Goal: Task Accomplishment & Management: Manage account settings

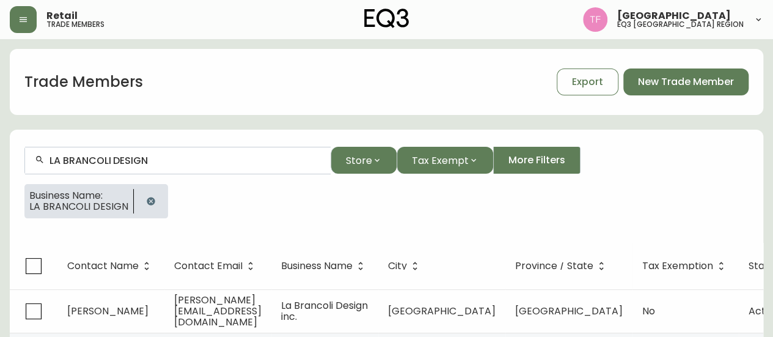
click at [156, 199] on button "button" at bounding box center [151, 201] width 24 height 24
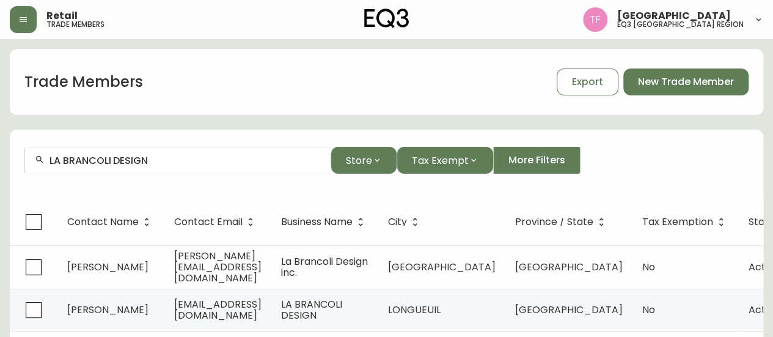
click at [175, 173] on div "LA BRANCOLI DESIGN" at bounding box center [178, 161] width 306 height 28
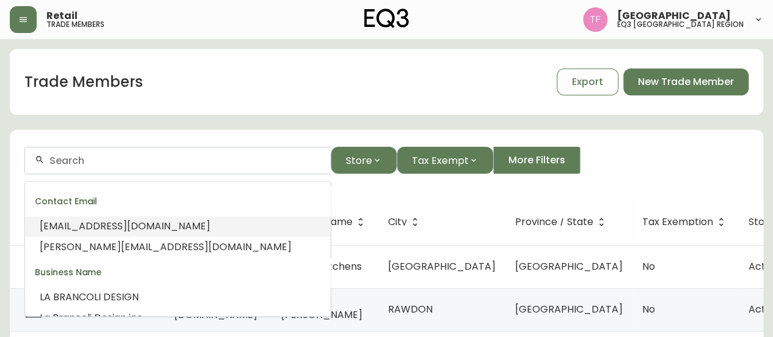
paste input "MAISON NYCKEL"
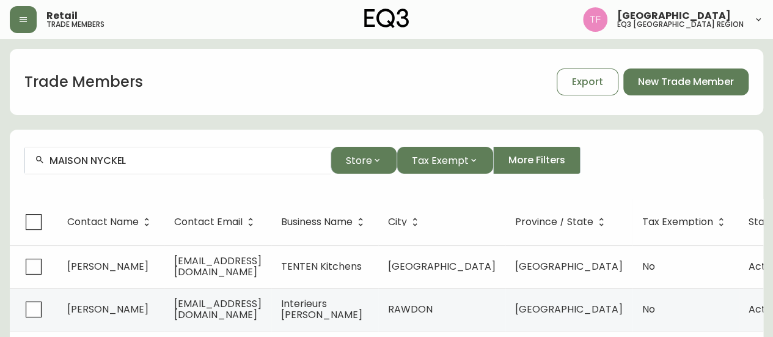
click at [182, 156] on input "MAISON NYCKEL" at bounding box center [185, 161] width 271 height 12
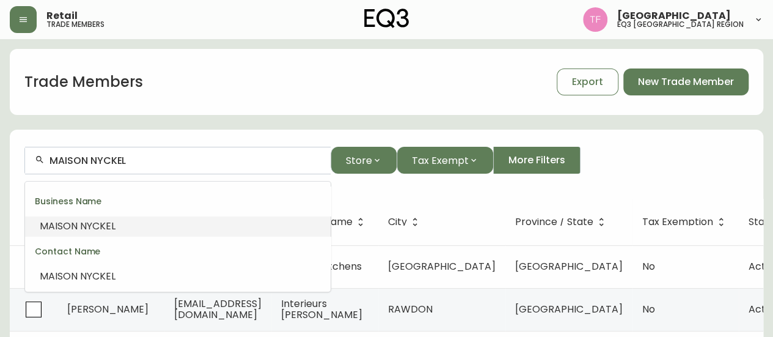
paste input "[PERSON_NAME] [PERSON_NAME] ARCHITECTUR"
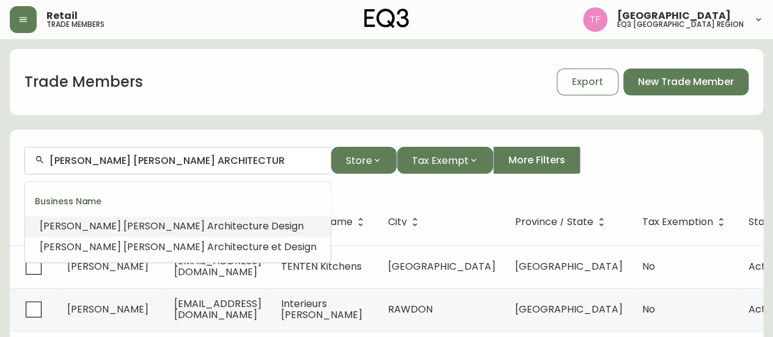
drag, startPoint x: 194, startPoint y: 231, endPoint x: 186, endPoint y: 226, distance: 9.3
click at [263, 231] on span "e Design" at bounding box center [283, 226] width 41 height 14
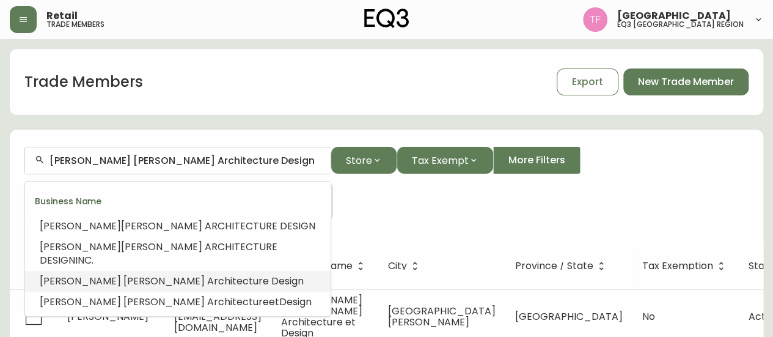
click at [196, 162] on input "[PERSON_NAME] [PERSON_NAME] Architecture Design" at bounding box center [185, 161] width 271 height 12
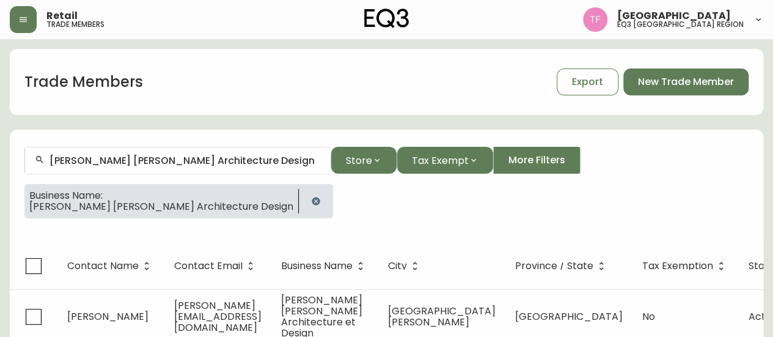
click at [304, 194] on button "button" at bounding box center [316, 201] width 24 height 24
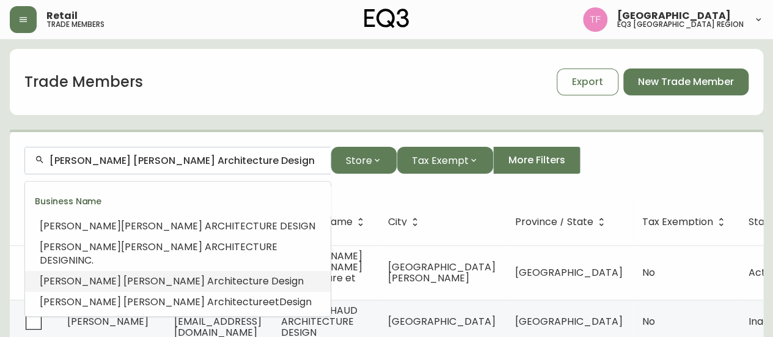
click at [220, 157] on input "[PERSON_NAME] [PERSON_NAME] Architecture Design" at bounding box center [185, 161] width 271 height 12
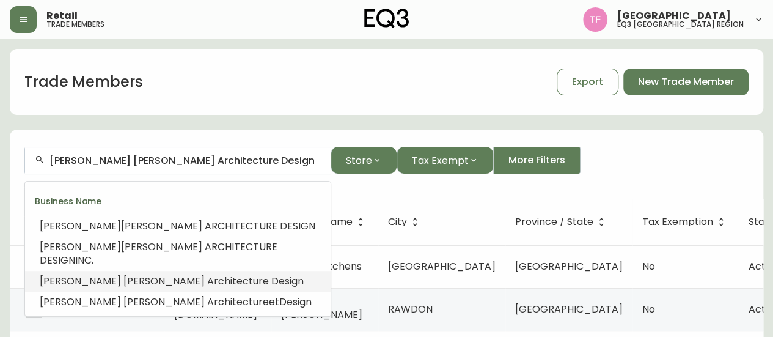
click at [220, 157] on input "[PERSON_NAME] [PERSON_NAME] Architecture Design" at bounding box center [185, 161] width 271 height 12
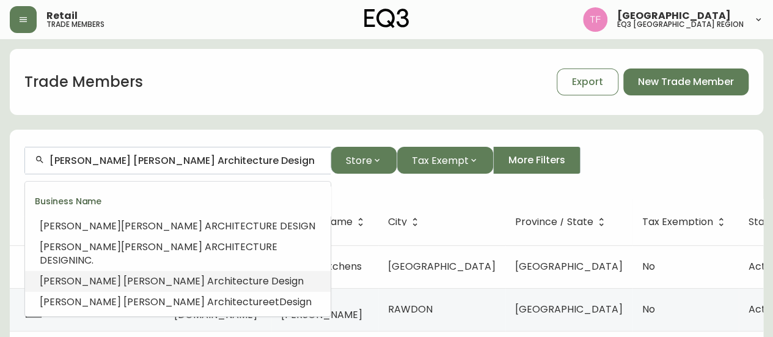
paste input "CITADELLE DE [GEOGRAPHIC_DATA]"
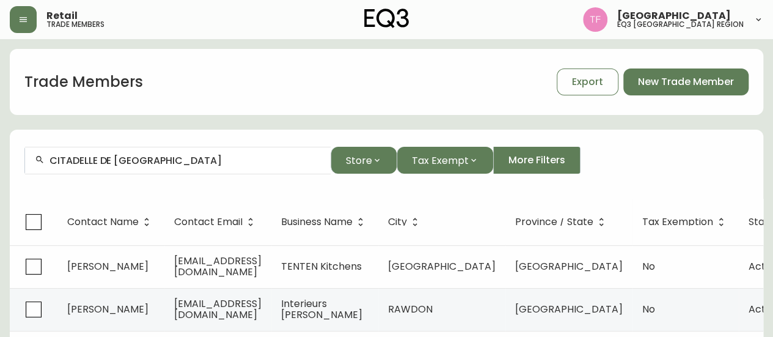
click at [149, 161] on input "CITADELLE DE [GEOGRAPHIC_DATA]" at bounding box center [185, 161] width 271 height 12
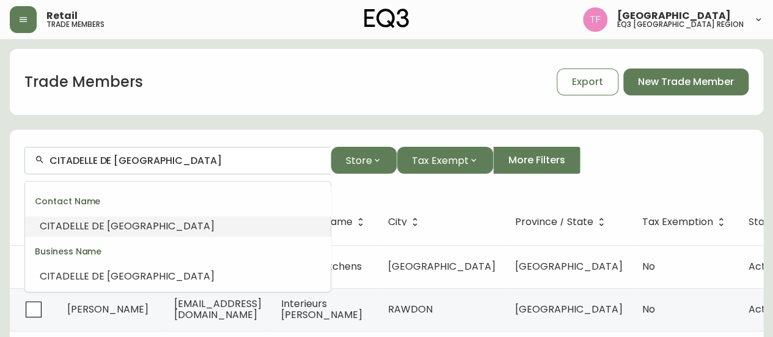
paste input "[PERSON_NAME]"
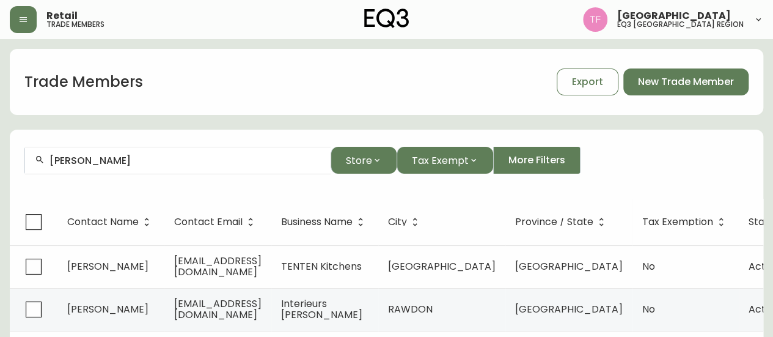
drag, startPoint x: 100, startPoint y: 165, endPoint x: 110, endPoint y: 162, distance: 10.2
click at [100, 166] on input "[PERSON_NAME]" at bounding box center [185, 161] width 271 height 12
paste input "[PERSON_NAME]"
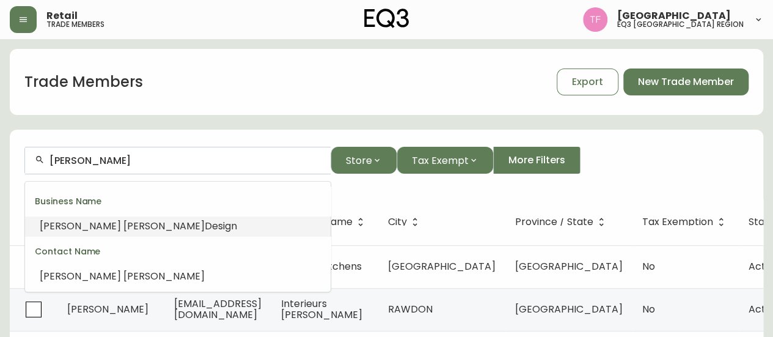
click at [205, 226] on span "Design" at bounding box center [221, 226] width 32 height 14
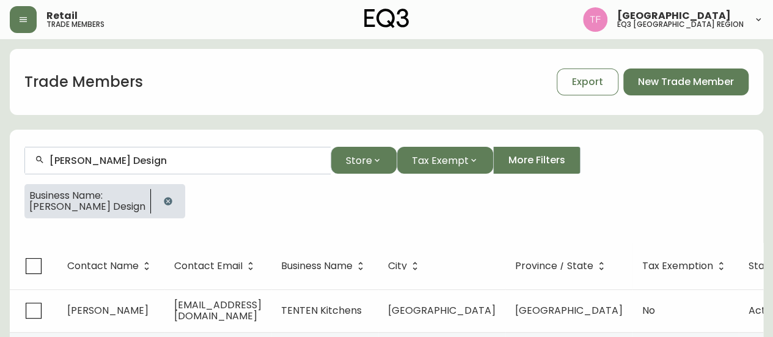
click at [156, 161] on input "[PERSON_NAME] Design" at bounding box center [185, 161] width 271 height 12
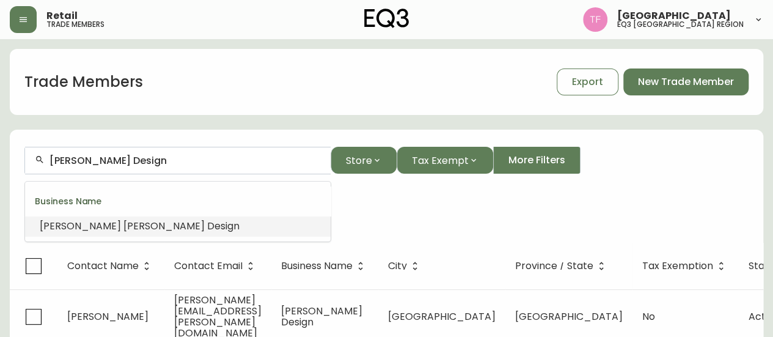
click at [156, 161] on input "[PERSON_NAME] Design" at bounding box center [185, 161] width 271 height 12
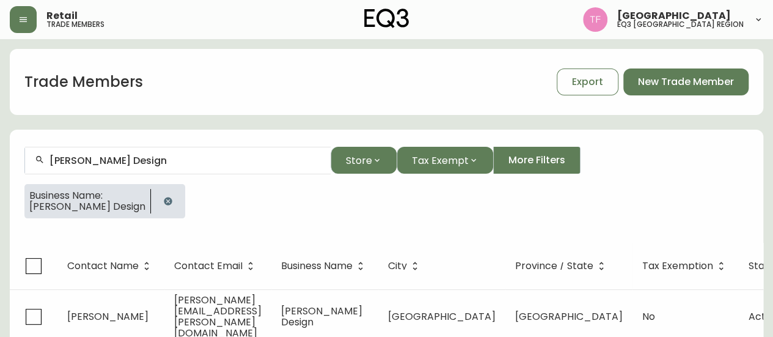
click at [171, 201] on icon "button" at bounding box center [168, 201] width 8 height 8
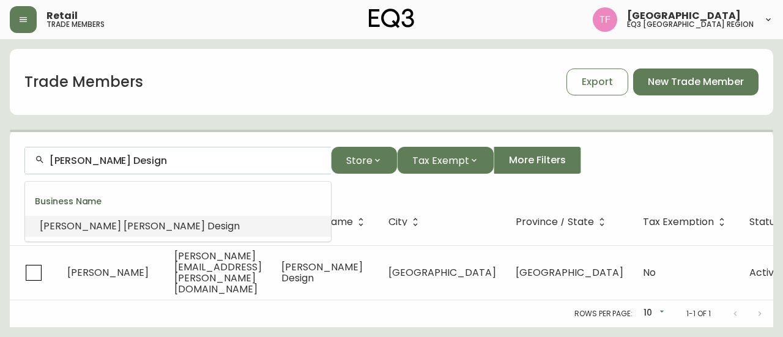
click at [155, 164] on input "[PERSON_NAME] Design" at bounding box center [185, 161] width 271 height 12
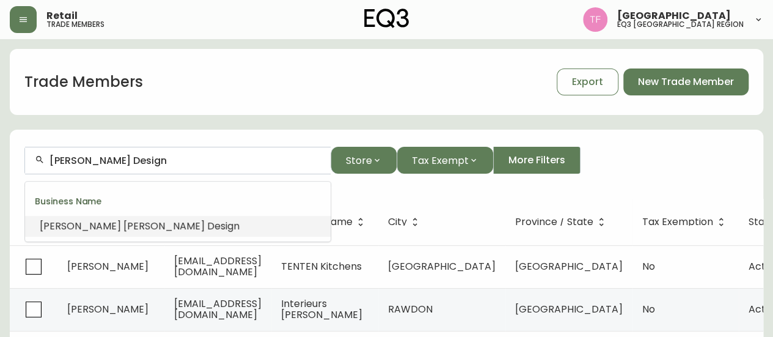
drag, startPoint x: 160, startPoint y: 160, endPoint x: 149, endPoint y: 157, distance: 10.7
click at [149, 157] on input "[PERSON_NAME] Design" at bounding box center [185, 161] width 271 height 12
paste input "[PERSON_NAME]"
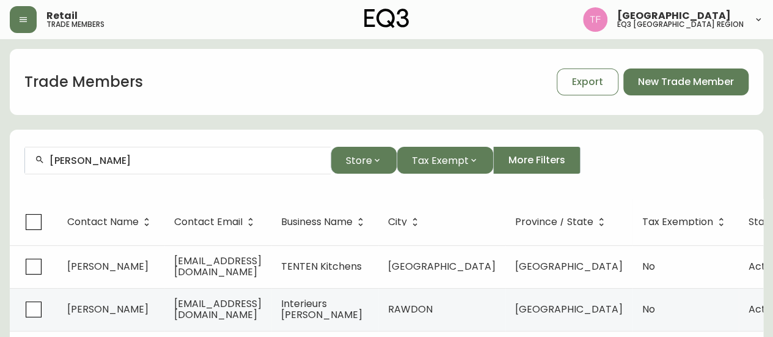
click at [150, 164] on input "[PERSON_NAME]" at bounding box center [185, 161] width 271 height 12
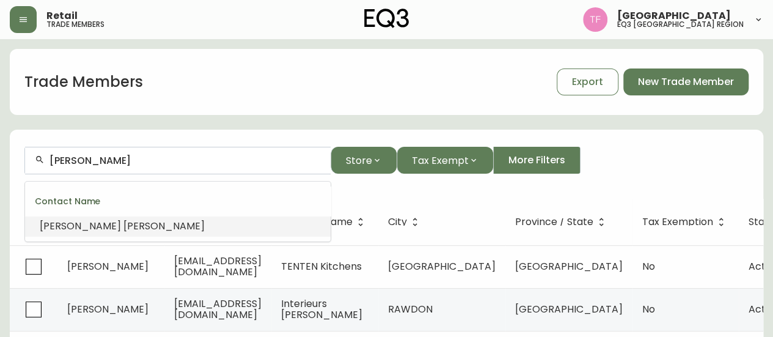
paste input "[PERSON_NAME]"
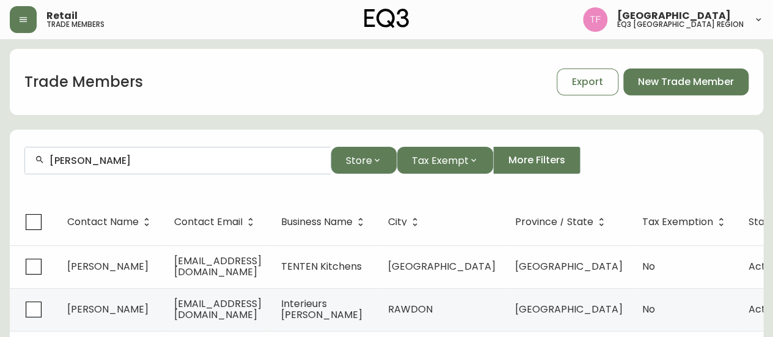
click at [125, 166] on div "[PERSON_NAME]" at bounding box center [178, 161] width 306 height 28
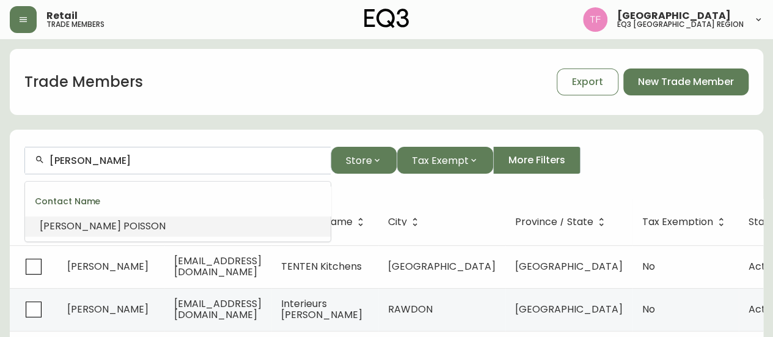
paste input "[PERSON_NAME] DESIG"
click at [234, 219] on span "Design" at bounding box center [250, 226] width 32 height 14
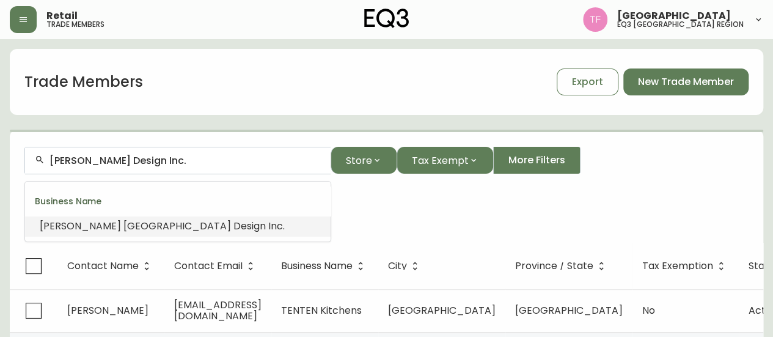
click at [168, 158] on input "[PERSON_NAME] Design Inc." at bounding box center [185, 161] width 271 height 12
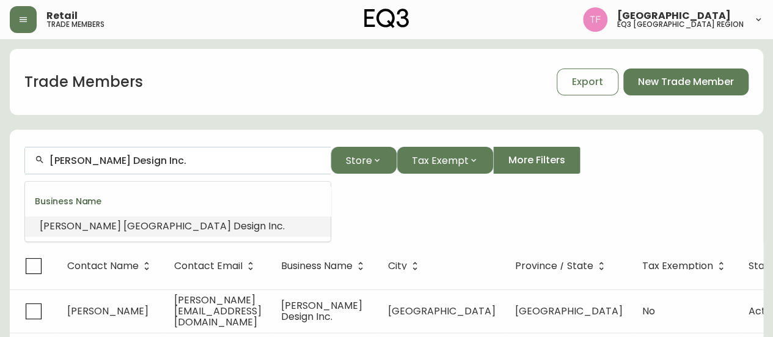
click at [168, 158] on input "[PERSON_NAME] Design Inc." at bounding box center [185, 161] width 271 height 12
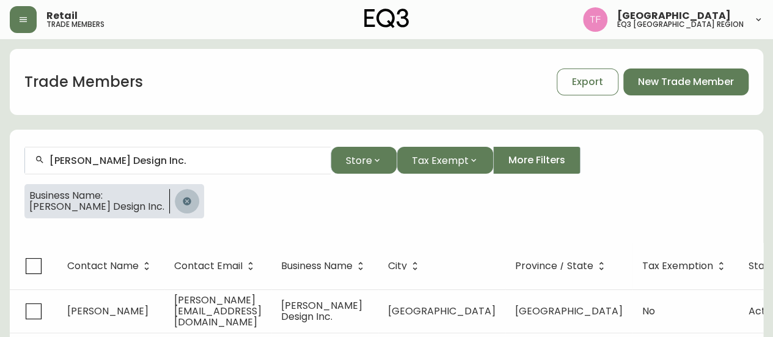
click at [191, 203] on icon "button" at bounding box center [187, 201] width 8 height 8
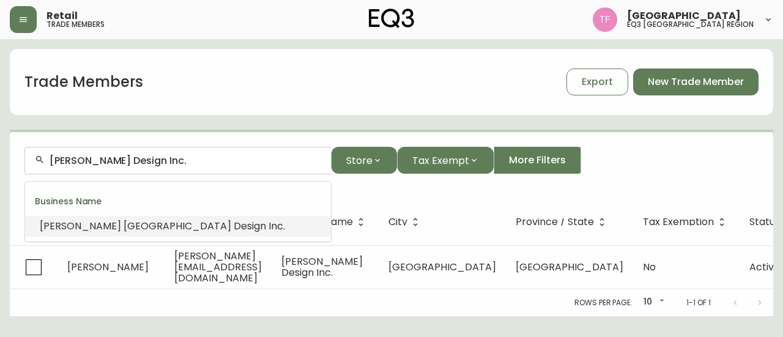
click at [172, 158] on input "[PERSON_NAME] Design Inc." at bounding box center [185, 161] width 271 height 12
click at [173, 158] on input "[PERSON_NAME] Design Inc." at bounding box center [185, 161] width 271 height 12
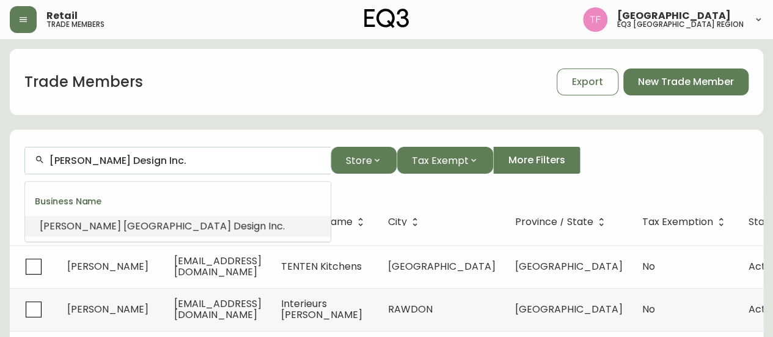
paste input "CAMELEHOME"
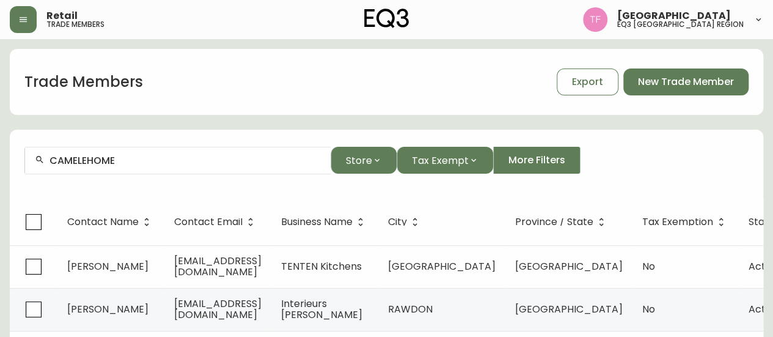
click at [147, 162] on input "CAMELEHOME" at bounding box center [185, 161] width 271 height 12
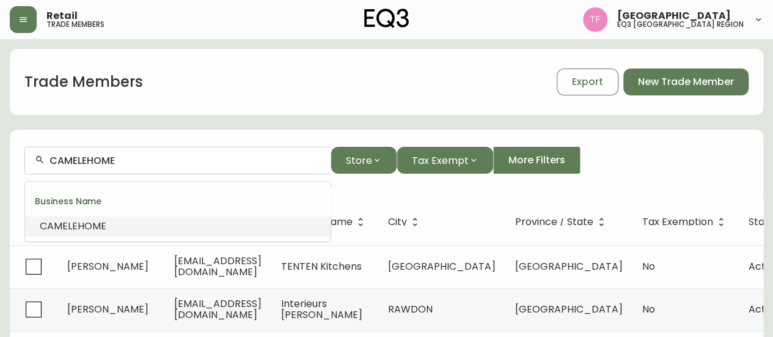
paste input "[PERSON_NAME]"
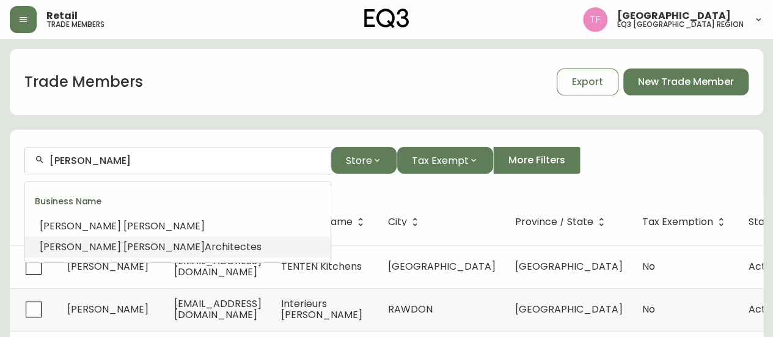
click at [205, 243] on span "Architectes" at bounding box center [233, 247] width 57 height 14
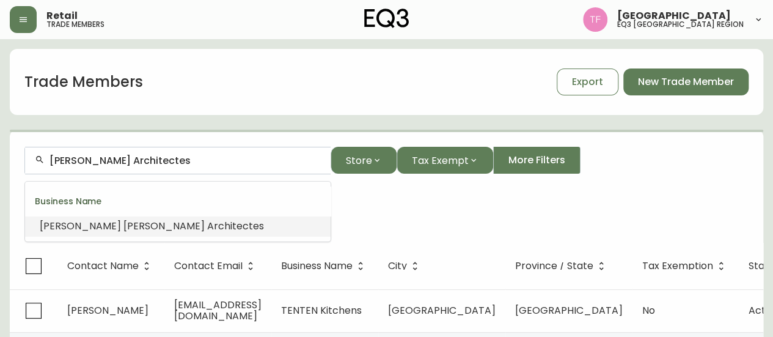
click at [157, 160] on input "[PERSON_NAME] Architectes" at bounding box center [185, 161] width 271 height 12
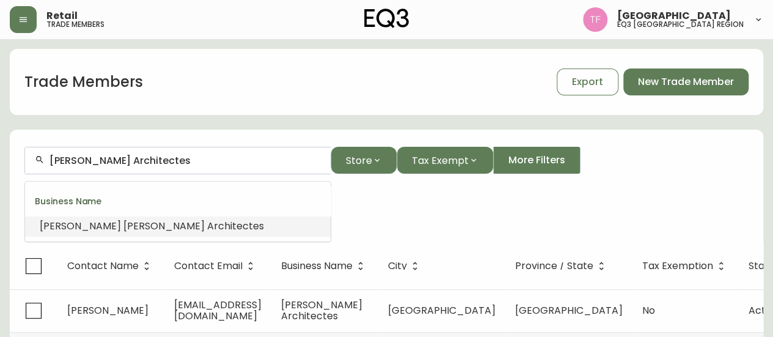
click at [157, 160] on input "[PERSON_NAME] Architectes" at bounding box center [185, 161] width 271 height 12
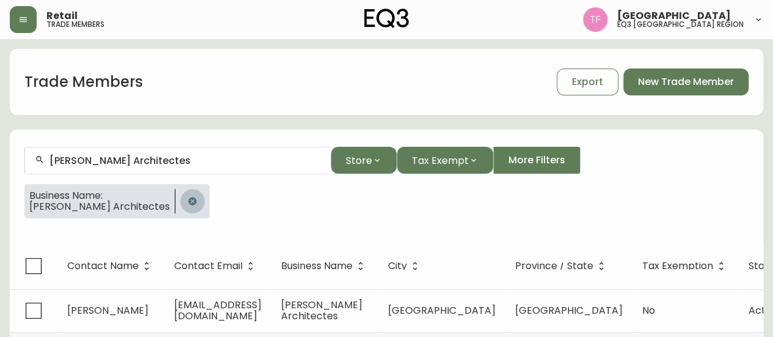
click at [196, 202] on icon "button" at bounding box center [192, 201] width 8 height 8
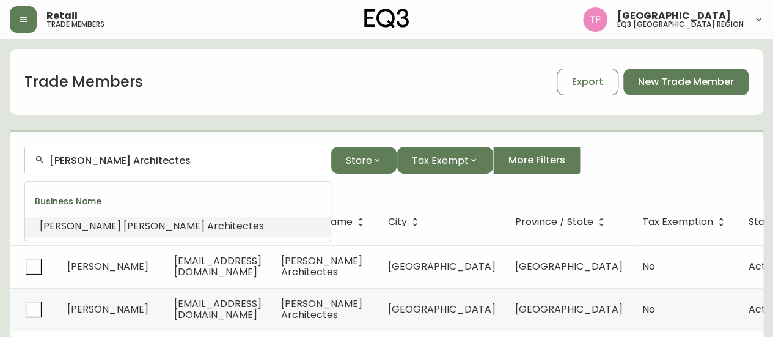
click at [194, 155] on input "[PERSON_NAME] Architectes" at bounding box center [185, 161] width 271 height 12
click at [188, 160] on input "[PERSON_NAME] Architectes" at bounding box center [185, 161] width 271 height 12
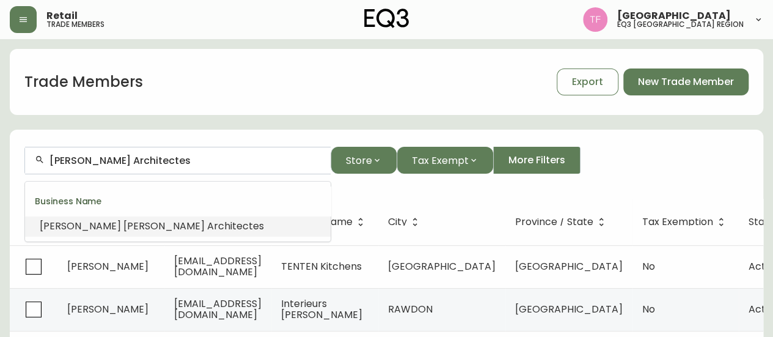
drag, startPoint x: 188, startPoint y: 160, endPoint x: 169, endPoint y: 164, distance: 20.0
click at [169, 164] on input "[PERSON_NAME] Architectes" at bounding box center [185, 161] width 271 height 12
paste input "YH2 ARCHITECTURE"
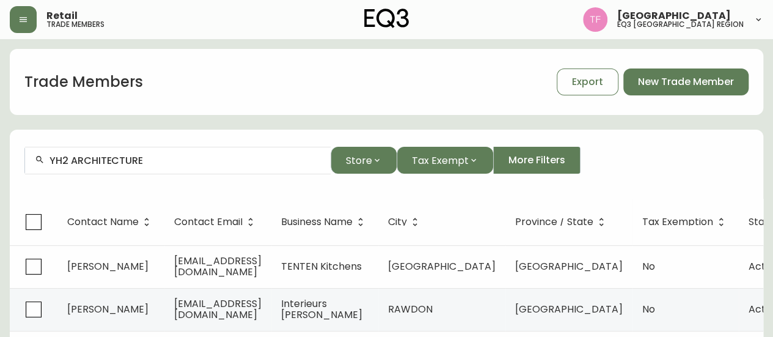
click at [187, 151] on div "YH2 ARCHITECTURE" at bounding box center [178, 161] width 306 height 28
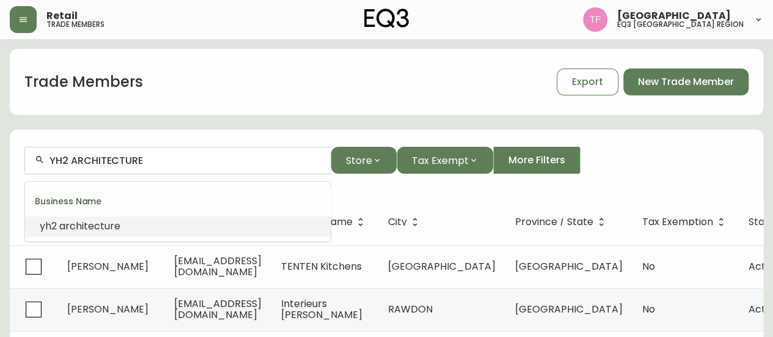
paste input "Camma Design"
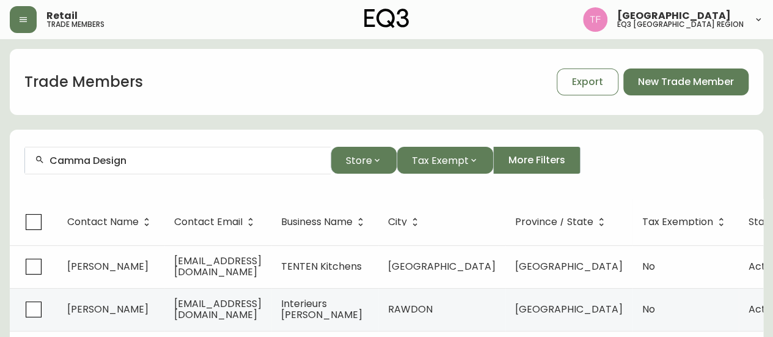
click at [192, 162] on input "Camma Design" at bounding box center [185, 161] width 271 height 12
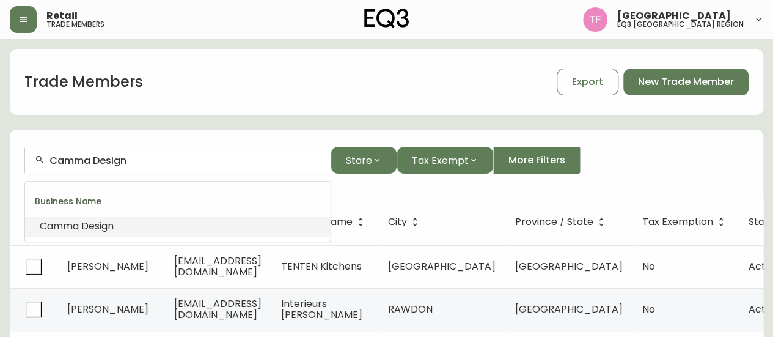
paste input "[PERSON_NAME] Architecte"
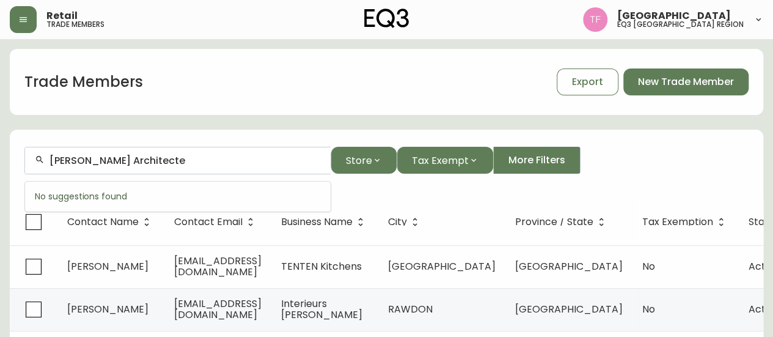
click at [147, 155] on input "[PERSON_NAME] Architecte" at bounding box center [185, 161] width 271 height 12
drag, startPoint x: 159, startPoint y: 150, endPoint x: 154, endPoint y: 155, distance: 6.9
click at [157, 152] on div "[PERSON_NAME]" at bounding box center [178, 161] width 306 height 28
paste input "[PERSON_NAME]"
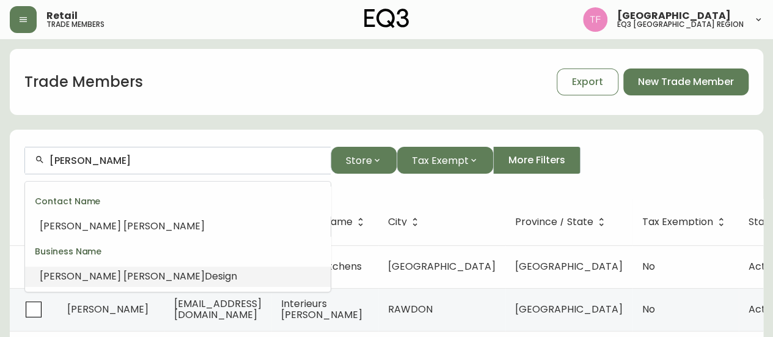
click at [205, 278] on span "Design" at bounding box center [221, 276] width 32 height 14
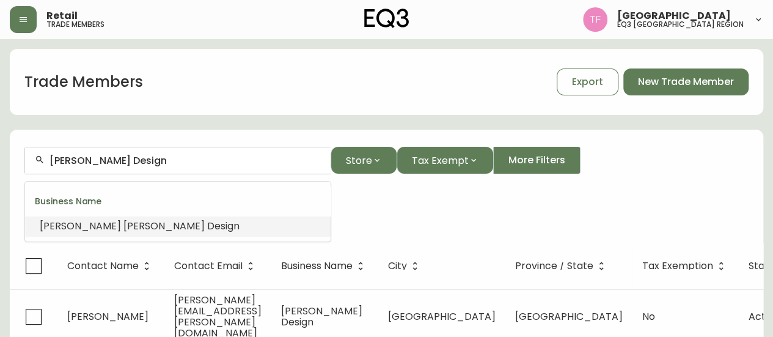
click at [162, 160] on input "[PERSON_NAME] Design" at bounding box center [185, 161] width 271 height 12
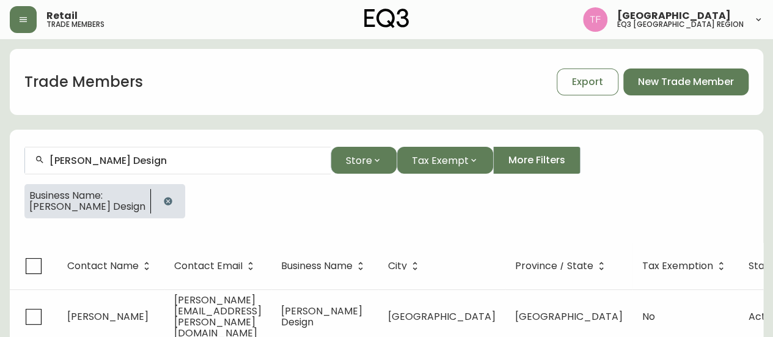
click at [180, 196] on button "button" at bounding box center [168, 201] width 24 height 24
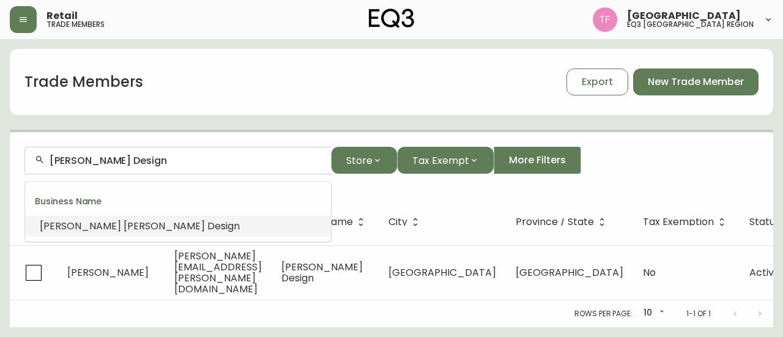
click at [178, 162] on input "[PERSON_NAME] Design" at bounding box center [185, 161] width 271 height 12
click at [179, 161] on input "[PERSON_NAME] Design" at bounding box center [185, 161] width 271 height 12
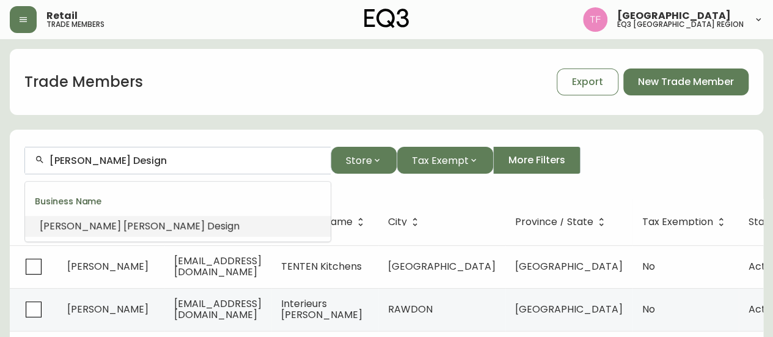
click at [179, 161] on input "[PERSON_NAME] Design" at bounding box center [185, 161] width 271 height 12
paste input "[PERSON_NAME]"
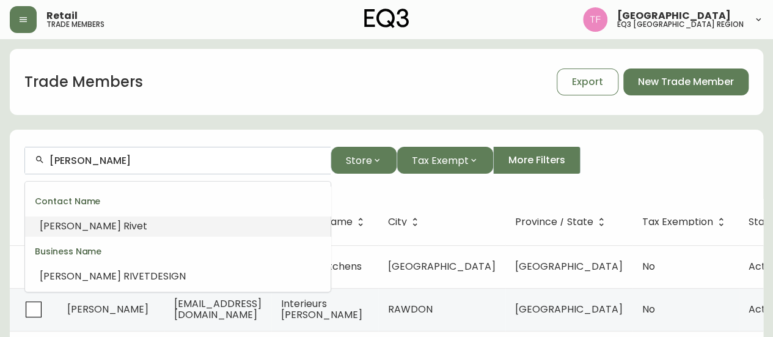
click at [103, 264] on div "Business Name" at bounding box center [178, 251] width 306 height 29
click at [124, 271] on span "RIVET" at bounding box center [137, 276] width 27 height 14
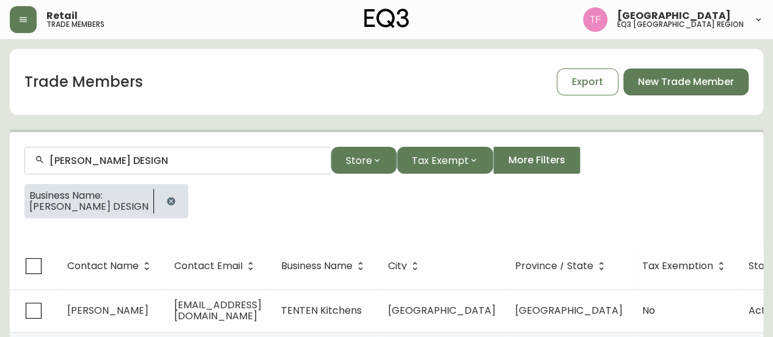
click at [134, 162] on input "[PERSON_NAME] DESIGN" at bounding box center [185, 161] width 271 height 12
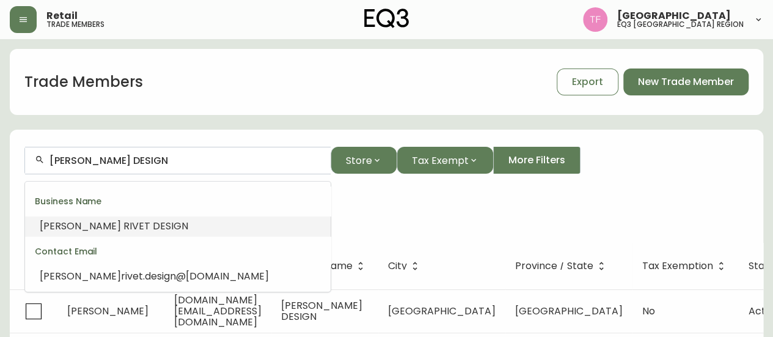
click at [134, 162] on input "[PERSON_NAME] DESIGN" at bounding box center [185, 161] width 271 height 12
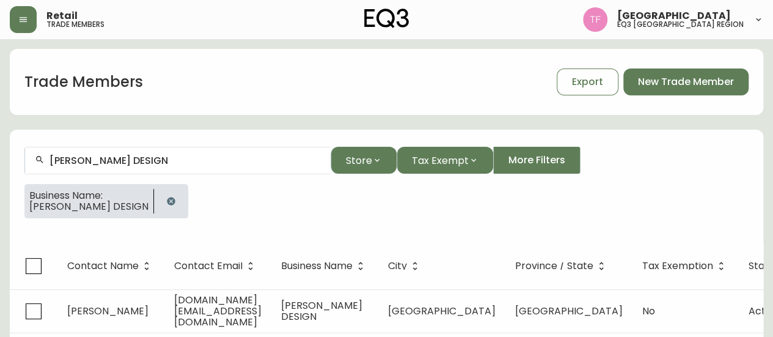
click at [154, 198] on div at bounding box center [171, 201] width 34 height 34
click at [167, 202] on icon "button" at bounding box center [171, 201] width 8 height 8
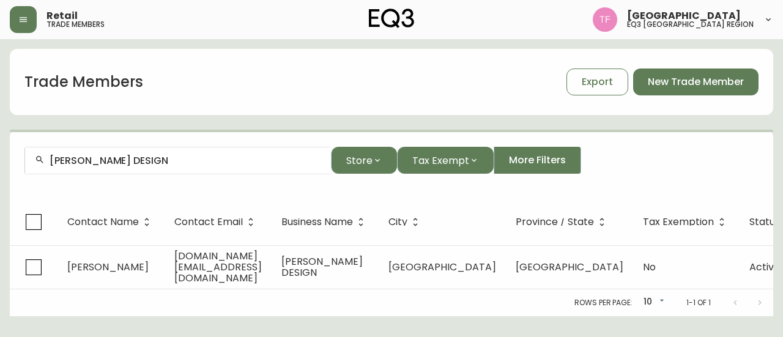
click at [165, 167] on div "[PERSON_NAME] DESIGN" at bounding box center [178, 161] width 306 height 28
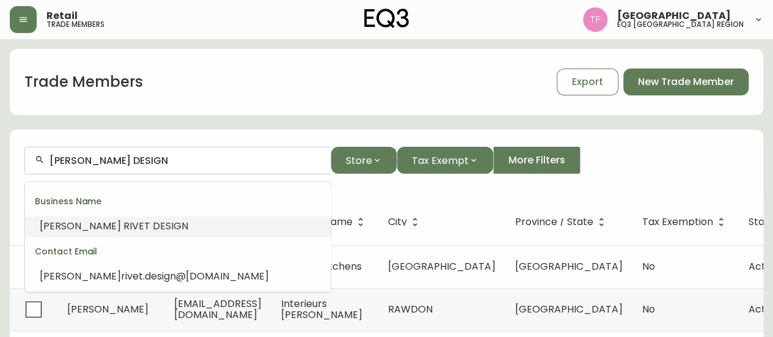
paste input "One Pound"
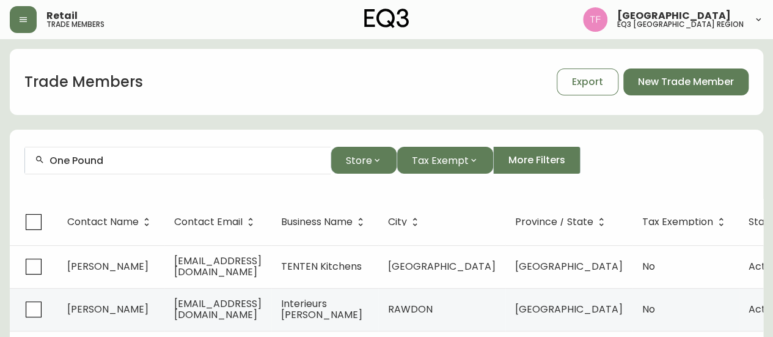
click at [130, 152] on div "One Pound" at bounding box center [178, 161] width 306 height 28
paste input "[PERSON_NAME] DESIGN"
click at [152, 160] on input "[PERSON_NAME] DESIGN" at bounding box center [185, 161] width 271 height 12
click at [150, 160] on input "[PERSON_NAME] DESIGN" at bounding box center [185, 161] width 271 height 12
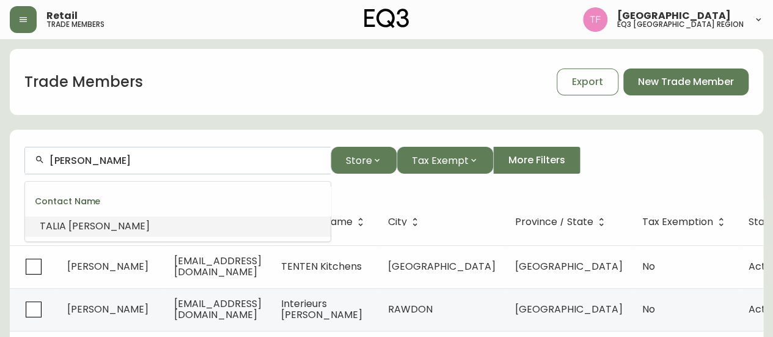
click at [106, 227] on span "[PERSON_NAME]" at bounding box center [108, 226] width 81 height 14
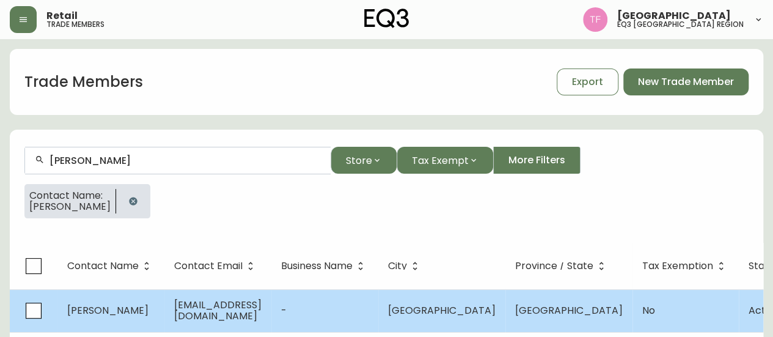
type input "[PERSON_NAME]"
click at [367, 305] on td "-" at bounding box center [324, 310] width 107 height 43
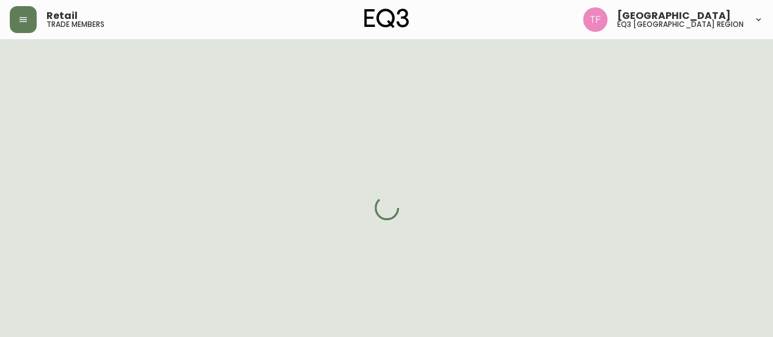
select select "QC"
select select "CA"
select select "CA_FR"
select select "cjw10z96t00bn6gs0dfqi5bhz"
select select "false"
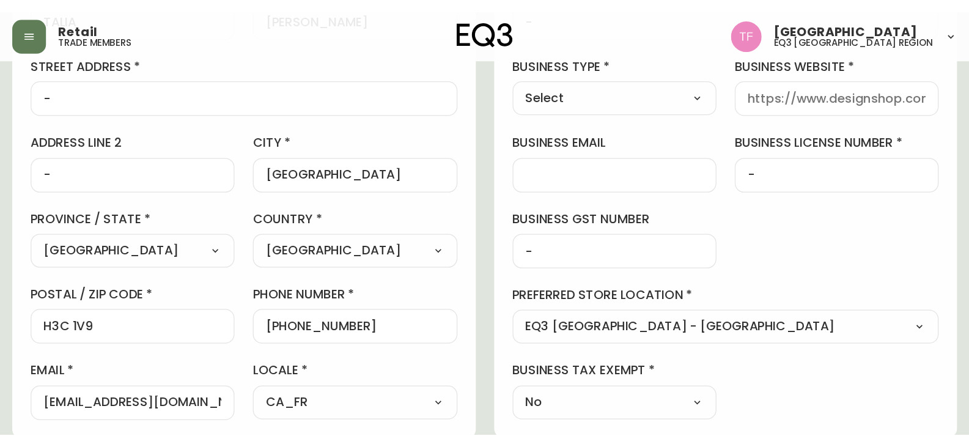
scroll to position [122, 0]
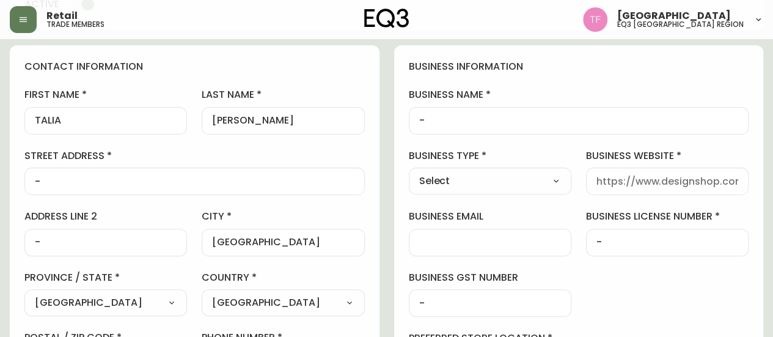
click at [456, 120] on input "-" at bounding box center [579, 121] width 320 height 12
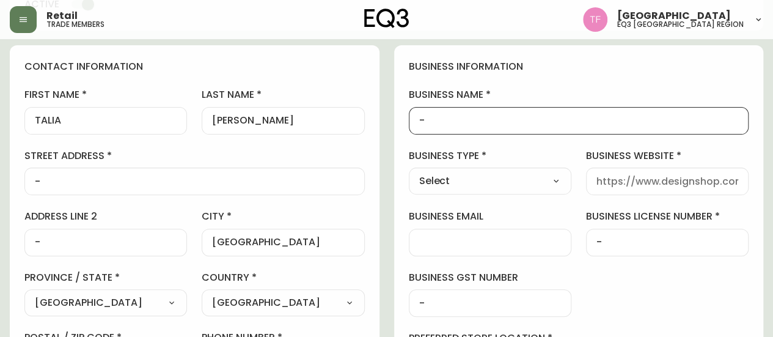
drag, startPoint x: 473, startPoint y: 118, endPoint x: 341, endPoint y: 127, distance: 133.0
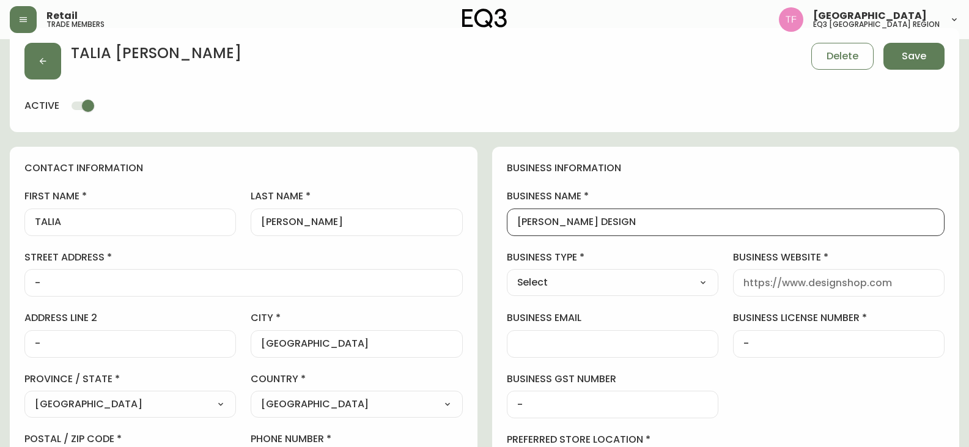
scroll to position [0, 0]
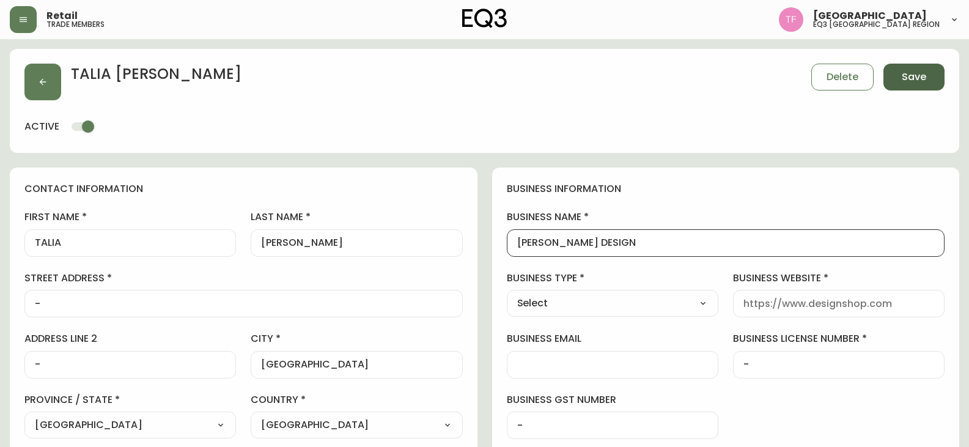
type input "[PERSON_NAME] DESIGN"
click at [773, 76] on button "Save" at bounding box center [914, 77] width 61 height 27
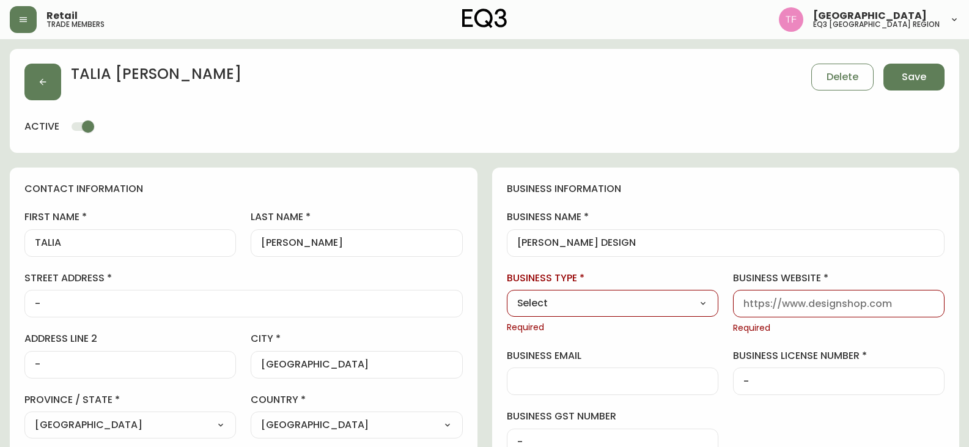
drag, startPoint x: 652, startPoint y: 307, endPoint x: 644, endPoint y: 307, distance: 8.6
click at [652, 307] on select "Select Interior Designer Architect Home Builder Contractor Real Estate Agent Ho…" at bounding box center [613, 303] width 212 height 18
select select "Interior Designer"
click at [507, 294] on select "Select Interior Designer Architect Home Builder Contractor Real Estate Agent Ho…" at bounding box center [613, 303] width 212 height 18
type input "Interior Designer"
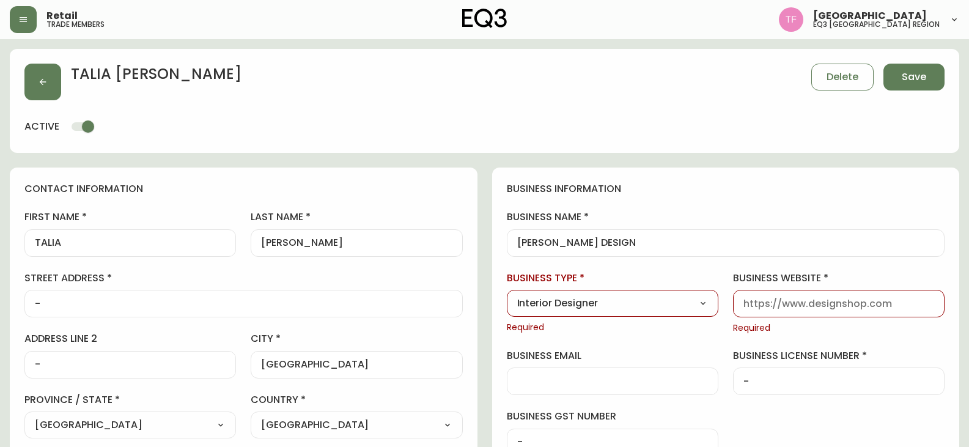
click at [768, 306] on input "business website" at bounding box center [839, 304] width 191 height 12
type input "NA"
click at [773, 80] on span "Save" at bounding box center [914, 76] width 24 height 13
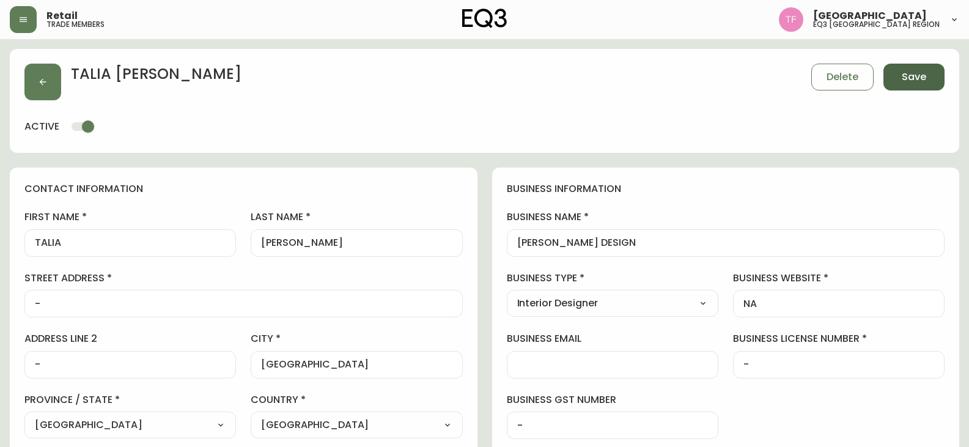
click at [773, 79] on span "Save" at bounding box center [914, 76] width 24 height 13
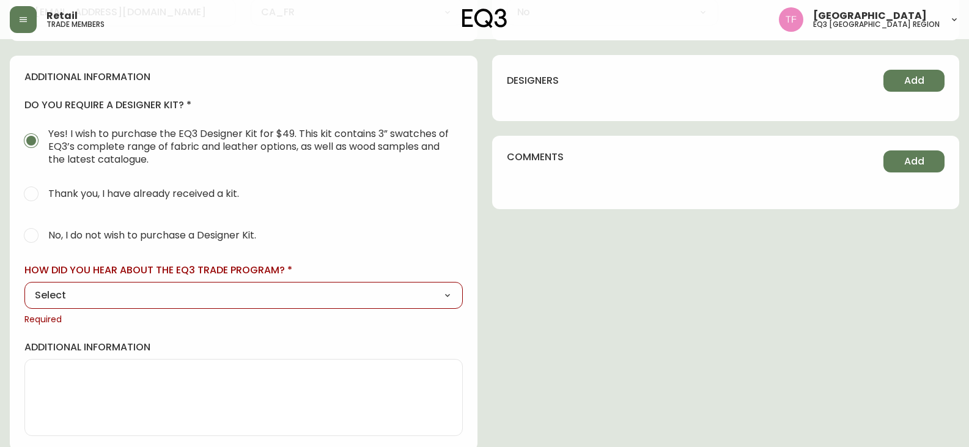
scroll to position [537, 0]
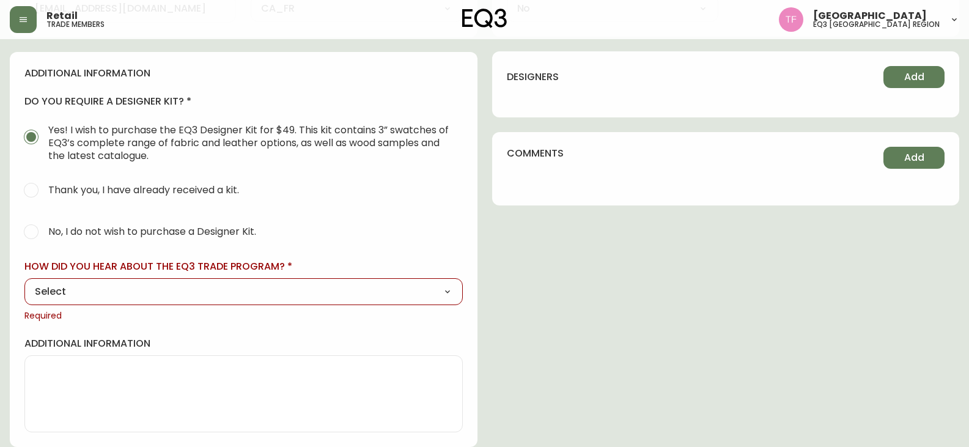
click at [332, 300] on select "Select Social Media Advertisement Trade Show Outreach from a Trade Rep Other" at bounding box center [243, 291] width 438 height 18
select select "Social Media"
click at [24, 282] on select "Select Social Media Advertisement Trade Show Outreach from a Trade Rep Other" at bounding box center [243, 291] width 438 height 18
type input "Social Media"
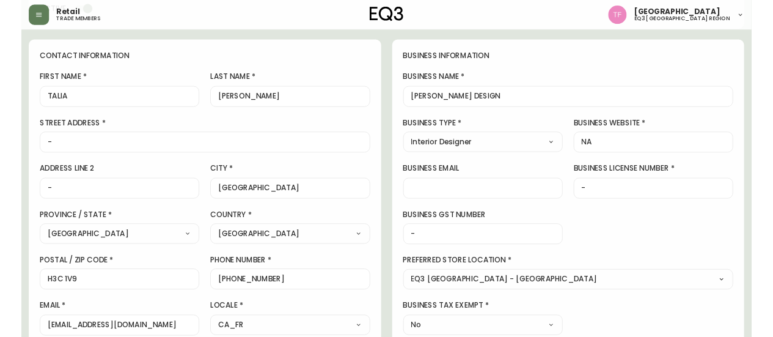
scroll to position [0, 0]
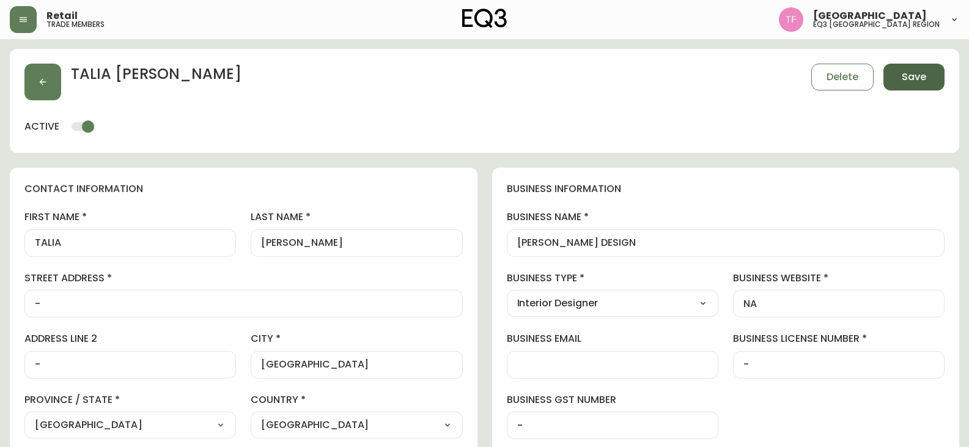
click at [773, 85] on button "Save" at bounding box center [914, 77] width 61 height 27
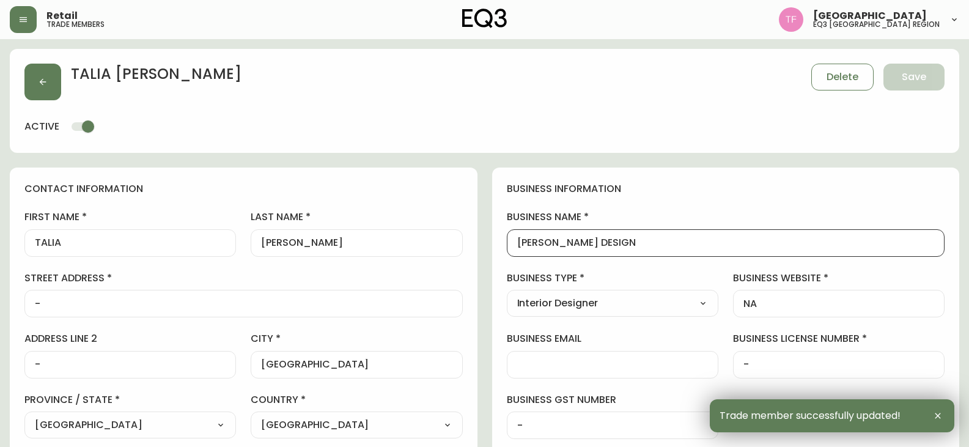
drag, startPoint x: 633, startPoint y: 237, endPoint x: 514, endPoint y: 246, distance: 120.2
click at [514, 246] on div "[PERSON_NAME] DESIGN" at bounding box center [726, 243] width 438 height 28
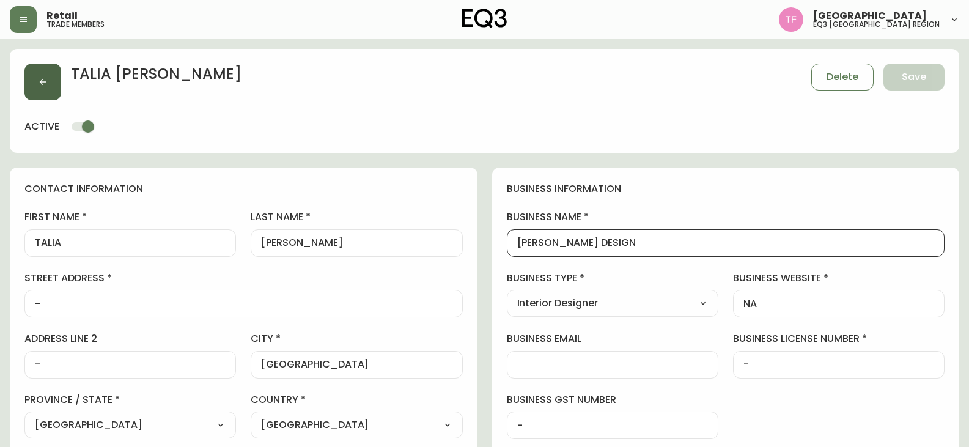
click at [32, 70] on button "button" at bounding box center [42, 82] width 37 height 37
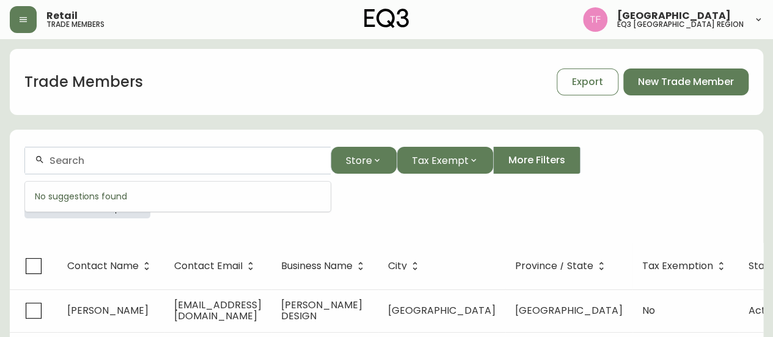
click at [136, 155] on input "text" at bounding box center [185, 161] width 271 height 12
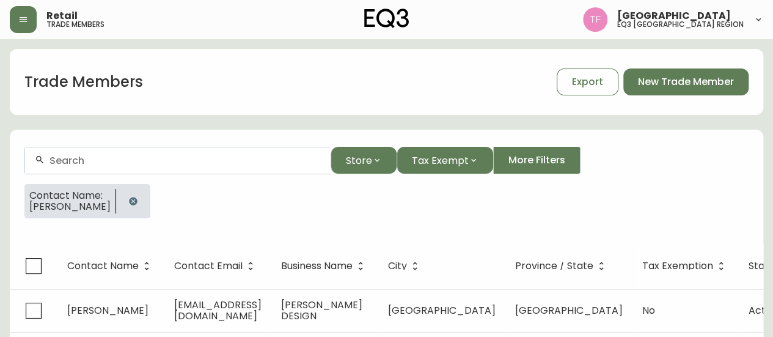
paste input "LEMAYMICHAUD ARCHITECT. D"
click at [148, 216] on div at bounding box center [133, 201] width 34 height 34
click at [142, 202] on button "button" at bounding box center [133, 201] width 24 height 24
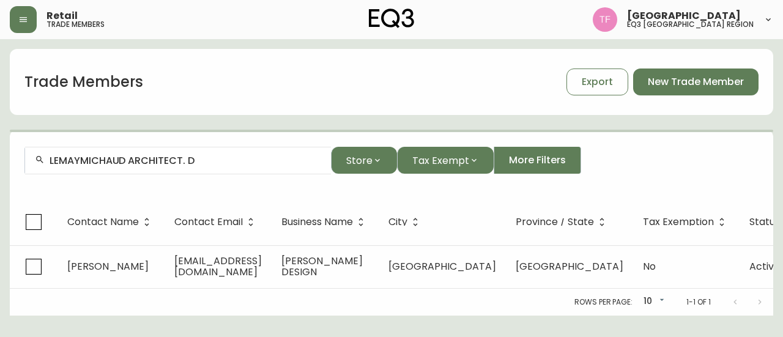
click at [220, 168] on div "LEMAYMICHAUD ARCHITECT. D" at bounding box center [178, 161] width 306 height 28
click at [237, 166] on div "LEMAYMICHAUD ARCHITECT. D" at bounding box center [178, 161] width 306 height 28
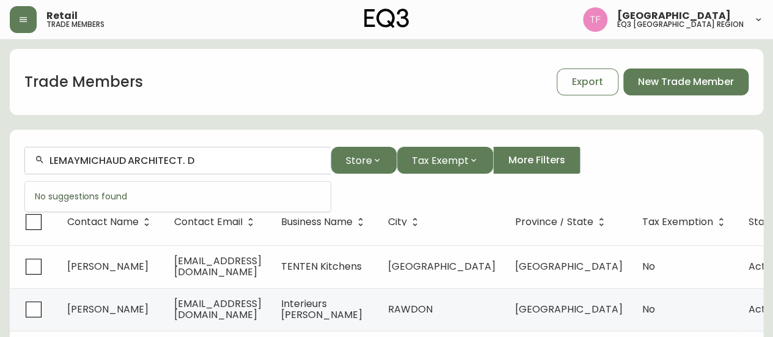
click at [247, 162] on input "LEMAYMICHAUD ARCHITECT. D" at bounding box center [185, 161] width 271 height 12
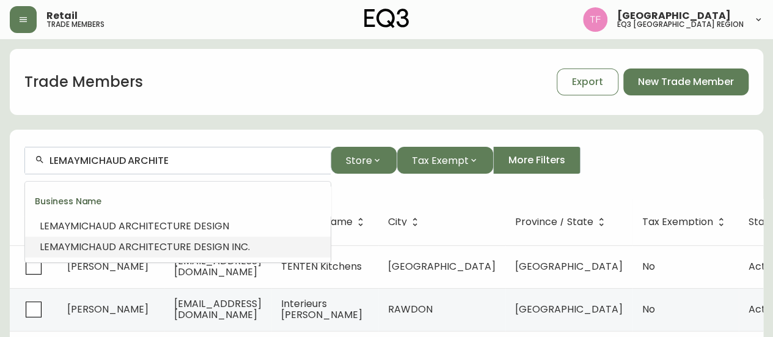
click at [201, 243] on span "CTURE DESIGN INC." at bounding box center [205, 247] width 90 height 14
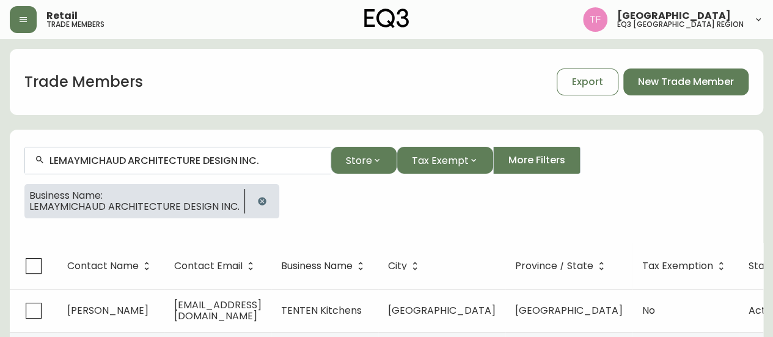
click at [199, 164] on input "LEMAYMICHAUD ARCHITECTURE DESIGN INC." at bounding box center [185, 161] width 271 height 12
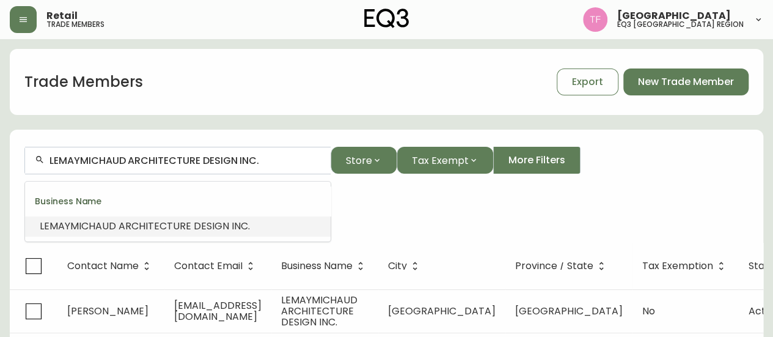
click at [199, 164] on input "LEMAYMICHAUD ARCHITECTURE DESIGN INC." at bounding box center [185, 161] width 271 height 12
click at [199, 163] on input "LEMAYMICHAUD ARCHITECTURE DESIGN INC." at bounding box center [185, 161] width 271 height 12
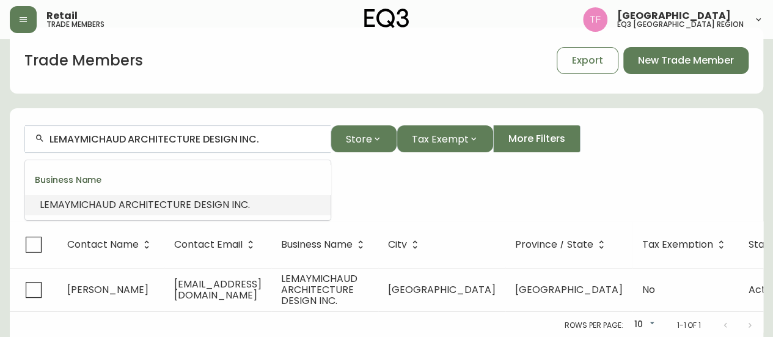
scroll to position [31, 0]
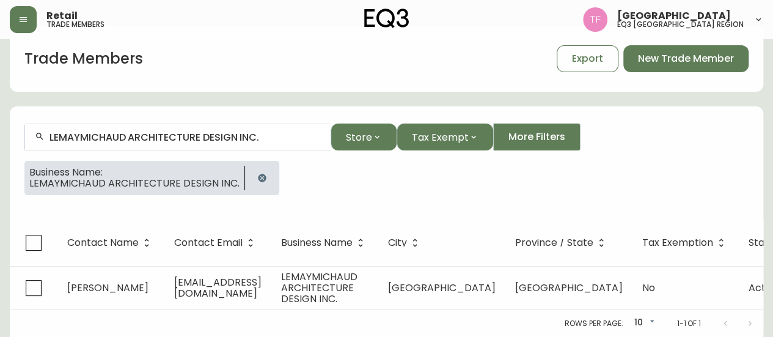
click at [257, 173] on icon "button" at bounding box center [262, 178] width 10 height 10
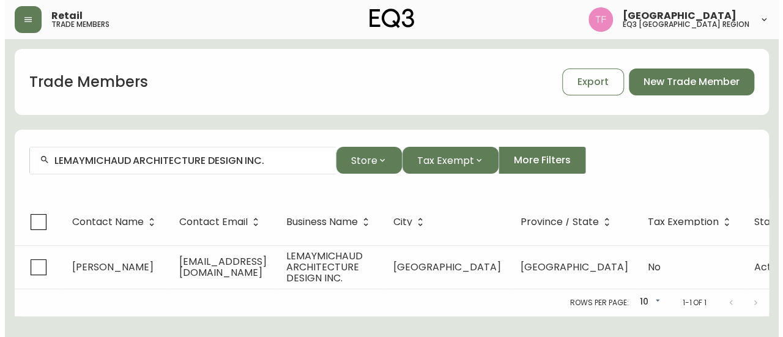
scroll to position [0, 0]
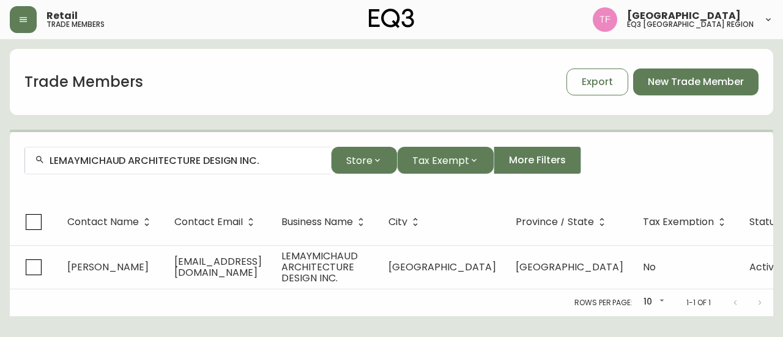
click at [207, 148] on div "LEMAYMICHAUD ARCHITECTURE DESIGN INC." at bounding box center [178, 161] width 306 height 28
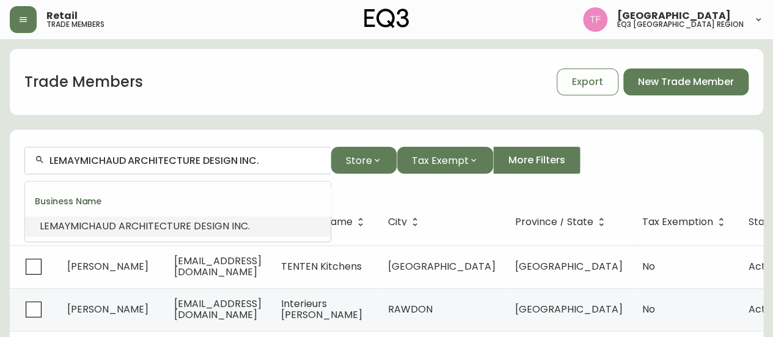
paste input "GESTIONS ECD"
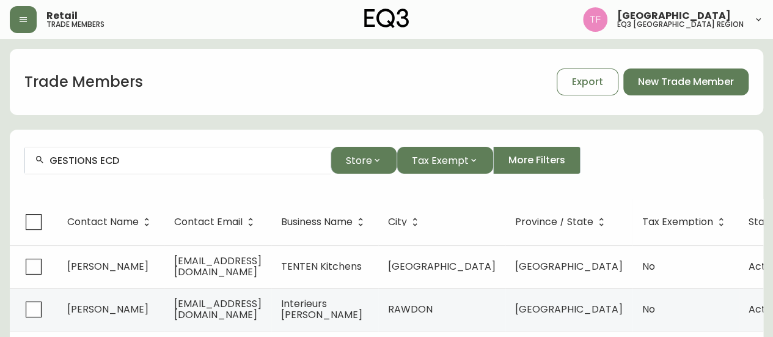
drag, startPoint x: 177, startPoint y: 163, endPoint x: 171, endPoint y: 163, distance: 6.1
click at [177, 163] on input "GESTIONS ECD" at bounding box center [185, 161] width 271 height 12
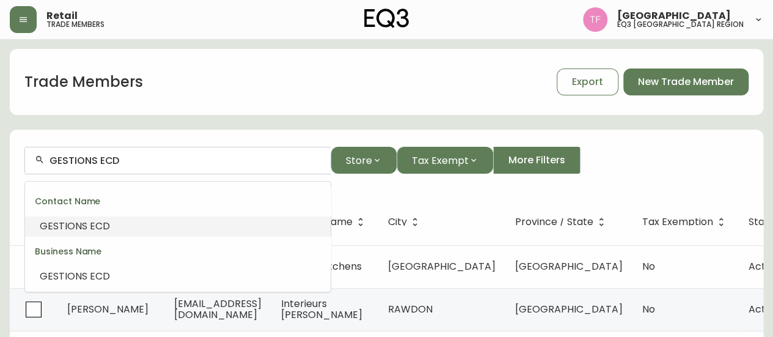
paste input "DESIGN DEWAL"
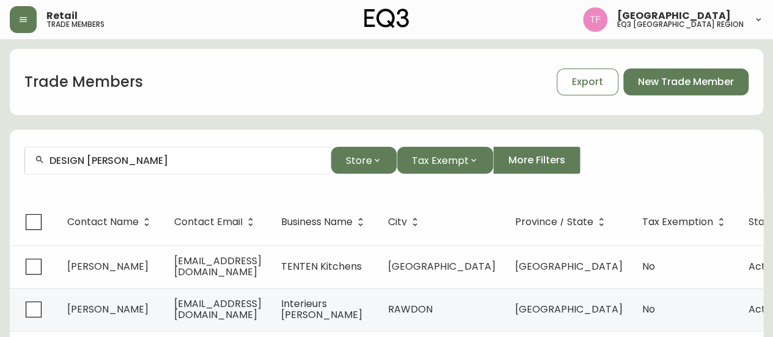
click at [192, 163] on input "DESIGN [PERSON_NAME]" at bounding box center [185, 161] width 271 height 12
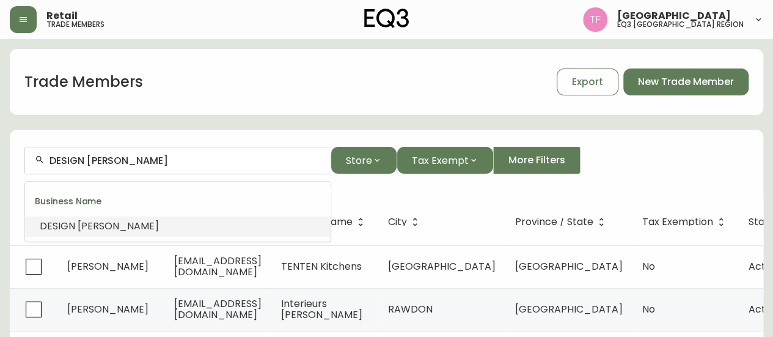
paste input "Properly Homes Inc."
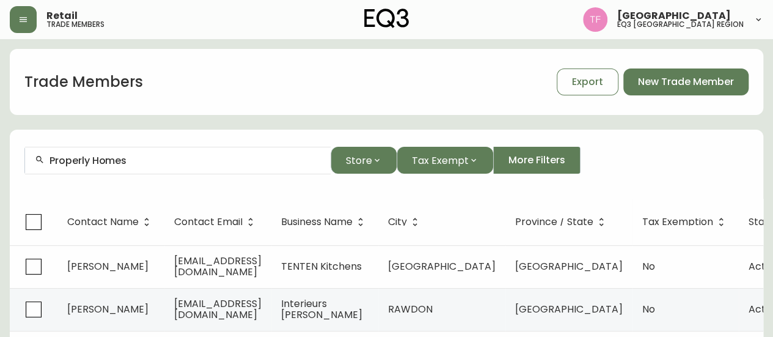
drag, startPoint x: 171, startPoint y: 149, endPoint x: 142, endPoint y: 155, distance: 30.0
click at [170, 149] on div "Properly Homes" at bounding box center [178, 161] width 306 height 28
paste input "ACDO"
click at [78, 164] on input "ACDO" at bounding box center [185, 161] width 271 height 12
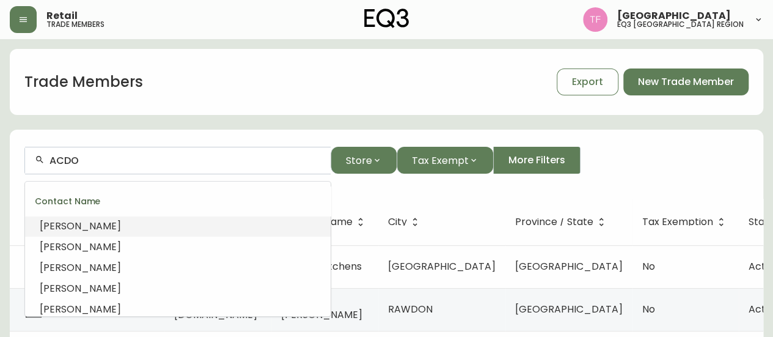
paste input "Kindred Works Inc."
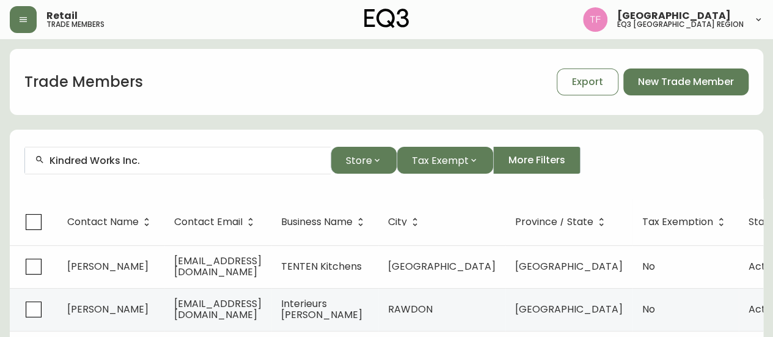
click at [177, 163] on input "Kindred Works Inc." at bounding box center [185, 161] width 271 height 12
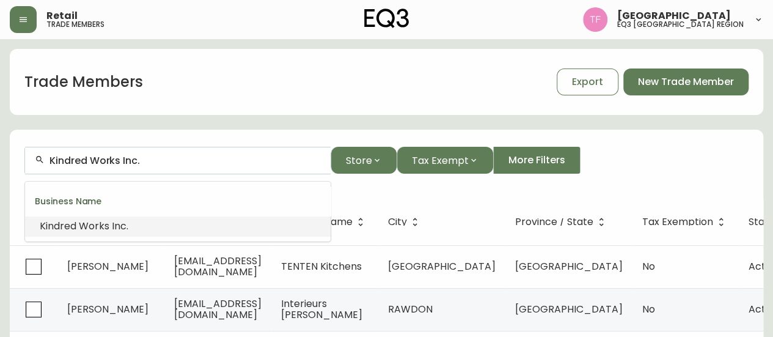
paste input "TWO FOLD INTERIORS"
click at [157, 227] on li "TWO FOLD S INTERIORS" at bounding box center [178, 226] width 306 height 21
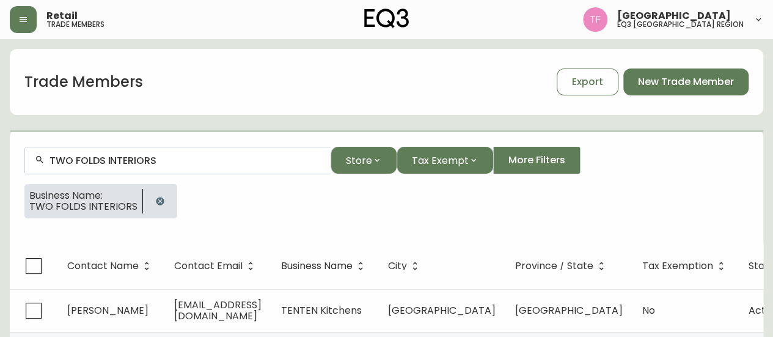
click at [146, 158] on input "TWO FOLDS INTERIORS" at bounding box center [185, 161] width 271 height 12
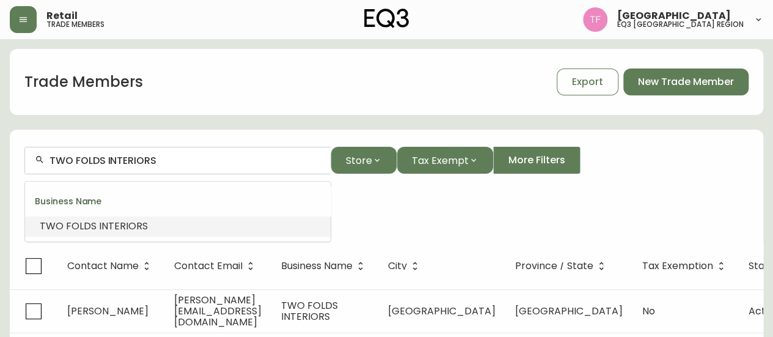
click at [146, 158] on input "TWO FOLDS INTERIORS" at bounding box center [185, 161] width 271 height 12
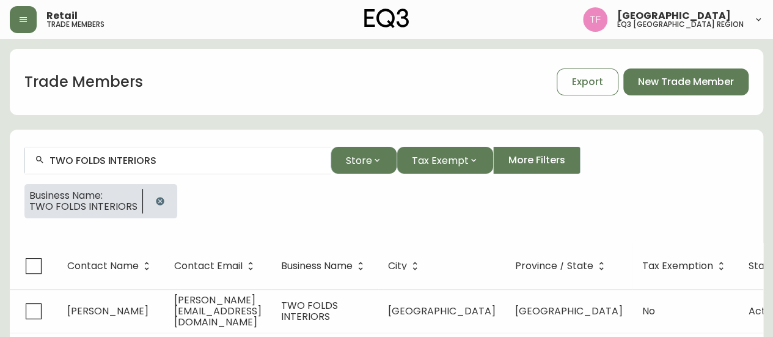
click at [152, 201] on button "button" at bounding box center [160, 201] width 24 height 24
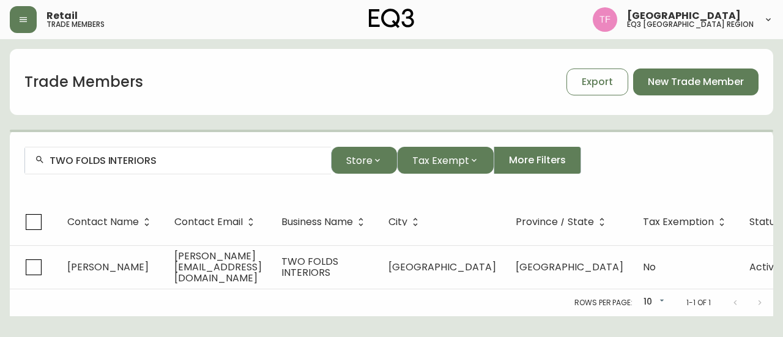
click at [159, 159] on input "TWO FOLDS INTERIORS" at bounding box center [185, 161] width 271 height 12
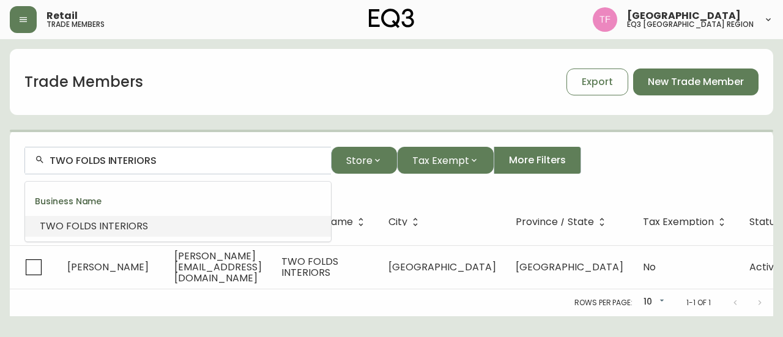
click at [159, 159] on input "TWO FOLDS INTERIORS" at bounding box center [185, 161] width 271 height 12
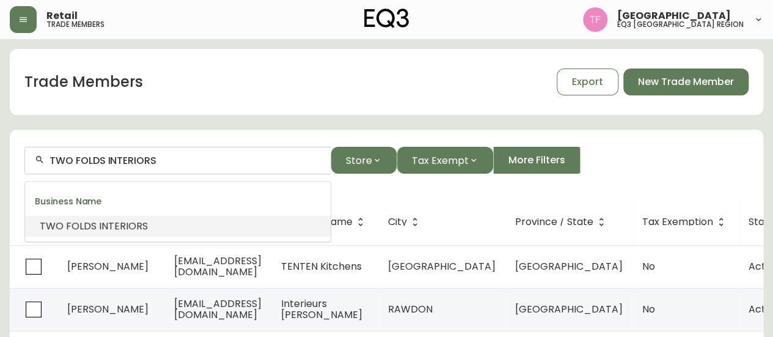
click at [159, 159] on input "TWO FOLDS INTERIORS" at bounding box center [185, 161] width 271 height 12
paste input "STUDIO [PERSON_NAME]"
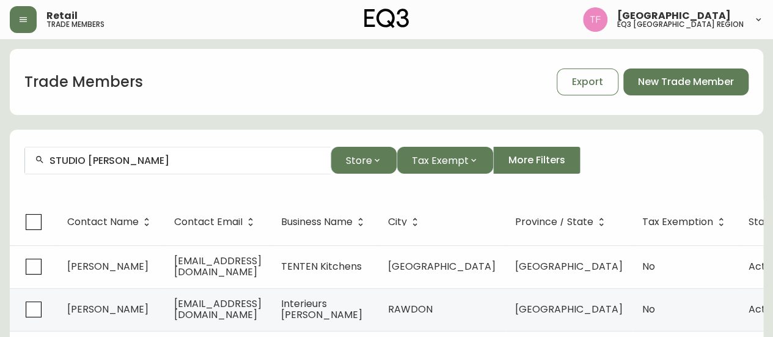
click at [159, 163] on input "STUDIO [PERSON_NAME]" at bounding box center [185, 161] width 271 height 12
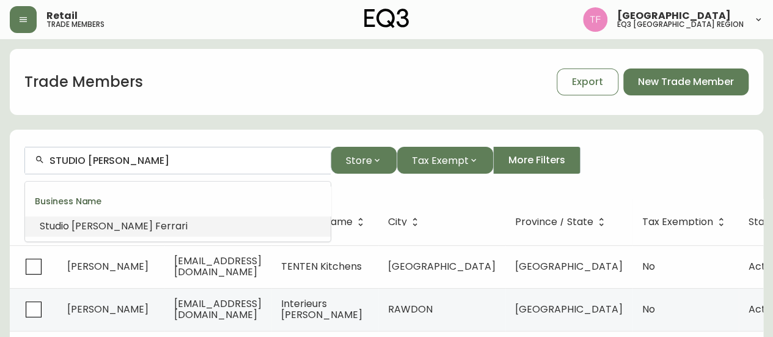
paste input "Reside Properties Inc"
click at [146, 155] on input "Reside Properties Inc" at bounding box center [185, 161] width 271 height 12
paste input "WHITE ELK INTERIORS"
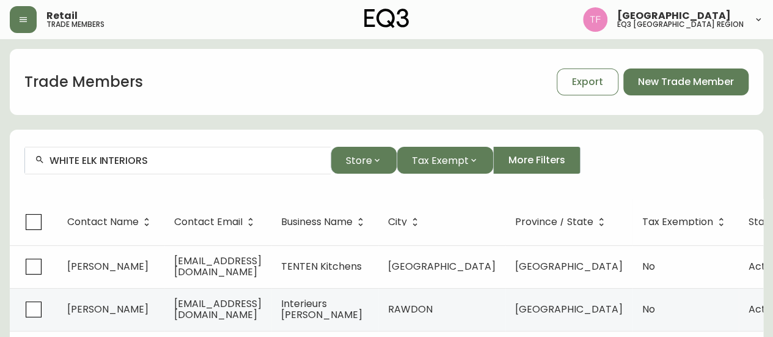
click at [182, 168] on div "WHITE ELK INTERIORS" at bounding box center [178, 161] width 306 height 28
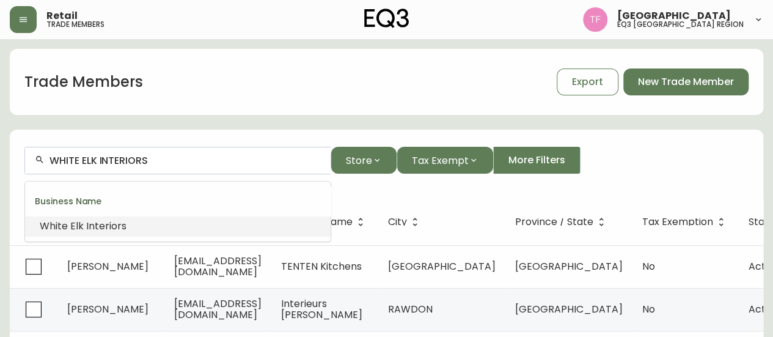
paste input "[PERSON_NAME] + COMPANY"
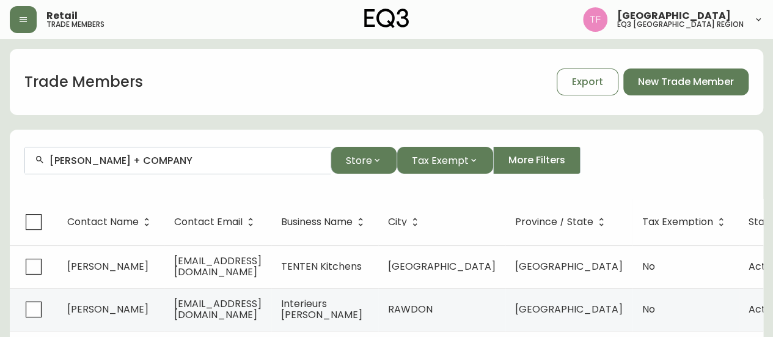
click at [194, 160] on input "[PERSON_NAME] + COMPANY" at bounding box center [185, 161] width 271 height 12
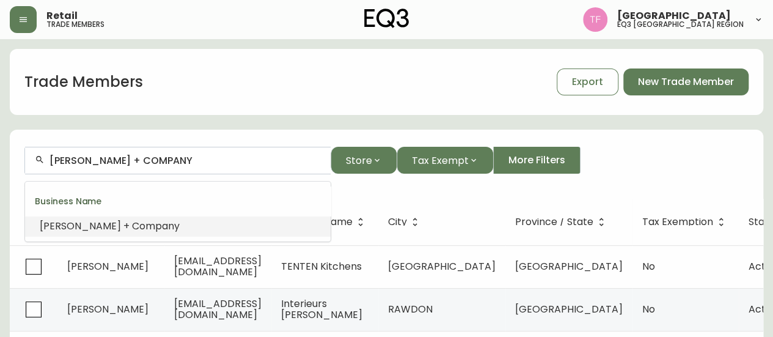
paste input "[PERSON_NAME] & [PERSON_NAME]"
click at [185, 162] on input "[PERSON_NAME] & [PERSON_NAME]" at bounding box center [185, 161] width 271 height 12
paste input "AREA CODE"
drag, startPoint x: 46, startPoint y: 228, endPoint x: 15, endPoint y: 227, distance: 31.2
click at [46, 228] on span "Area" at bounding box center [51, 226] width 23 height 14
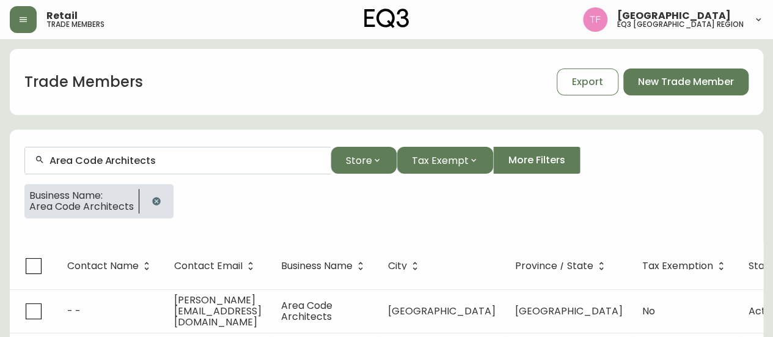
click at [142, 162] on input "Area Code Architects" at bounding box center [185, 161] width 271 height 12
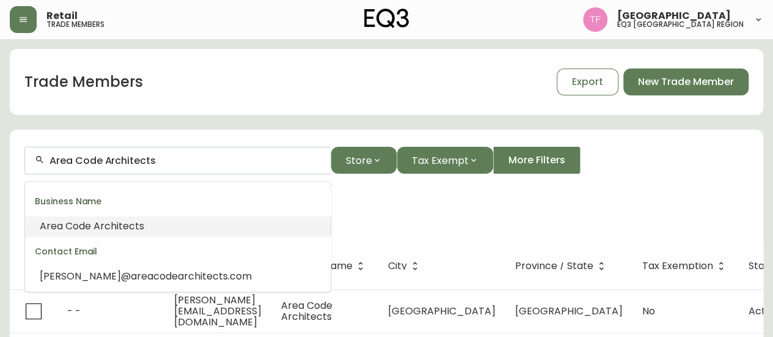
click at [142, 162] on input "Area Code Architects" at bounding box center [185, 161] width 271 height 12
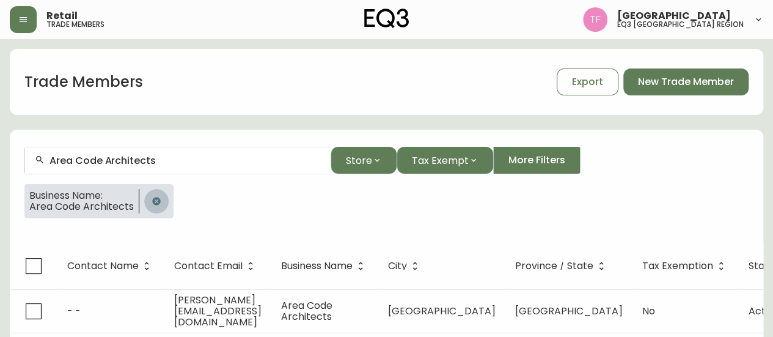
click at [152, 197] on icon "button" at bounding box center [157, 201] width 10 height 10
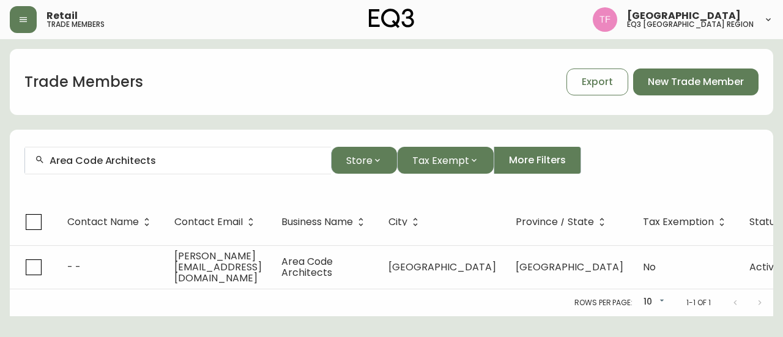
click at [165, 162] on input "Area Code Architects" at bounding box center [185, 161] width 271 height 12
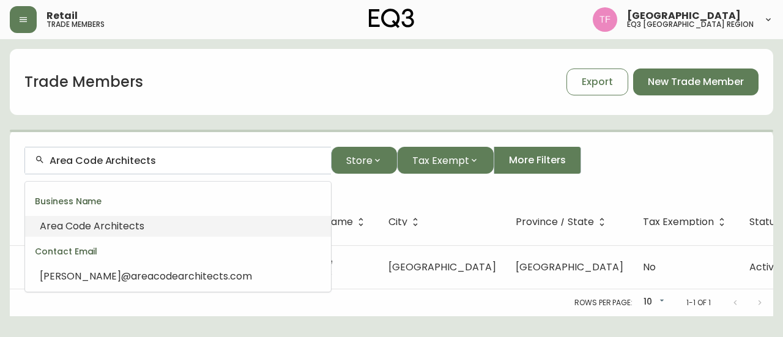
click at [165, 162] on input "Area Code Architects" at bounding box center [185, 161] width 271 height 12
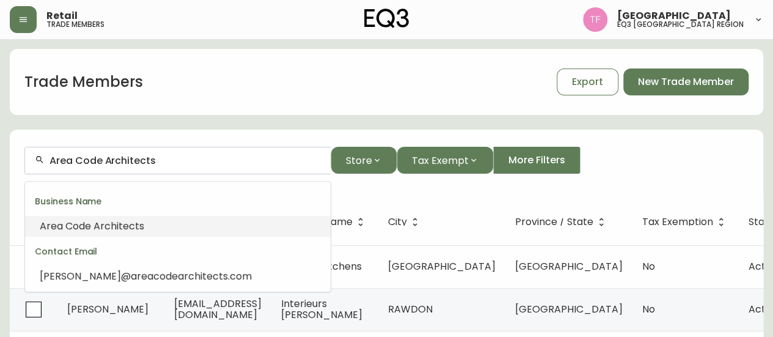
paste input "[PERSON_NAME] and Hive"
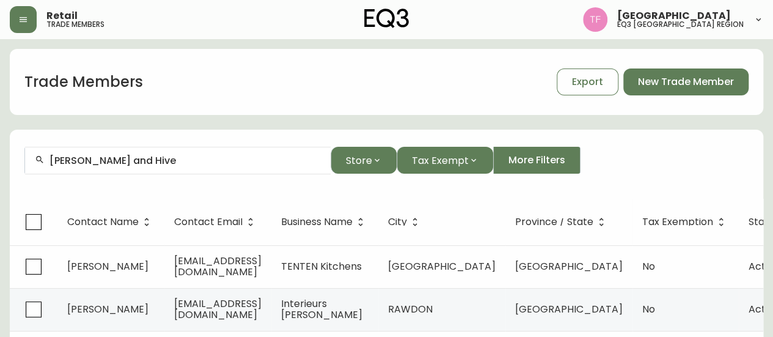
click at [190, 169] on div "[PERSON_NAME] and Hive" at bounding box center [178, 161] width 306 height 28
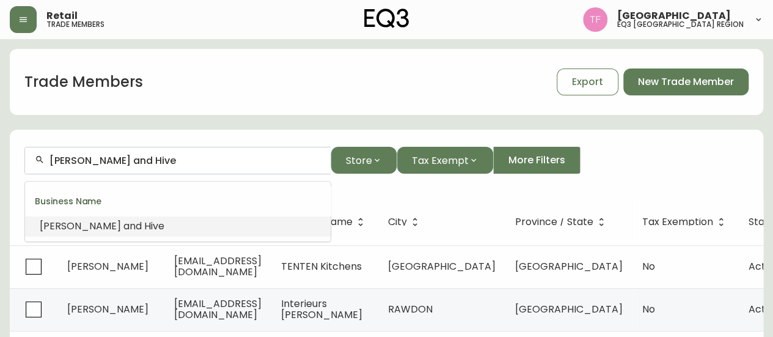
paste input "[PERSON_NAME] Interiors"
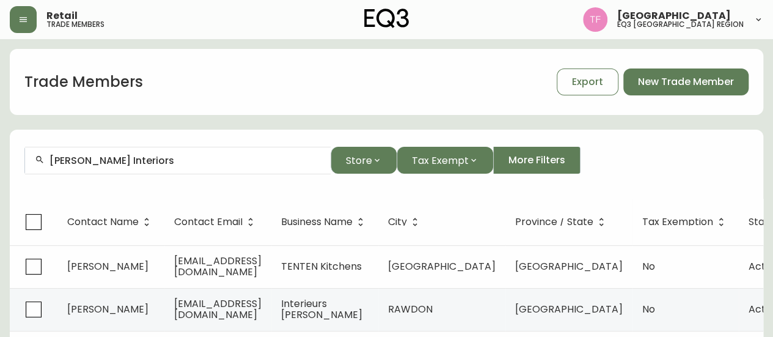
click at [160, 162] on input "[PERSON_NAME] Interiors" at bounding box center [185, 161] width 271 height 12
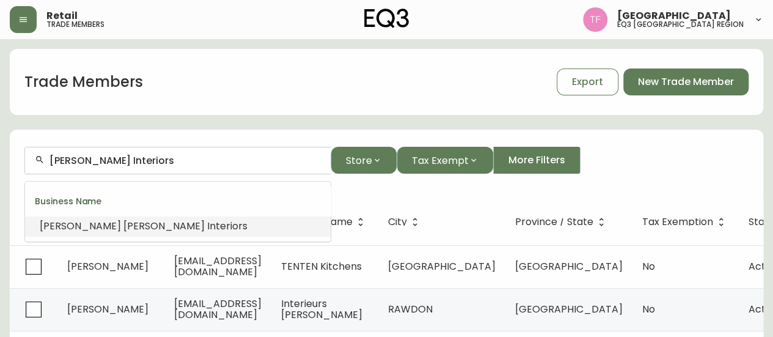
paste input "ISE [PERSON_NAME] ID"
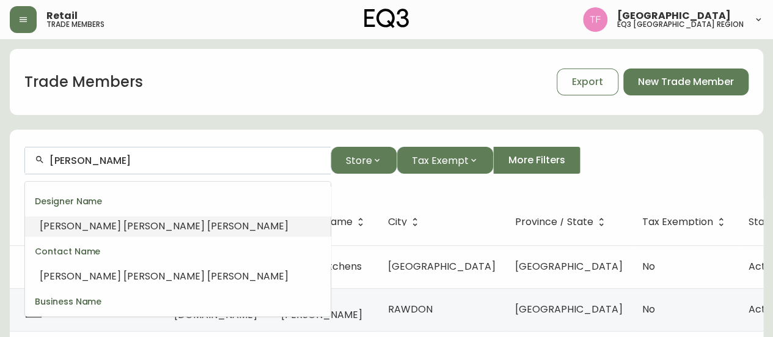
click at [141, 226] on li "[PERSON_NAME]" at bounding box center [178, 226] width 306 height 21
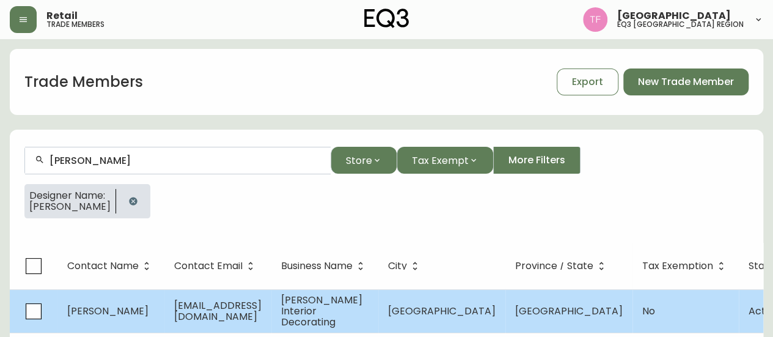
type input "[PERSON_NAME]"
click at [424, 301] on td "[GEOGRAPHIC_DATA]" at bounding box center [441, 310] width 127 height 43
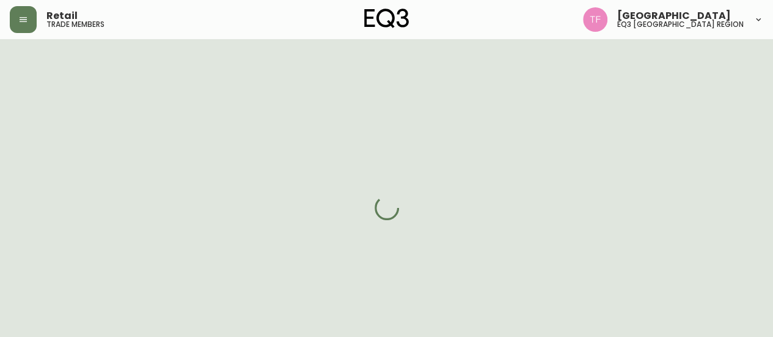
select select "ON"
select select "CA"
select select "CA_EN"
select select "Other"
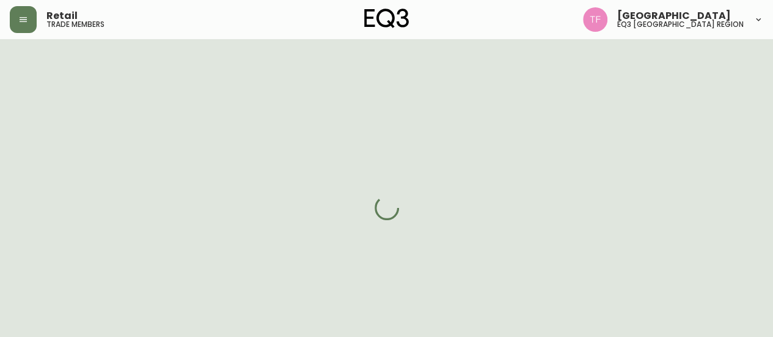
select select "cjw10z96s008u6gs0ccm7hd19"
select select "false"
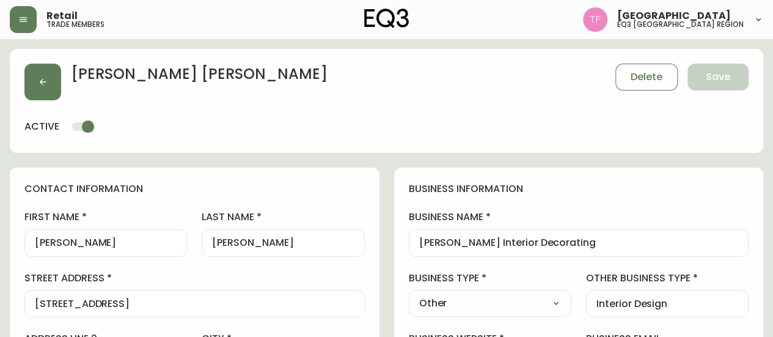
click at [479, 243] on input "[PERSON_NAME] Interior Decorating" at bounding box center [579, 243] width 320 height 12
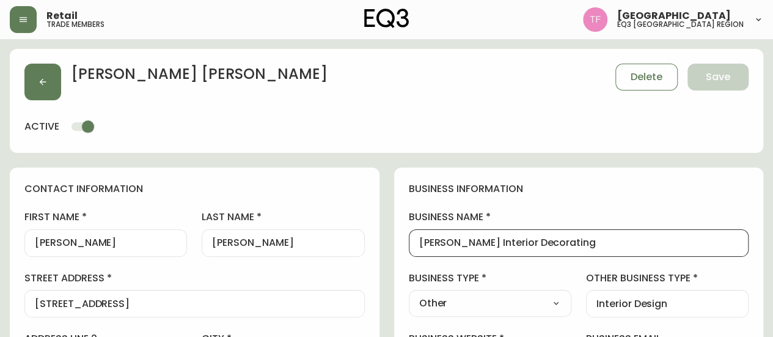
click at [479, 243] on input "[PERSON_NAME] Interior Decorating" at bounding box center [579, 243] width 320 height 12
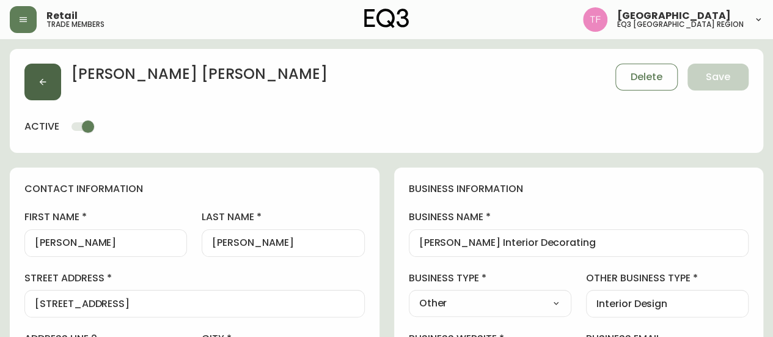
click at [59, 85] on button "button" at bounding box center [42, 82] width 37 height 37
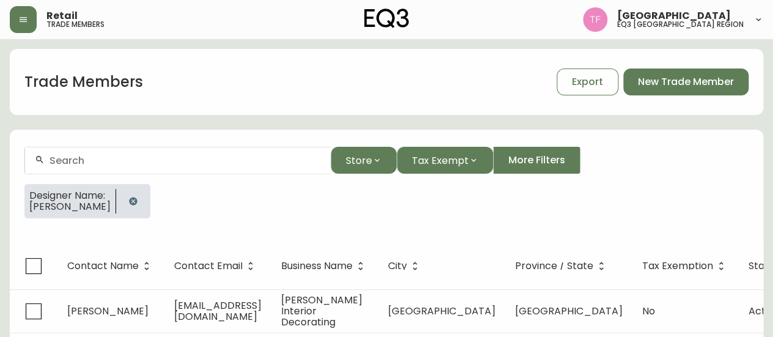
click at [138, 197] on icon "button" at bounding box center [133, 201] width 10 height 10
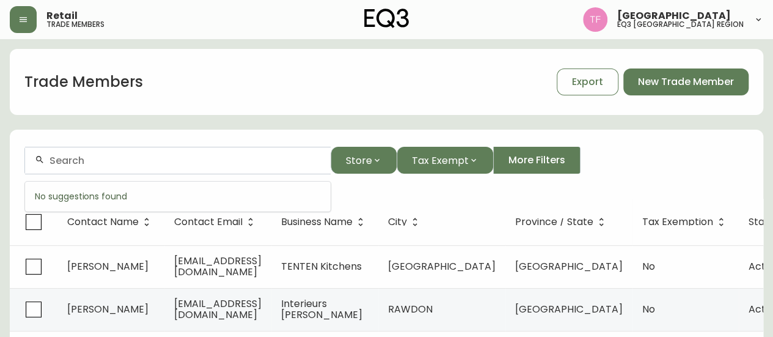
paste input "Properly Homes Inc."
click at [159, 155] on input "Properly" at bounding box center [185, 161] width 271 height 12
paste input "OSTIAN DESIGN"
click at [100, 158] on input "OSTIAN" at bounding box center [185, 161] width 271 height 12
paste input "[PERSON_NAME] ARCHITECT INC"
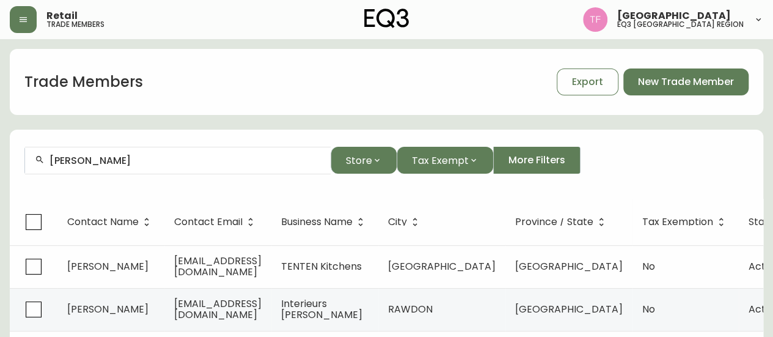
click at [121, 162] on input "[PERSON_NAME]" at bounding box center [185, 161] width 271 height 12
paste input "NICHE DESIGN"
drag, startPoint x: 243, startPoint y: 162, endPoint x: 0, endPoint y: 191, distance: 245.1
drag, startPoint x: 113, startPoint y: 160, endPoint x: 0, endPoint y: 159, distance: 113.1
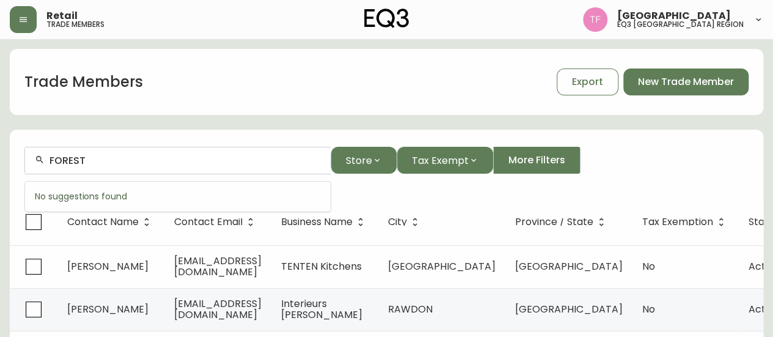
type input "L"
type input "ARCHITECTURE"
click at [111, 131] on div at bounding box center [387, 131] width 754 height 2
click at [21, 19] on icon "button" at bounding box center [23, 20] width 10 height 10
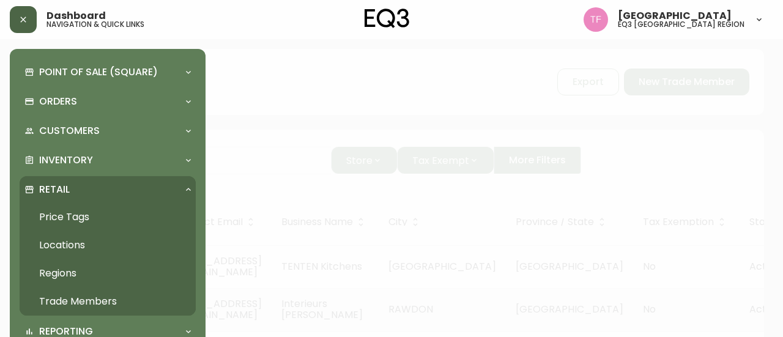
click at [59, 297] on link "Trade Members" at bounding box center [108, 301] width 176 height 28
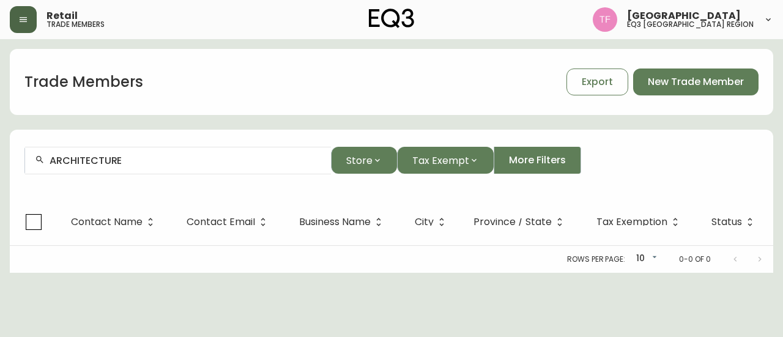
click at [31, 23] on button "button" at bounding box center [23, 19] width 27 height 27
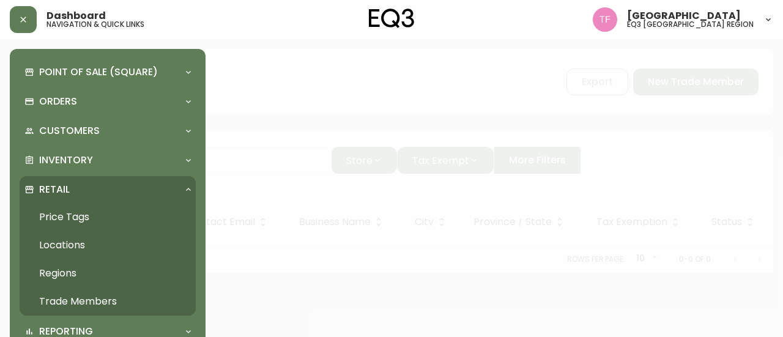
click at [72, 290] on link "Trade Members" at bounding box center [108, 301] width 176 height 28
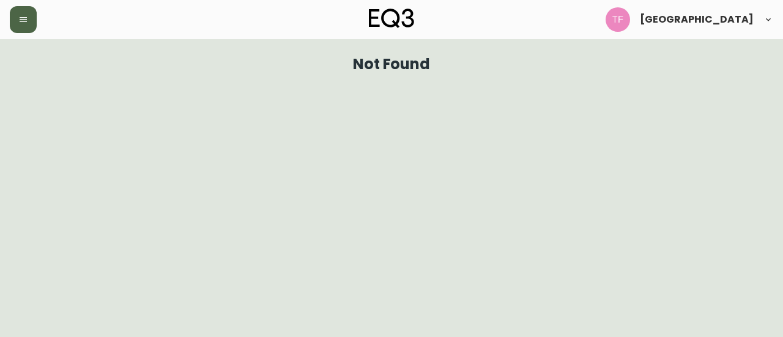
click at [31, 25] on button "button" at bounding box center [23, 19] width 27 height 27
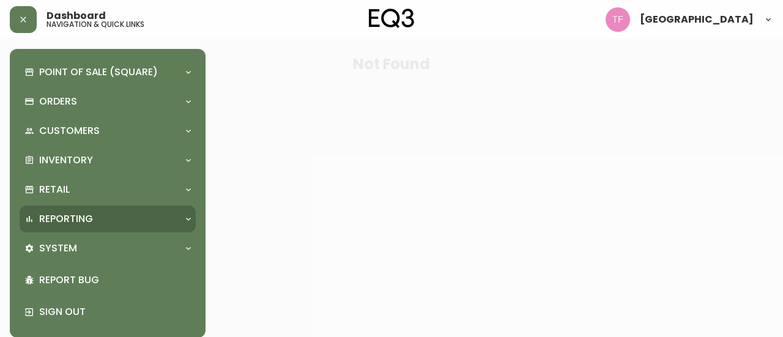
click at [108, 215] on div "Reporting" at bounding box center [101, 218] width 154 height 13
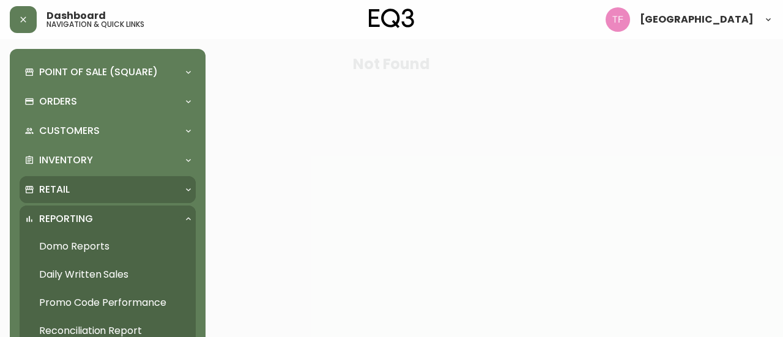
click at [100, 197] on div "Retail" at bounding box center [108, 189] width 176 height 27
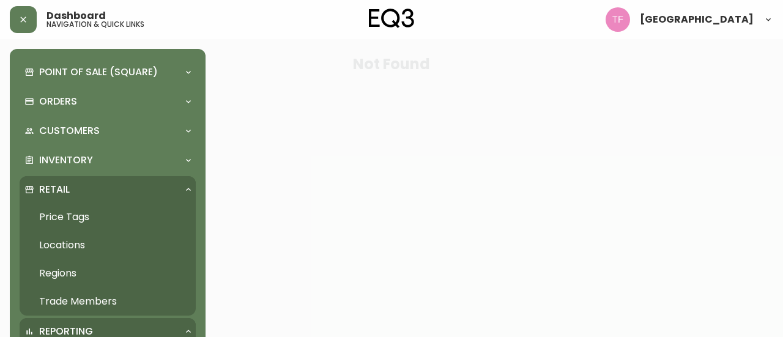
click at [101, 298] on link "Trade Members" at bounding box center [108, 301] width 176 height 28
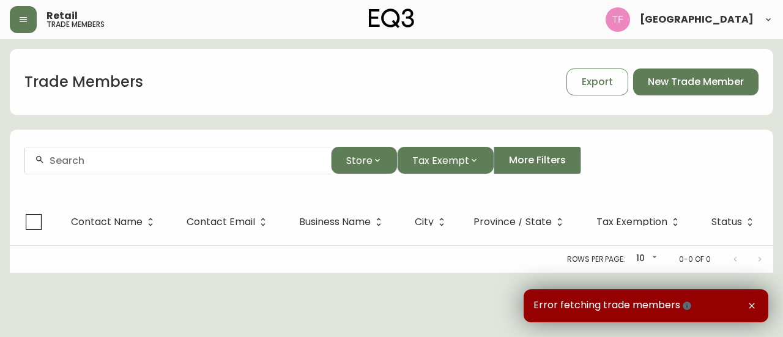
click at [633, 140] on form "Store Tax Exempt More Filters" at bounding box center [391, 165] width 763 height 67
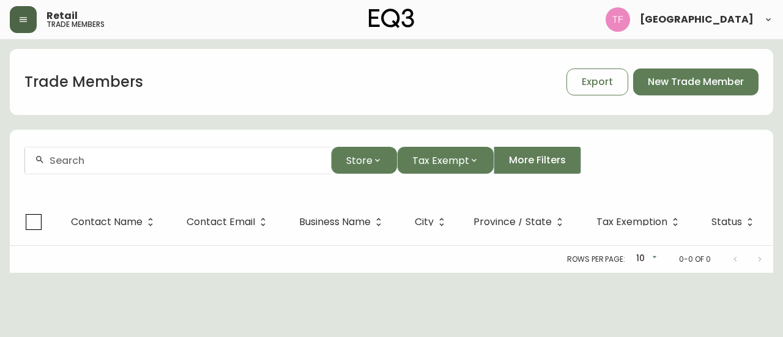
click at [20, 30] on button "button" at bounding box center [23, 19] width 27 height 27
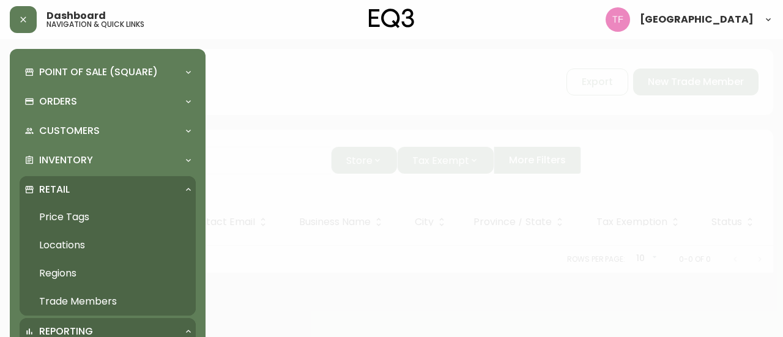
drag, startPoint x: 65, startPoint y: 300, endPoint x: 56, endPoint y: 285, distance: 17.3
click at [65, 300] on link "Trade Members" at bounding box center [108, 301] width 176 height 28
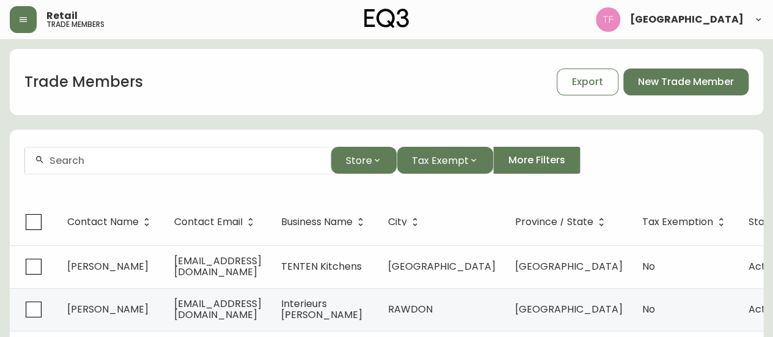
scroll to position [61, 0]
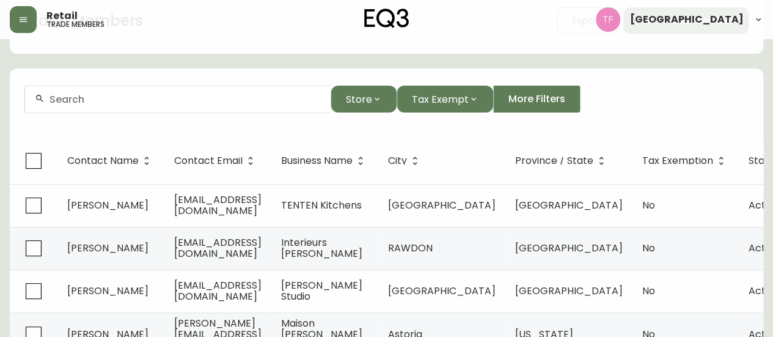
drag, startPoint x: 136, startPoint y: 87, endPoint x: 97, endPoint y: 100, distance: 41.0
click at [101, 99] on input "text" at bounding box center [185, 100] width 271 height 12
paste input "OSTIAN DESIGN"
click at [109, 99] on input "OSTIAN DESIGN" at bounding box center [185, 100] width 271 height 12
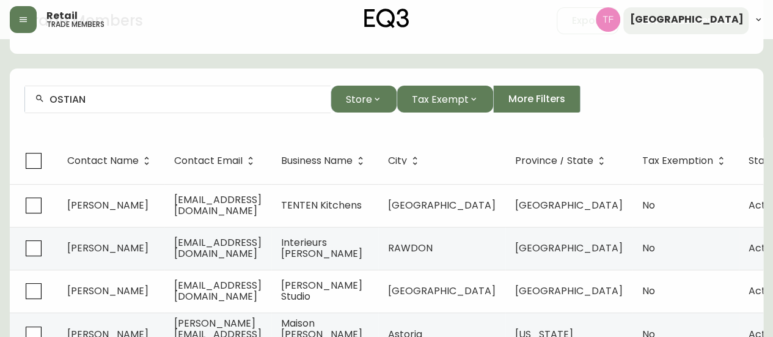
click at [82, 95] on input "OSTIAN" at bounding box center [185, 100] width 271 height 12
paste input "DESIGN"
click at [153, 97] on input "OSTIAN DESIGN" at bounding box center [185, 100] width 271 height 12
paste input "[PERSON_NAME] ARCHITECT INC"
click at [138, 101] on input "[PERSON_NAME] ARCHITECT" at bounding box center [185, 100] width 271 height 12
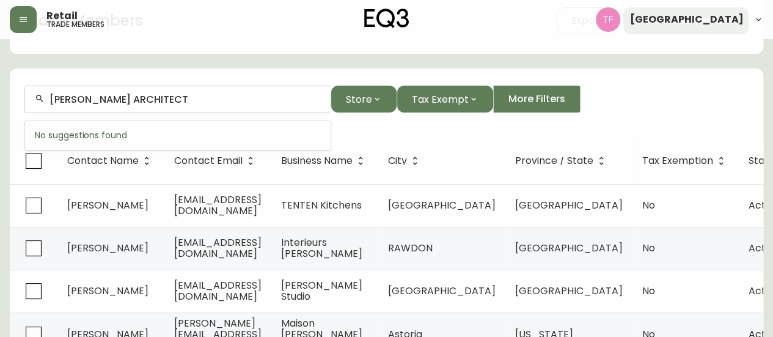
click at [138, 101] on input "[PERSON_NAME] ARCHITECT" at bounding box center [185, 100] width 271 height 12
drag, startPoint x: 164, startPoint y: 97, endPoint x: 0, endPoint y: 97, distance: 163.9
click at [0, 97] on main "Trade Members Export New Trade Member JOEL GERBE Store Tax Exempt More Filters …" at bounding box center [386, 316] width 773 height 676
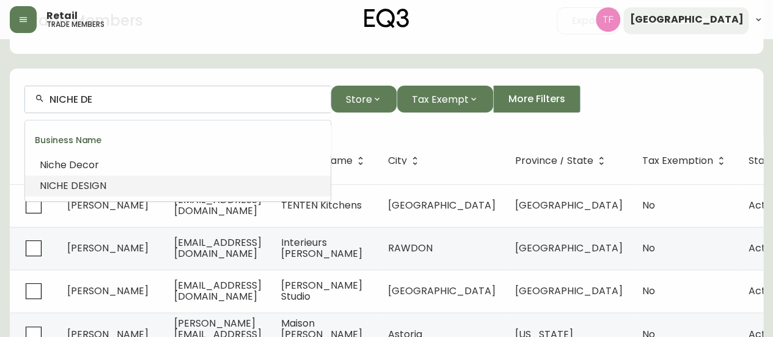
click at [116, 183] on li "NICHE DE SIGN" at bounding box center [178, 185] width 306 height 21
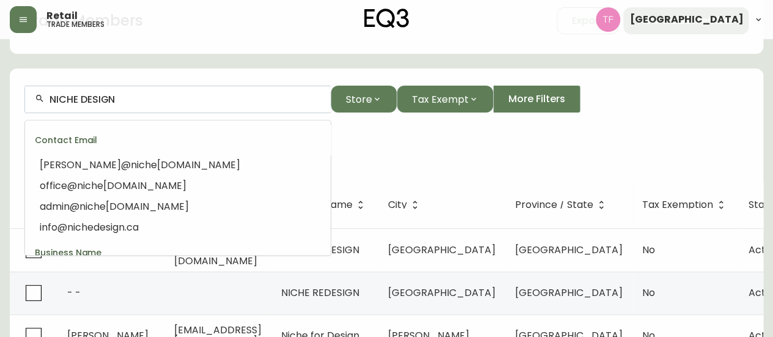
scroll to position [75, 0]
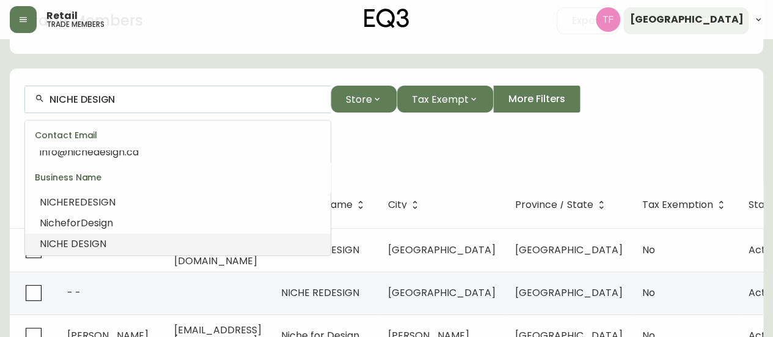
click at [119, 97] on input "NICHE DESIGN" at bounding box center [185, 100] width 271 height 12
drag, startPoint x: 135, startPoint y: 97, endPoint x: 13, endPoint y: 97, distance: 121.7
click at [13, 97] on form "NICHE DESIGN Store Tax Exempt More Filters Business Name: NICHE DESIGN" at bounding box center [387, 126] width 754 height 111
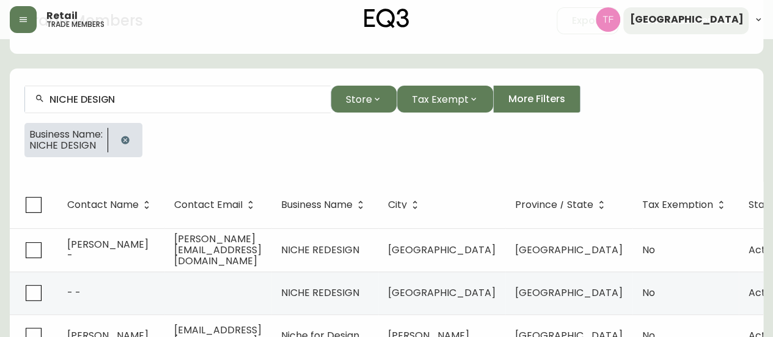
click at [129, 139] on icon "button" at bounding box center [125, 140] width 8 height 8
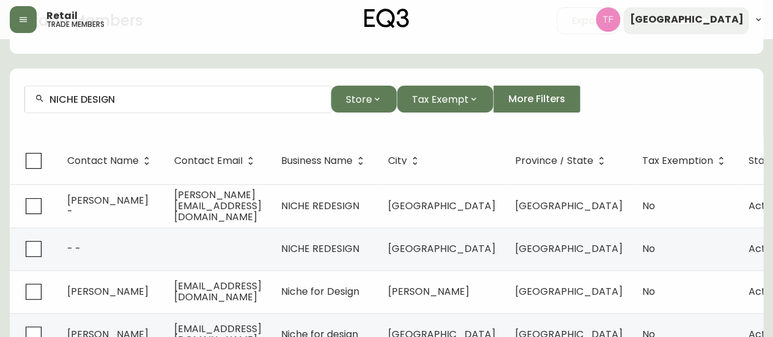
click at [149, 100] on input "NICHE DESIGN" at bounding box center [185, 100] width 271 height 12
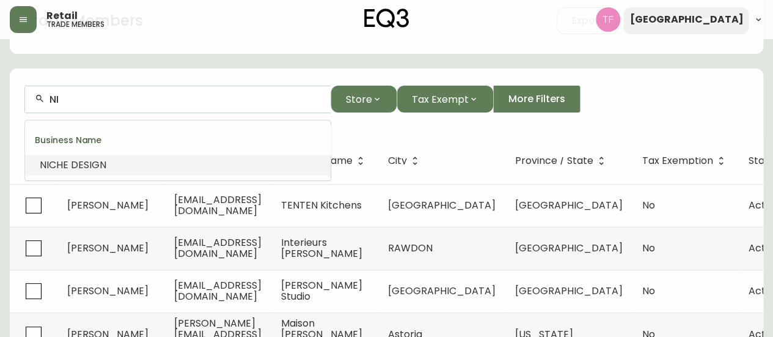
type input "N"
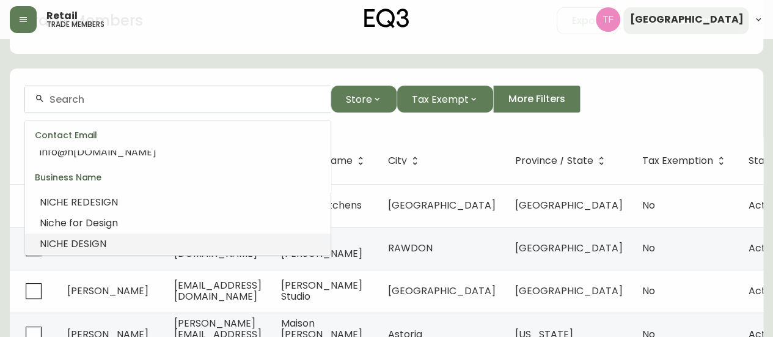
scroll to position [10, 0]
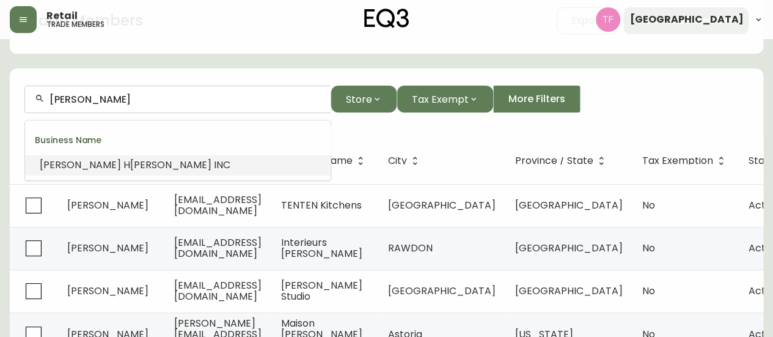
click at [117, 157] on li "GRIFFIN H OUGHTON INC" at bounding box center [178, 165] width 306 height 21
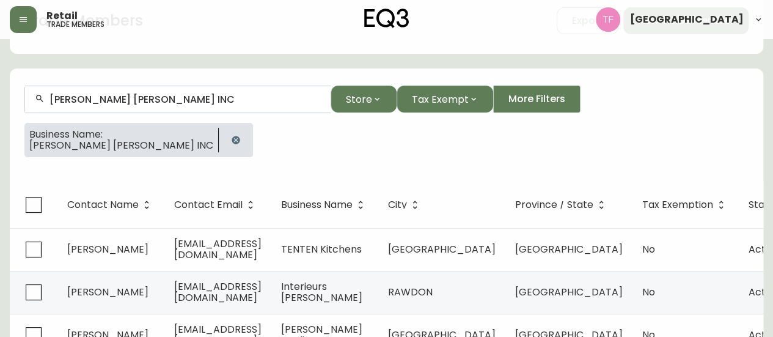
click at [142, 100] on input "GRIFFIN HOUGHTON INC" at bounding box center [185, 100] width 271 height 12
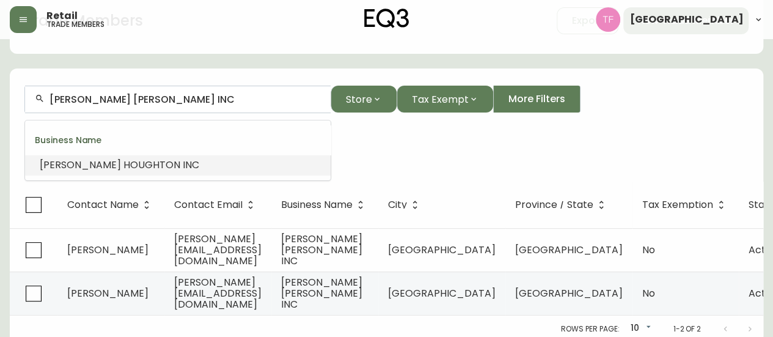
click at [142, 100] on input "GRIFFIN HOUGHTON INC" at bounding box center [185, 100] width 271 height 12
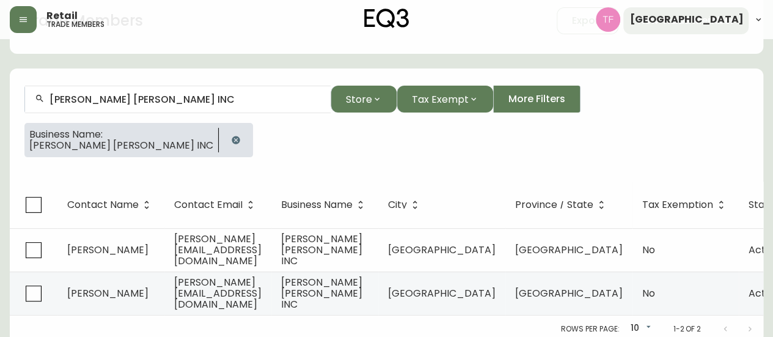
click at [232, 139] on icon "button" at bounding box center [236, 140] width 8 height 8
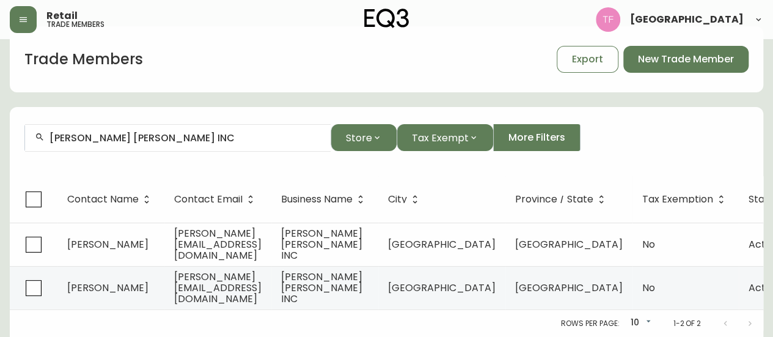
scroll to position [29, 0]
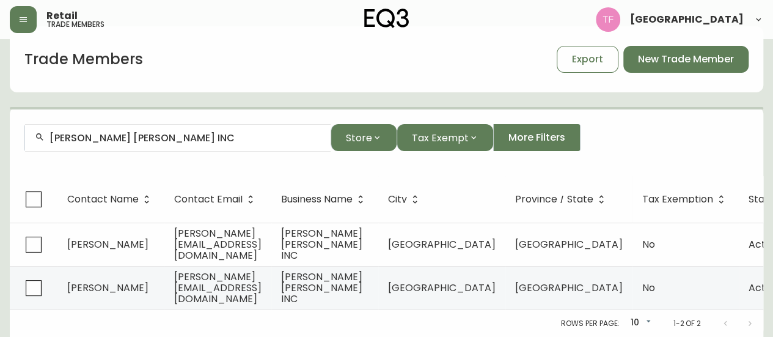
click at [155, 132] on input "GRIFFIN HOUGHTON INC" at bounding box center [185, 138] width 271 height 12
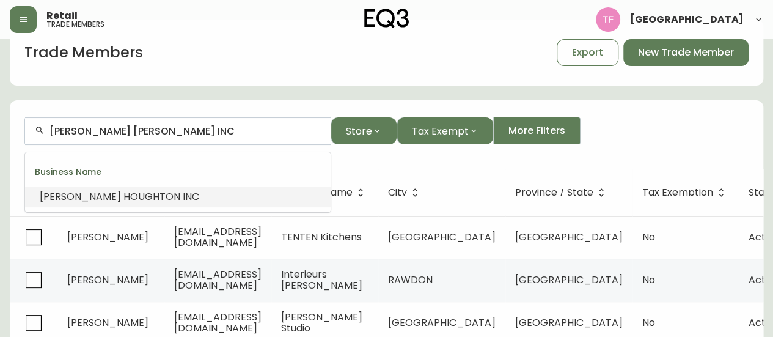
drag, startPoint x: 160, startPoint y: 130, endPoint x: 145, endPoint y: 130, distance: 15.3
click at [145, 130] on input "GRIFFIN HOUGHTON INC" at bounding box center [185, 131] width 271 height 12
paste input "[PERSON_NAME] ARCHITECT INC"
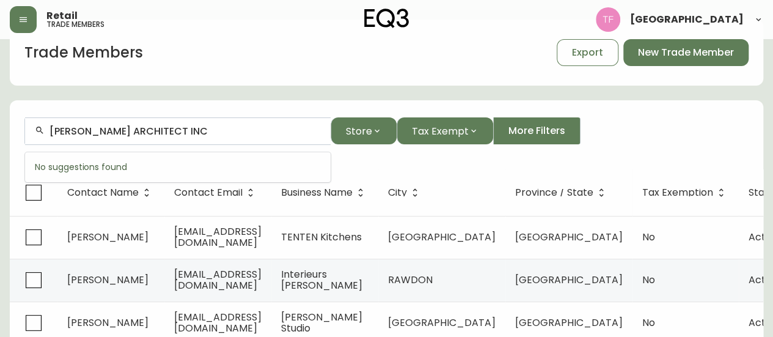
drag, startPoint x: 220, startPoint y: 131, endPoint x: 111, endPoint y: 131, distance: 109.4
click at [111, 131] on input "[PERSON_NAME] ARCHITECT INC" at bounding box center [185, 131] width 271 height 12
click at [155, 126] on input "[PERSON_NAME]" at bounding box center [185, 131] width 271 height 12
paste input "BWC1 INC."
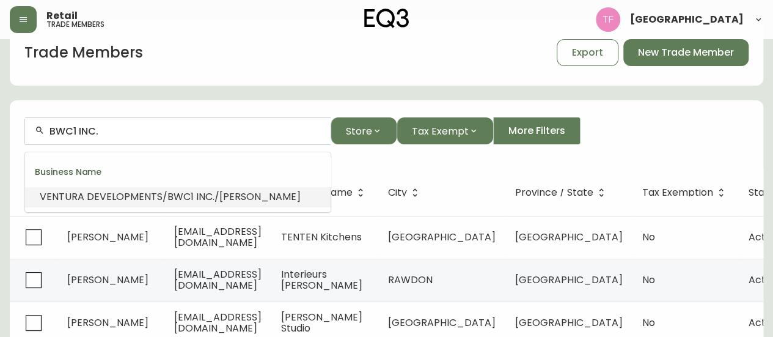
click at [216, 190] on span "/MCMILLAN" at bounding box center [258, 197] width 86 height 14
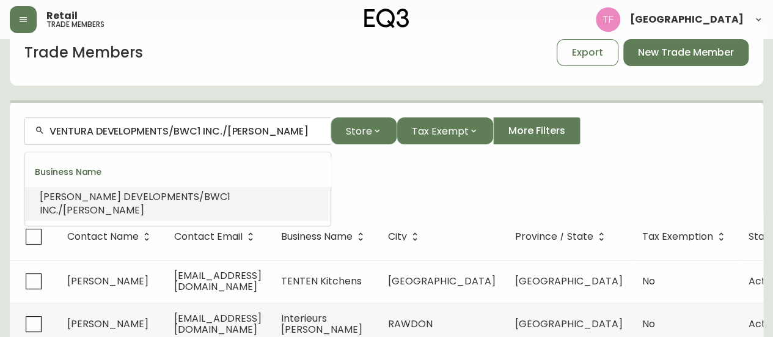
click at [208, 133] on input "VENTURA DEVELOPMENTS/BWC1 INC./MCMILLAN" at bounding box center [185, 131] width 271 height 12
click at [208, 132] on input "VENTURA DEVELOPMENTS/BWC1 INC./MCMILLAN" at bounding box center [185, 131] width 271 height 12
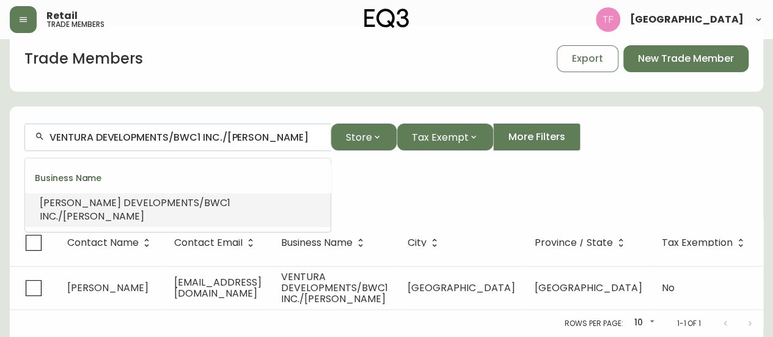
click at [208, 131] on input "VENTURA DEVELOPMENTS/BWC1 INC./MCMILLAN" at bounding box center [185, 137] width 271 height 12
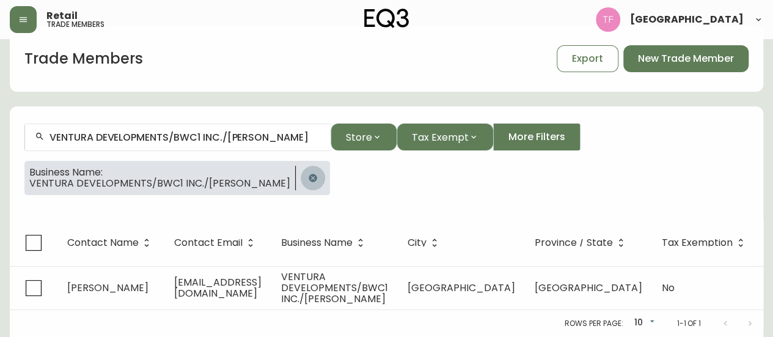
click at [308, 173] on icon "button" at bounding box center [313, 178] width 10 height 10
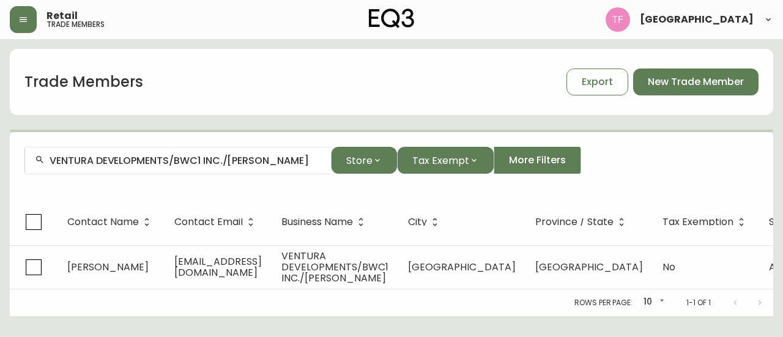
click at [204, 157] on input "VENTURA DEVELOPMENTS/BWC1 INC./MCMILLAN" at bounding box center [185, 161] width 271 height 12
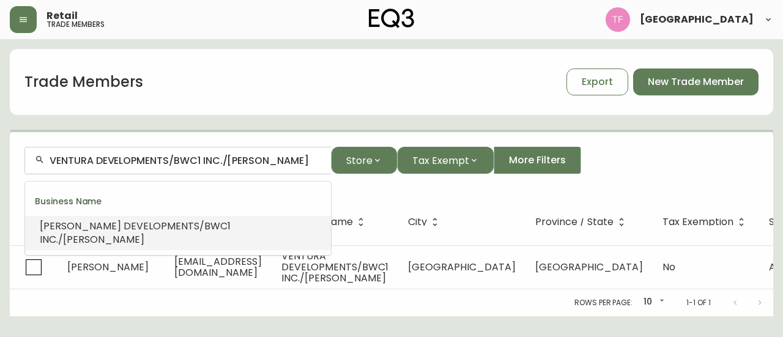
click at [203, 158] on input "VENTURA DEVELOPMENTS/BWC1 INC./MCMILLAN" at bounding box center [185, 161] width 271 height 12
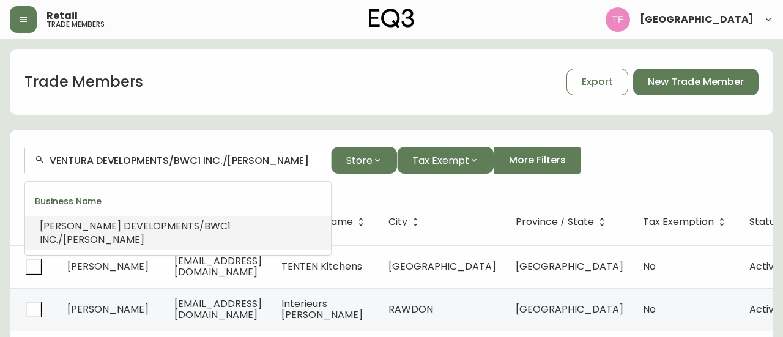
click at [203, 158] on input "VENTURA DEVELOPMENTS/BWC1 INC./MCMILLAN" at bounding box center [185, 161] width 271 height 12
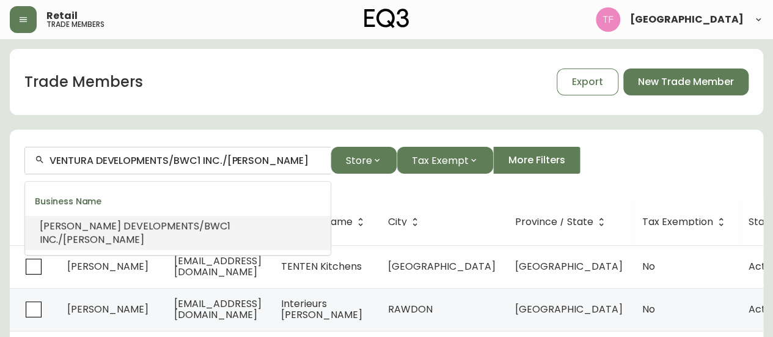
click at [203, 158] on input "VENTURA DEVELOPMENTS/BWC1 INC./MCMILLAN" at bounding box center [185, 161] width 271 height 12
paste input "STELLA STUDIO & CO."
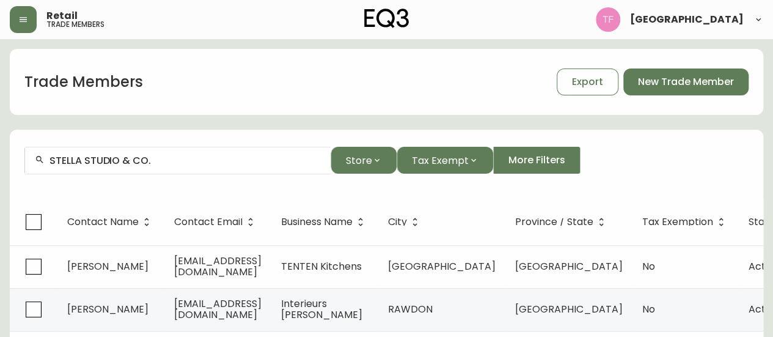
click at [171, 160] on input "STELLA STUDIO & CO." at bounding box center [185, 161] width 271 height 12
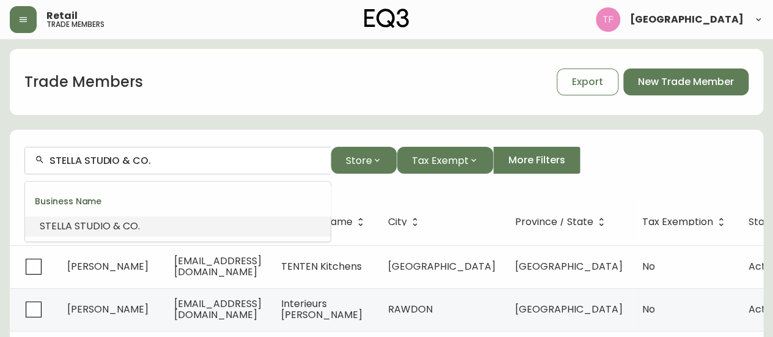
paste input "PLAY HOCKEY"
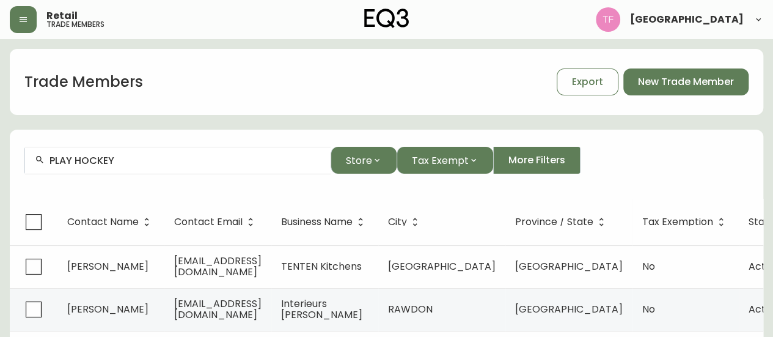
click at [131, 164] on input "PLAY HOCKEY" at bounding box center [185, 161] width 271 height 12
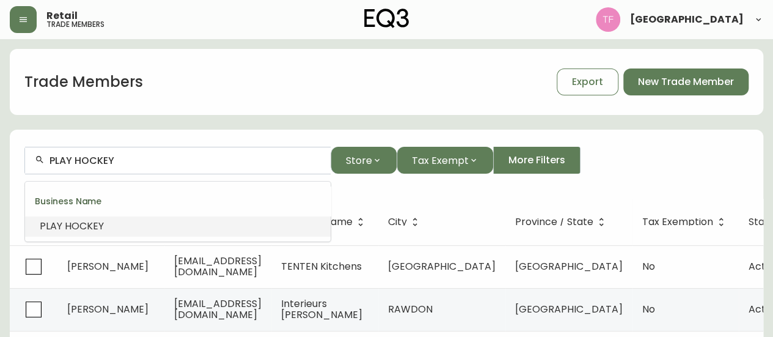
paste input "HAMMERDOWN"
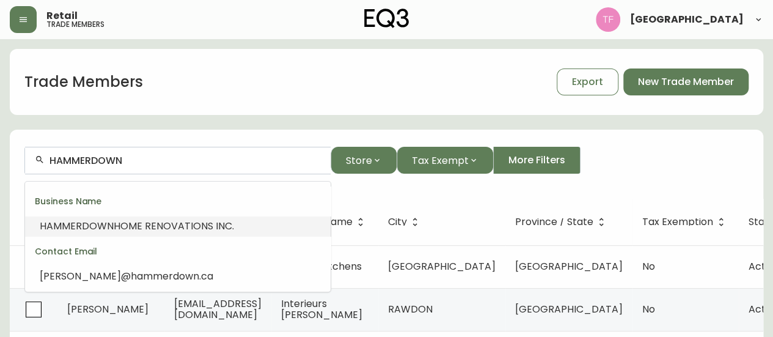
click at [186, 217] on li "HAMMERDOWN HOME RENOVATIONS INC." at bounding box center [178, 226] width 306 height 21
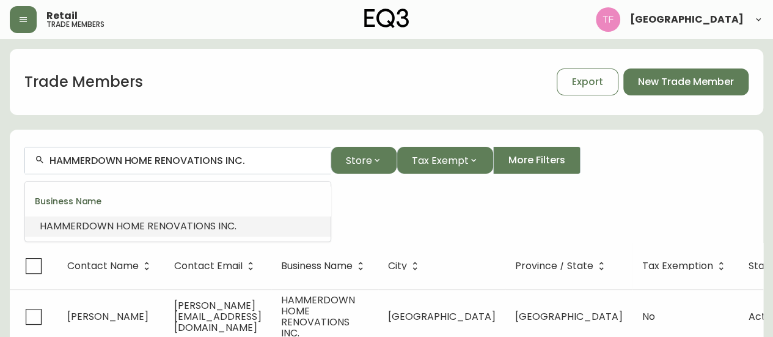
click at [192, 157] on input "HAMMERDOWN HOME RENOVATIONS INC." at bounding box center [185, 161] width 271 height 12
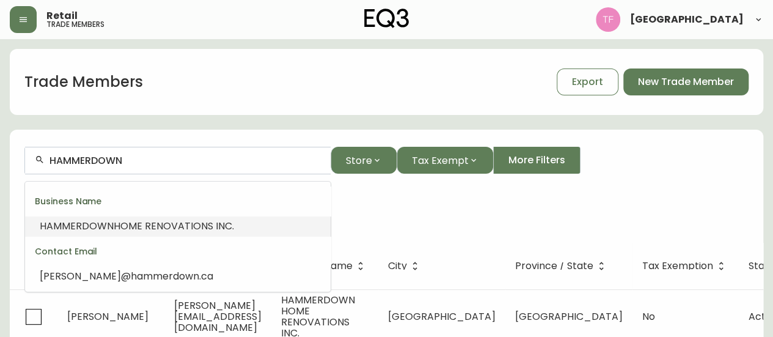
click at [179, 221] on span "HOME RENOVATIONS INC." at bounding box center [174, 226] width 120 height 14
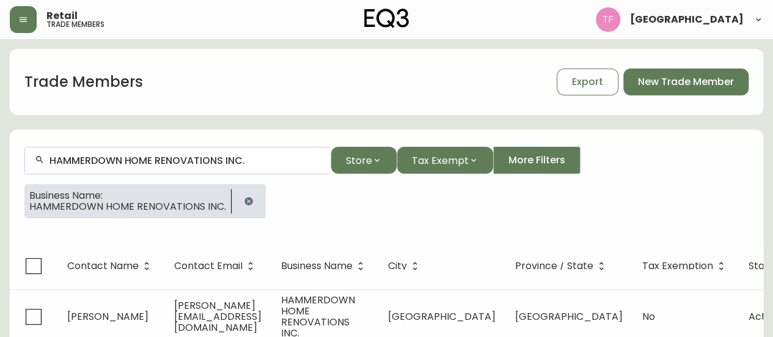
click at [179, 155] on input "HAMMERDOWN HOME RENOVATIONS INC." at bounding box center [185, 161] width 271 height 12
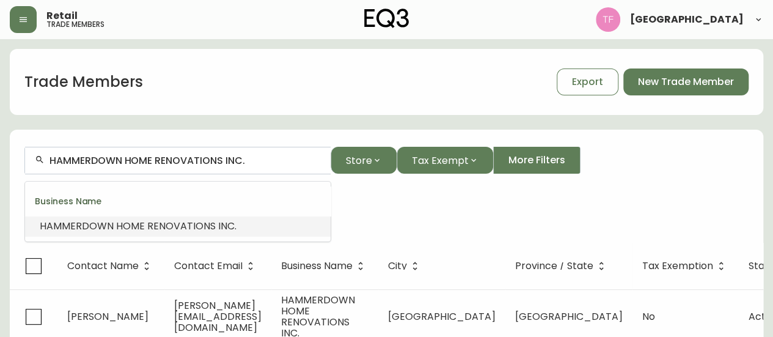
click at [179, 155] on input "HAMMERDOWN HOME RENOVATIONS INC." at bounding box center [185, 161] width 271 height 12
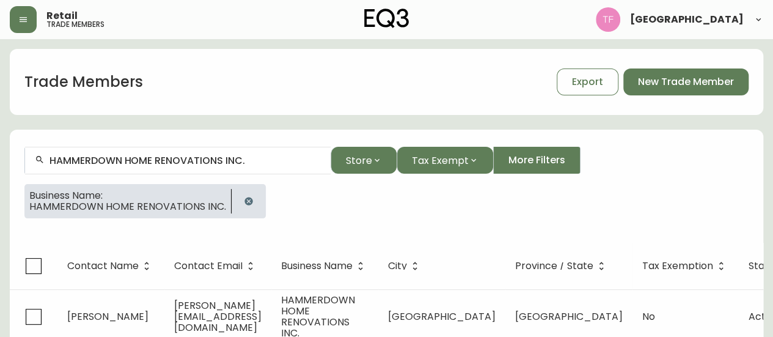
click at [248, 200] on icon "button" at bounding box center [249, 201] width 8 height 8
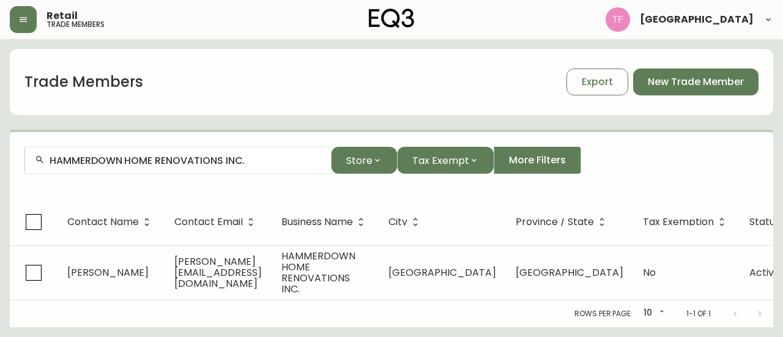
click at [246, 158] on input "HAMMERDOWN HOME RENOVATIONS INC." at bounding box center [185, 161] width 271 height 12
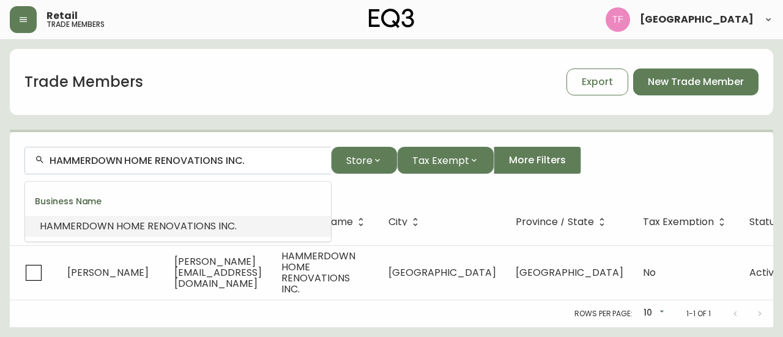
click at [242, 158] on input "HAMMERDOWN HOME RENOVATIONS INC." at bounding box center [185, 161] width 271 height 12
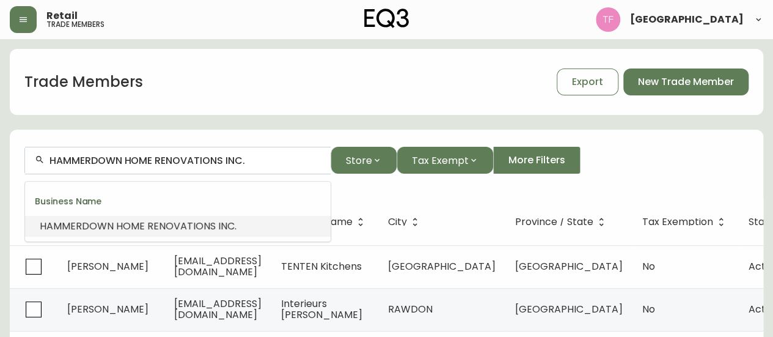
click at [242, 158] on input "HAMMERDOWN HOME RENOVATIONS INC." at bounding box center [185, 161] width 271 height 12
paste input "MMI"
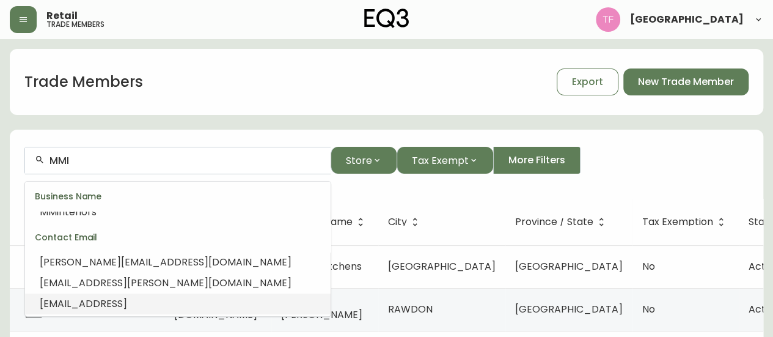
scroll to position [169, 0]
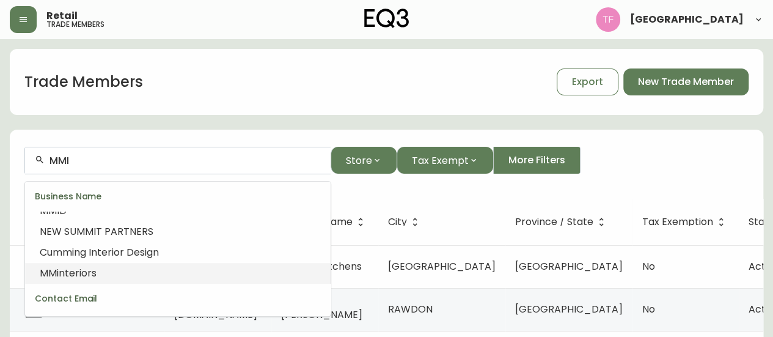
click at [150, 266] on li "MMi nteriors" at bounding box center [178, 273] width 306 height 21
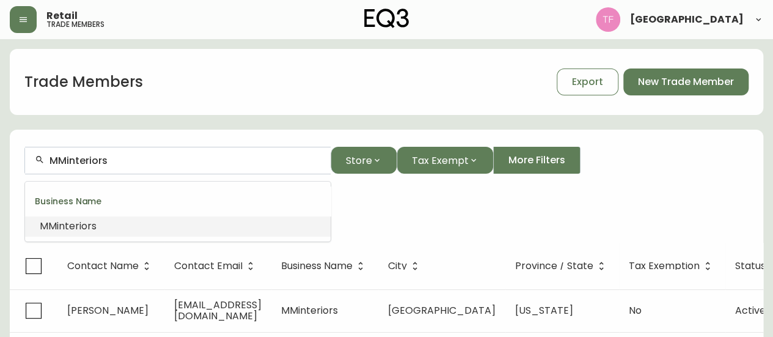
click at [109, 164] on input "MMinteriors" at bounding box center [185, 161] width 271 height 12
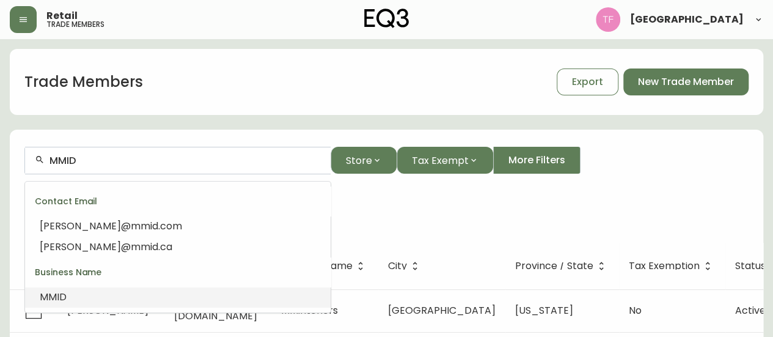
drag, startPoint x: 86, startPoint y: 292, endPoint x: 36, endPoint y: 228, distance: 80.6
click at [84, 292] on li "MMID" at bounding box center [178, 297] width 306 height 21
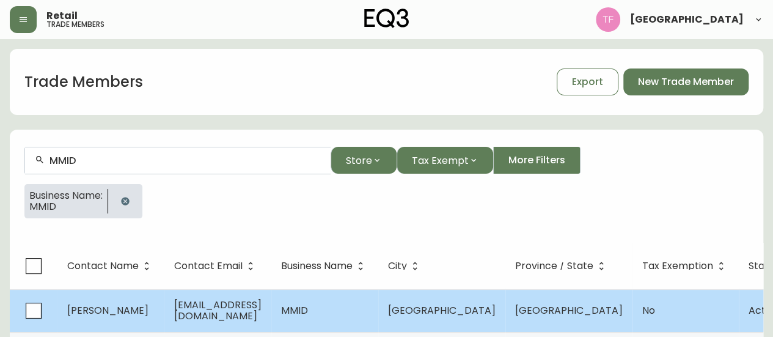
type input "MMID"
click at [271, 297] on td "info@mamemillington.com" at bounding box center [217, 310] width 107 height 43
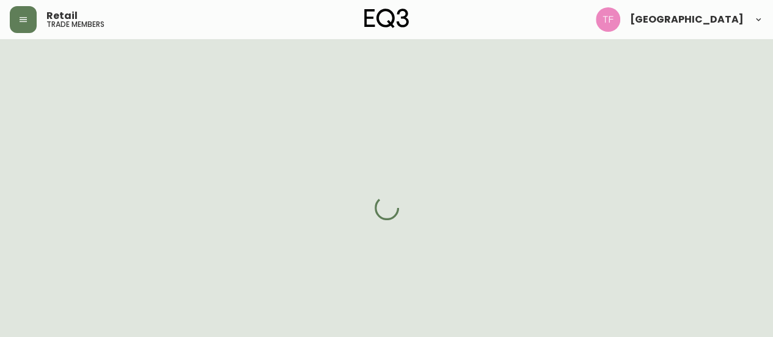
select select "ON"
select select "CA"
select select "CA_EN"
select select "Other"
select select "cjw10z96q005b6gs00r6w7pwt"
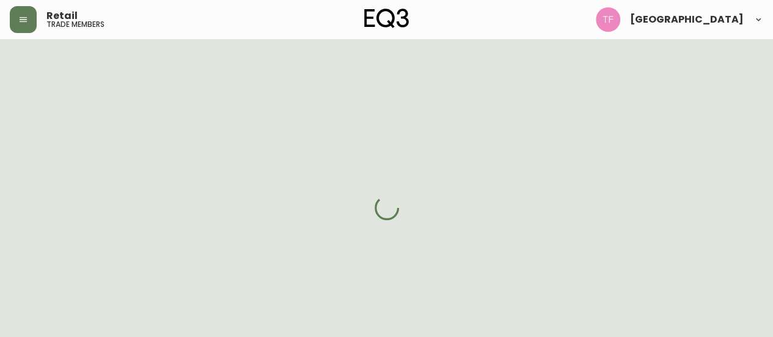
select select "false"
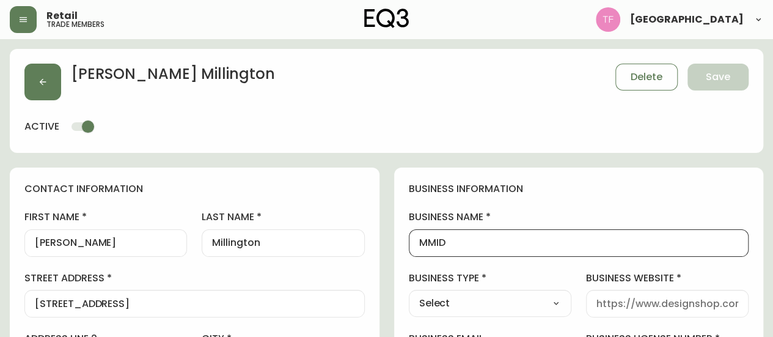
drag, startPoint x: 449, startPoint y: 243, endPoint x: 398, endPoint y: 243, distance: 51.4
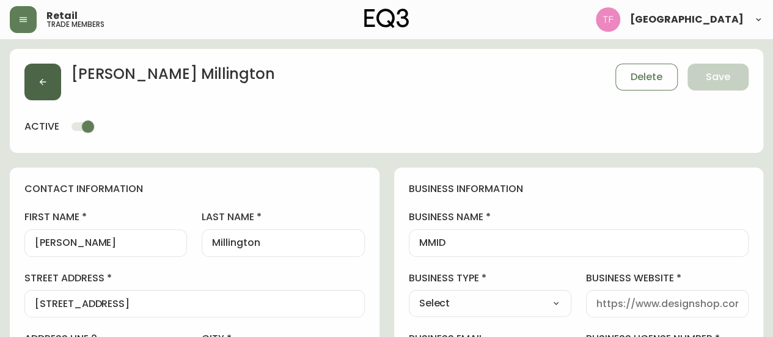
click at [32, 87] on button "button" at bounding box center [42, 82] width 37 height 37
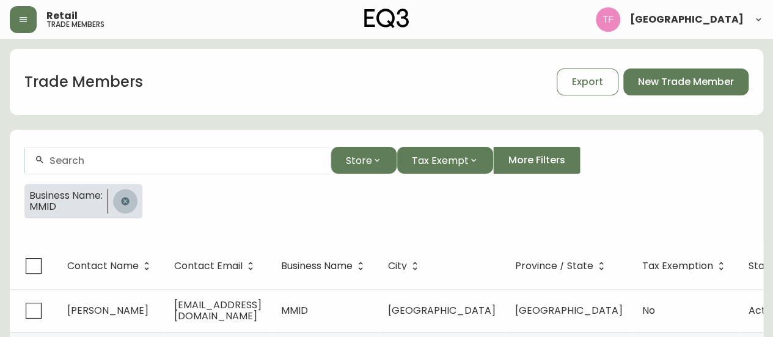
click at [128, 196] on icon "button" at bounding box center [125, 201] width 10 height 10
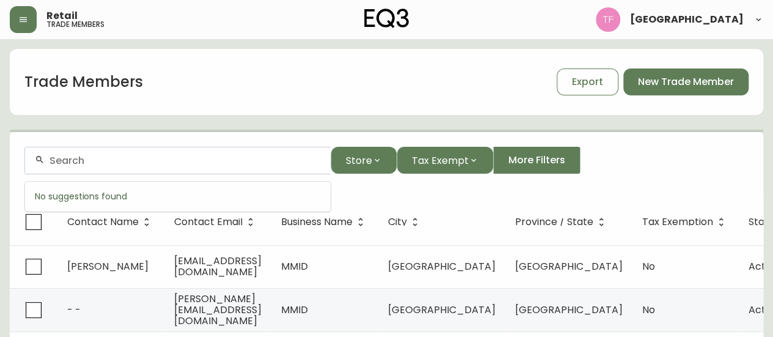
paste input "Gary Serra - Oakwyn Realt"
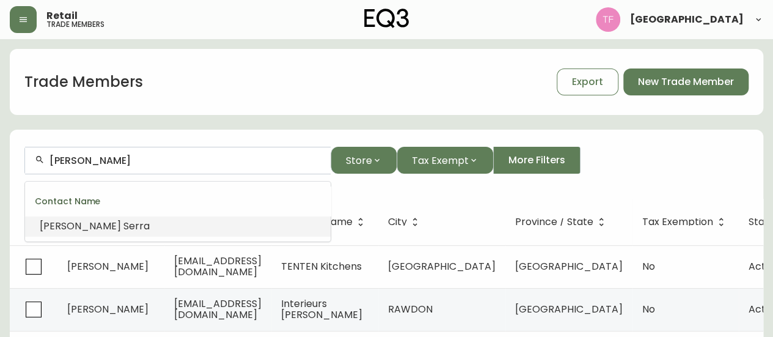
click at [102, 226] on li "Gary Serra" at bounding box center [178, 226] width 306 height 21
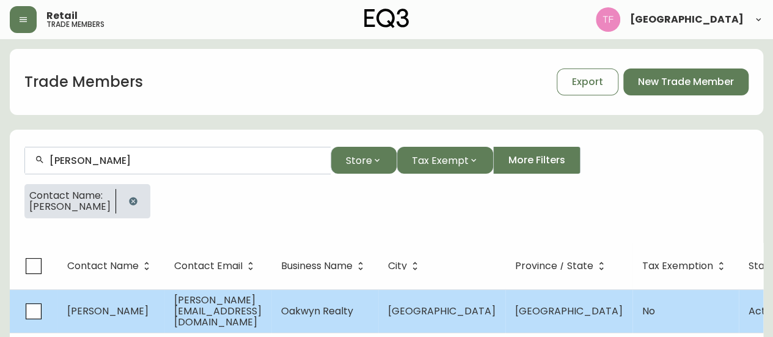
type input "Gary Serra"
click at [353, 306] on span "Oakwyn Realty" at bounding box center [317, 311] width 72 height 14
select select "BC"
select select "CA"
select select "CA_EN"
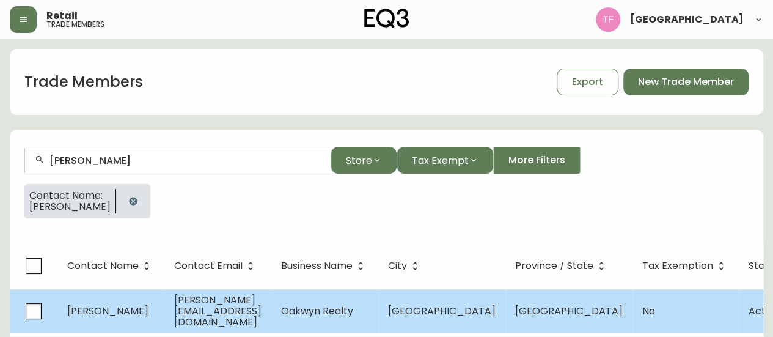
select select "Outreach from a Trade Rep"
select select "Real Estate Agent"
select select "false"
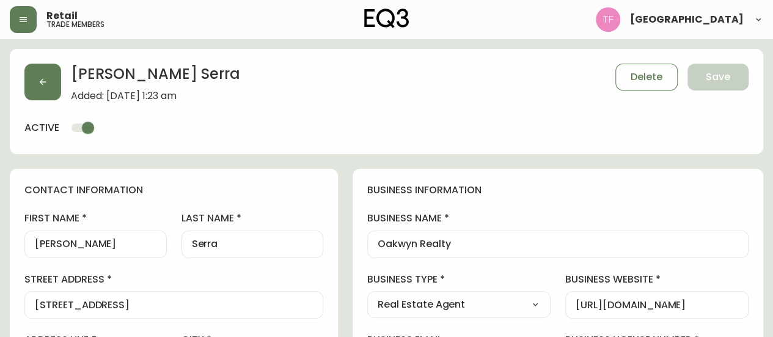
type input "EQ3 [GEOGRAPHIC_DATA]"
select select "cjw10z96p001r6gs00juufhhe"
click at [461, 242] on input "Oakwyn Realty" at bounding box center [558, 244] width 361 height 12
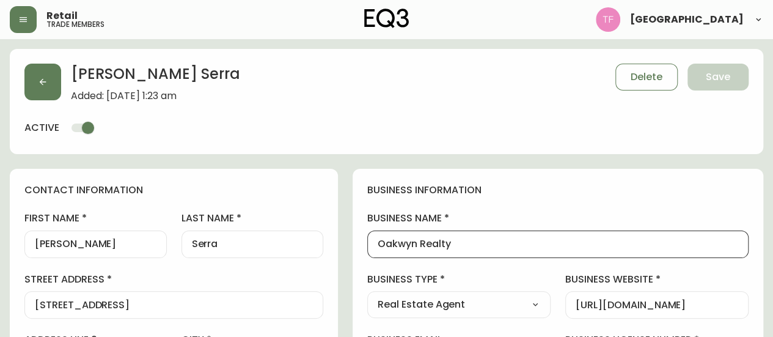
click at [461, 242] on input "Oakwyn Realty" at bounding box center [558, 244] width 361 height 12
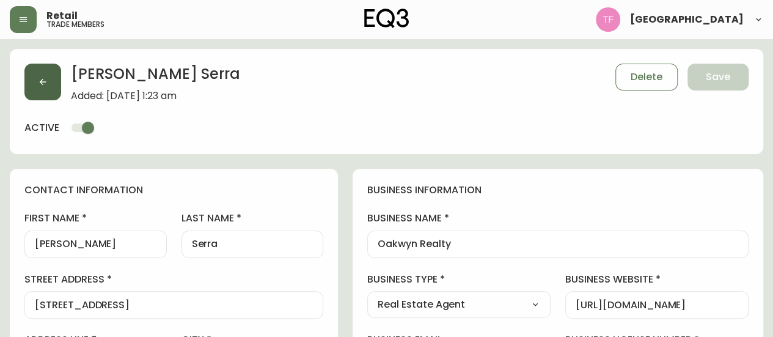
click at [40, 93] on button "button" at bounding box center [42, 82] width 37 height 37
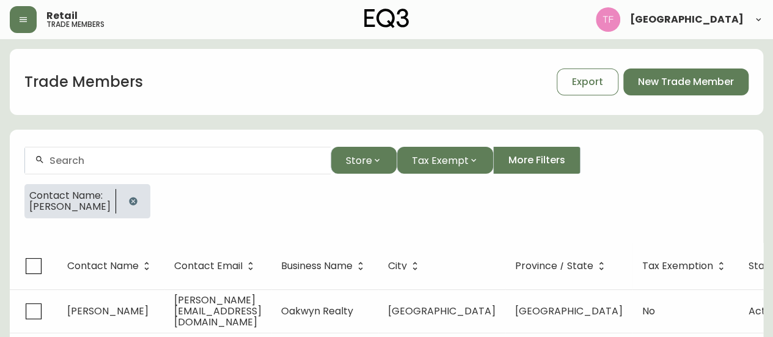
click at [129, 197] on icon "button" at bounding box center [133, 201] width 8 height 8
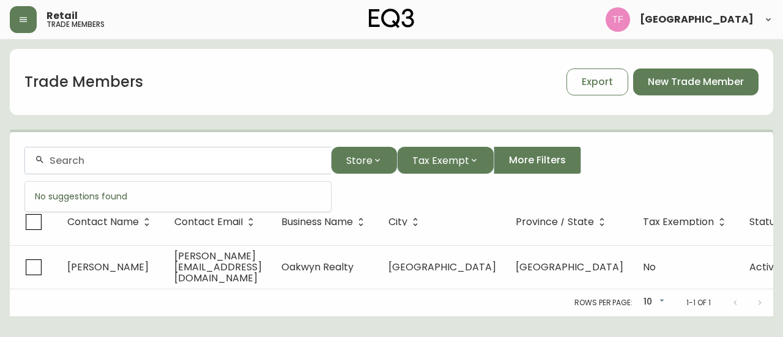
paste input "Zara Sangha Interior Desi"
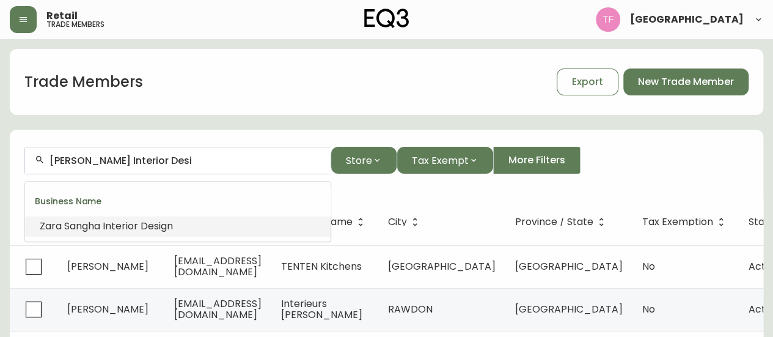
click at [170, 219] on span "gn" at bounding box center [167, 226] width 12 height 14
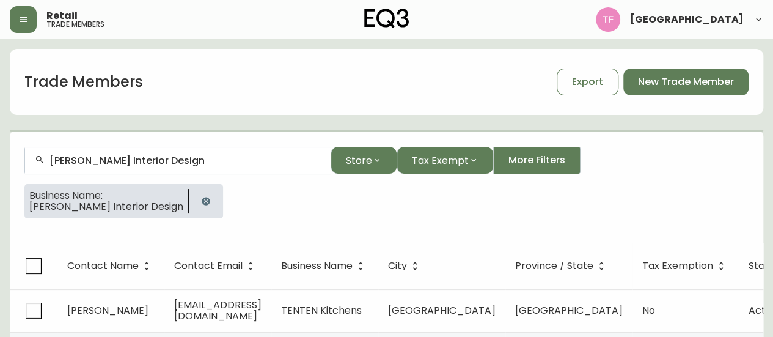
click at [178, 166] on div "Zara Sangha Interior Design" at bounding box center [178, 161] width 306 height 28
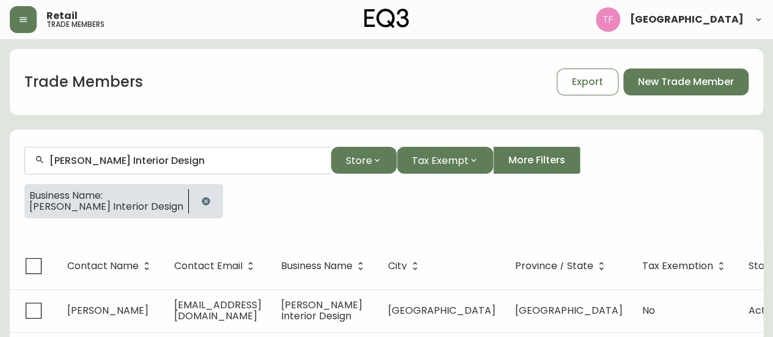
click at [176, 157] on input "Zara Sangha Interior Design" at bounding box center [185, 161] width 271 height 12
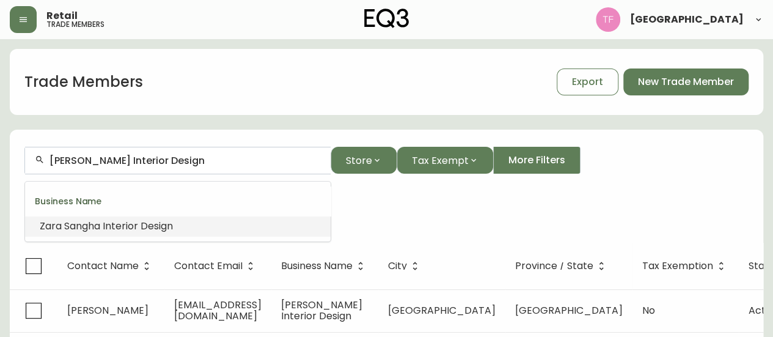
click at [176, 157] on input "Zara Sangha Interior Design" at bounding box center [185, 161] width 271 height 12
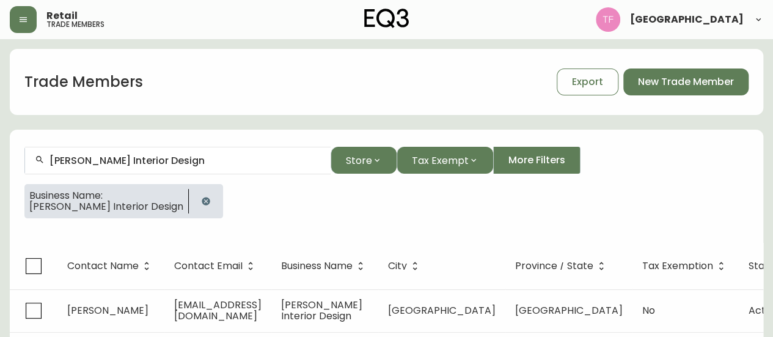
click at [194, 198] on button "button" at bounding box center [206, 201] width 24 height 24
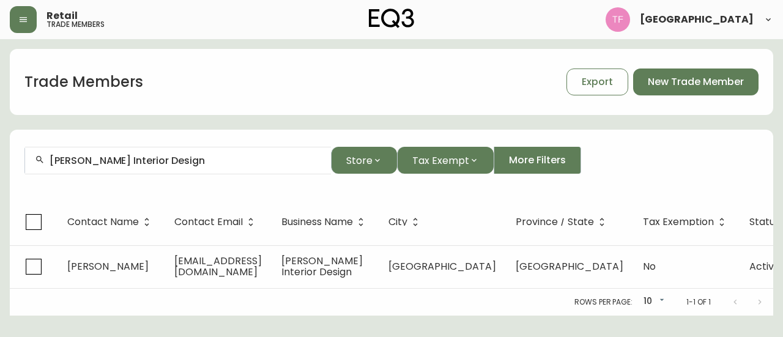
click at [189, 164] on input "Zara Sangha Interior Design" at bounding box center [185, 161] width 271 height 12
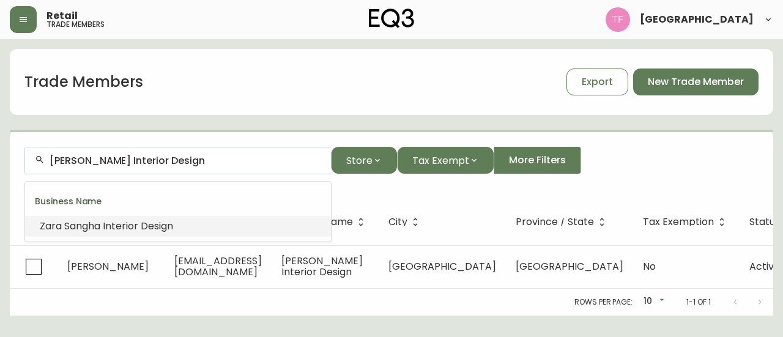
click at [196, 161] on input "Zara Sangha Interior Design" at bounding box center [185, 161] width 271 height 12
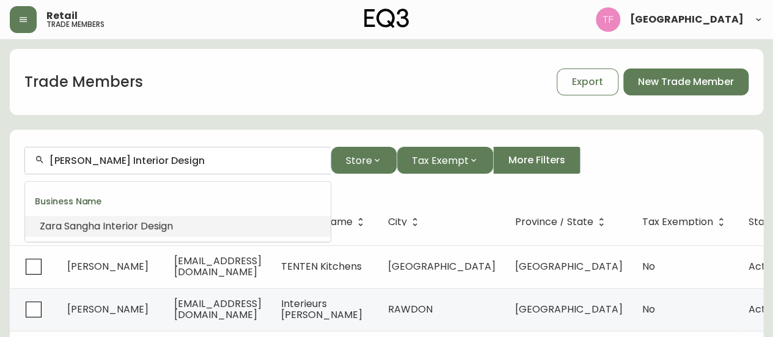
click at [196, 161] on input "Zara Sangha Interior Design" at bounding box center [185, 161] width 271 height 12
paste input "GBL ARCHITECTS"
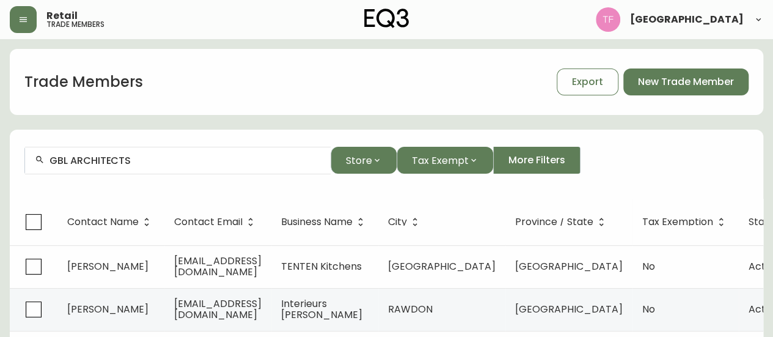
click at [188, 162] on input "GBL ARCHITECTS" at bounding box center [185, 161] width 271 height 12
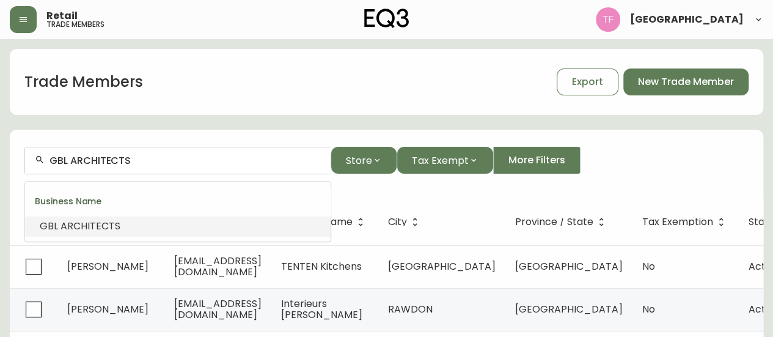
paste input "BENCH Site Design"
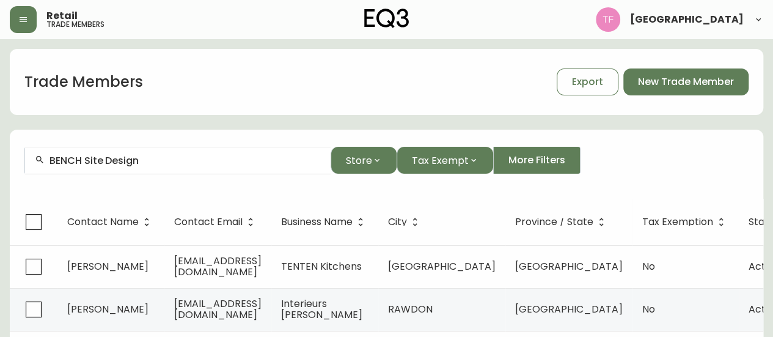
drag, startPoint x: 145, startPoint y: 153, endPoint x: 131, endPoint y: 161, distance: 15.6
click at [145, 153] on div "BENCH Site Design" at bounding box center [178, 161] width 306 height 28
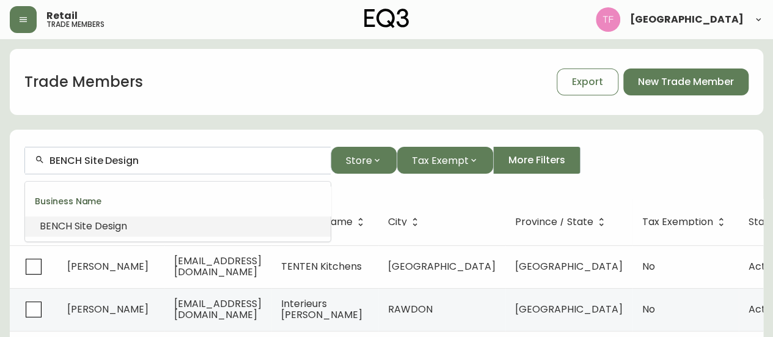
paste input "Sarah Delaney"
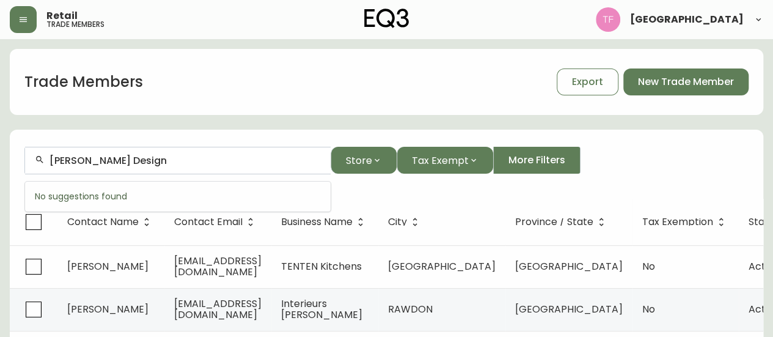
click at [150, 160] on input "Sarah Delaney Design" at bounding box center [185, 161] width 271 height 12
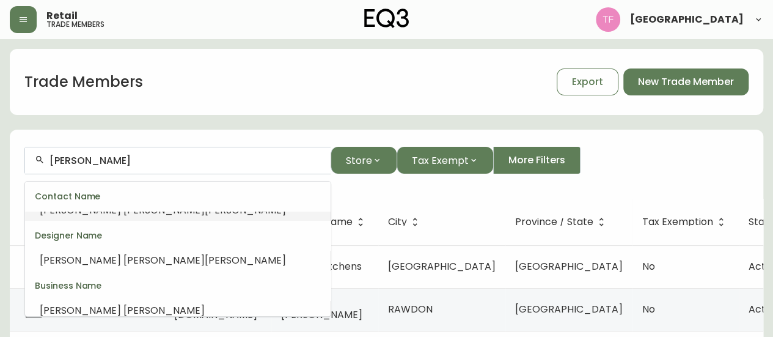
scroll to position [24, 0]
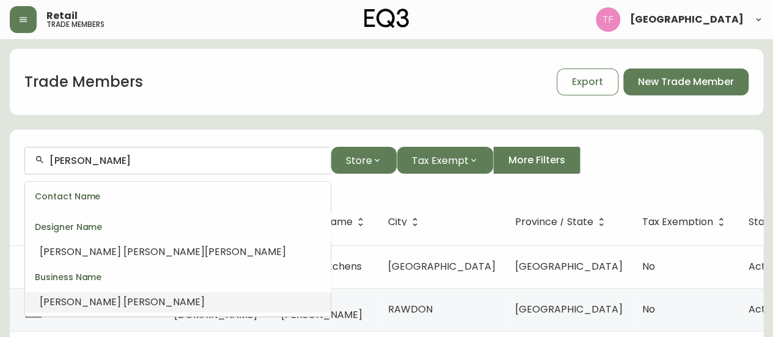
click at [100, 293] on li "Sarah Delaney" at bounding box center [178, 302] width 306 height 21
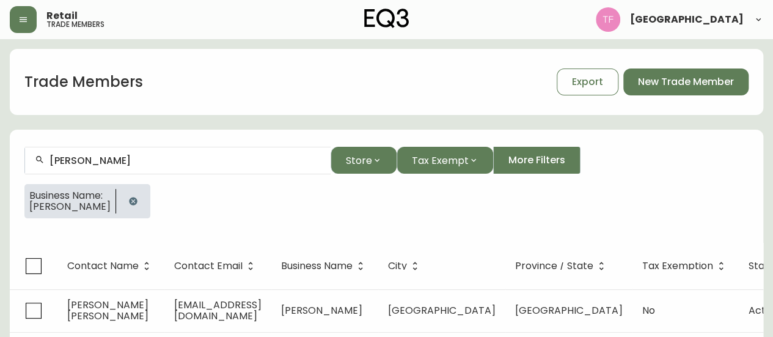
click at [119, 190] on div at bounding box center [133, 201] width 34 height 34
click at [125, 194] on button "button" at bounding box center [133, 201] width 24 height 24
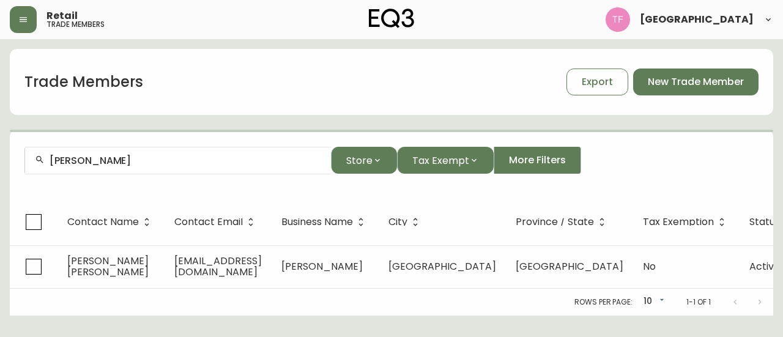
click at [157, 166] on div "Sarah Delaney" at bounding box center [178, 161] width 306 height 28
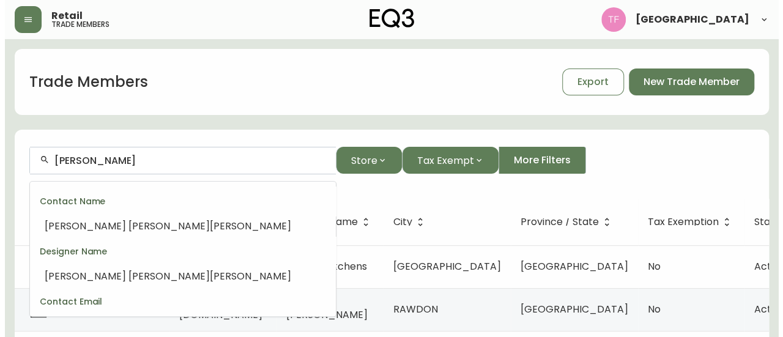
scroll to position [72, 0]
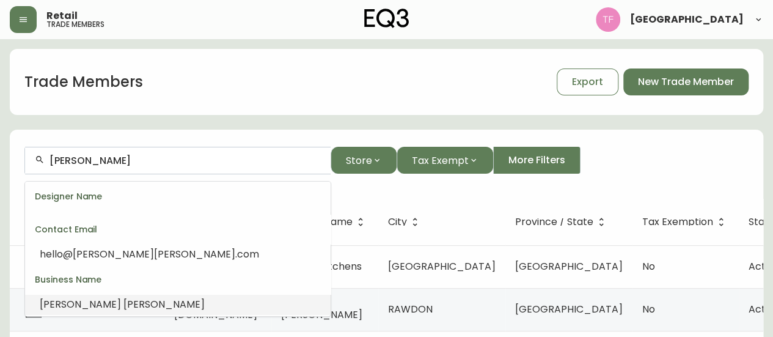
paste input "TINA WEI DESIGN LTD"
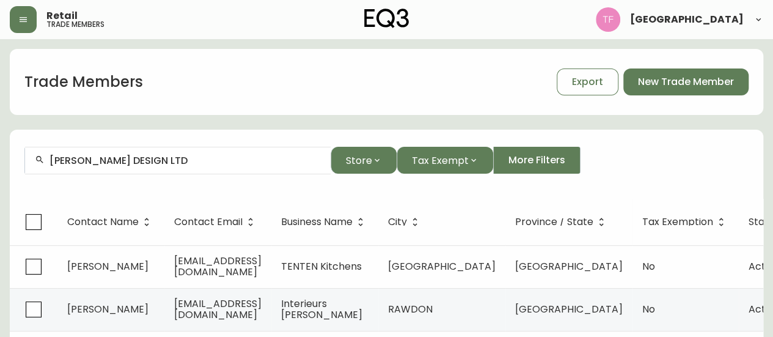
click at [202, 163] on input "TINA WEI DESIGN LTD" at bounding box center [185, 161] width 271 height 12
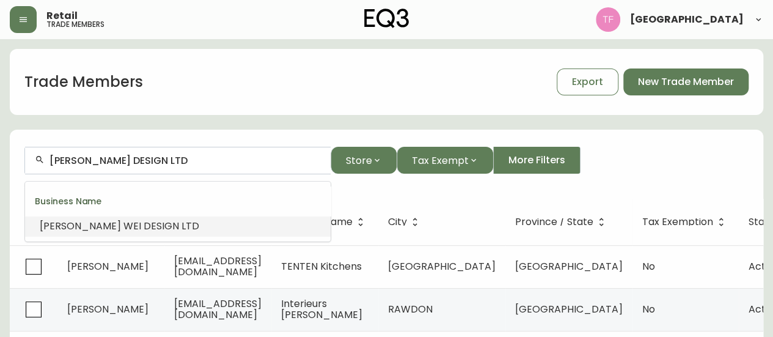
paste input "MATTHEW MCCORMICK STUDIO"
click at [207, 221] on span "STUDIO" at bounding box center [225, 226] width 36 height 14
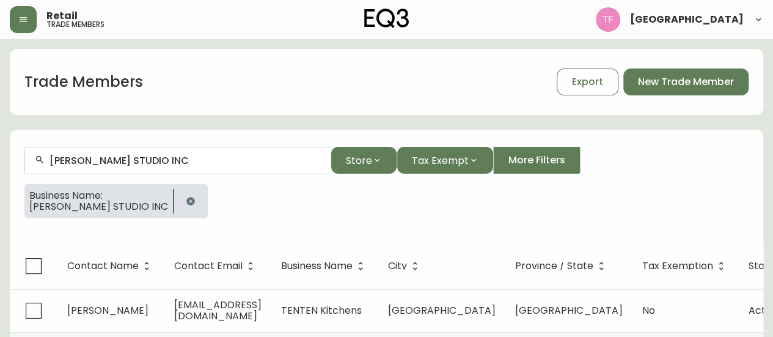
click at [214, 157] on input "MATTHEW MCCORMICK STUDIO INC" at bounding box center [185, 161] width 271 height 12
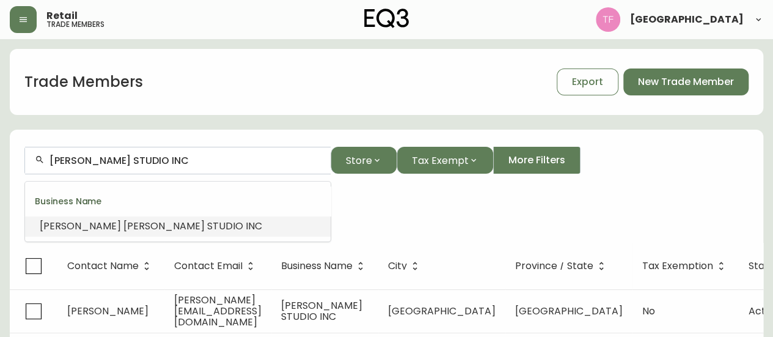
click at [214, 157] on input "MATTHEW MCCORMICK STUDIO INC" at bounding box center [185, 161] width 271 height 12
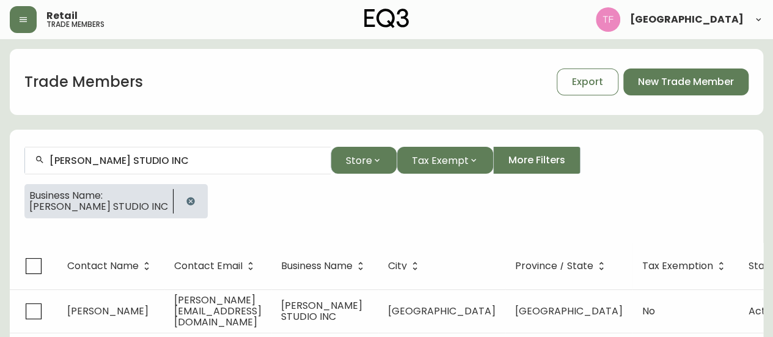
click at [203, 198] on button "button" at bounding box center [191, 201] width 24 height 24
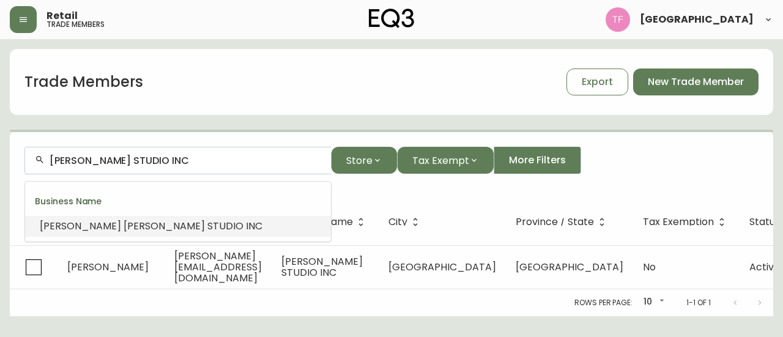
click at [222, 164] on input "MATTHEW MCCORMICK STUDIO INC" at bounding box center [185, 161] width 271 height 12
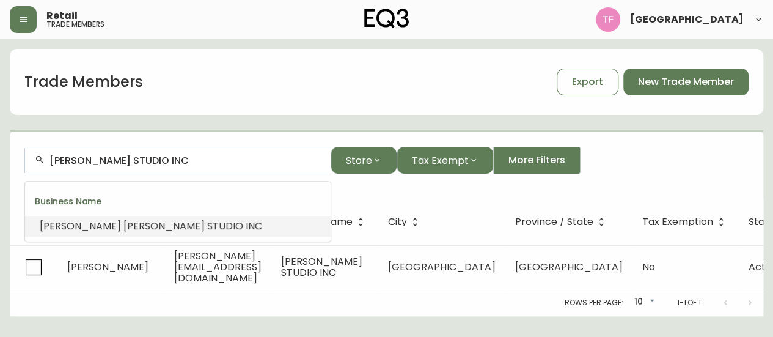
click at [229, 160] on input "MATTHEW MCCORMICK STUDIO INC" at bounding box center [185, 161] width 271 height 12
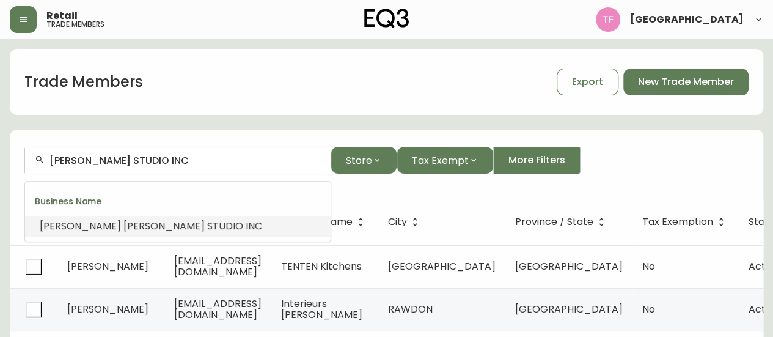
click at [229, 160] on input "MATTHEW MCCORMICK STUDIO INC" at bounding box center [185, 161] width 271 height 12
paste input "C.A. DESIGN"
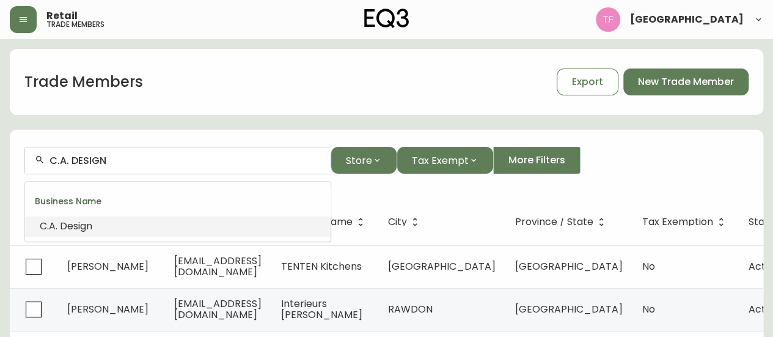
click at [208, 155] on input "C.A. DESIGN" at bounding box center [185, 161] width 271 height 12
paste input "PROJECT 22"
click at [79, 220] on span "22" at bounding box center [82, 226] width 11 height 14
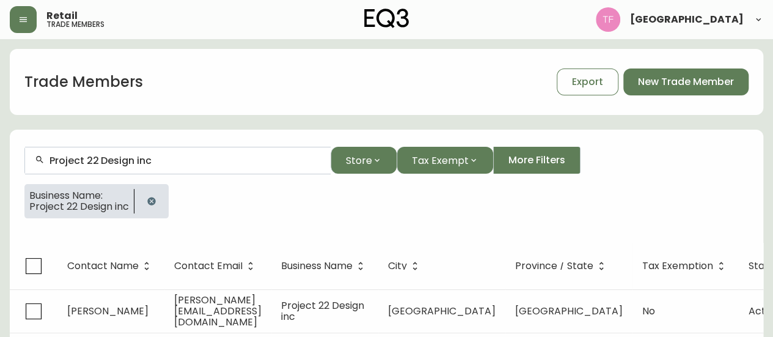
click at [141, 161] on input "Project 22 Design inc" at bounding box center [185, 161] width 271 height 12
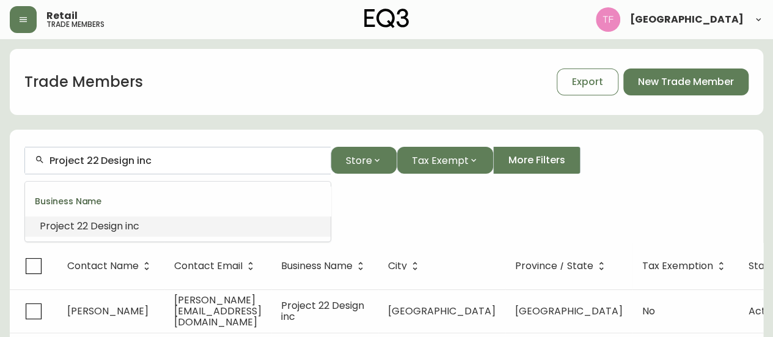
click at [141, 161] on input "Project 22 Design inc" at bounding box center [185, 161] width 271 height 12
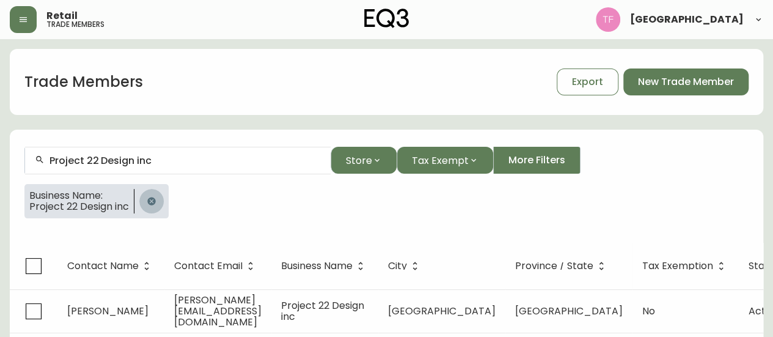
click at [151, 201] on icon "button" at bounding box center [151, 201] width 8 height 8
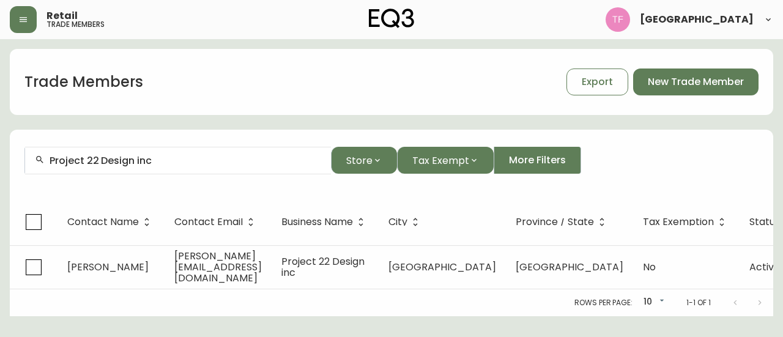
click at [174, 162] on input "Project 22 Design inc" at bounding box center [185, 161] width 271 height 12
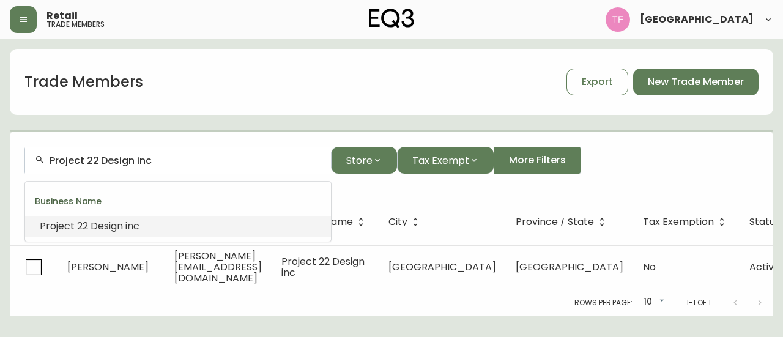
click at [174, 162] on input "Project 22 Design inc" at bounding box center [185, 161] width 271 height 12
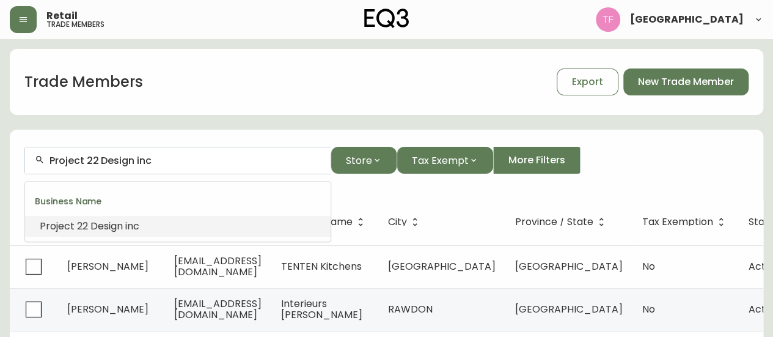
paste input "JOANNA ENG INTERIOR DESIG"
click at [182, 220] on span "Desig" at bounding box center [195, 226] width 26 height 14
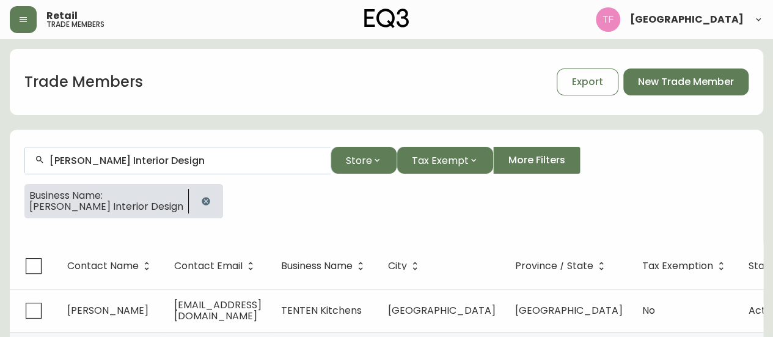
click at [179, 155] on input "Joanna Eng Interior Design" at bounding box center [185, 161] width 271 height 12
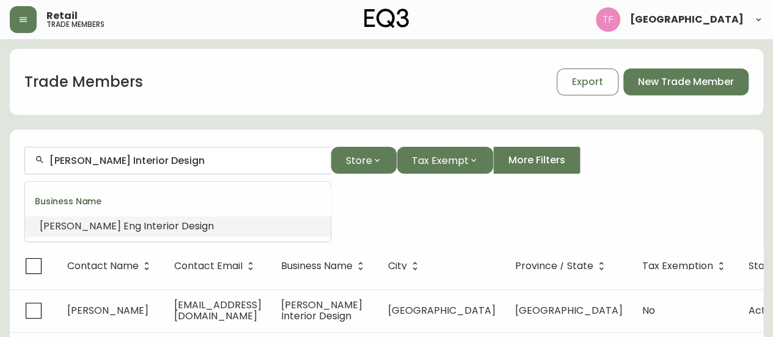
click at [179, 155] on input "Joanna Eng Interior Design" at bounding box center [185, 161] width 271 height 12
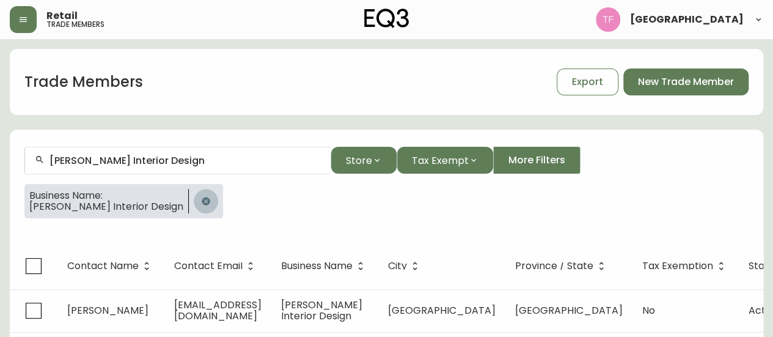
click at [194, 194] on button "button" at bounding box center [206, 201] width 24 height 24
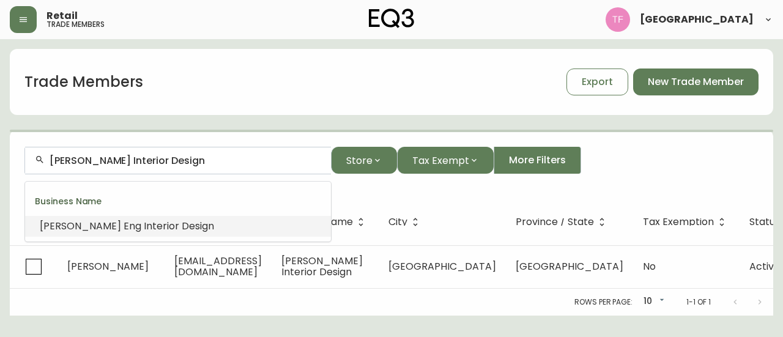
click at [163, 158] on input "Joanna Eng Interior Design" at bounding box center [185, 161] width 271 height 12
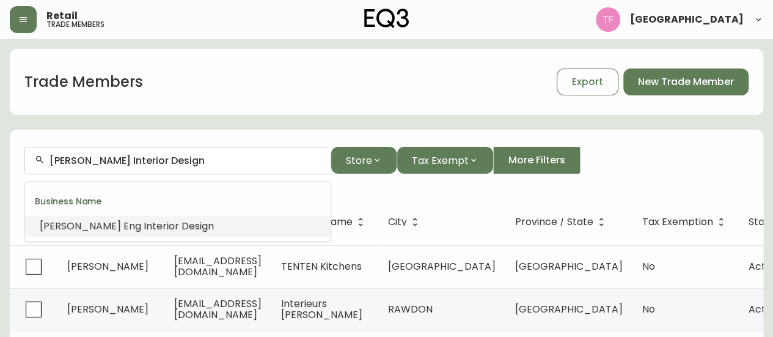
paste input "KALU INTERIORS"
click at [171, 158] on input "KALU INTERIORS" at bounding box center [185, 161] width 271 height 12
paste input "MACKINLEY WILSON DESIGN"
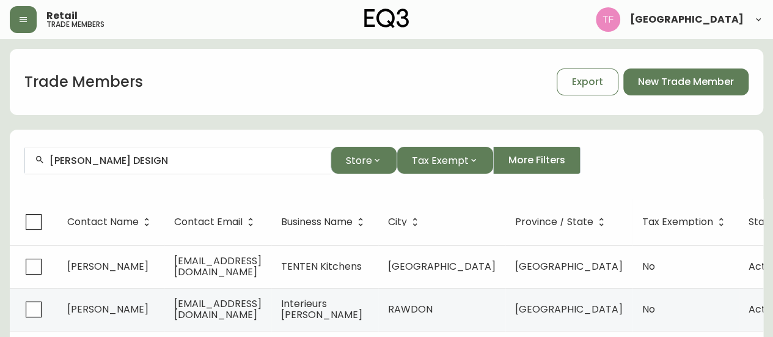
click at [230, 158] on input "MACKINLEY WILSON DESIGN" at bounding box center [185, 161] width 271 height 12
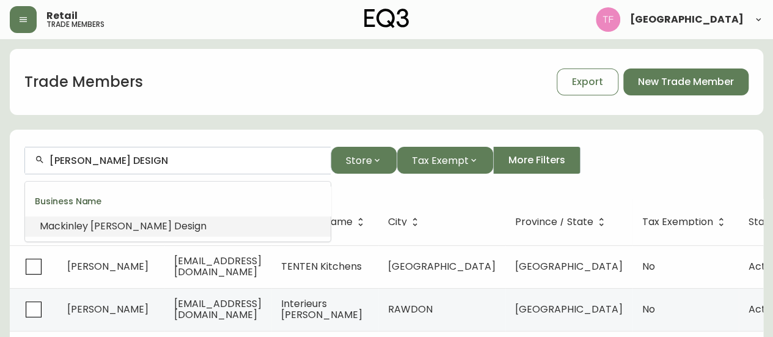
paste input "GMJ HOME DESIGNS LTD."
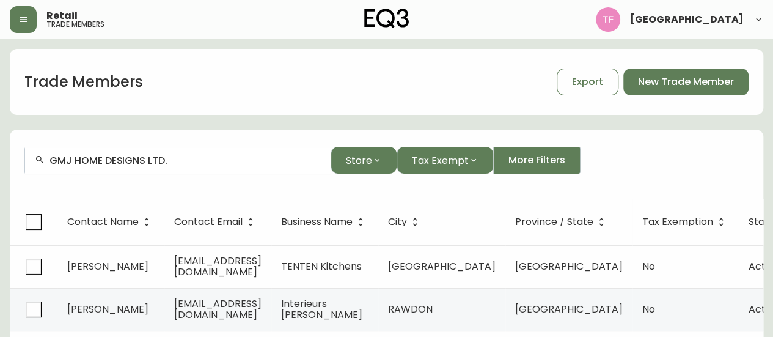
click at [210, 158] on input "GMJ HOME DESIGNS LTD." at bounding box center [185, 161] width 271 height 12
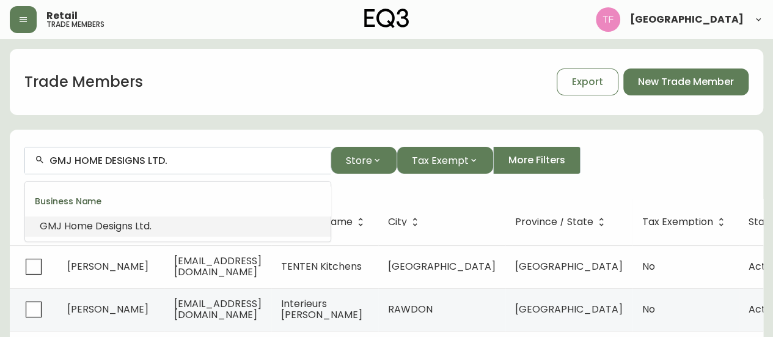
paste input "ALTER DESIGN STUDIO"
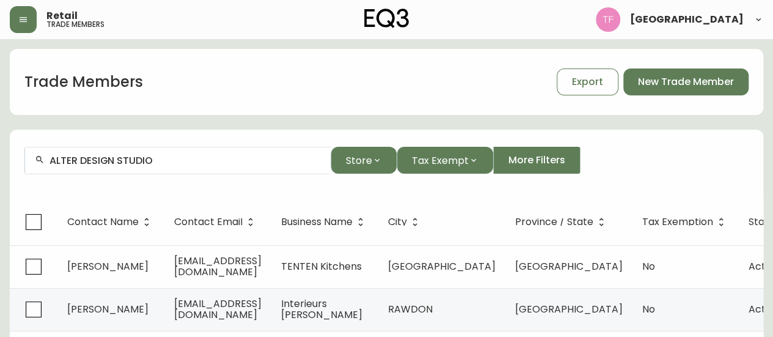
click at [166, 165] on input "ALTER DESIGN STUDIO" at bounding box center [185, 161] width 271 height 12
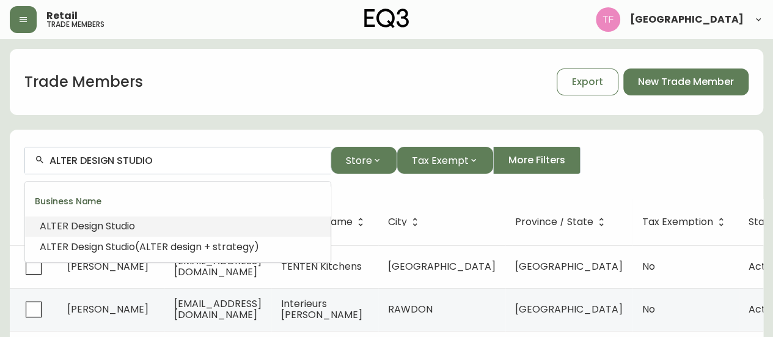
paste input "CONCORD PACIFIC"
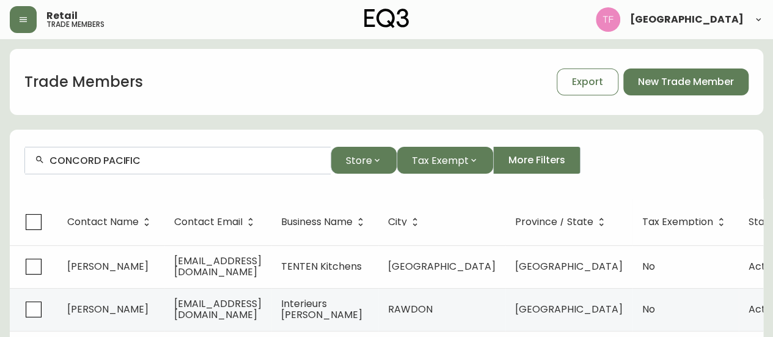
click at [188, 166] on div "CONCORD PACIFIC" at bounding box center [178, 161] width 306 height 28
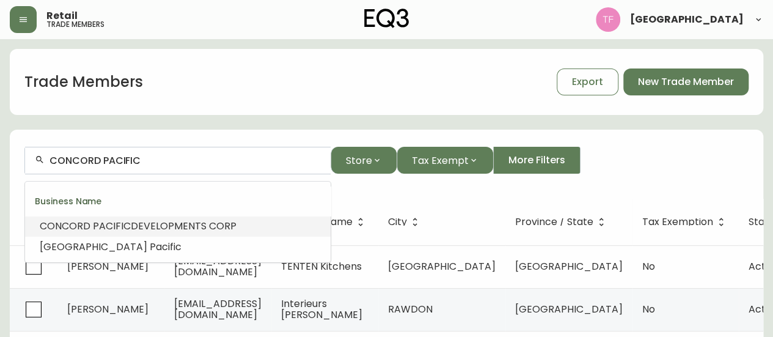
drag, startPoint x: 188, startPoint y: 166, endPoint x: 131, endPoint y: 156, distance: 57.7
paste input "SITE LINES ARCHITECTURE I"
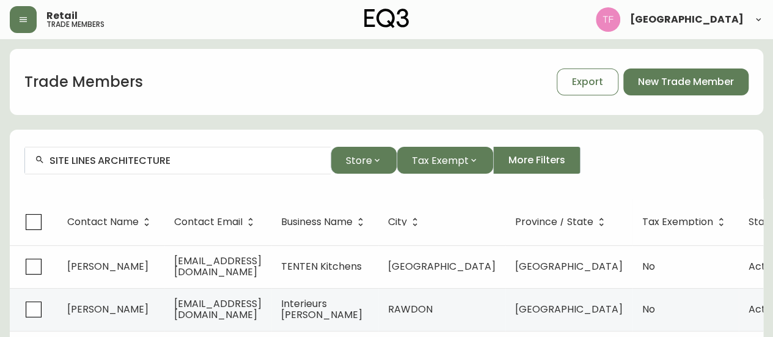
click at [216, 160] on input "SITE LINES ARCHITECTURE" at bounding box center [185, 161] width 271 height 12
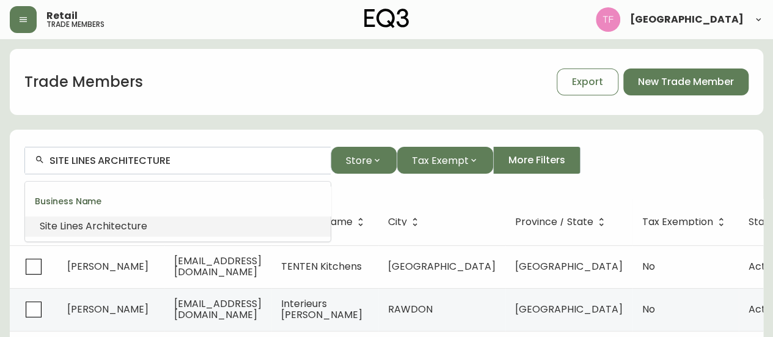
paste input "AND DAUGHTERS"
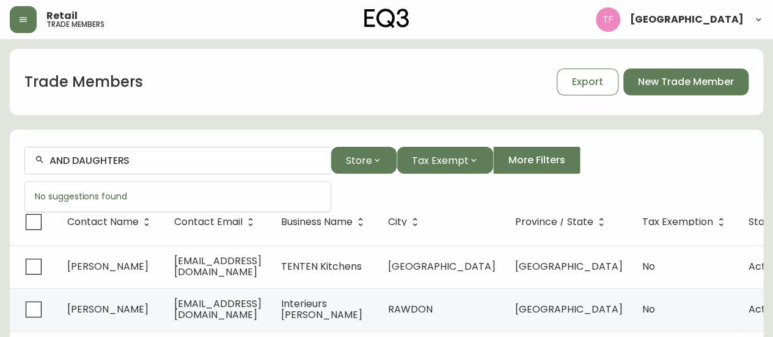
click at [63, 158] on input "AND DAUGHTERS" at bounding box center [185, 161] width 271 height 12
click at [124, 158] on input "DAUGHTERS" at bounding box center [185, 161] width 271 height 12
drag, startPoint x: 153, startPoint y: 158, endPoint x: 0, endPoint y: 158, distance: 152.9
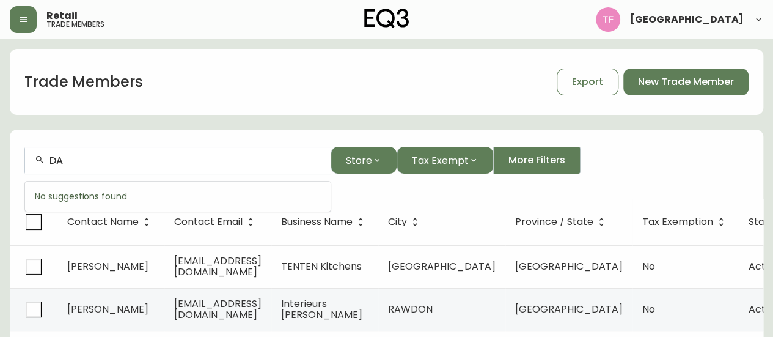
type input "D"
click at [29, 17] on button "button" at bounding box center [23, 19] width 27 height 27
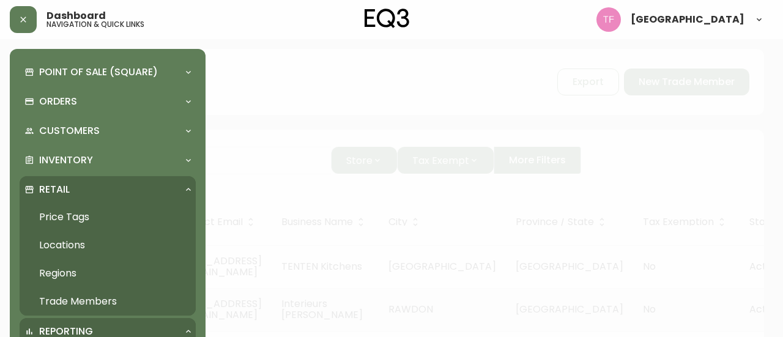
click at [67, 292] on link "Trade Members" at bounding box center [108, 301] width 176 height 28
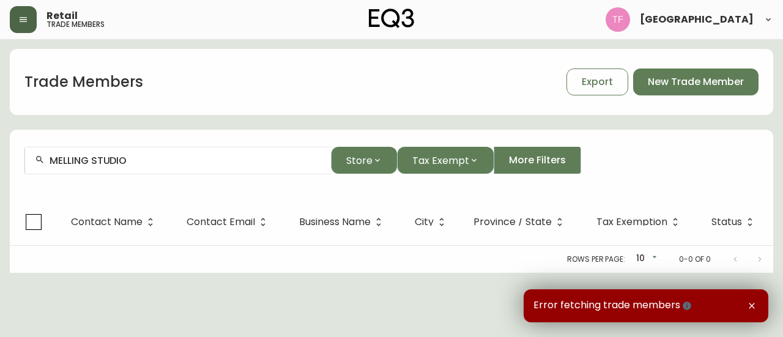
click at [31, 26] on button "button" at bounding box center [23, 19] width 27 height 27
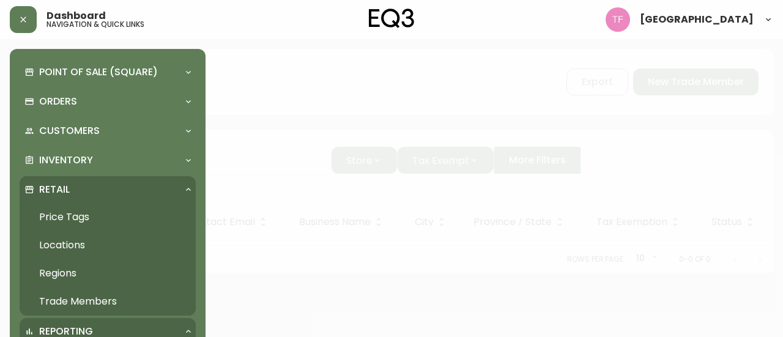
click at [55, 291] on link "Trade Members" at bounding box center [108, 301] width 176 height 28
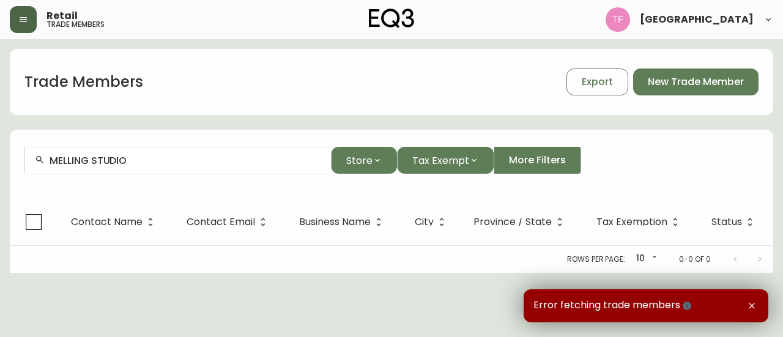
click at [36, 18] on button "button" at bounding box center [23, 19] width 27 height 27
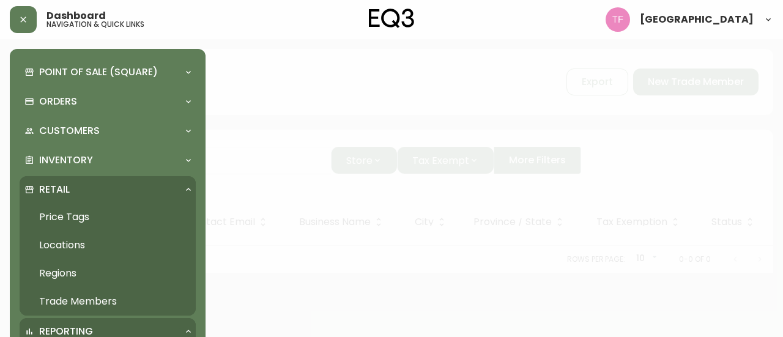
click at [78, 301] on link "Trade Members" at bounding box center [108, 301] width 176 height 28
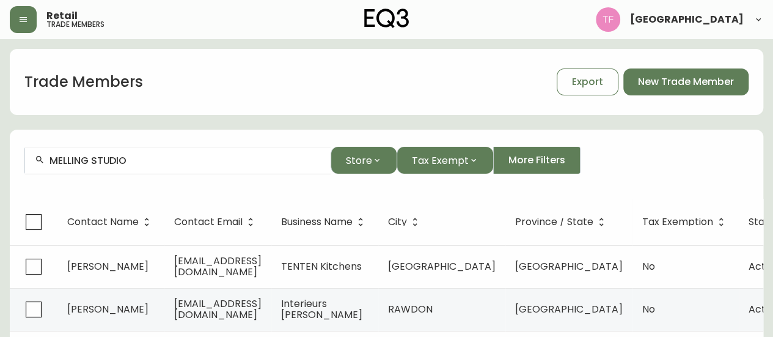
click at [88, 157] on input "MELLING STUDIO" at bounding box center [185, 161] width 271 height 12
paste input "AND DAUGHTERS"
click at [218, 166] on div "AND DAUGHTERS" at bounding box center [178, 161] width 306 height 28
drag, startPoint x: 218, startPoint y: 166, endPoint x: 150, endPoint y: 155, distance: 69.4
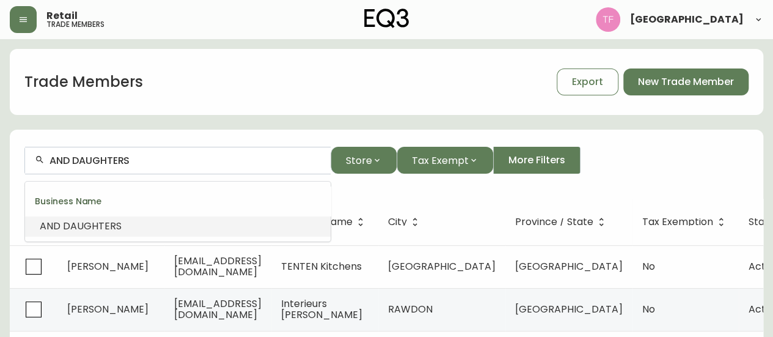
paste input "MELLING STUDIO LTD."
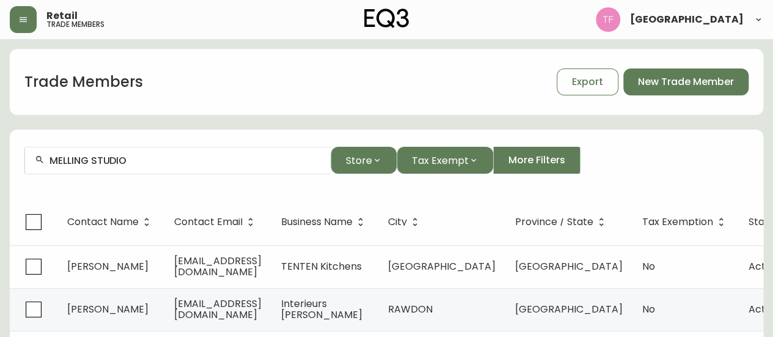
click at [110, 165] on input "MELLING STUDIO" at bounding box center [185, 161] width 271 height 12
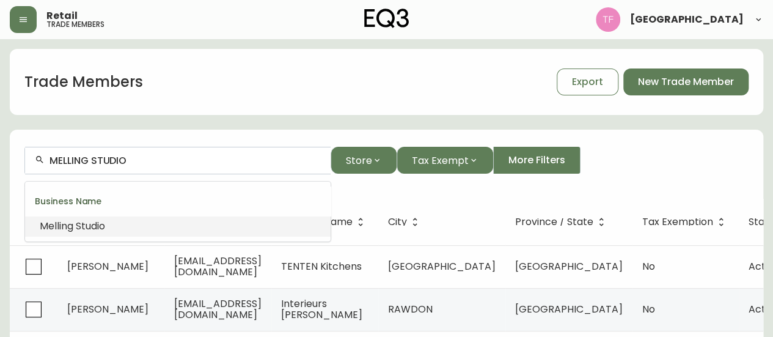
paste input "VICUNA PROCUREMENT/VICUNA"
click at [172, 224] on span "PROCUREMENT/VICUNA" at bounding box center [136, 226] width 114 height 14
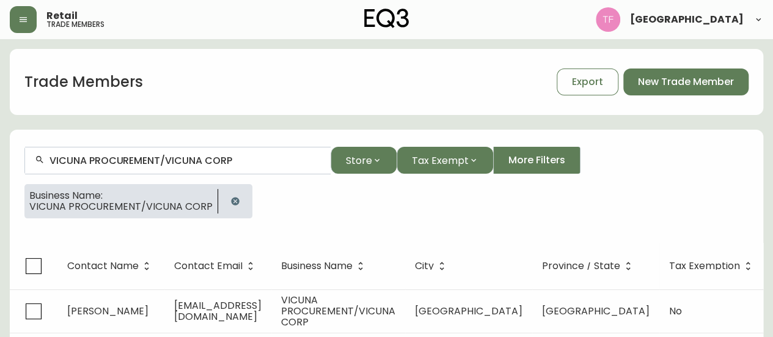
click at [210, 157] on input "VICUNA PROCUREMENT/VICUNA CORP" at bounding box center [185, 161] width 271 height 12
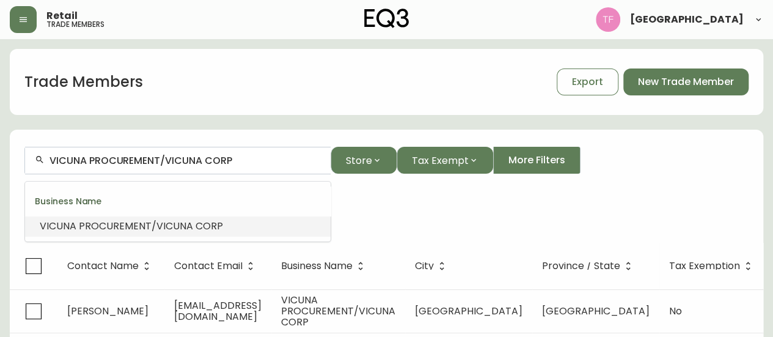
click at [210, 157] on input "VICUNA PROCUREMENT/VICUNA CORP" at bounding box center [185, 161] width 271 height 12
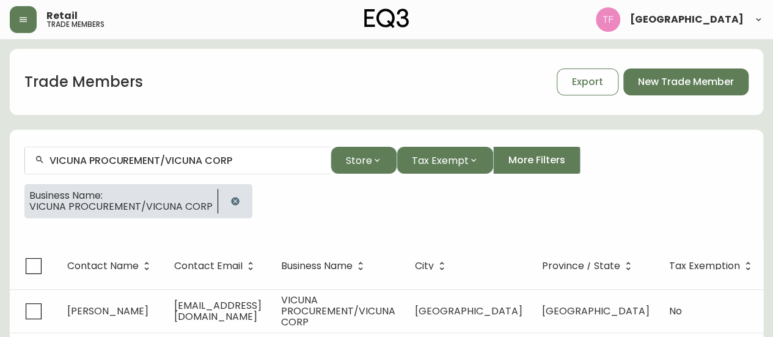
click at [223, 199] on button "button" at bounding box center [235, 201] width 24 height 24
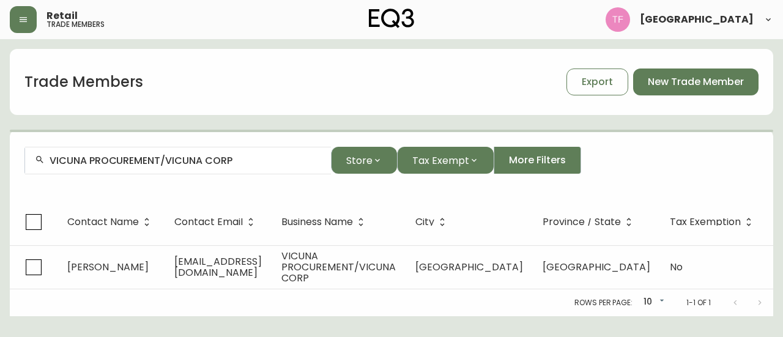
click at [212, 162] on input "VICUNA PROCUREMENT/VICUNA CORP" at bounding box center [185, 161] width 271 height 12
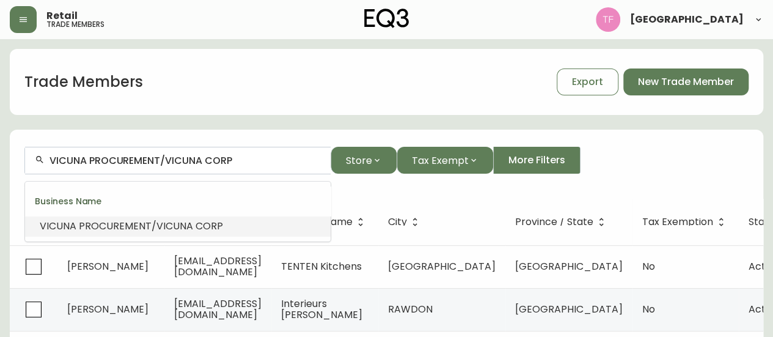
click at [216, 160] on input "VICUNA PROCUREMENT/VICUNA CORP" at bounding box center [185, 161] width 271 height 12
paste input "Orca West Developments lt"
click at [170, 224] on span "lt" at bounding box center [171, 226] width 7 height 14
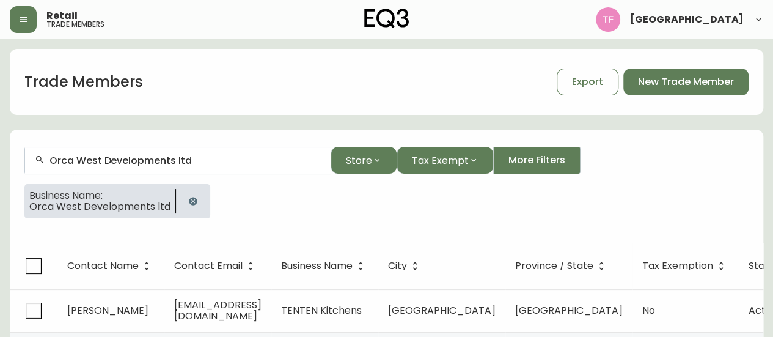
click at [176, 159] on input "Orca West Developments ltd" at bounding box center [185, 161] width 271 height 12
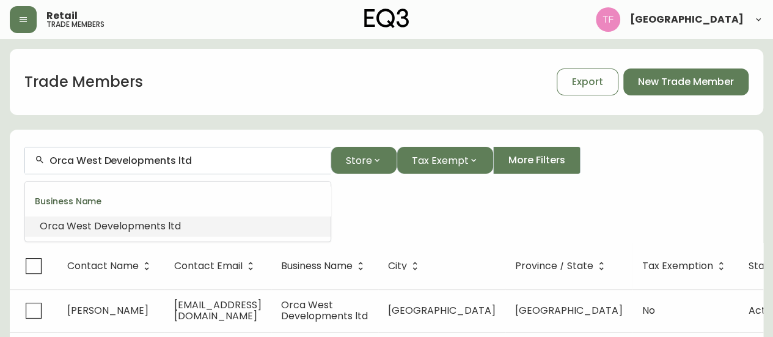
click at [176, 159] on input "Orca West Developments ltd" at bounding box center [185, 161] width 271 height 12
click at [176, 158] on input "Orca West Developments ltd" at bounding box center [185, 161] width 271 height 12
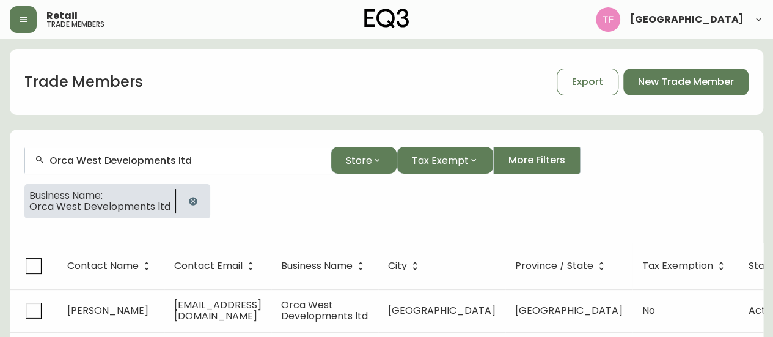
click at [194, 195] on button "button" at bounding box center [193, 201] width 24 height 24
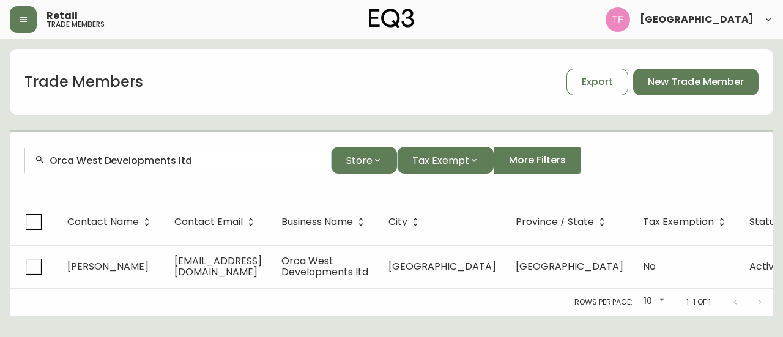
click at [190, 164] on input "Orca West Developments ltd" at bounding box center [185, 161] width 271 height 12
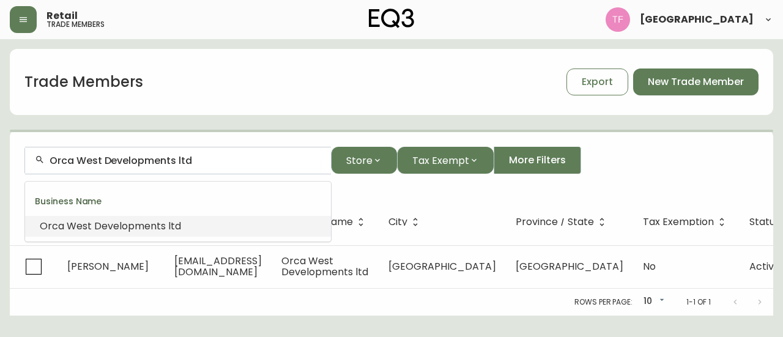
click at [198, 158] on input "Orca West Developments ltd" at bounding box center [185, 161] width 271 height 12
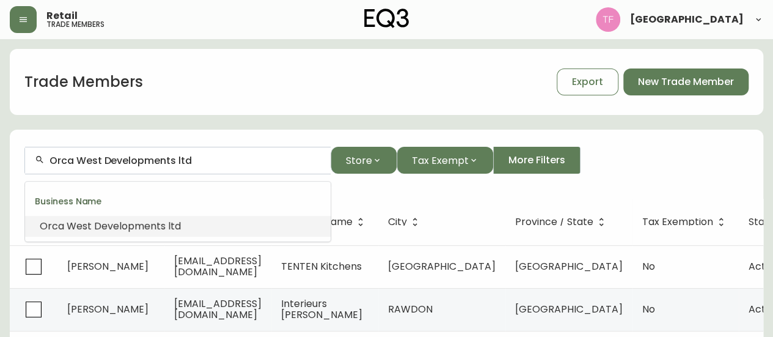
click at [198, 158] on input "Orca West Developments ltd" at bounding box center [185, 161] width 271 height 12
paste input "PORTICO DESIGN GROUP"
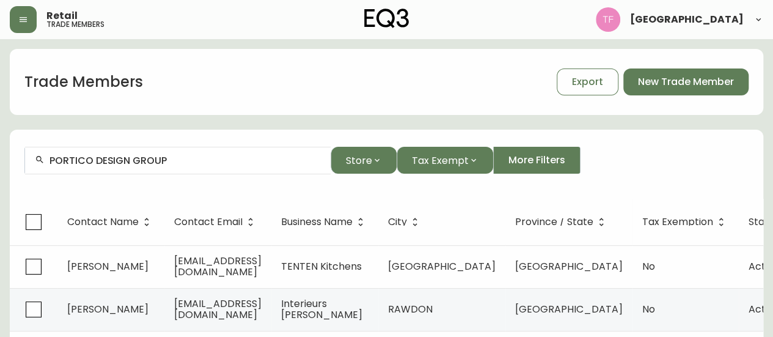
click at [194, 149] on div "PORTICO DESIGN GROUP" at bounding box center [178, 161] width 306 height 28
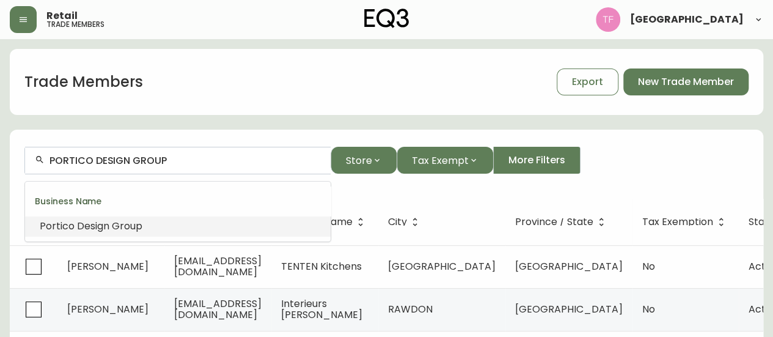
paste input "CONCORD PACIFIC"
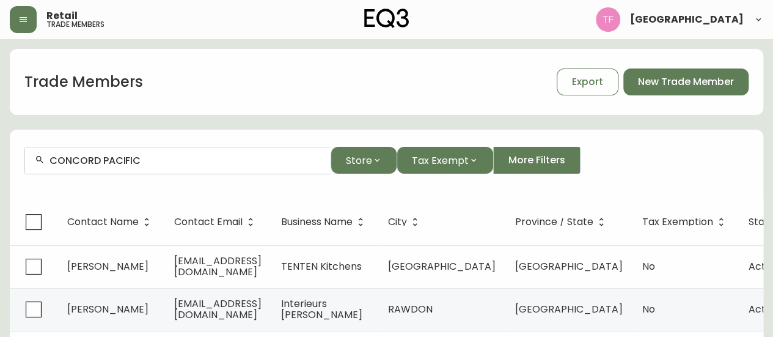
click at [131, 167] on div "CONCORD PACIFIC" at bounding box center [178, 161] width 306 height 28
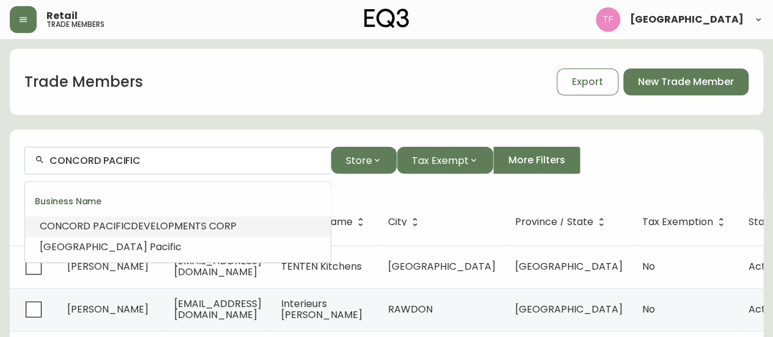
paste input "ENCORE PROJECTS"
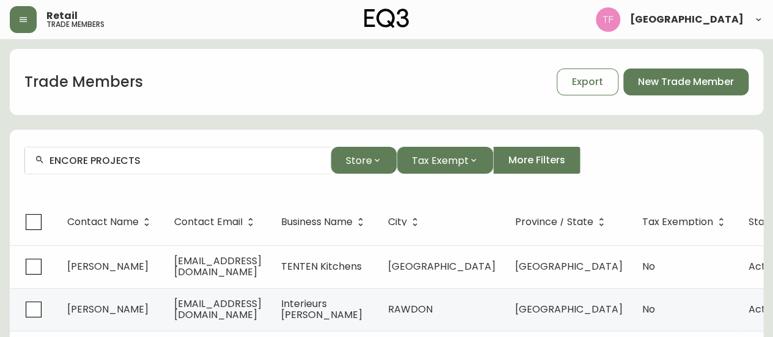
click at [105, 163] on input "ENCORE PROJECTS" at bounding box center [185, 161] width 271 height 12
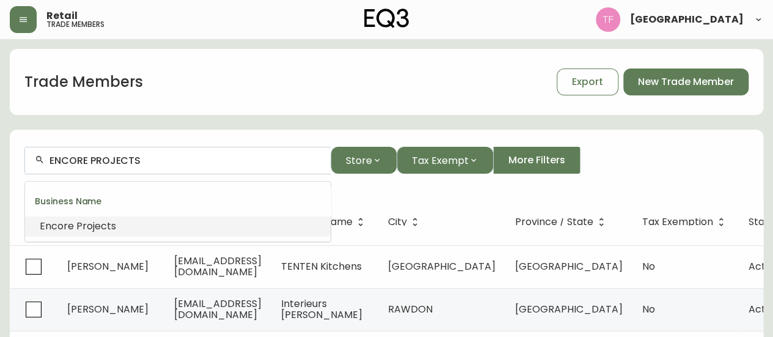
paste input "RLA ARCHITECTS INC."
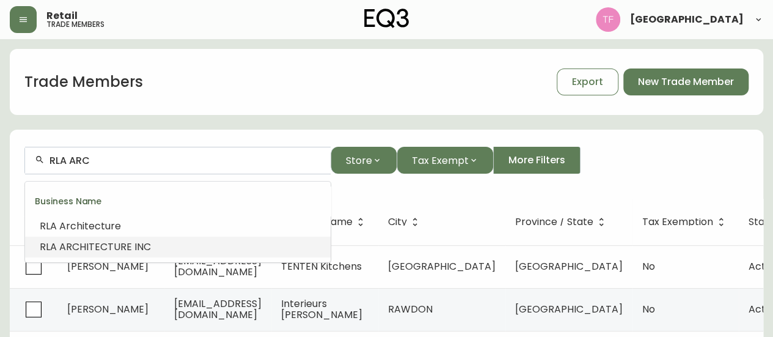
click at [149, 243] on li "RLA ARC HITECTURE INC" at bounding box center [178, 247] width 306 height 21
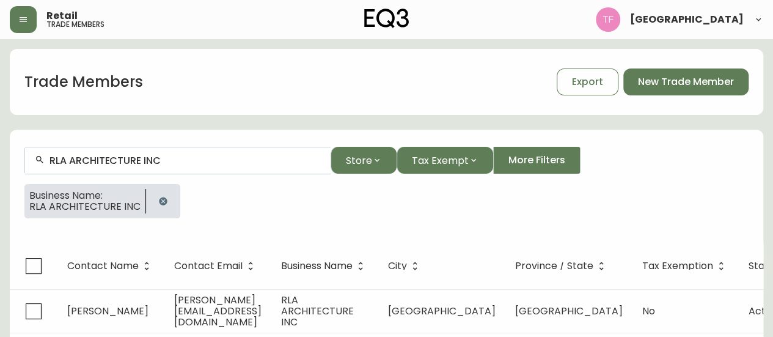
click at [146, 159] on input "RLA ARCHITECTURE INC" at bounding box center [185, 161] width 271 height 12
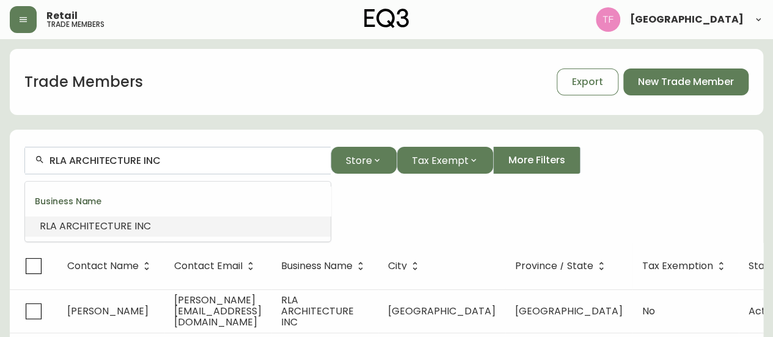
click at [146, 159] on input "RLA ARCHITECTURE INC" at bounding box center [185, 161] width 271 height 12
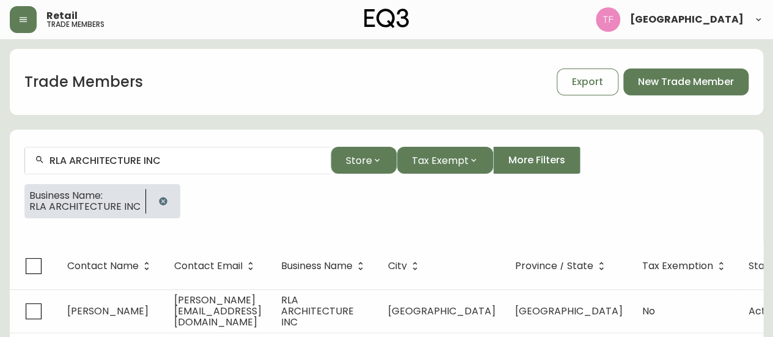
click at [160, 195] on button "button" at bounding box center [163, 201] width 24 height 24
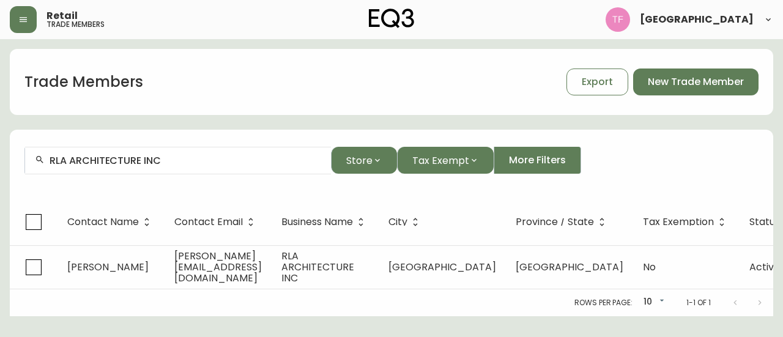
click at [179, 165] on input "RLA ARCHITECTURE INC" at bounding box center [185, 161] width 271 height 12
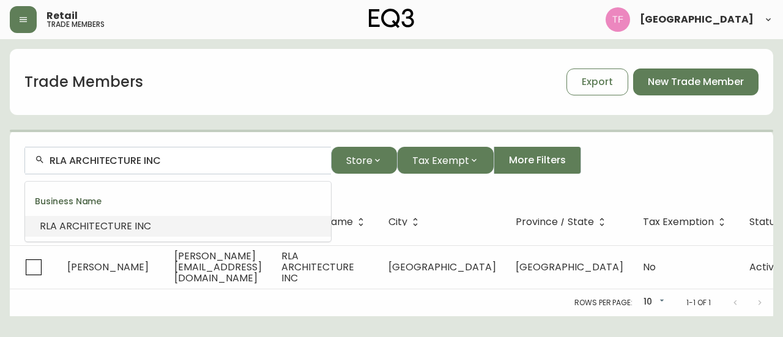
click at [181, 162] on input "RLA ARCHITECTURE INC" at bounding box center [185, 161] width 271 height 12
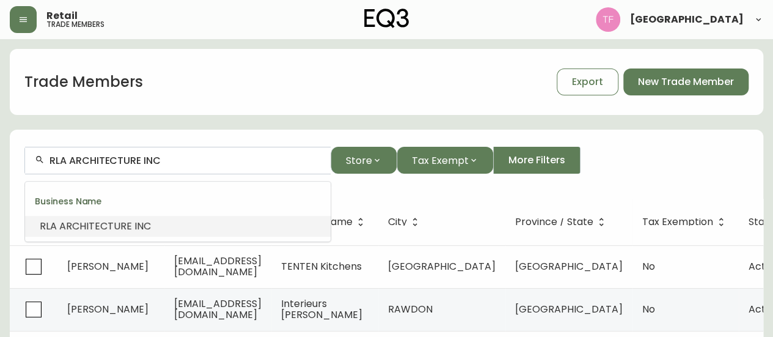
paste input "Seinen Interiors"
click at [105, 162] on input "Seinen Interiors" at bounding box center [185, 161] width 271 height 12
paste input "Ledingham McAllister Buil"
click at [177, 223] on span "Group of Companies" at bounding box center [226, 226] width 100 height 14
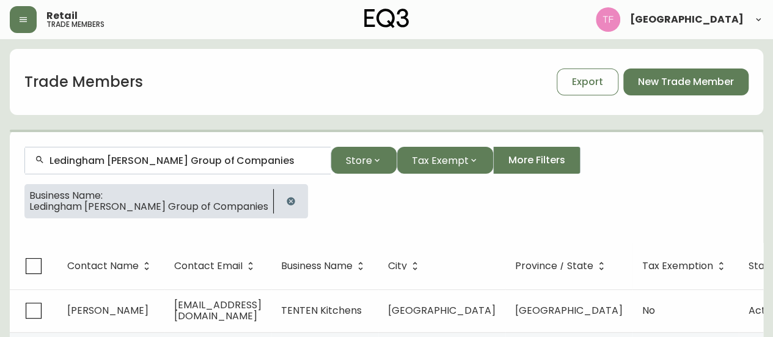
click at [191, 161] on input "Ledingham McAllister Group of Companies" at bounding box center [185, 161] width 271 height 12
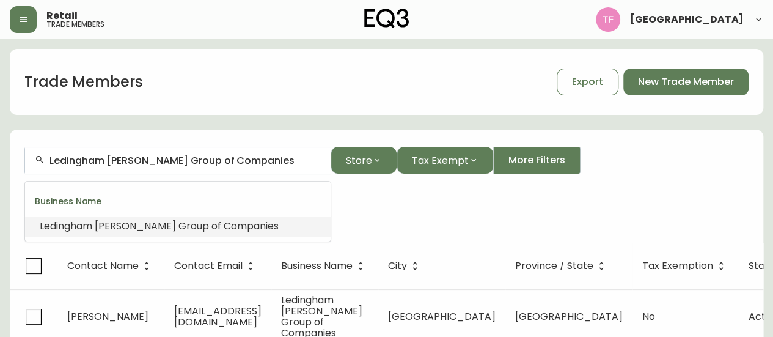
click at [191, 161] on input "Ledingham McAllister Group of Companies" at bounding box center [185, 161] width 271 height 12
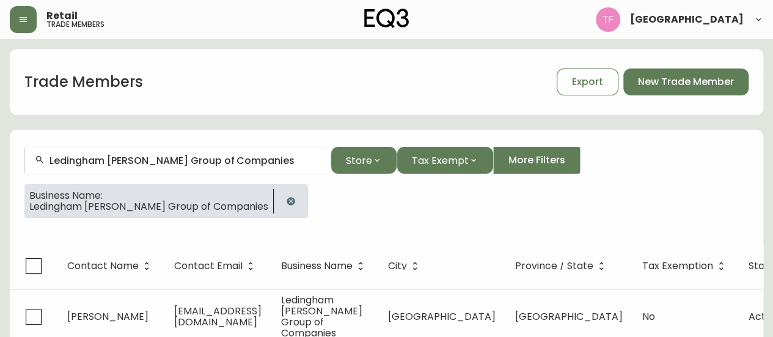
click at [287, 204] on icon "button" at bounding box center [291, 201] width 8 height 8
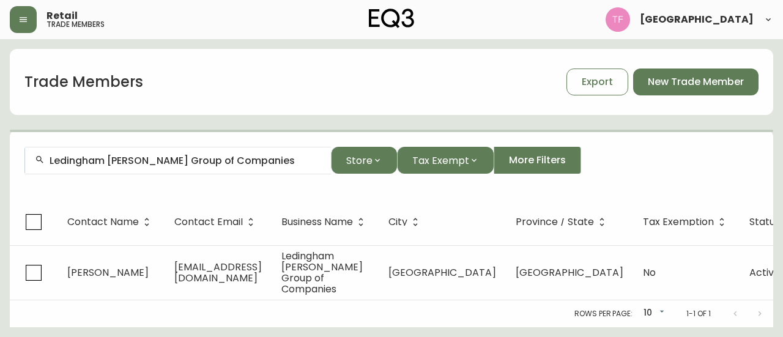
click at [220, 163] on input "Ledingham McAllister Group of Companies" at bounding box center [185, 161] width 271 height 12
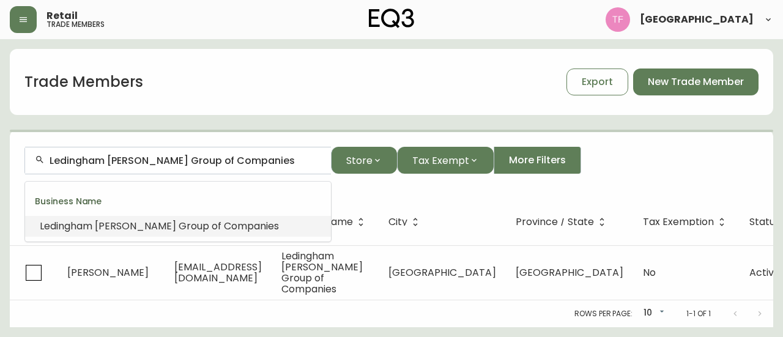
click at [226, 162] on input "Ledingham McAllister Group of Companies" at bounding box center [185, 161] width 271 height 12
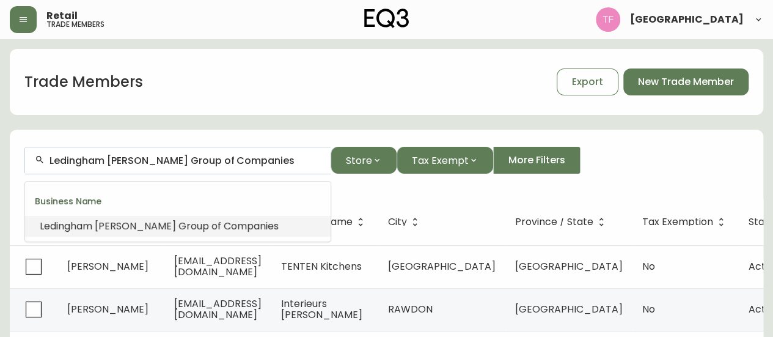
click at [226, 162] on input "Ledingham McAllister Group of Companies" at bounding box center [185, 161] width 271 height 12
paste input "DERBY HOLDINGS LTD-TR"
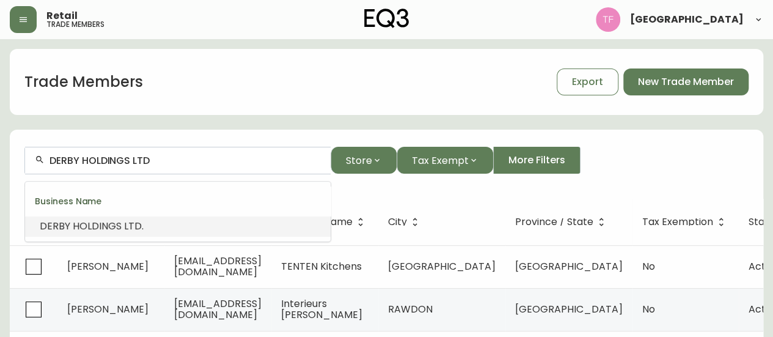
click at [128, 222] on span "LTD" at bounding box center [133, 226] width 18 height 14
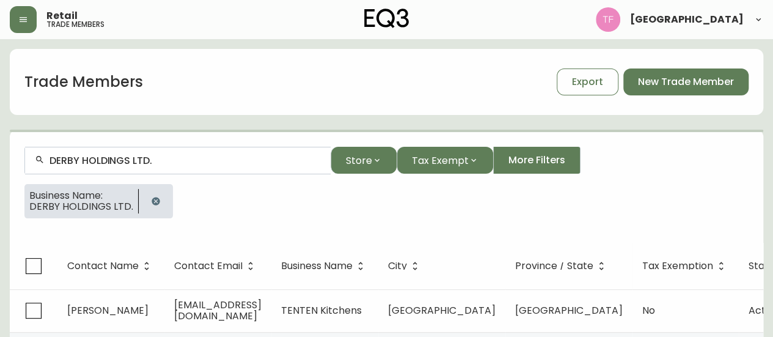
click at [168, 158] on input "DERBY HOLDINGS LTD." at bounding box center [185, 161] width 271 height 12
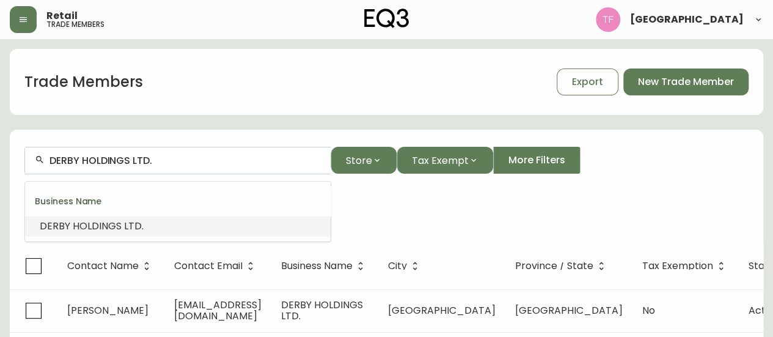
click at [168, 158] on input "DERBY HOLDINGS LTD." at bounding box center [185, 161] width 271 height 12
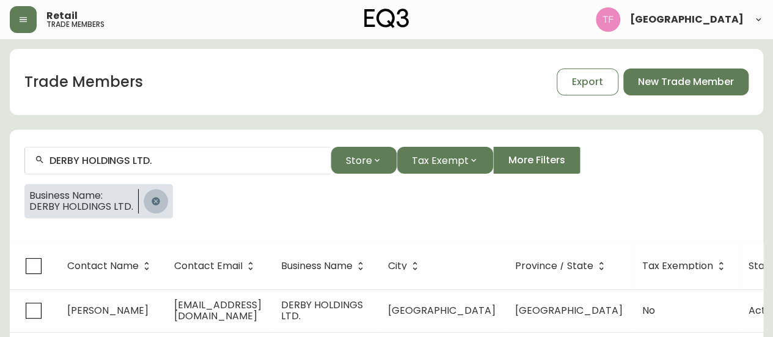
click at [161, 199] on button "button" at bounding box center [156, 201] width 24 height 24
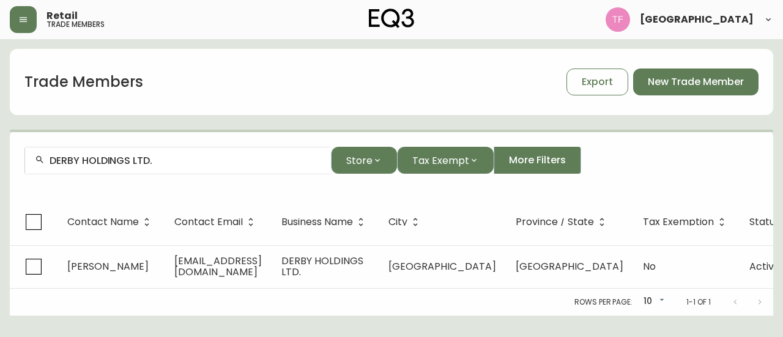
click at [164, 162] on input "DERBY HOLDINGS LTD." at bounding box center [185, 161] width 271 height 12
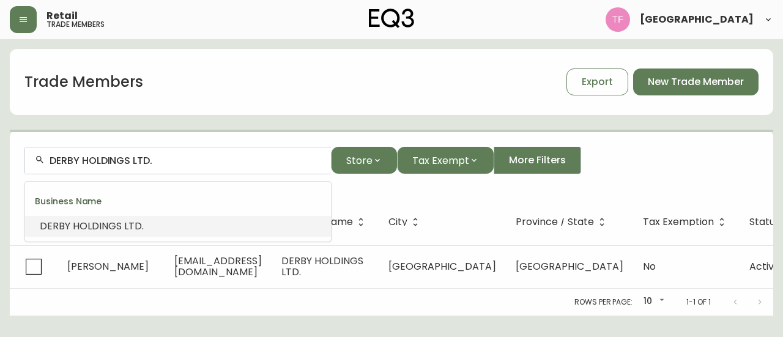
click at [168, 162] on input "DERBY HOLDINGS LTD." at bounding box center [185, 161] width 271 height 12
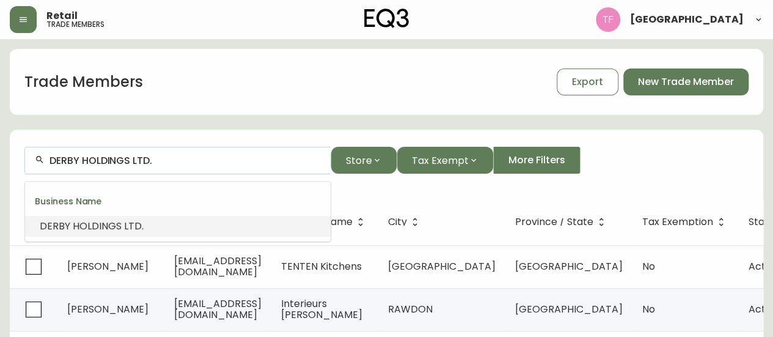
click at [168, 162] on input "DERBY HOLDINGS LTD." at bounding box center [185, 161] width 271 height 12
paste input "KATRINA KAISER STUDIO KAI"
click at [122, 159] on input "KATRINA K" at bounding box center [185, 161] width 271 height 12
paste input "TINA WEI DESIGN LTD"
click at [145, 158] on input "TINA WEI DESIGN LTD" at bounding box center [185, 161] width 271 height 12
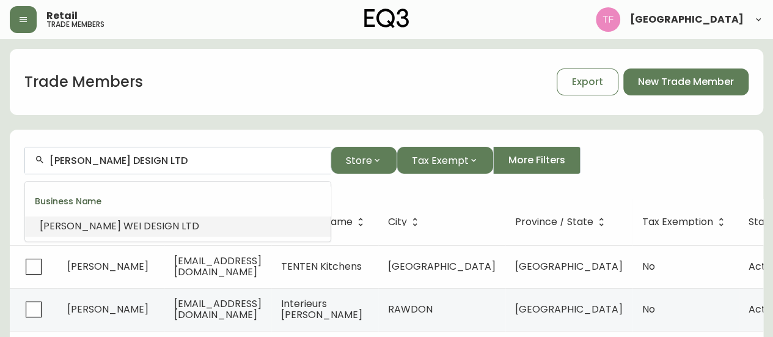
paste input "SOPHIE BURKE DESIGN"
click at [177, 162] on input "SOPHIE BURKE DESIGN" at bounding box center [185, 161] width 271 height 12
paste input "Landon Dix Projects Ltd."
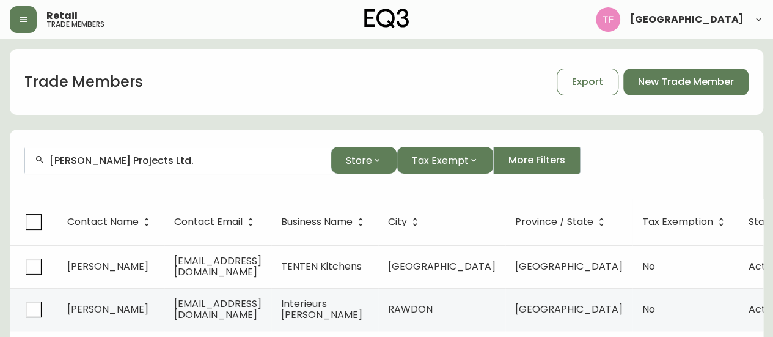
click at [155, 157] on input "Landon Dix Projects Ltd." at bounding box center [185, 161] width 271 height 12
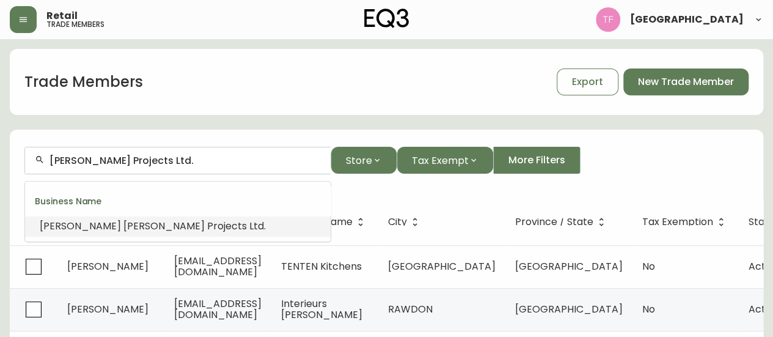
paste input "CONCERT PROPERTIES"
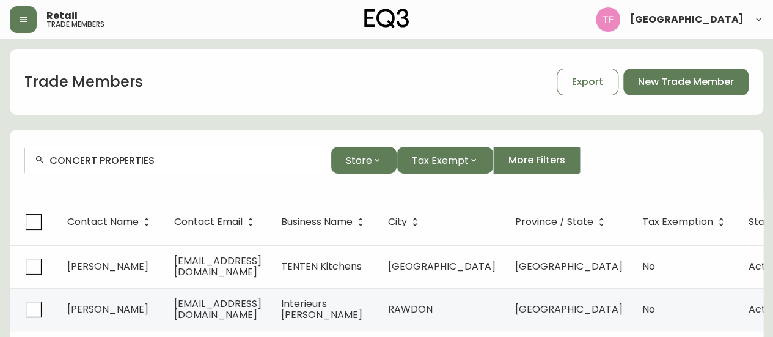
click at [165, 162] on input "CONCERT PROPERTIES" at bounding box center [185, 161] width 271 height 12
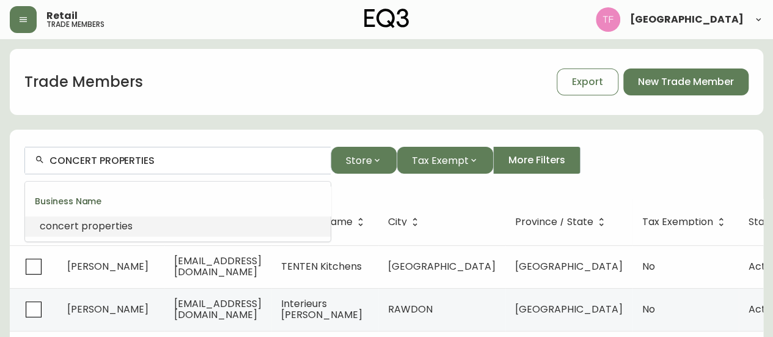
paste input "DENALI DESIGN INC."
click at [98, 222] on span "DESIGN" at bounding box center [92, 226] width 35 height 14
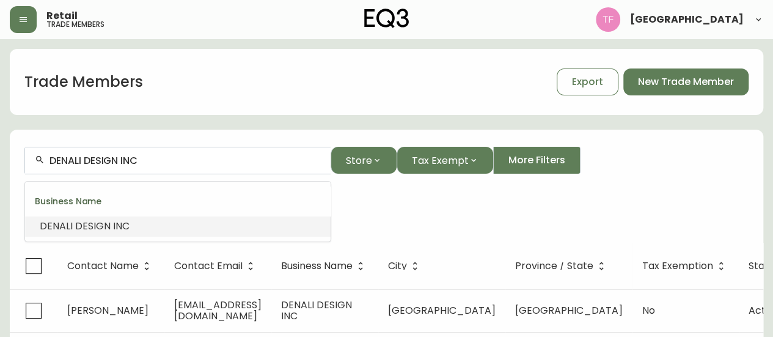
click at [128, 157] on input "DENALI DESIGN INC" at bounding box center [185, 161] width 271 height 12
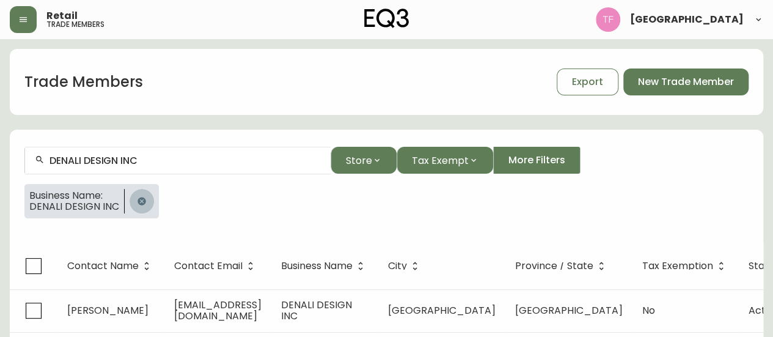
click at [131, 200] on button "button" at bounding box center [142, 201] width 24 height 24
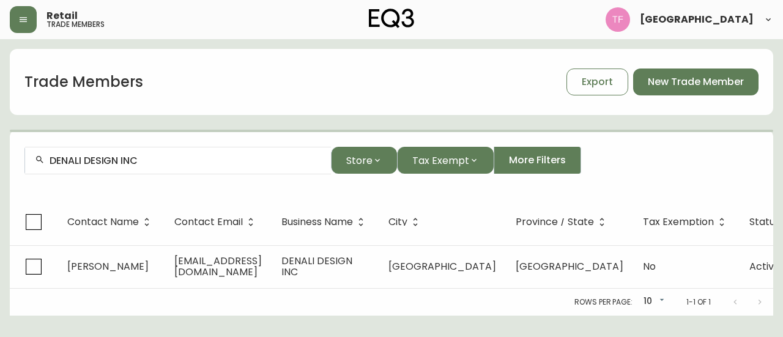
click at [157, 163] on input "DENALI DESIGN INC" at bounding box center [185, 161] width 271 height 12
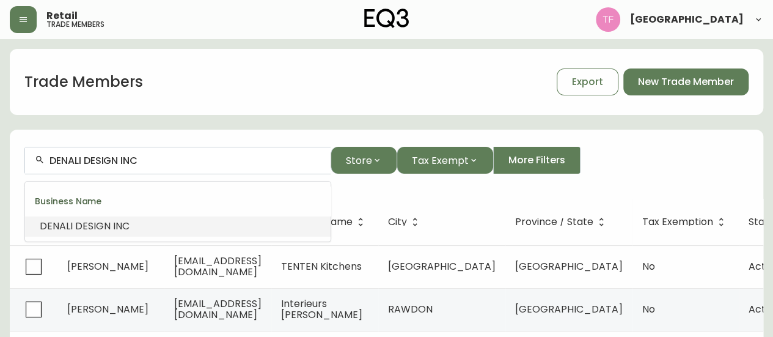
click at [157, 162] on input "DENALI DESIGN INC" at bounding box center [185, 161] width 271 height 12
paste input "ZIN"
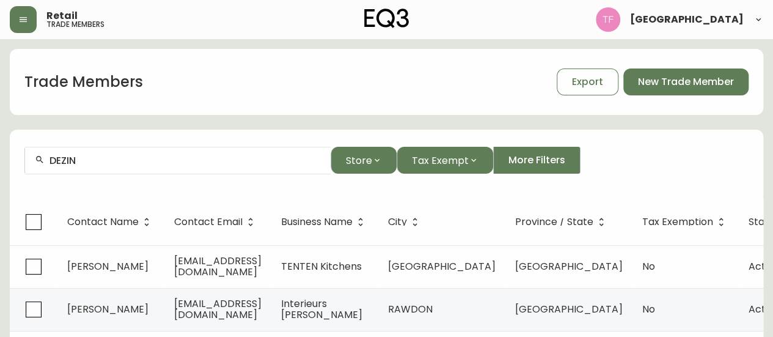
click at [103, 157] on input "DEZIN" at bounding box center [185, 161] width 271 height 12
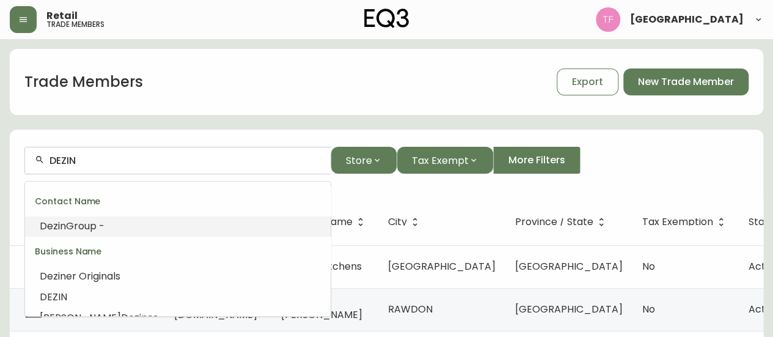
paste input "SHUGARMAN ARCHITECHTURE"
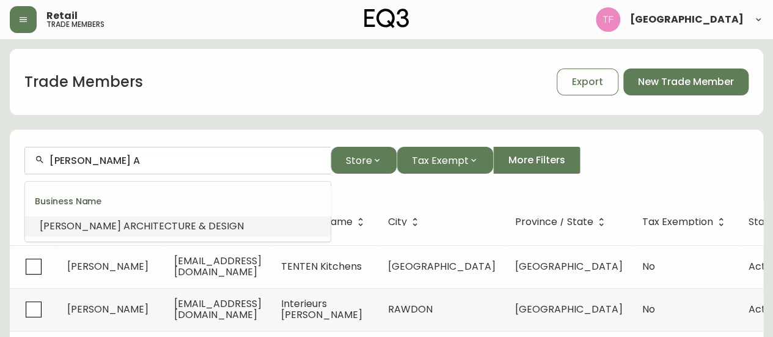
click at [163, 227] on span "RCHITECTURE & DESIGN" at bounding box center [187, 226] width 114 height 14
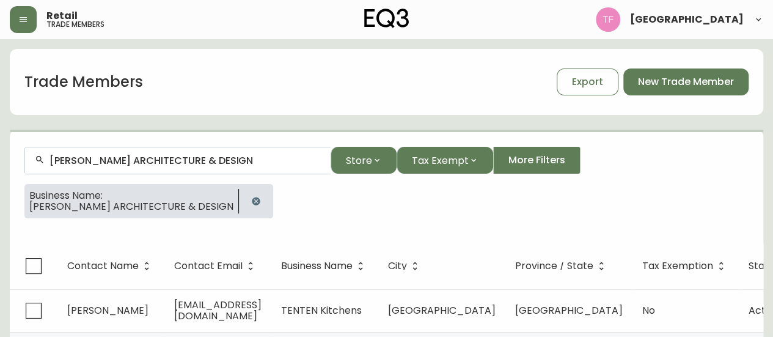
click at [178, 159] on input "SHUGARMAN ARCHITECTURE & DESIGN" at bounding box center [185, 161] width 271 height 12
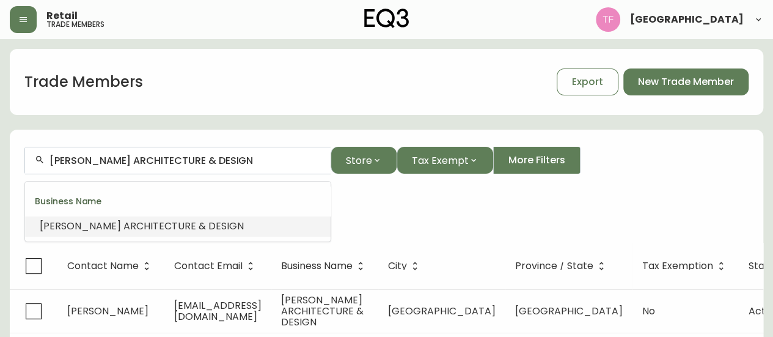
click at [178, 159] on input "SHUGARMAN ARCHITECTURE & DESIGN" at bounding box center [185, 161] width 271 height 12
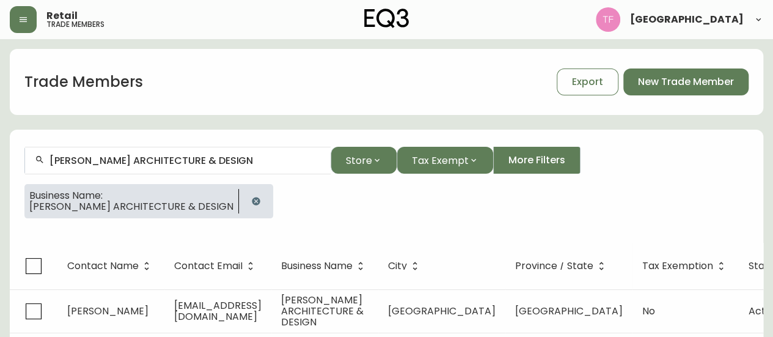
click at [251, 202] on icon "button" at bounding box center [256, 201] width 10 height 10
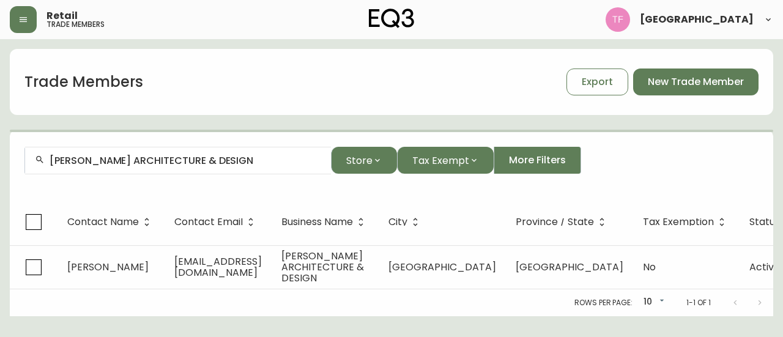
click at [220, 161] on input "SHUGARMAN ARCHITECTURE & DESIGN" at bounding box center [185, 161] width 271 height 12
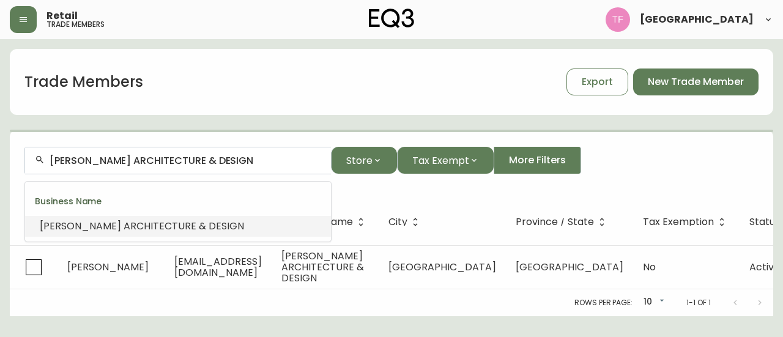
click at [227, 156] on input "SHUGARMAN ARCHITECTURE & DESIGN" at bounding box center [185, 161] width 271 height 12
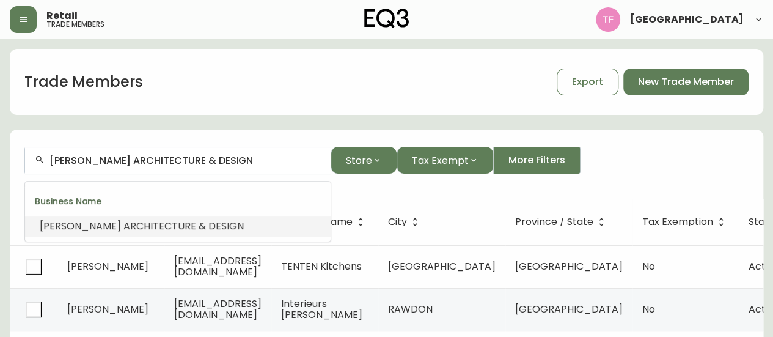
click at [227, 156] on input "SHUGARMAN ARCHITECTURE & DESIGN" at bounding box center [185, 161] width 271 height 12
paste input "PHAEDRA GODCHILD INTERIOR"
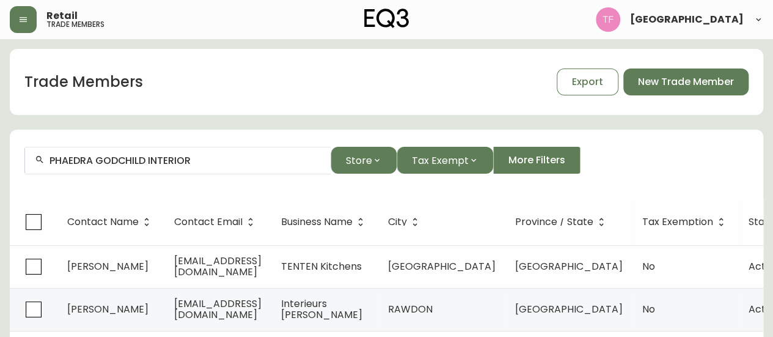
click at [191, 161] on input "PHAEDRA GODCHILD INTERIOR" at bounding box center [185, 161] width 271 height 12
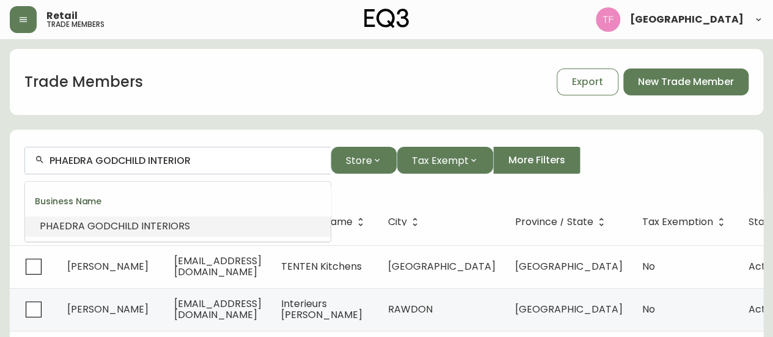
paste input "ELENA DEL BUCCHIA"
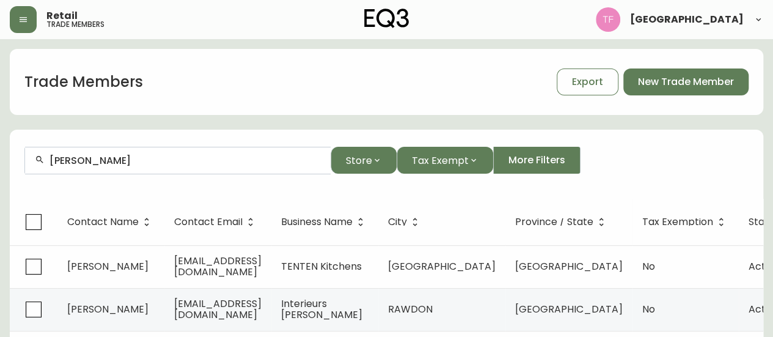
click at [166, 153] on div "ELENA DEL BUCCHIA" at bounding box center [178, 161] width 306 height 28
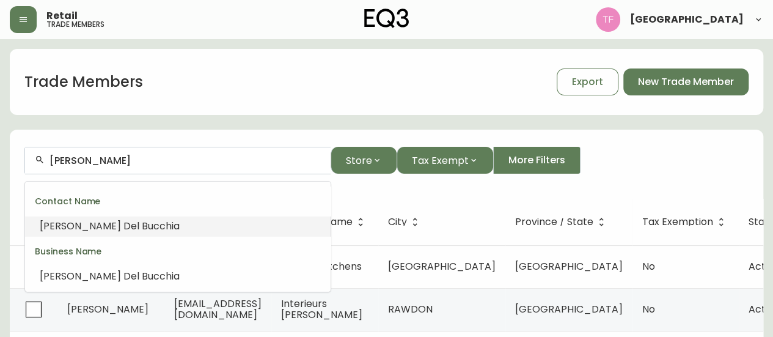
paste input "Stefanyshyn Ltd"
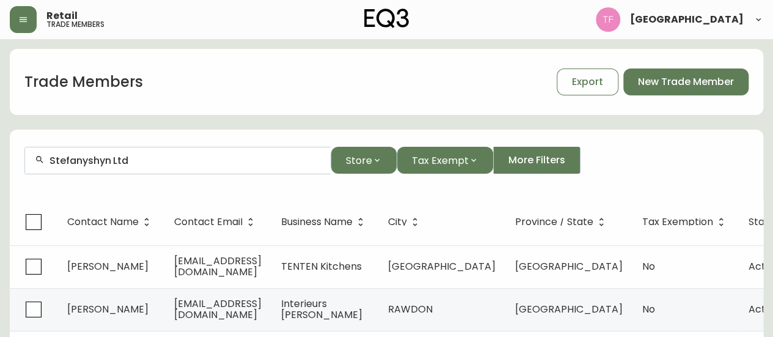
click at [216, 172] on div "Stefanyshyn Ltd" at bounding box center [178, 161] width 306 height 28
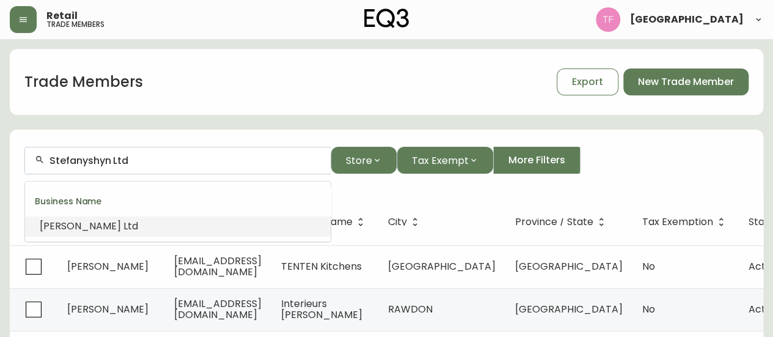
paste input "ENSI DESIGN STUDIO"
click at [196, 164] on input "SENSI DESIGN STUDIO" at bounding box center [185, 161] width 271 height 12
paste input "ARTHUR HUNTER"
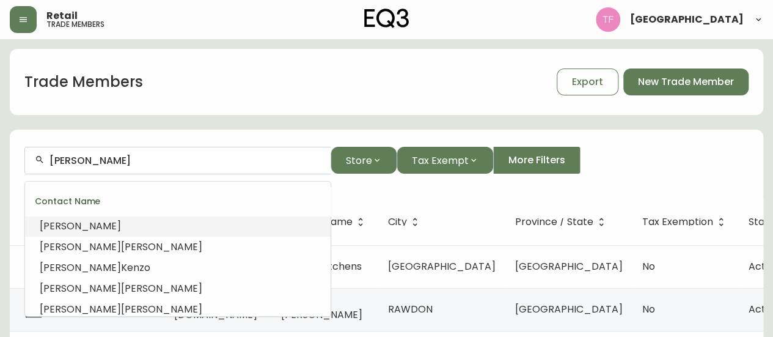
click at [100, 156] on input "ARTHUR" at bounding box center [185, 161] width 271 height 12
paste input "Wii Projects"
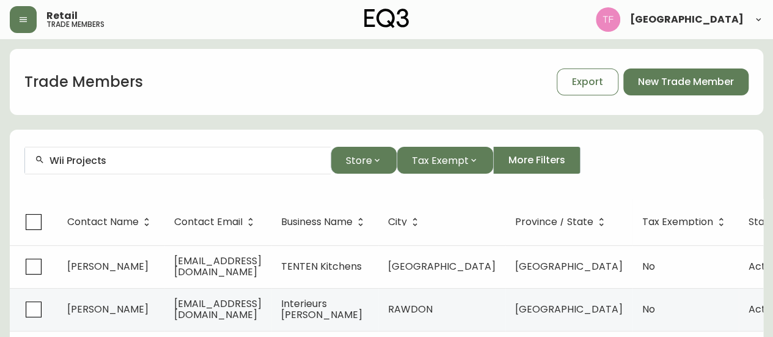
click at [137, 164] on input "Wii Projects" at bounding box center [185, 161] width 271 height 12
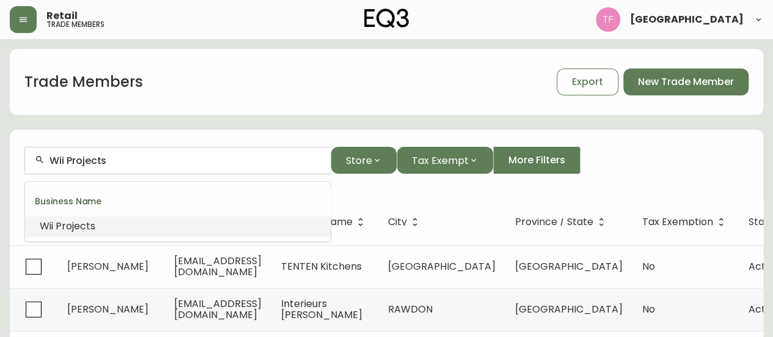
paste input "McCrum's Office Furnishin"
click at [186, 221] on li "McCrum's Office Furnishin gs" at bounding box center [178, 226] width 306 height 21
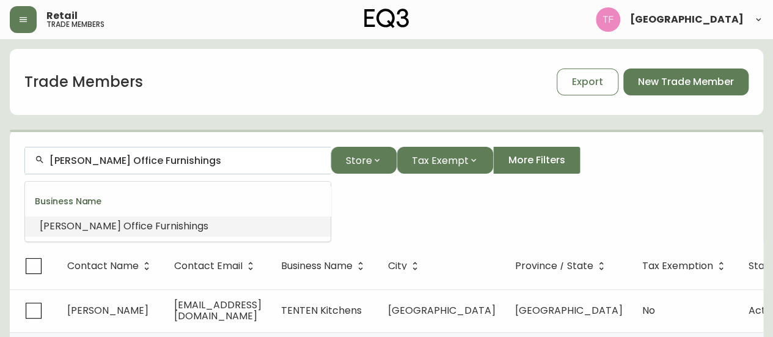
click at [185, 159] on input "McCrum's Office Furnishings" at bounding box center [185, 161] width 271 height 12
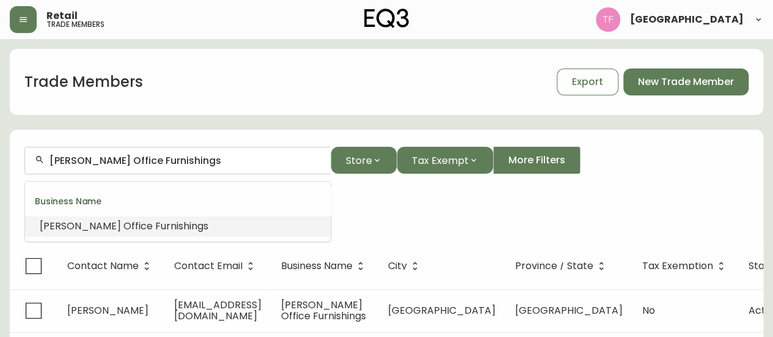
click at [185, 159] on input "McCrum's Office Furnishings" at bounding box center [185, 161] width 271 height 12
type input "McCrum's Office Furnishings"
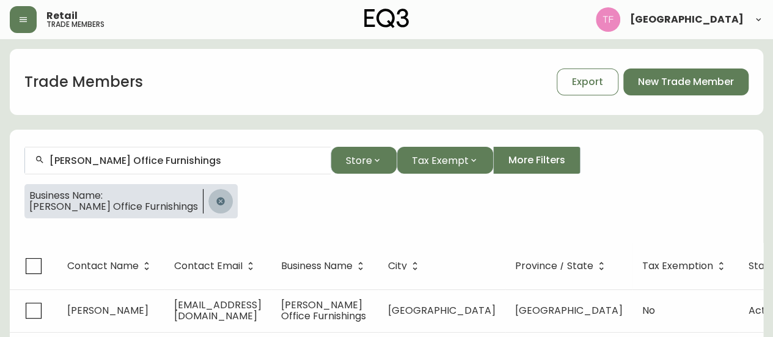
click at [216, 200] on icon "button" at bounding box center [220, 201] width 8 height 8
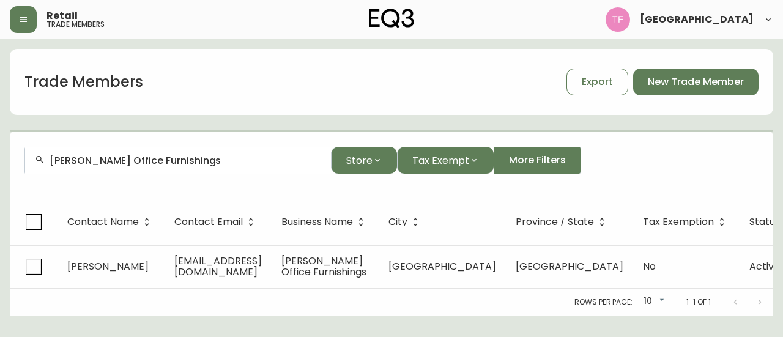
click at [177, 156] on input "McCrum's Office Furnishings" at bounding box center [185, 161] width 271 height 12
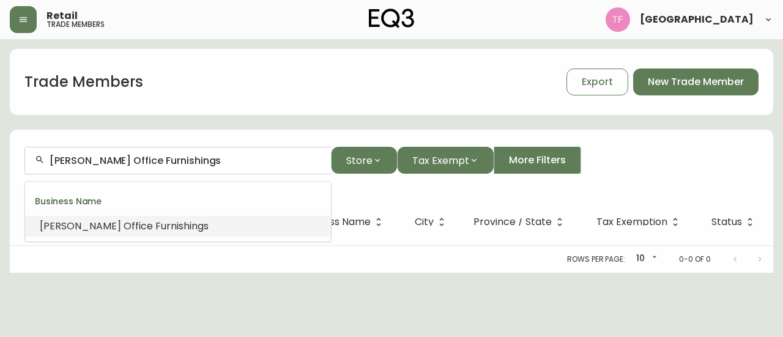
click at [211, 155] on input "McCrum's Office Furnishings" at bounding box center [185, 161] width 271 height 12
click at [31, 28] on button "button" at bounding box center [23, 19] width 27 height 27
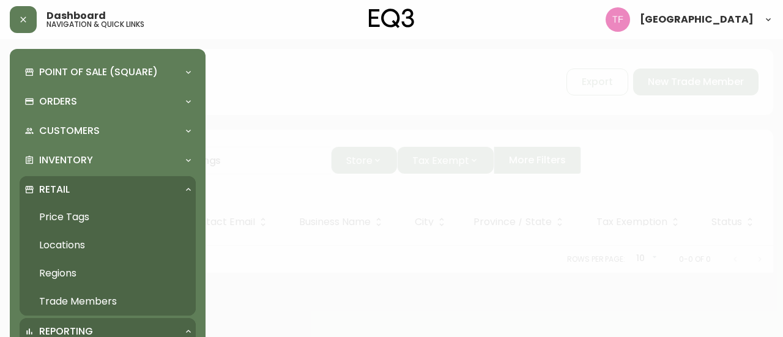
click at [63, 299] on link "Trade Members" at bounding box center [108, 301] width 176 height 28
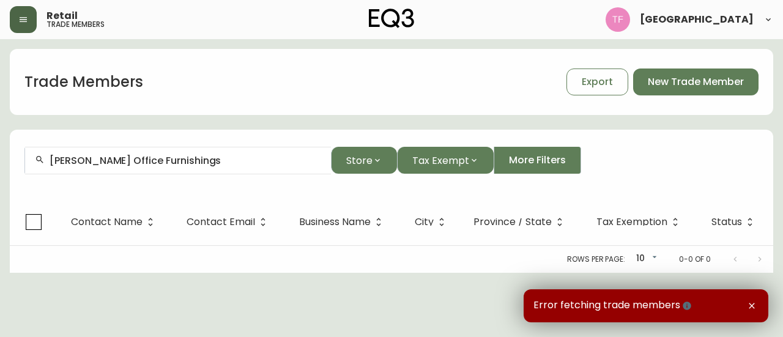
click at [31, 23] on button "button" at bounding box center [23, 19] width 27 height 27
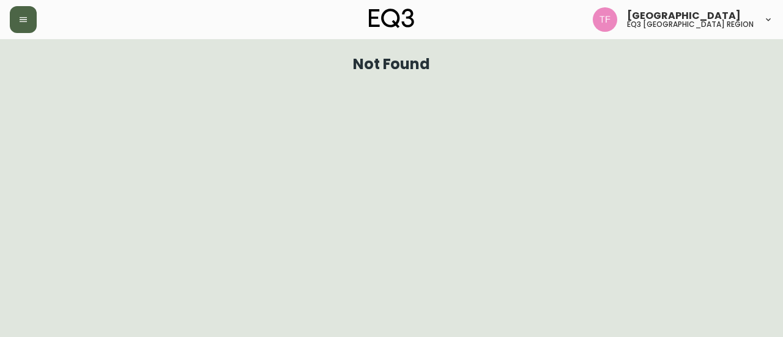
click at [17, 21] on button "button" at bounding box center [23, 19] width 27 height 27
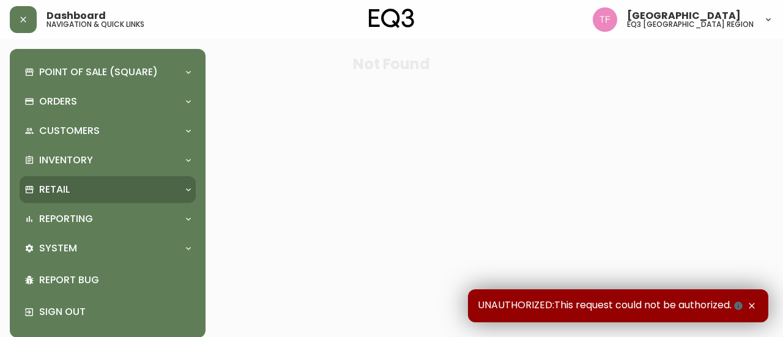
click at [97, 197] on div "Retail" at bounding box center [108, 189] width 176 height 27
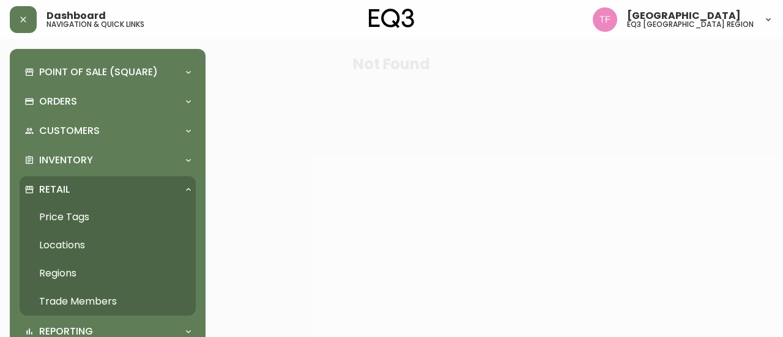
click at [71, 301] on link "Trade Members" at bounding box center [108, 301] width 176 height 28
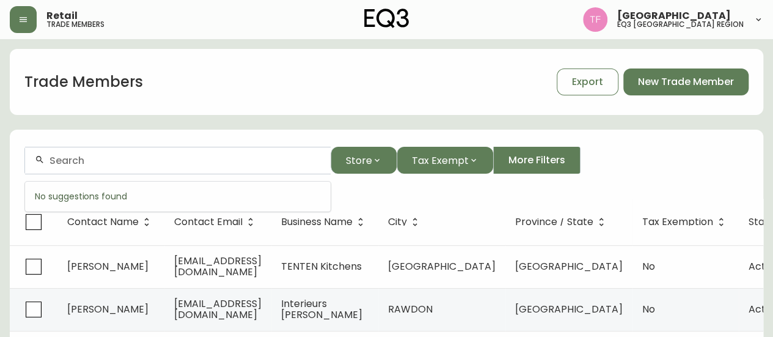
paste input "MCKINLEY STUDIOS"
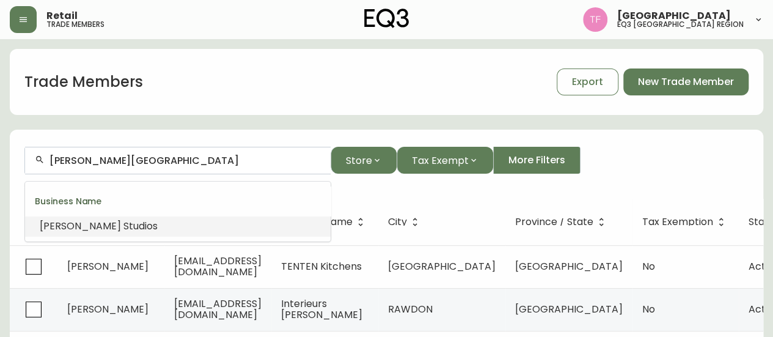
click at [139, 159] on input "MCKINLEY STUDIOS" at bounding box center [185, 161] width 271 height 12
paste input "ONE ONE TEN"
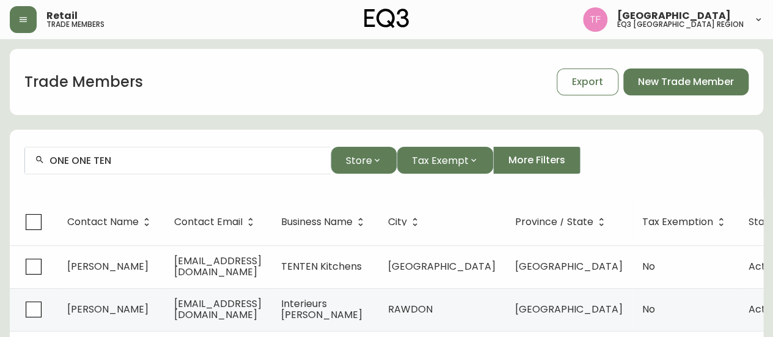
click at [136, 162] on input "ONE ONE TEN" at bounding box center [185, 161] width 271 height 12
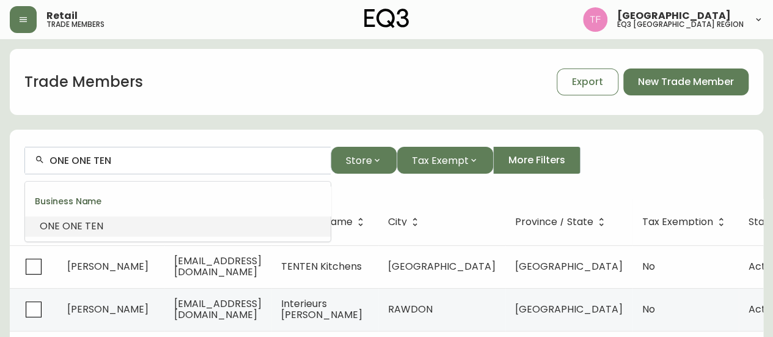
paste input "NAM DANG MITCHELL DESIGN"
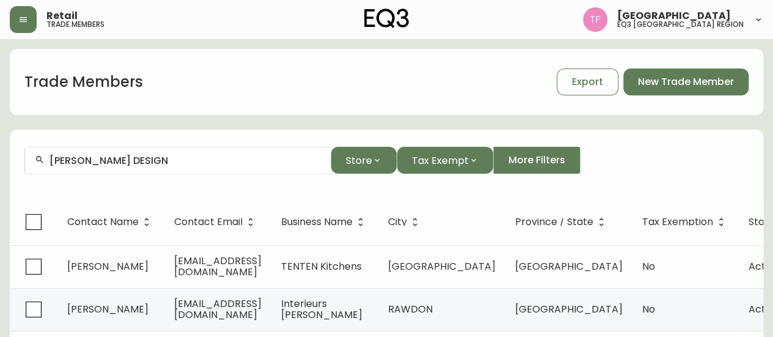
click at [193, 166] on div "NAM DANG MITCHELL DESIGN" at bounding box center [178, 161] width 306 height 28
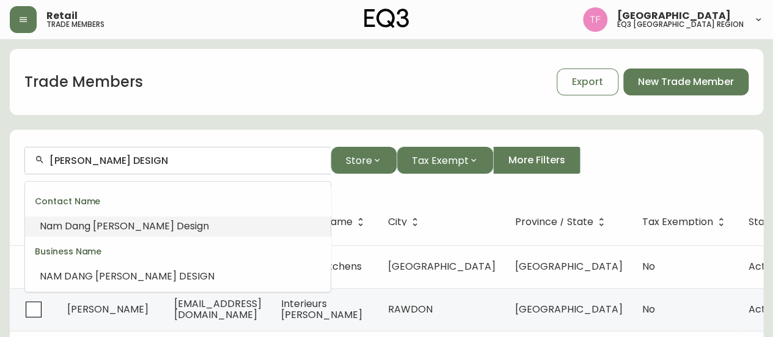
paste input "OFFICE CONCEPTS"
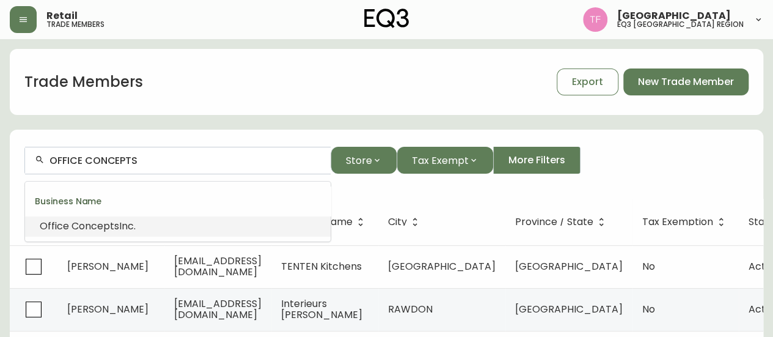
click at [144, 223] on li "Office Concepts Inc." at bounding box center [178, 226] width 306 height 21
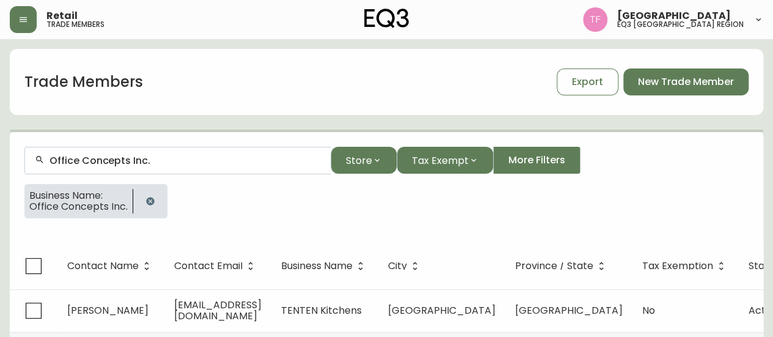
click at [130, 160] on input "Office Concepts Inc." at bounding box center [185, 161] width 271 height 12
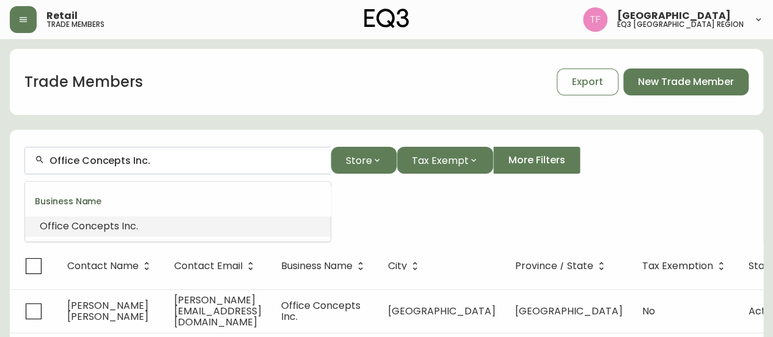
click at [130, 160] on input "Office Concepts Inc." at bounding box center [185, 161] width 271 height 12
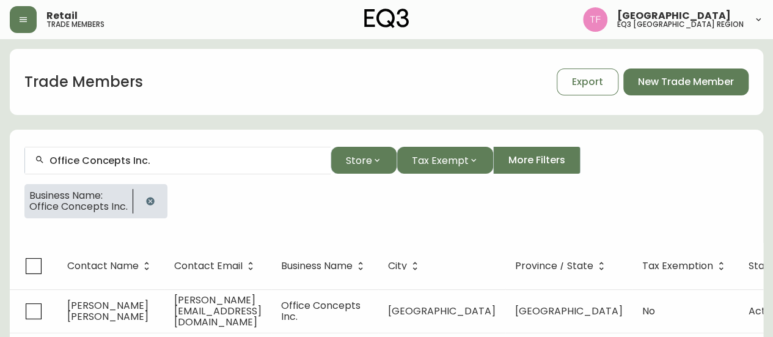
click at [141, 197] on button "button" at bounding box center [150, 201] width 24 height 24
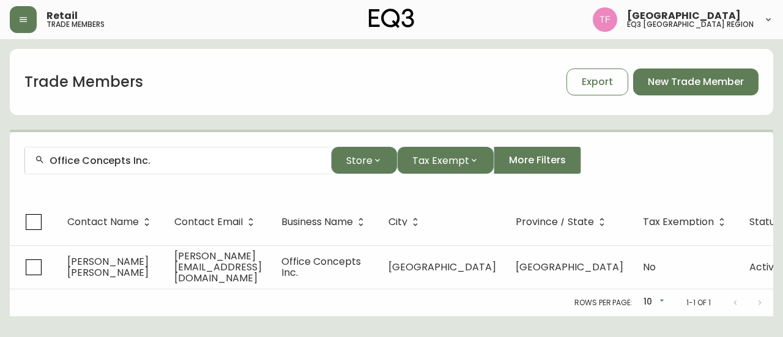
click at [166, 163] on input "Office Concepts Inc." at bounding box center [185, 161] width 271 height 12
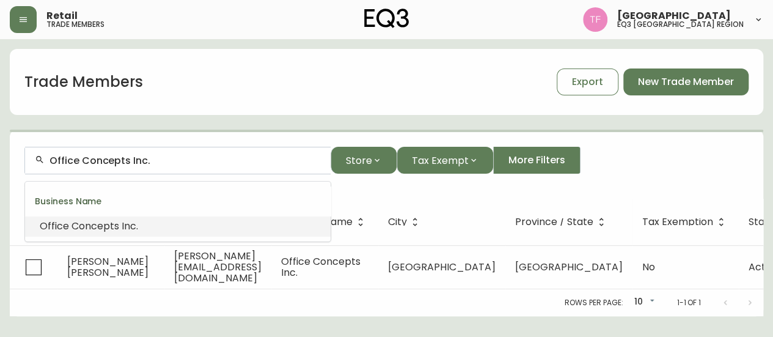
click at [168, 160] on input "Office Concepts Inc." at bounding box center [185, 161] width 271 height 12
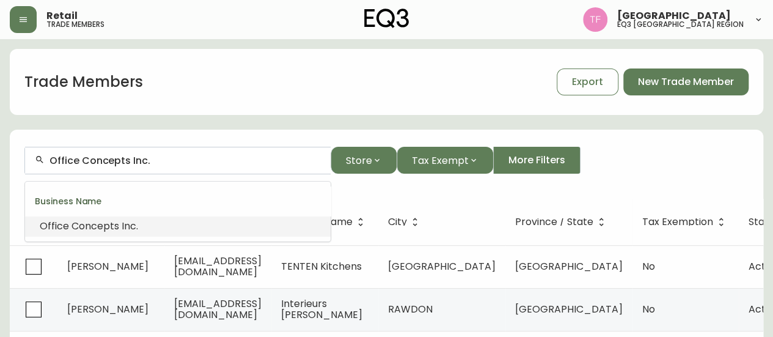
click at [168, 160] on input "Office Concepts Inc." at bounding box center [185, 161] width 271 height 12
paste input "JOCELYN HAROLDSON DESIGN"
click at [207, 229] on span "Design" at bounding box center [223, 226] width 32 height 14
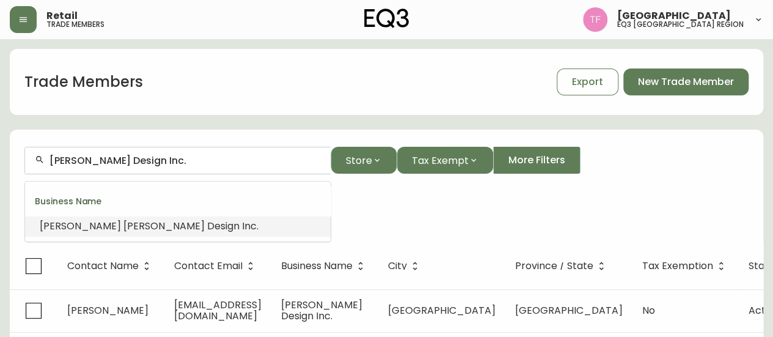
click at [178, 164] on input "Jocelyn Haroldson Design Inc." at bounding box center [185, 161] width 271 height 12
click at [179, 164] on input "Jocelyn Haroldson Design Inc." at bounding box center [185, 161] width 271 height 12
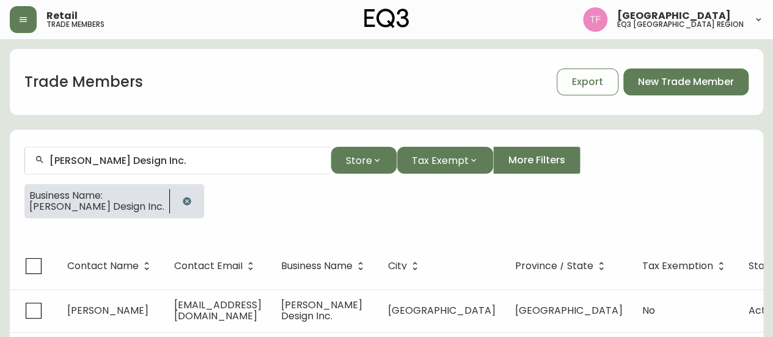
drag, startPoint x: 197, startPoint y: 201, endPoint x: 182, endPoint y: 197, distance: 15.3
click at [191, 201] on icon "button" at bounding box center [187, 201] width 8 height 8
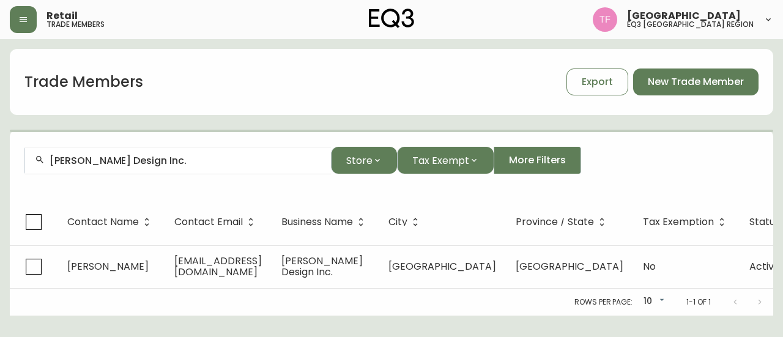
click at [197, 157] on input "Jocelyn Haroldson Design Inc." at bounding box center [185, 161] width 271 height 12
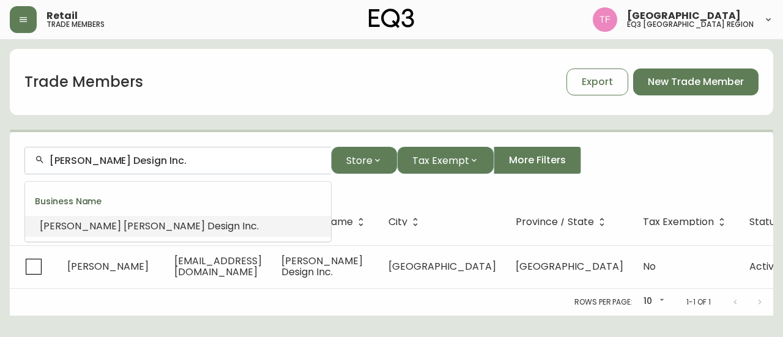
click at [197, 158] on input "Jocelyn Haroldson Design Inc." at bounding box center [185, 161] width 271 height 12
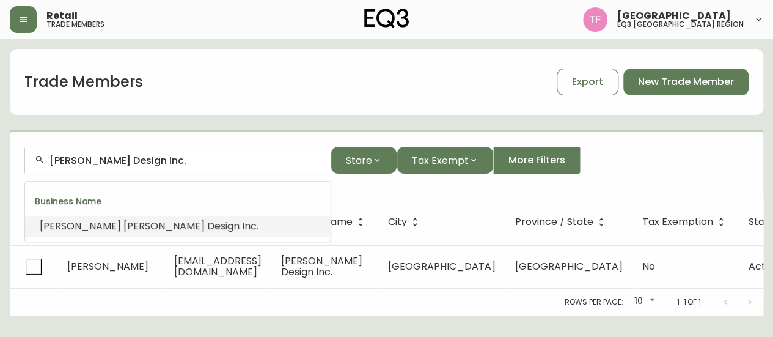
click at [197, 158] on input "Jocelyn Haroldson Design Inc." at bounding box center [185, 161] width 271 height 12
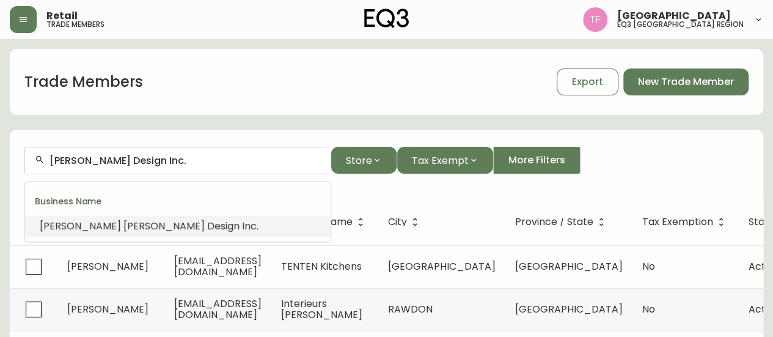
drag, startPoint x: 197, startPoint y: 158, endPoint x: 188, endPoint y: 161, distance: 9.5
click at [188, 161] on input "Jocelyn Haroldson Design Inc." at bounding box center [185, 161] width 271 height 12
paste input "Martin Interiors"
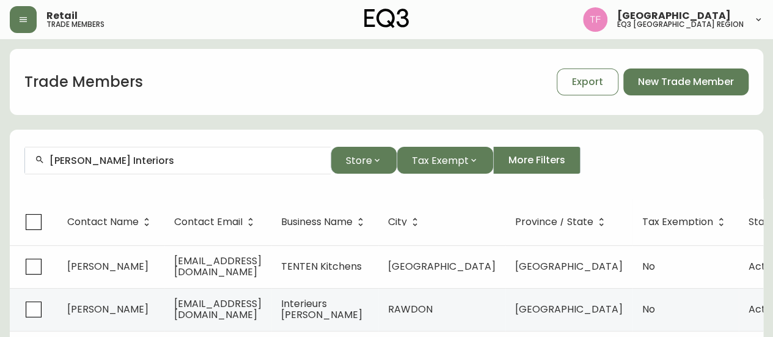
click at [185, 169] on div "Martin Interiors" at bounding box center [178, 161] width 306 height 28
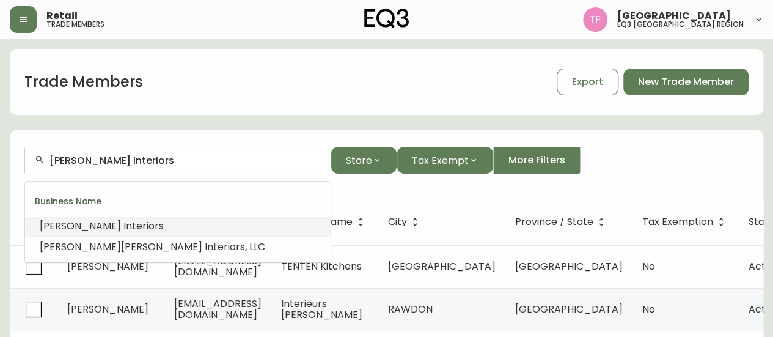
paste input "HILLARY RUTHERFORD INTERI"
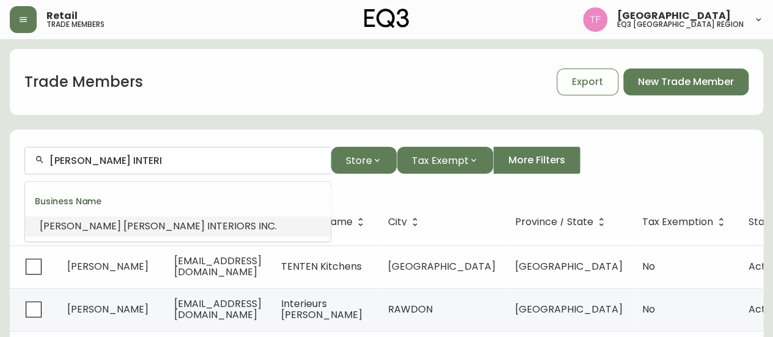
click at [205, 222] on span at bounding box center [206, 226] width 2 height 14
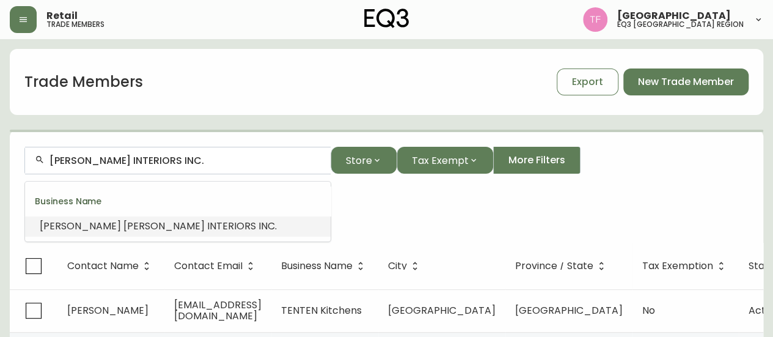
click at [197, 161] on input "HILLARY RUTHERFORD INTERIORS INC." at bounding box center [185, 161] width 271 height 12
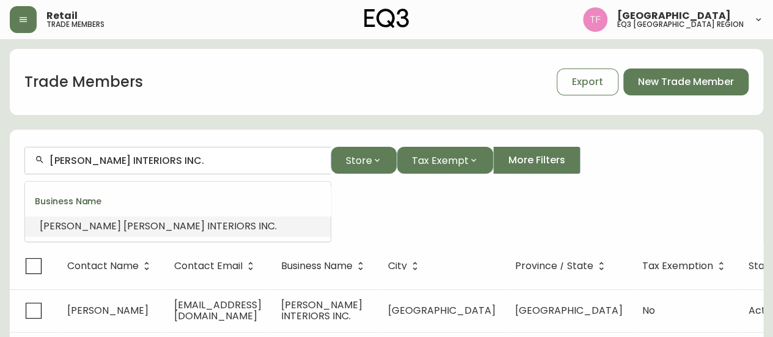
click at [197, 161] on input "HILLARY RUTHERFORD INTERIORS INC." at bounding box center [185, 161] width 271 height 12
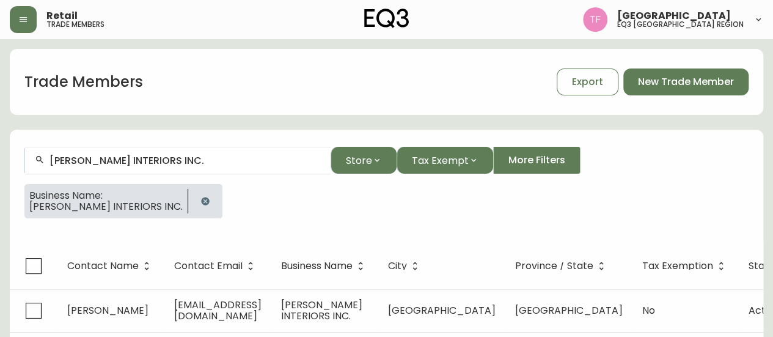
drag, startPoint x: 218, startPoint y: 197, endPoint x: 188, endPoint y: 199, distance: 30.0
click at [218, 197] on button "button" at bounding box center [205, 201] width 24 height 24
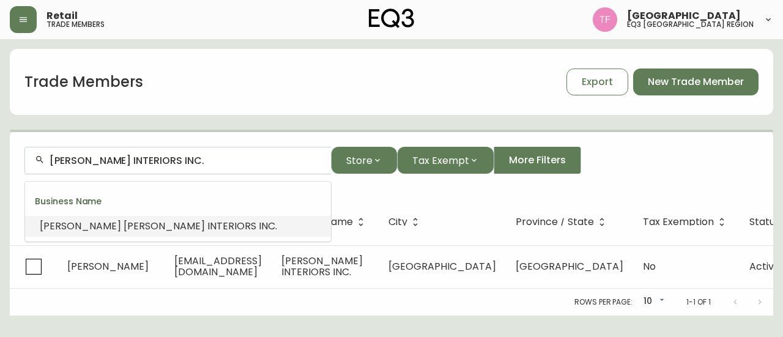
click at [215, 159] on input "HILLARY RUTHERFORD INTERIORS INC." at bounding box center [185, 161] width 271 height 12
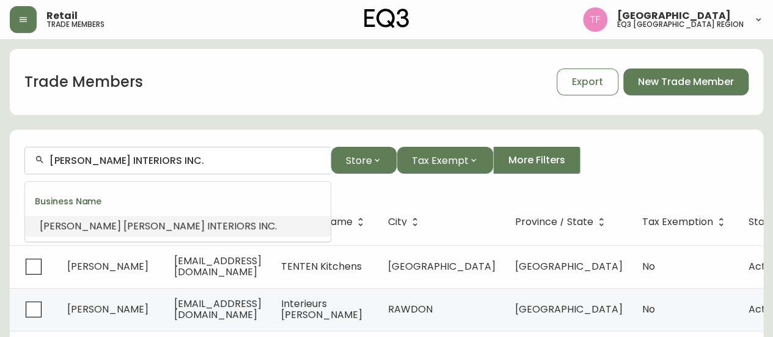
click at [215, 159] on input "HILLARY RUTHERFORD INTERIORS INC." at bounding box center [185, 161] width 271 height 12
paste input "SPACE DESIGN STUDIO"
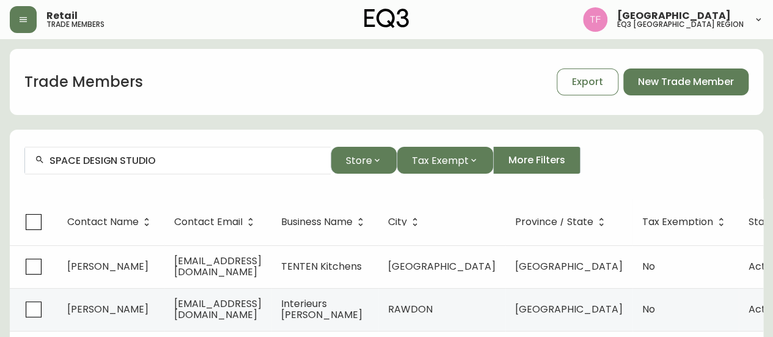
click at [167, 159] on input "SPACE DESIGN STUDIO" at bounding box center [185, 161] width 271 height 12
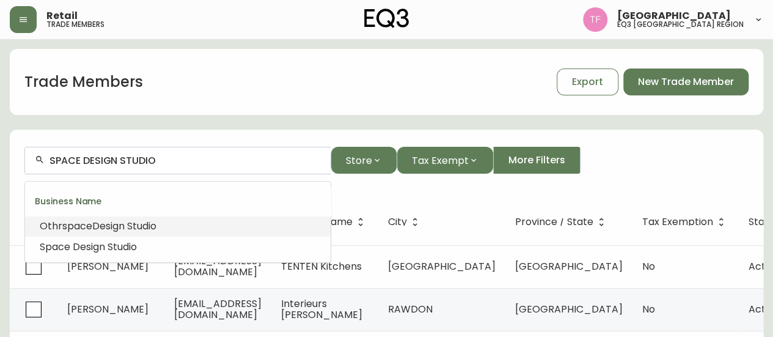
paste input "LOOP INTERIOR DESIGN"
click at [153, 222] on span "INC" at bounding box center [158, 226] width 17 height 14
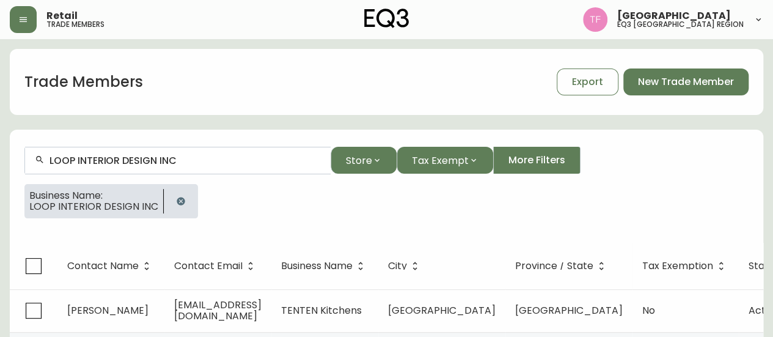
click at [168, 159] on input "LOOP INTERIOR DESIGN INC" at bounding box center [185, 161] width 271 height 12
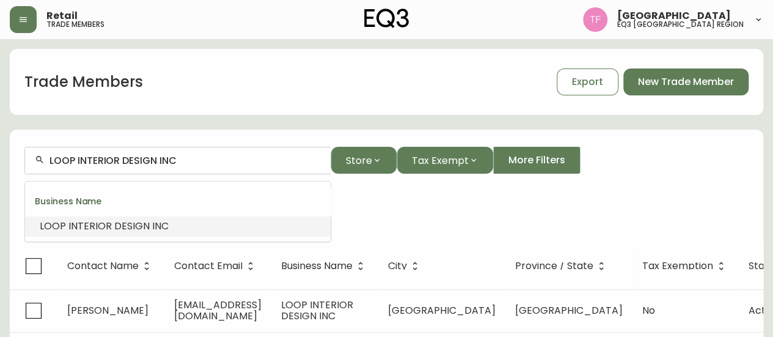
click at [168, 159] on input "LOOP INTERIOR DESIGN INC" at bounding box center [185, 161] width 271 height 12
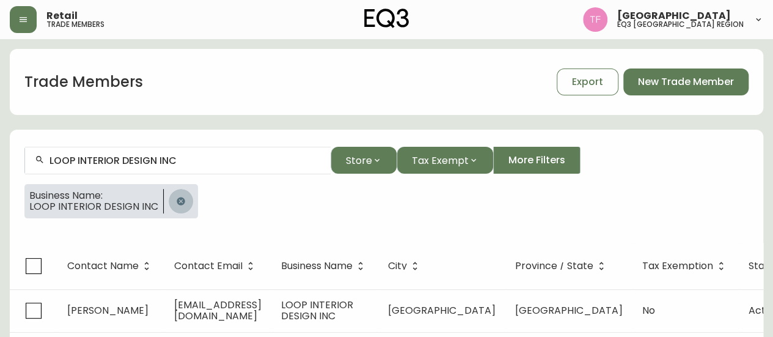
click at [176, 204] on icon "button" at bounding box center [181, 201] width 10 height 10
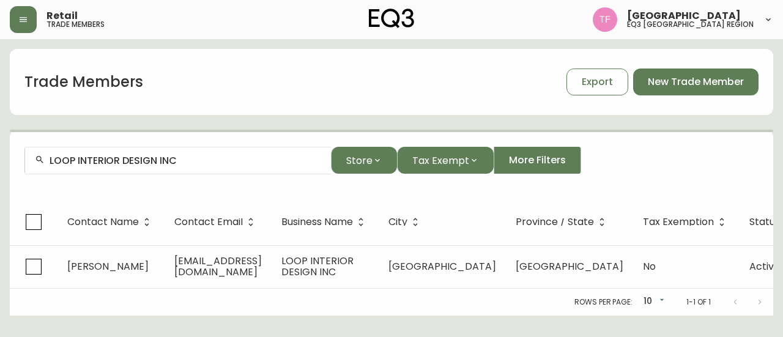
click at [192, 161] on input "LOOP INTERIOR DESIGN INC" at bounding box center [185, 161] width 271 height 12
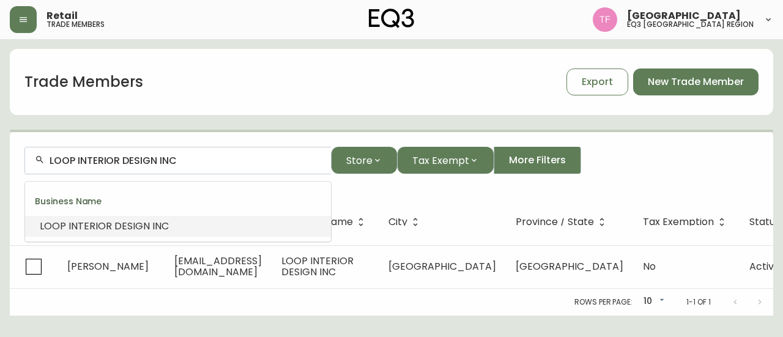
click at [192, 161] on input "LOOP INTERIOR DESIGN INC" at bounding box center [185, 161] width 271 height 12
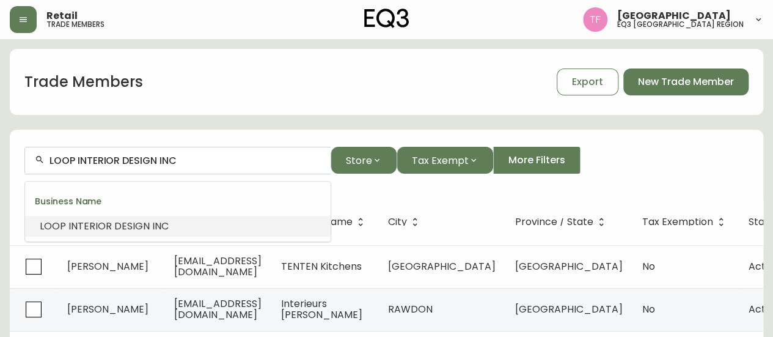
paste input "SD STUDIO"
click at [203, 162] on input "SD STUDIO" at bounding box center [185, 161] width 271 height 12
paste input "ANT."
click at [170, 155] on input "ANT. STUDIO" at bounding box center [185, 161] width 271 height 12
paste input "HOK"
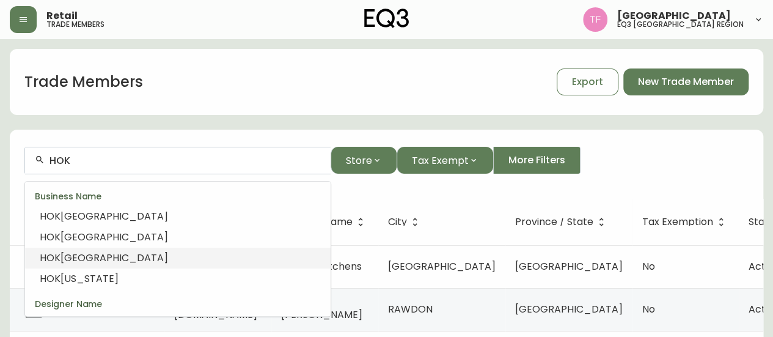
scroll to position [139, 0]
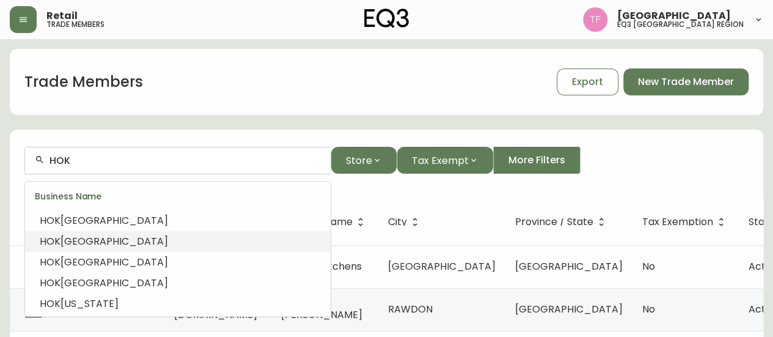
click at [201, 243] on li "HOK Toronto" at bounding box center [178, 241] width 306 height 21
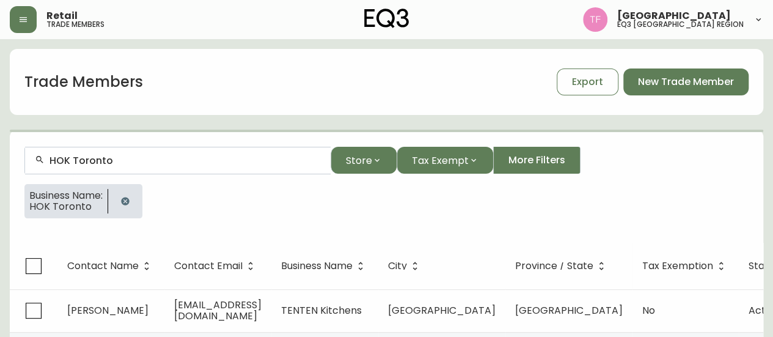
click at [92, 160] on input "HOK Toronto" at bounding box center [185, 161] width 271 height 12
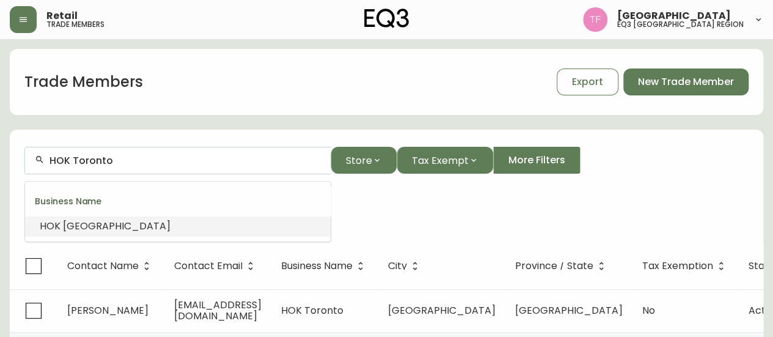
click at [92, 160] on input "HOK Toronto" at bounding box center [185, 161] width 271 height 12
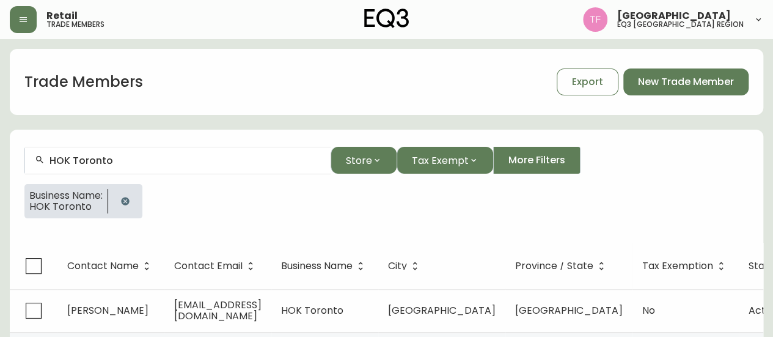
click at [127, 196] on icon "button" at bounding box center [125, 201] width 10 height 10
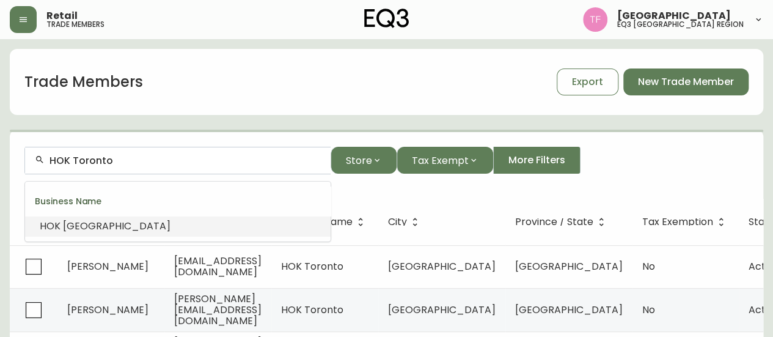
click at [154, 161] on input "HOK Toronto" at bounding box center [185, 161] width 271 height 12
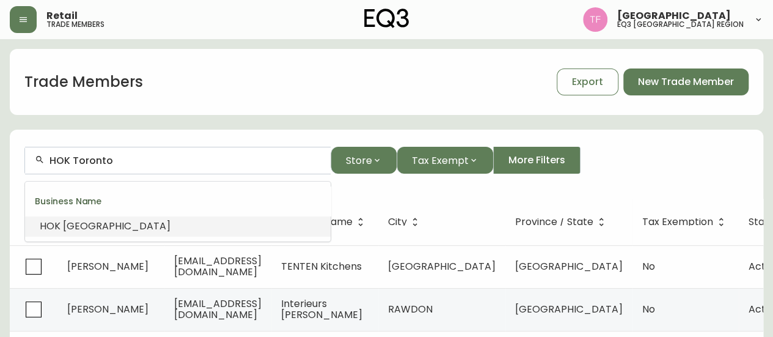
drag, startPoint x: 154, startPoint y: 161, endPoint x: 110, endPoint y: 161, distance: 44.0
click at [110, 161] on input "HOK Toronto" at bounding box center [185, 161] width 271 height 12
paste input "COLLECTIVE STUDIOS"
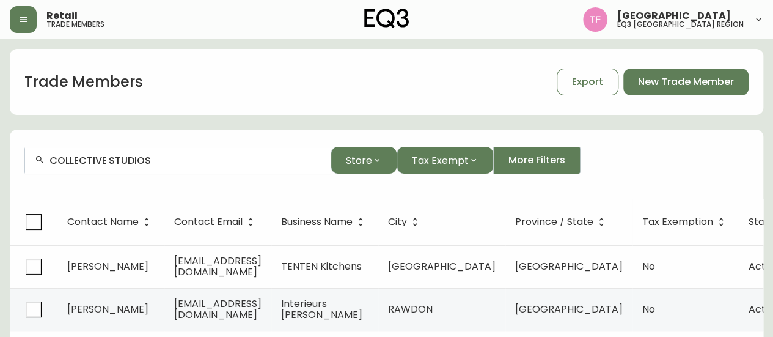
click at [113, 162] on input "COLLECTIVE STUDIOS" at bounding box center [185, 161] width 271 height 12
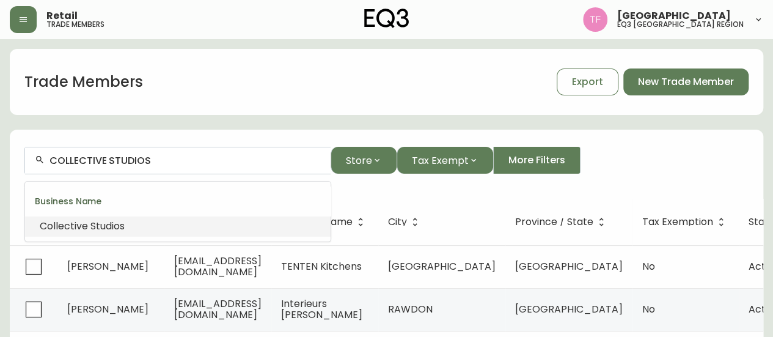
paste input "LEMAY ARCHITECTURE"
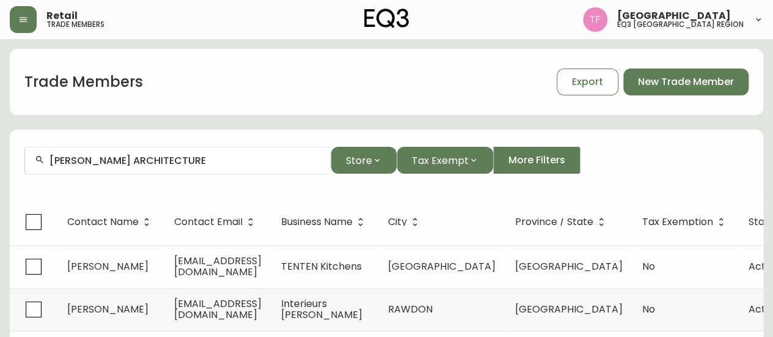
click at [181, 164] on input "LEMAY ARCHITECTURE" at bounding box center [185, 161] width 271 height 12
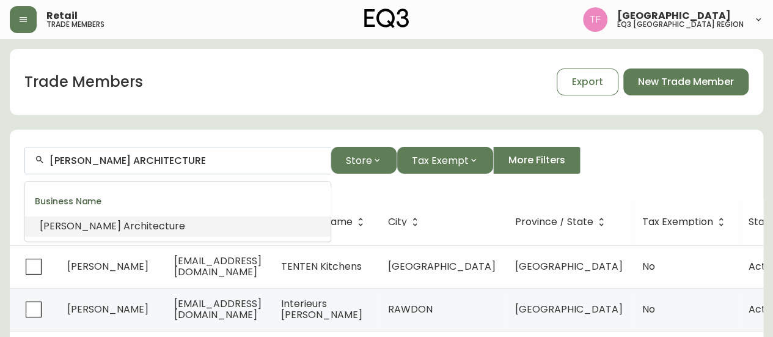
paste input "INTERIOR INNOVATIONS"
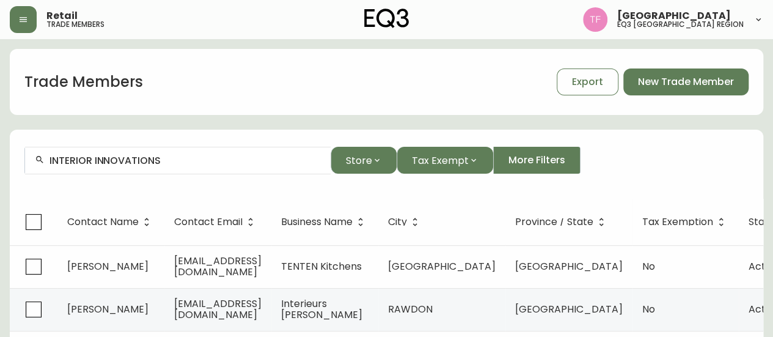
click at [224, 161] on input "INTERIOR INNOVATIONS" at bounding box center [185, 161] width 271 height 12
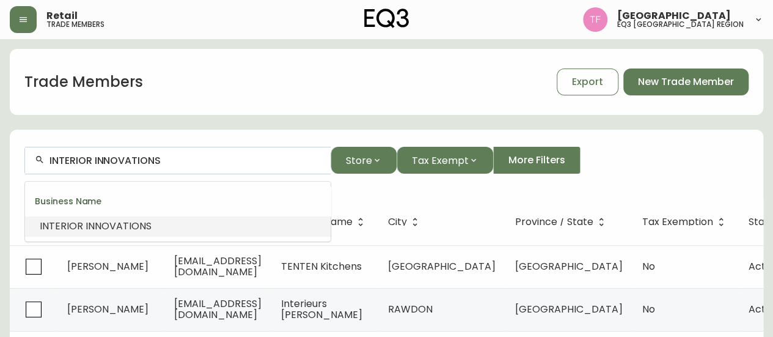
paste input "KRESSWELL INTERIOR"
click at [179, 224] on span "Kresswell" at bounding box center [190, 226] width 81 height 14
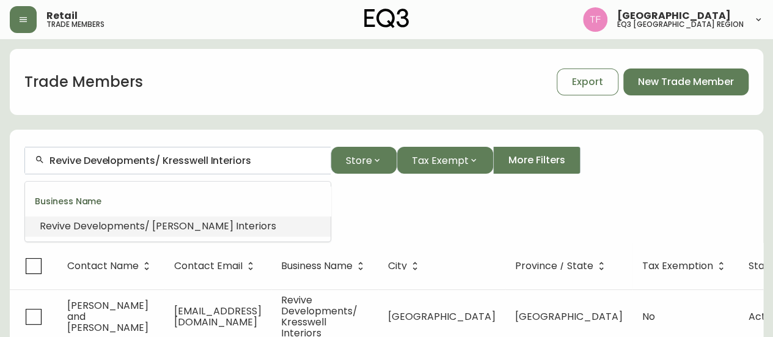
click at [201, 160] on input "Revive Developments/ Kresswell Interiors" at bounding box center [185, 161] width 271 height 12
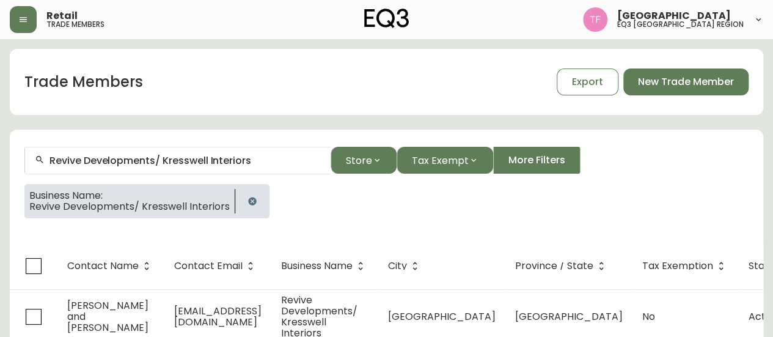
click at [245, 196] on button "button" at bounding box center [252, 201] width 24 height 24
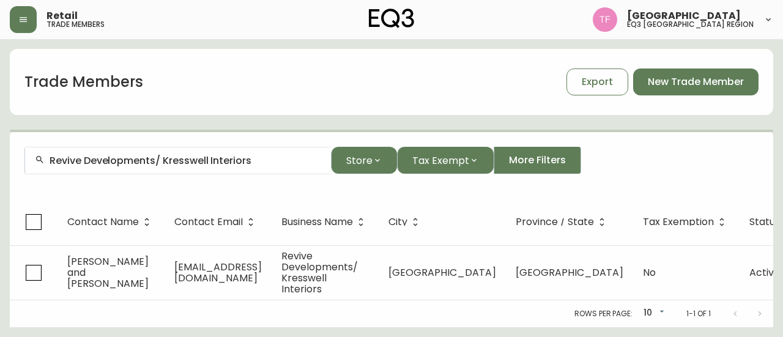
click at [223, 158] on input "Revive Developments/ Kresswell Interiors" at bounding box center [185, 161] width 271 height 12
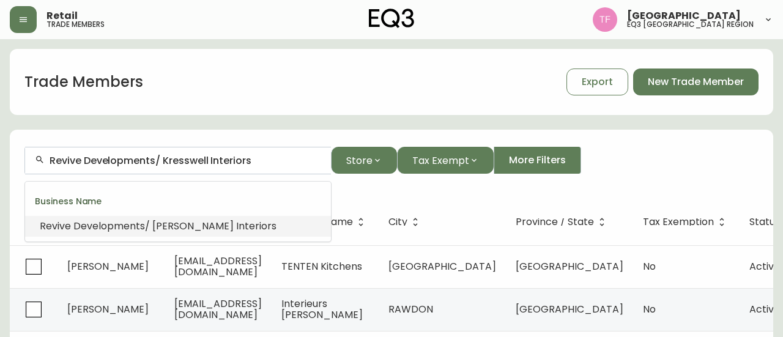
click at [223, 158] on input "Revive Developments/ Kresswell Interiors" at bounding box center [185, 161] width 271 height 12
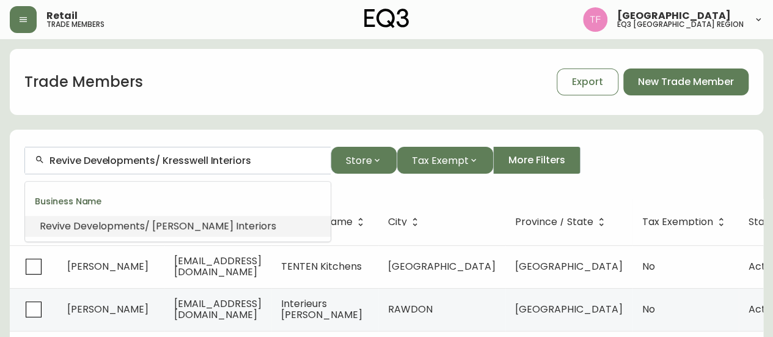
click at [223, 158] on input "Revive Developments/ Kresswell Interiors" at bounding box center [185, 161] width 271 height 12
paste input "Palacete Futuro"
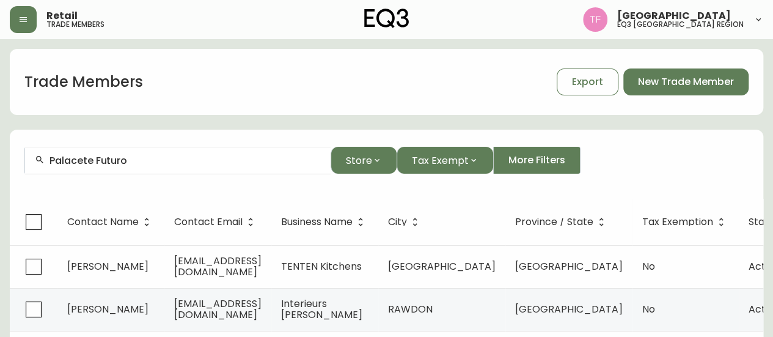
click at [189, 164] on input "Palacete Futuro" at bounding box center [185, 161] width 271 height 12
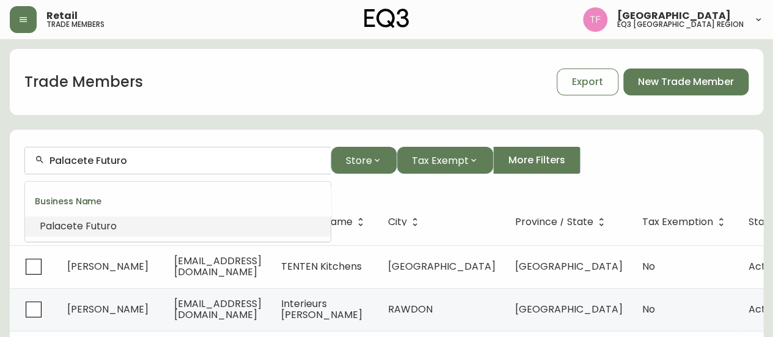
paste input "RAE-LYN BURMAN"
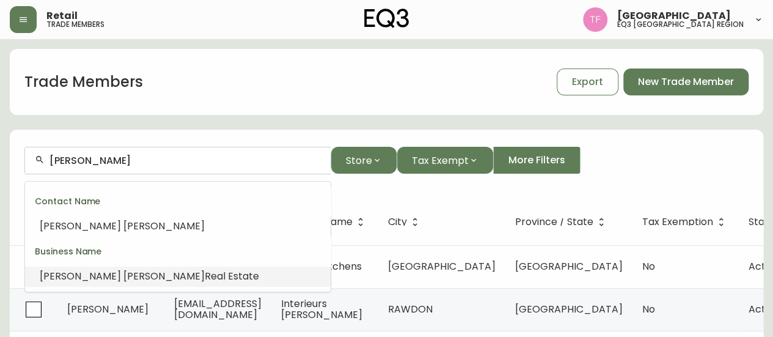
click at [205, 276] on span "Real Estate" at bounding box center [232, 276] width 54 height 14
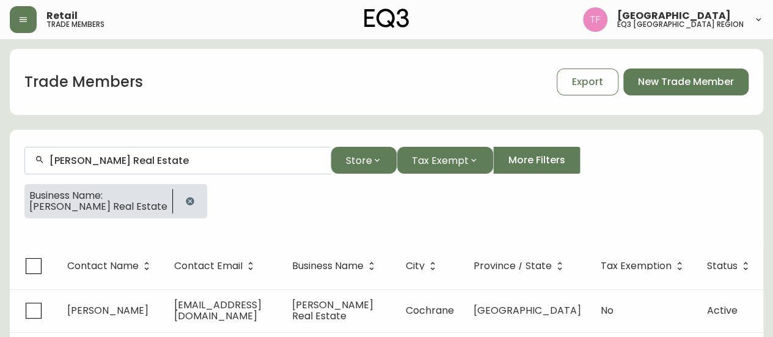
click at [179, 158] on input "Rae-Lyn Burman Real Estate" at bounding box center [185, 161] width 271 height 12
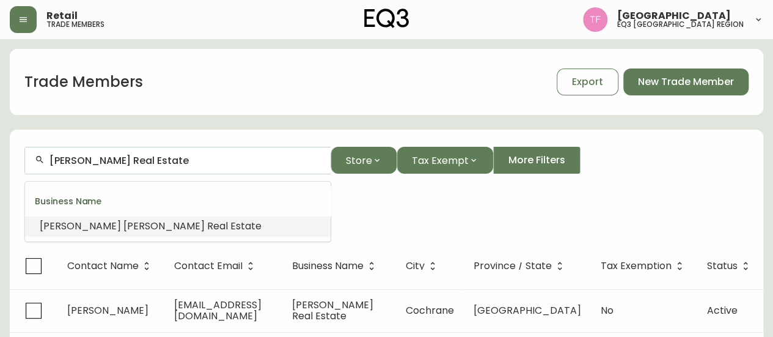
click at [179, 158] on input "Rae-Lyn Burman Real Estate" at bounding box center [185, 161] width 271 height 12
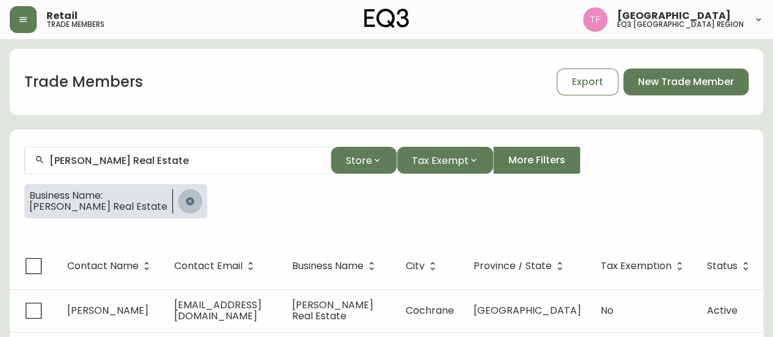
click at [185, 196] on icon "button" at bounding box center [190, 201] width 10 height 10
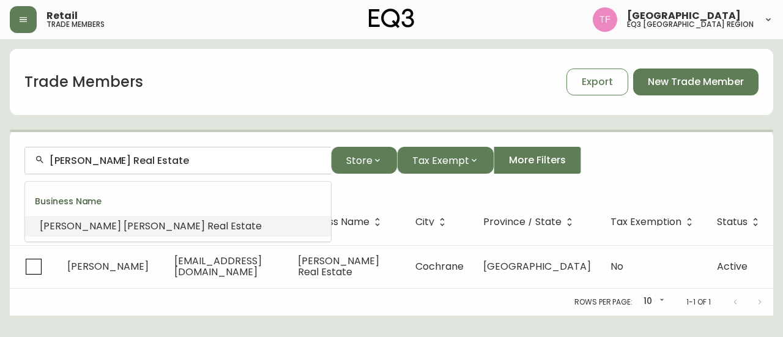
click at [182, 162] on input "Rae-Lyn Burman Real Estate" at bounding box center [185, 161] width 271 height 12
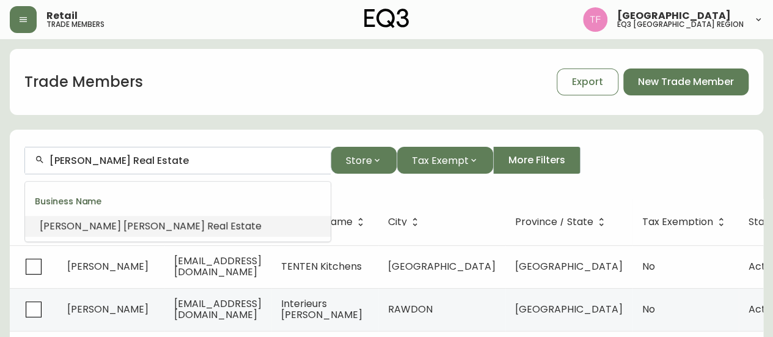
paste input "NATASHA MONTGOMERY DESIGN"
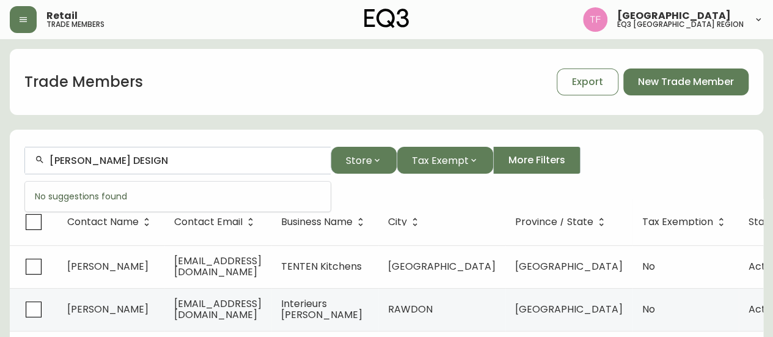
click at [190, 161] on input "NATASHA MONTGOMERY DESIGN" at bounding box center [185, 161] width 271 height 12
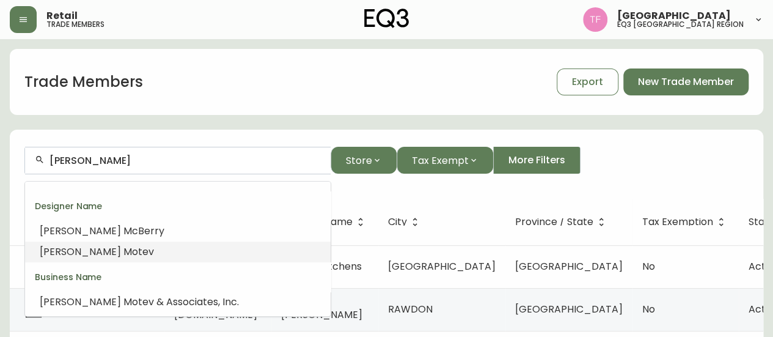
scroll to position [61, 0]
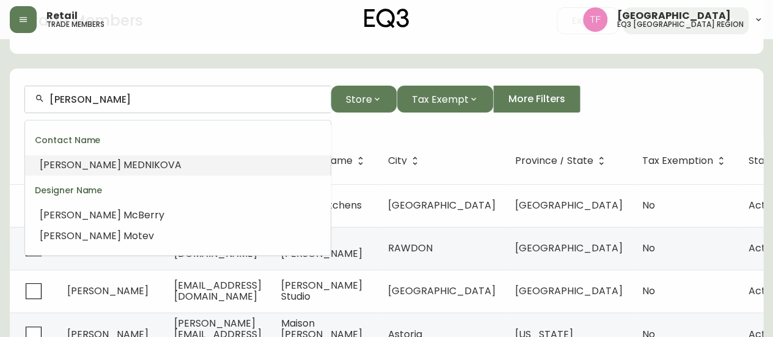
click at [112, 102] on input "NATASHA M" at bounding box center [185, 100] width 271 height 12
paste input "BROOKE HICKS HOLDINGS INC"
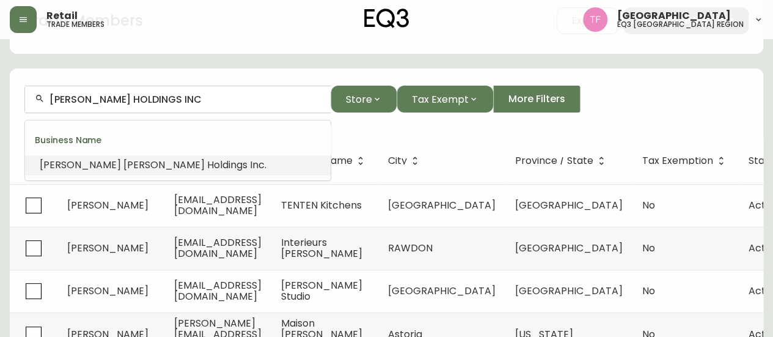
click at [172, 163] on li "Brooke Hicks Holdings Inc ." at bounding box center [178, 165] width 306 height 21
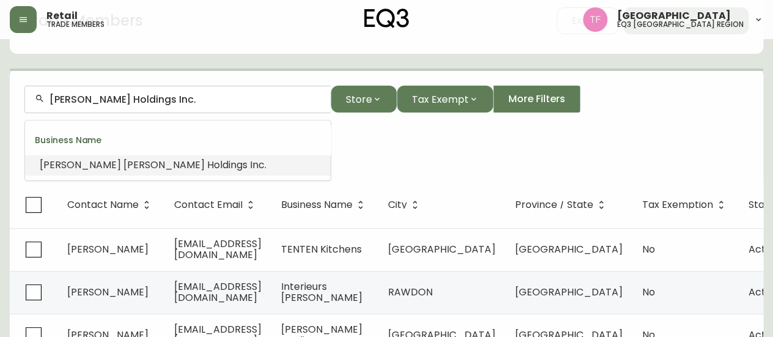
click at [171, 102] on input "Brooke Hicks Holdings Inc." at bounding box center [185, 100] width 271 height 12
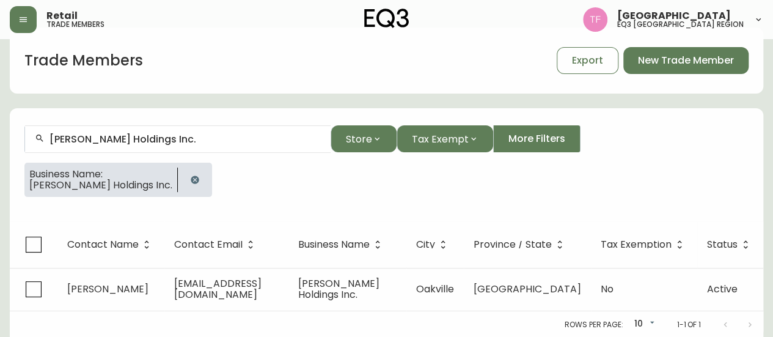
click at [171, 102] on div "Trade Members Export New Trade Member Brooke Hicks Holdings Inc. Store Tax Exem…" at bounding box center [387, 183] width 754 height 311
click at [163, 138] on input "Brooke Hicks Holdings Inc." at bounding box center [185, 139] width 271 height 12
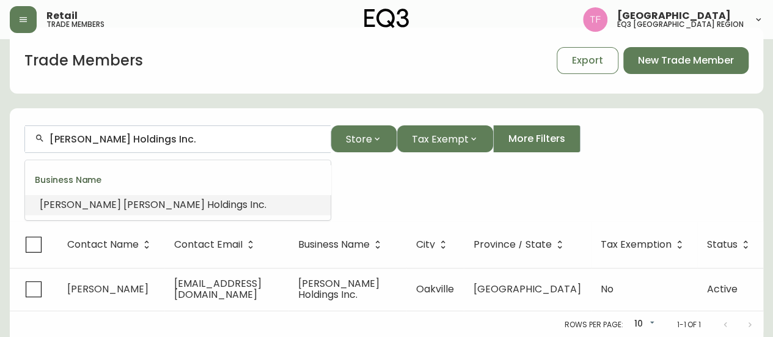
click at [163, 138] on input "Brooke Hicks Holdings Inc." at bounding box center [185, 139] width 271 height 12
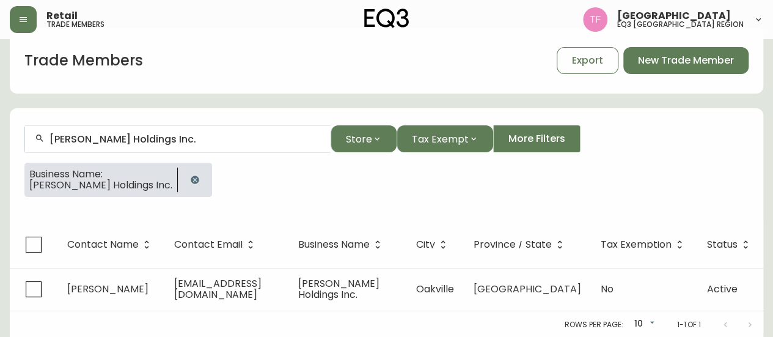
click at [191, 176] on icon "button" at bounding box center [195, 179] width 8 height 8
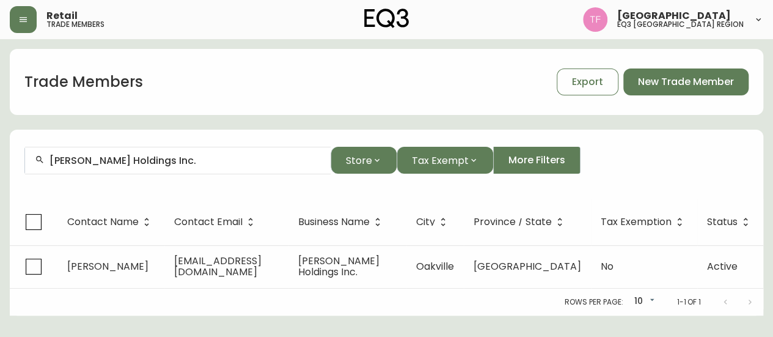
scroll to position [0, 0]
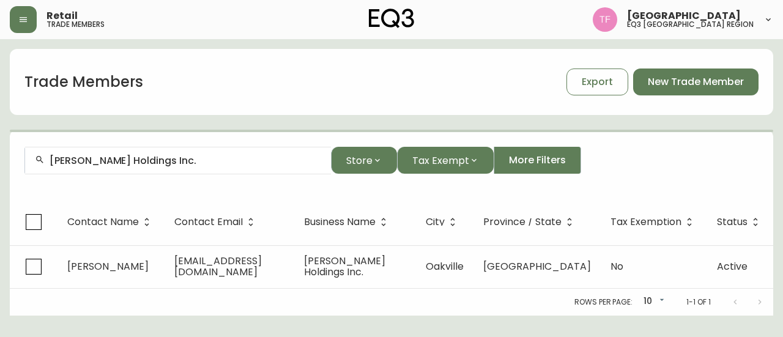
click at [179, 158] on input "Brooke Hicks Holdings Inc." at bounding box center [185, 161] width 271 height 12
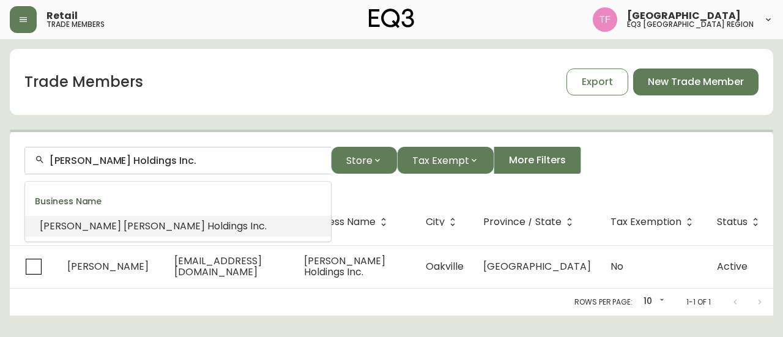
click at [191, 160] on input "Brooke Hicks Holdings Inc." at bounding box center [185, 161] width 271 height 12
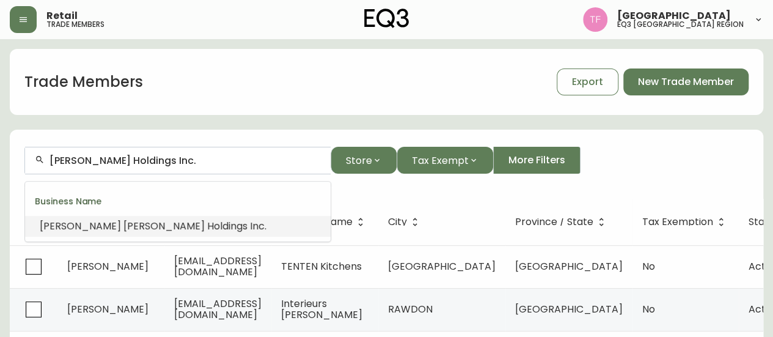
click at [191, 160] on input "Brooke Hicks Holdings Inc." at bounding box center [185, 161] width 271 height 12
paste input "SMALL ACHIEVABLE GOALS"
click at [172, 221] on span "Season 2" at bounding box center [173, 226] width 43 height 14
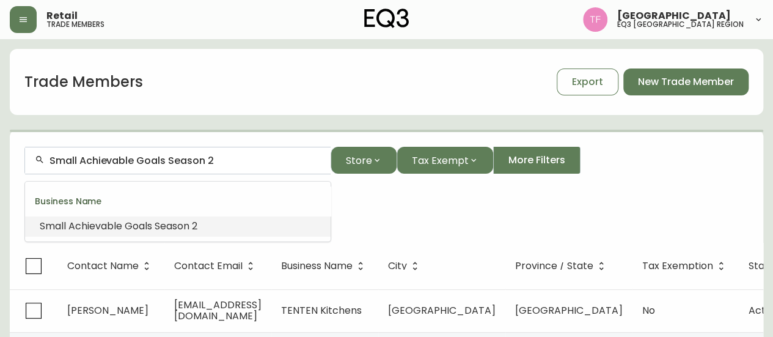
click at [183, 163] on input "Small Achievable Goals Season 2" at bounding box center [185, 161] width 271 height 12
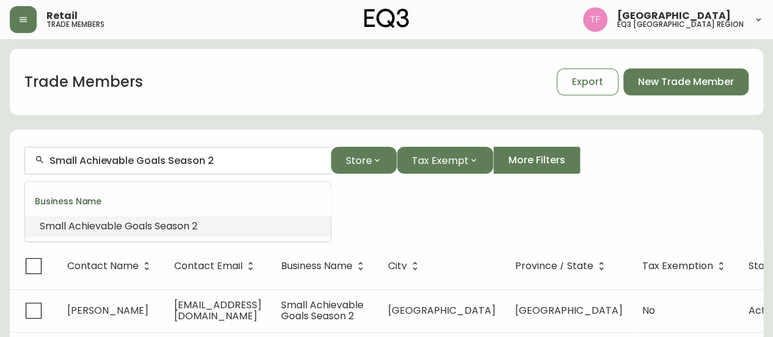
click at [183, 163] on input "Small Achievable Goals Season 2" at bounding box center [185, 161] width 271 height 12
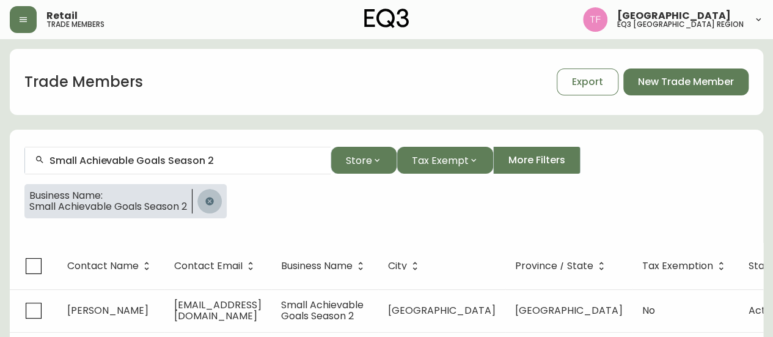
click at [209, 200] on icon "button" at bounding box center [210, 201] width 10 height 10
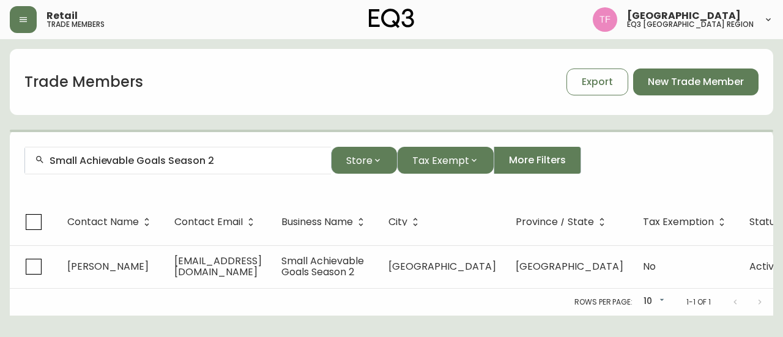
click at [216, 166] on div "Small Achievable Goals Season 2" at bounding box center [178, 161] width 306 height 28
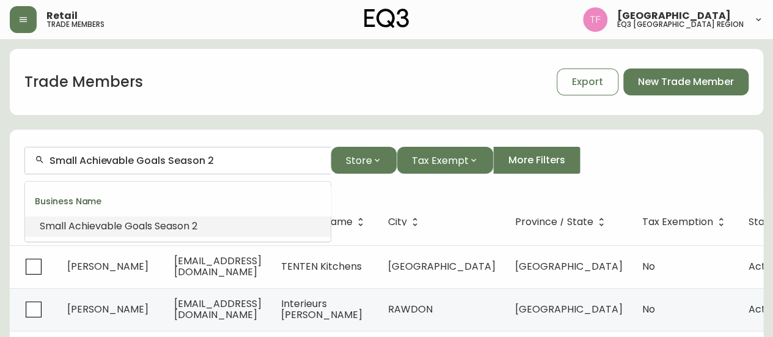
paste input "Properly Homes Inc"
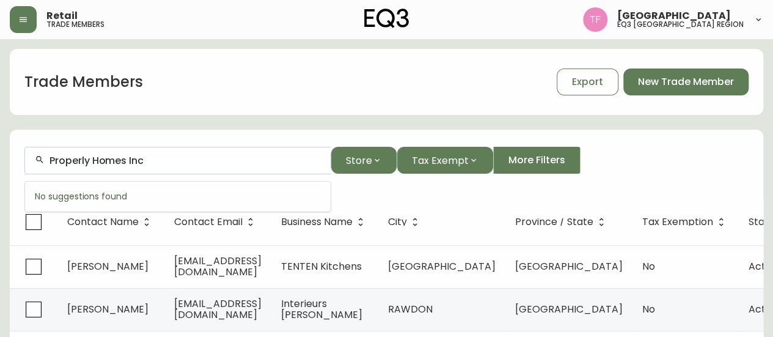
click at [136, 166] on div "Properly Homes Inc" at bounding box center [178, 161] width 306 height 28
click at [203, 160] on input "Properly Homes" at bounding box center [185, 161] width 271 height 12
paste input "Watergoose Home"
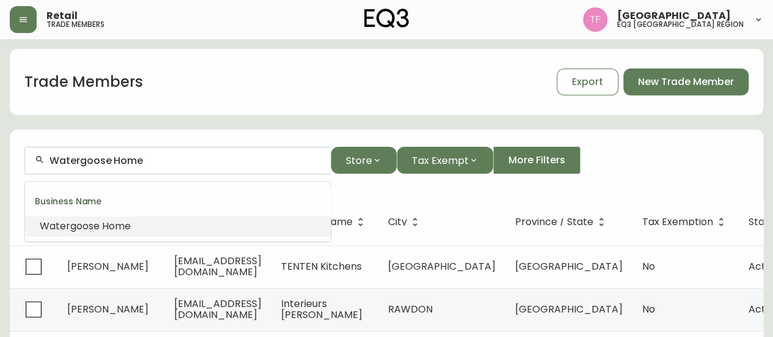
click at [192, 163] on input "Watergoose Home" at bounding box center [185, 161] width 271 height 12
paste input "N8 Identity Inc"
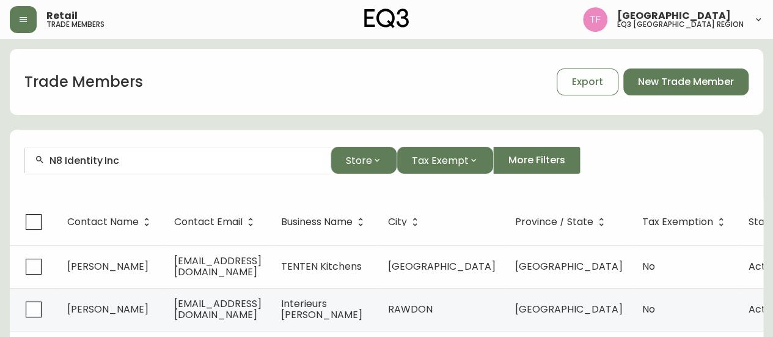
click at [117, 163] on input "N8 Identity Inc" at bounding box center [185, 161] width 271 height 12
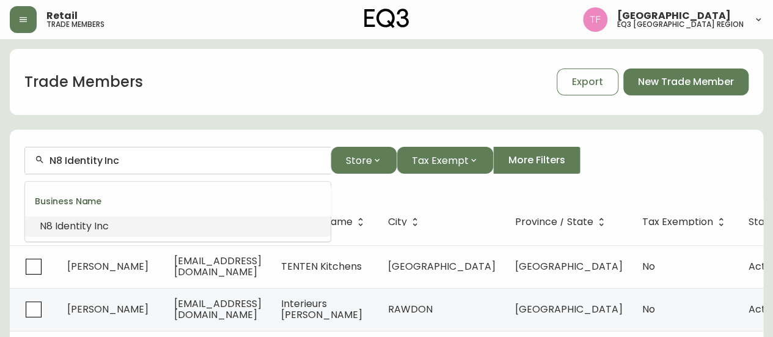
paste input "SALMA T ALI"
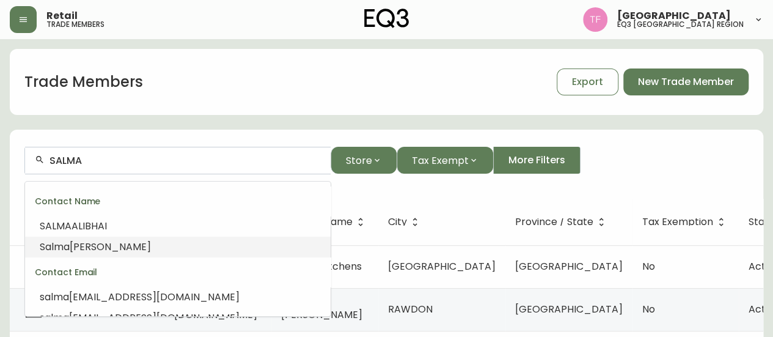
click at [183, 243] on li "Salma Ali" at bounding box center [178, 247] width 306 height 21
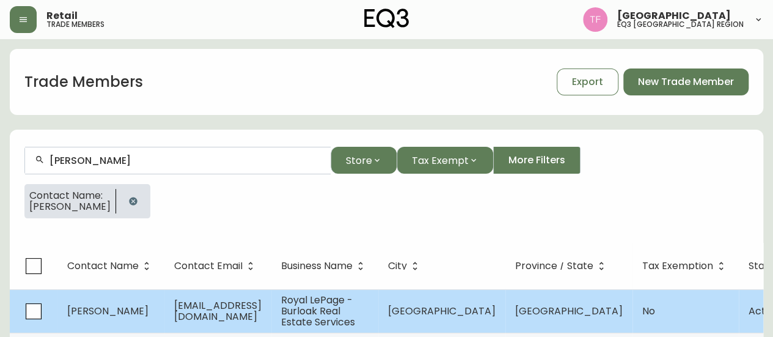
type input "Salma Ali"
click at [331, 304] on span "Royal LePage - Burloak Real Estate Services" at bounding box center [318, 311] width 74 height 36
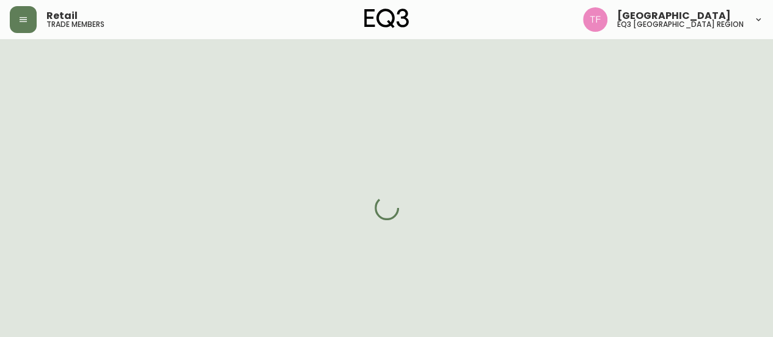
select select "ON"
select select "CA"
select select "CA_EN"
select select "Other"
select select "Real Estate Agent"
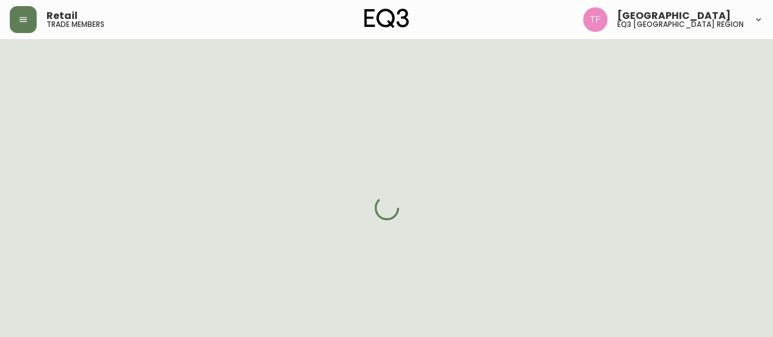
select select "cjw10z96q005b6gs00r6w7pwt"
select select "false"
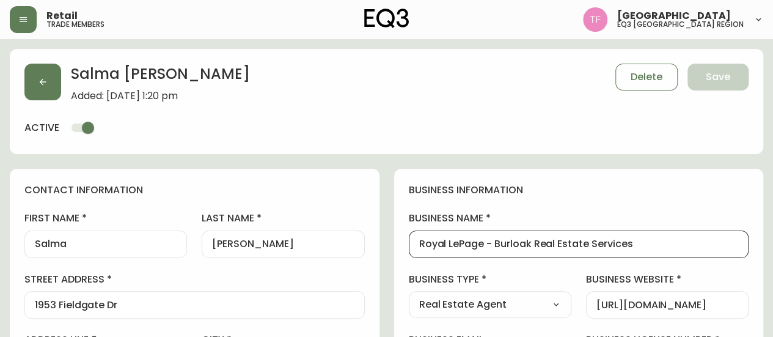
drag, startPoint x: 628, startPoint y: 243, endPoint x: 428, endPoint y: 243, distance: 199.9
click at [549, 243] on input "Royal LePage - Burloak Real Estate Services" at bounding box center [579, 244] width 320 height 12
drag, startPoint x: 641, startPoint y: 242, endPoint x: 350, endPoint y: 242, distance: 291.0
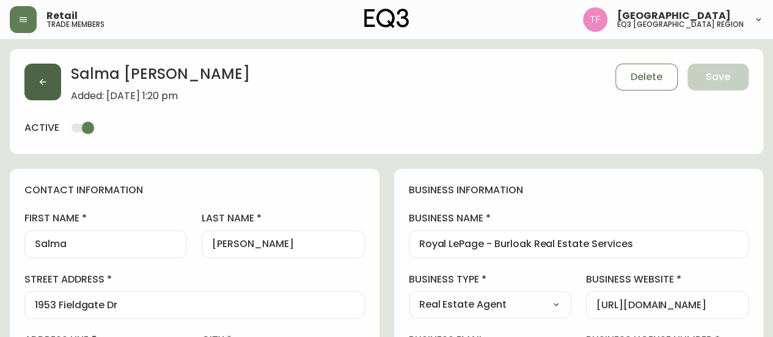
click at [51, 94] on button "button" at bounding box center [42, 82] width 37 height 37
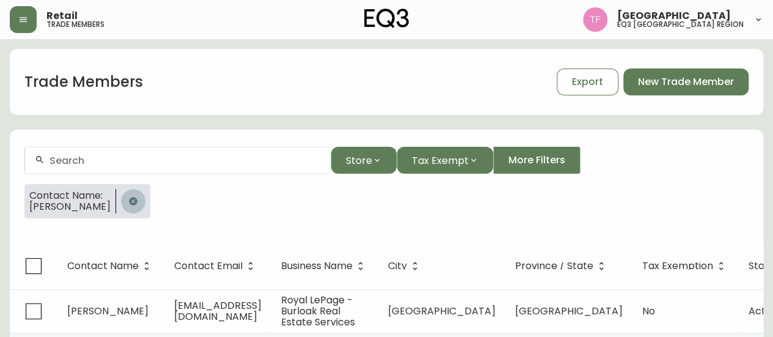
click at [121, 200] on button "button" at bounding box center [133, 201] width 24 height 24
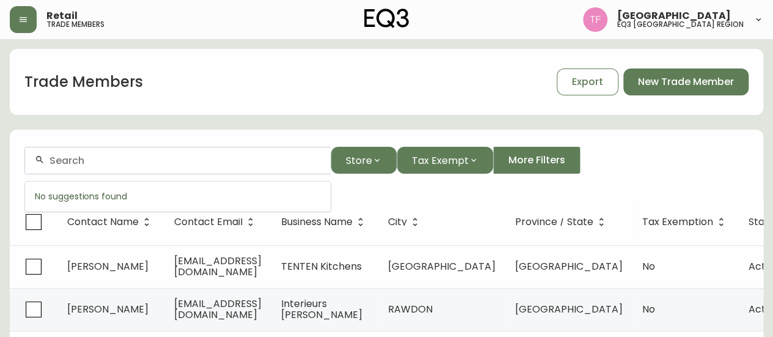
paste input "CARV Projects Inc."
click at [144, 165] on input "CARV Projects Inc." at bounding box center [185, 161] width 271 height 12
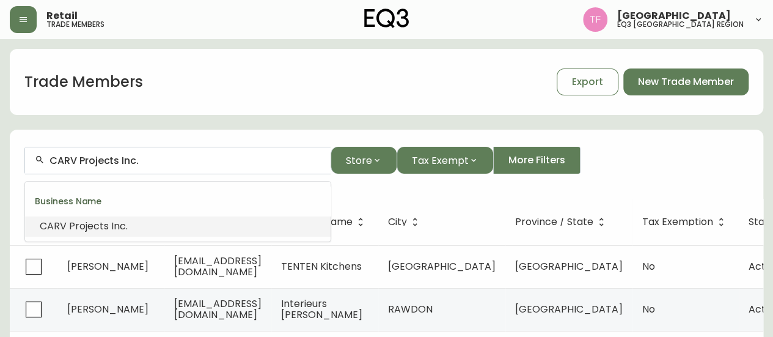
paste input "SALTHOUSE CREATIVE"
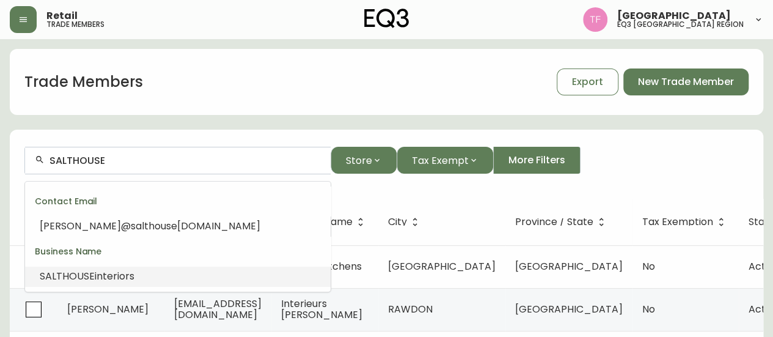
click at [175, 266] on li "SALTHOUSE interiors" at bounding box center [178, 276] width 306 height 21
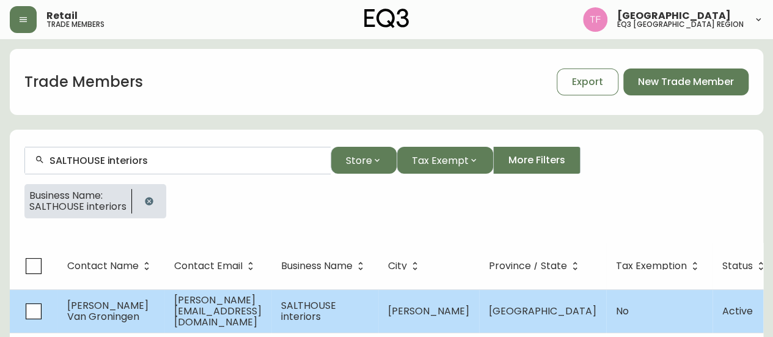
type input "SALTHOUSE interiors"
click at [336, 305] on span "SALTHOUSE interiors" at bounding box center [308, 310] width 55 height 25
select select "ON"
select select "CA"
select select "CA_EN"
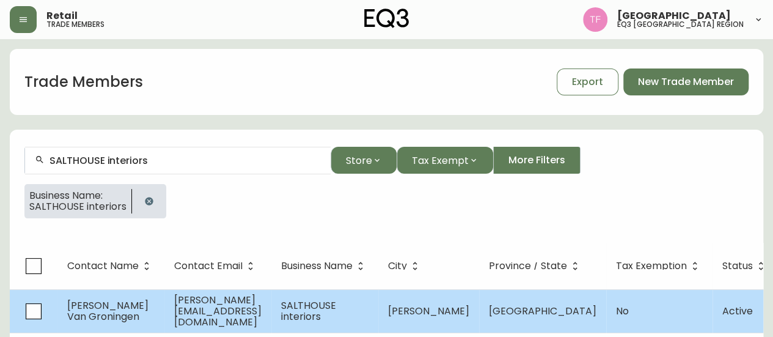
select select "Social Media"
select select "Interior Designer"
select select "false"
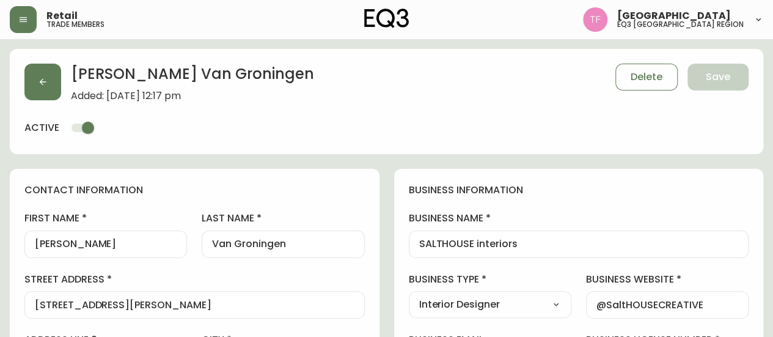
type input "EQ3 [GEOGRAPHIC_DATA]"
select select "cjw10z96q005b6gs00r6w7pwt"
click at [500, 244] on input "SALTHOUSE interiors" at bounding box center [579, 244] width 320 height 12
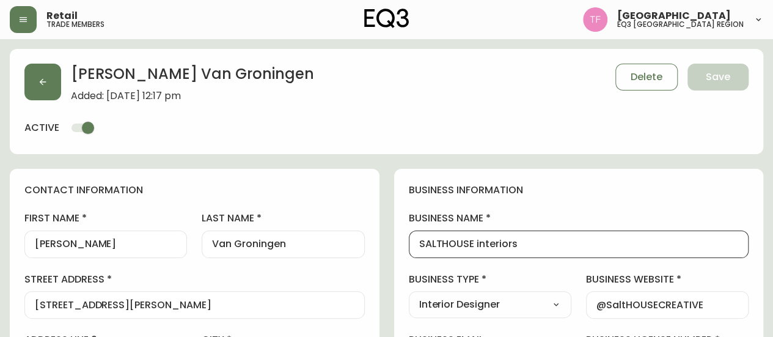
click at [500, 244] on input "SALTHOUSE interiors" at bounding box center [579, 244] width 320 height 12
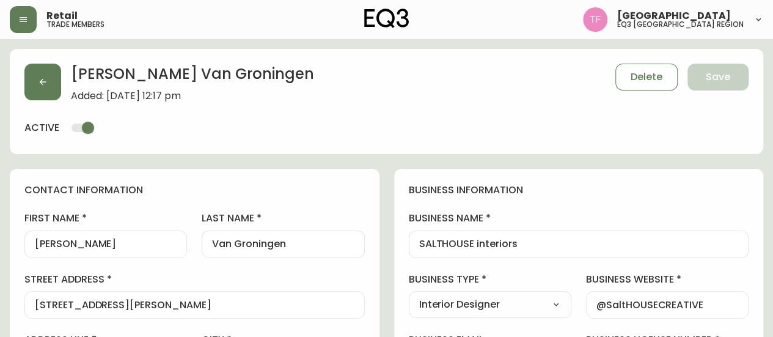
click at [63, 90] on div "Morgan Van Groningen Added: May 24, 2022 at 12:17 pm Delete Save" at bounding box center [386, 83] width 725 height 38
click at [43, 89] on button "button" at bounding box center [42, 82] width 37 height 37
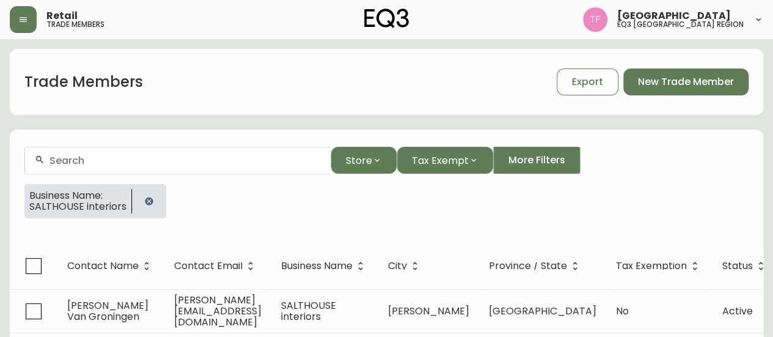
click at [148, 202] on icon "button" at bounding box center [149, 201] width 8 height 8
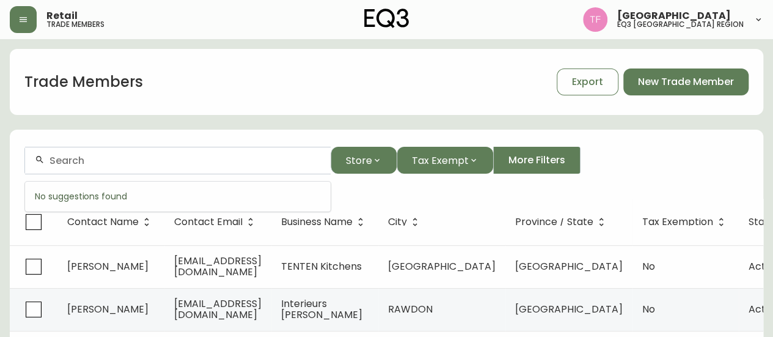
paste input "CYNTHIA MCLATCHIE"
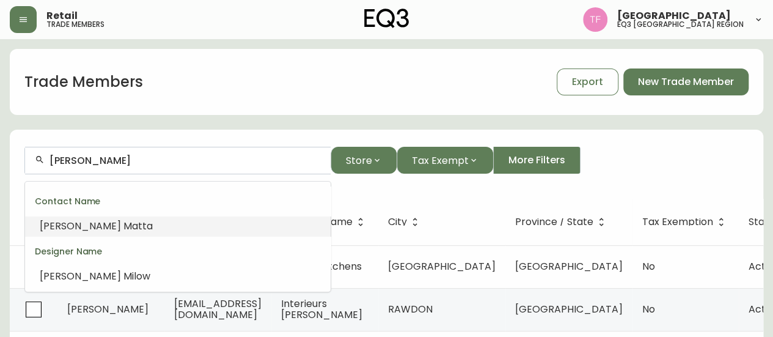
click at [130, 160] on input "CYNTHIA M" at bounding box center [185, 161] width 271 height 12
paste input "Brittany Dinallo Consulti"
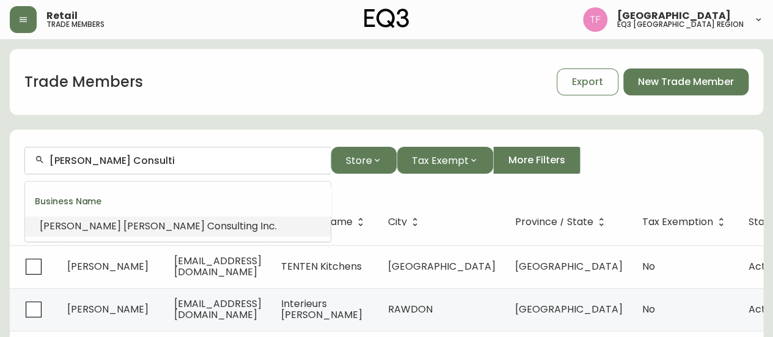
click at [168, 218] on li "Brittany Dinallo Consulti ng Inc." at bounding box center [178, 226] width 306 height 21
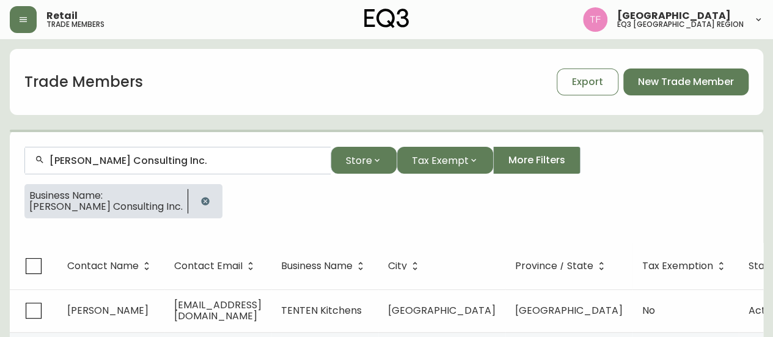
click at [175, 164] on input "Brittany Dinallo Consulting Inc." at bounding box center [185, 161] width 271 height 12
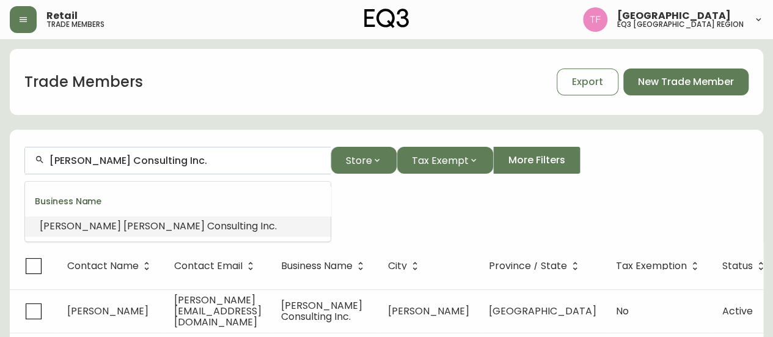
click at [175, 164] on input "Brittany Dinallo Consulting Inc." at bounding box center [185, 161] width 271 height 12
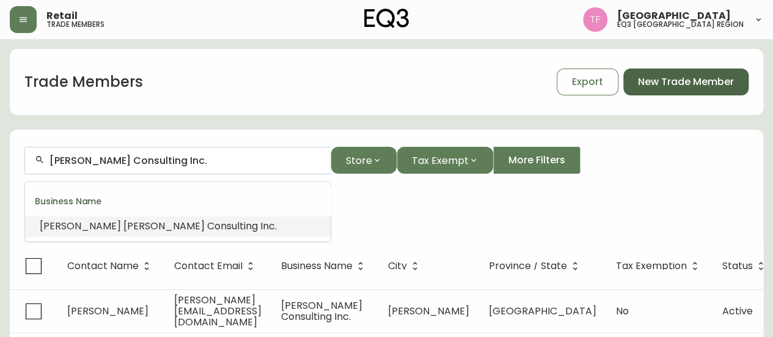
type input "Brittany Dinallo Consulting Inc."
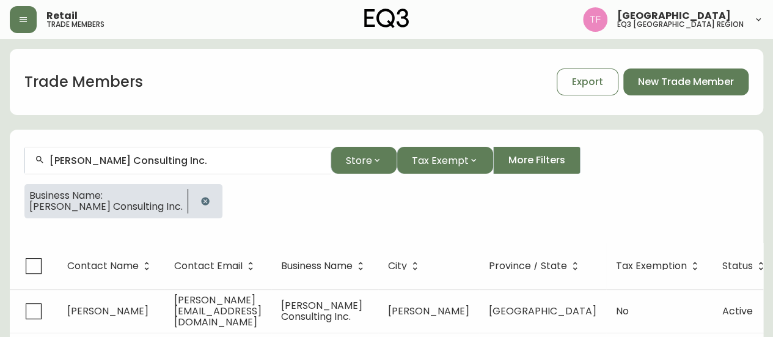
click at [194, 199] on button "button" at bounding box center [205, 201] width 24 height 24
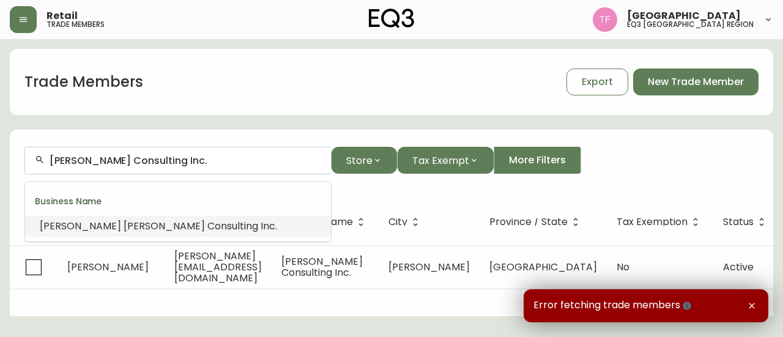
click at [207, 155] on input "Brittany Dinallo Consulting Inc." at bounding box center [185, 161] width 271 height 12
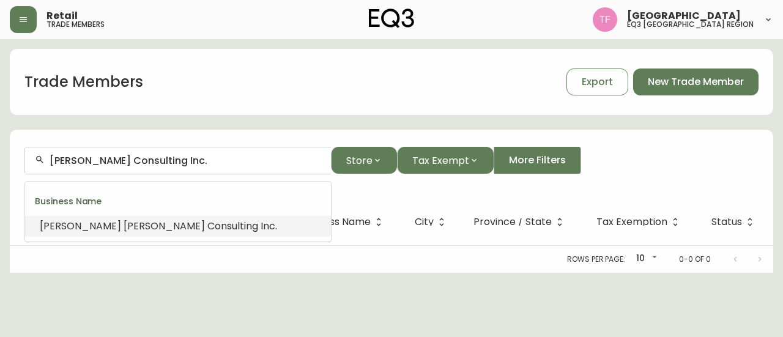
click at [205, 160] on input "Brittany Dinallo Consulting Inc." at bounding box center [185, 161] width 271 height 12
click at [440, 197] on form "Brittany Dinallo Consulting Inc. Store Tax Exempt More Filters" at bounding box center [391, 165] width 763 height 67
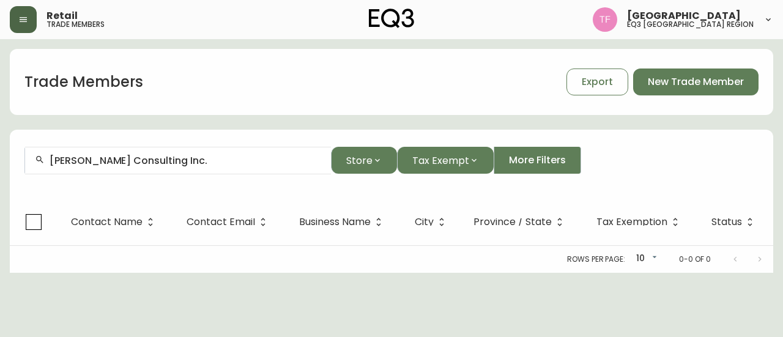
click at [23, 23] on icon "button" at bounding box center [23, 20] width 10 height 10
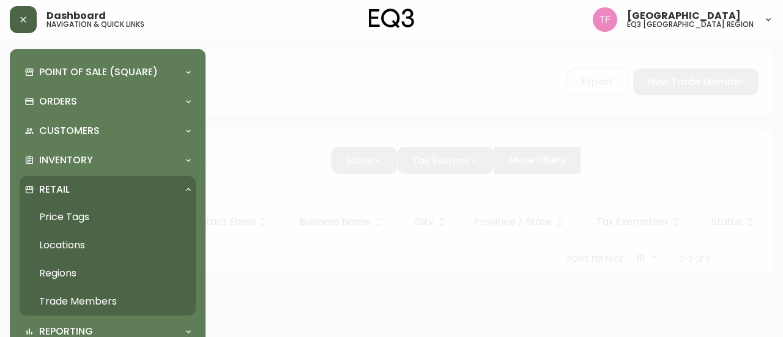
click at [71, 290] on link "Trade Members" at bounding box center [108, 301] width 176 height 28
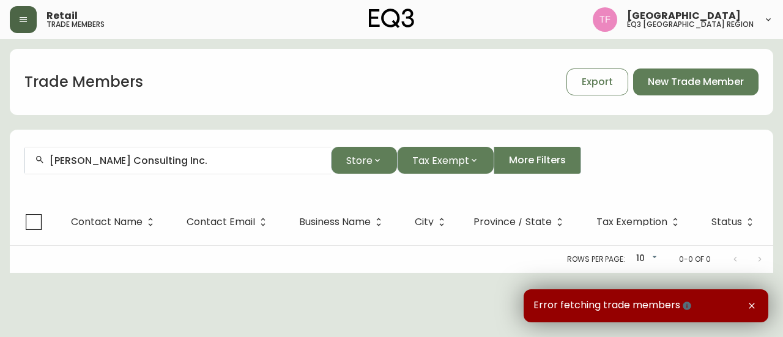
click at [32, 29] on button "button" at bounding box center [23, 19] width 27 height 27
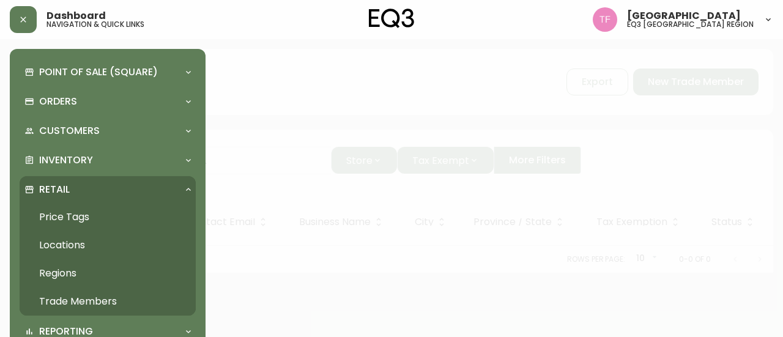
drag, startPoint x: 65, startPoint y: 297, endPoint x: 51, endPoint y: 299, distance: 14.3
click at [65, 297] on link "Trade Members" at bounding box center [108, 301] width 176 height 28
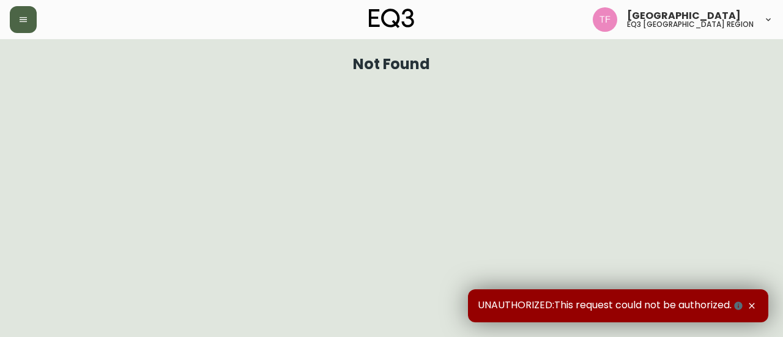
click at [28, 16] on button "button" at bounding box center [23, 19] width 27 height 27
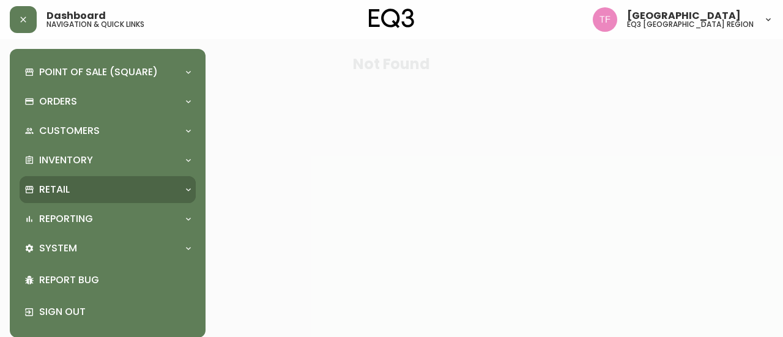
click at [108, 194] on div "Retail" at bounding box center [101, 189] width 154 height 13
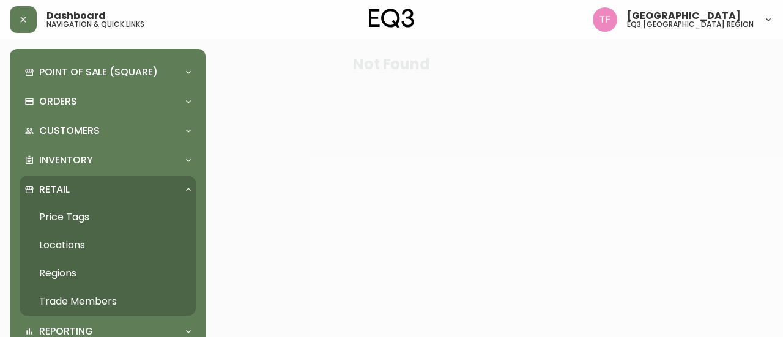
drag, startPoint x: 108, startPoint y: 303, endPoint x: 95, endPoint y: 304, distance: 12.3
click at [108, 303] on link "Trade Members" at bounding box center [108, 301] width 176 height 28
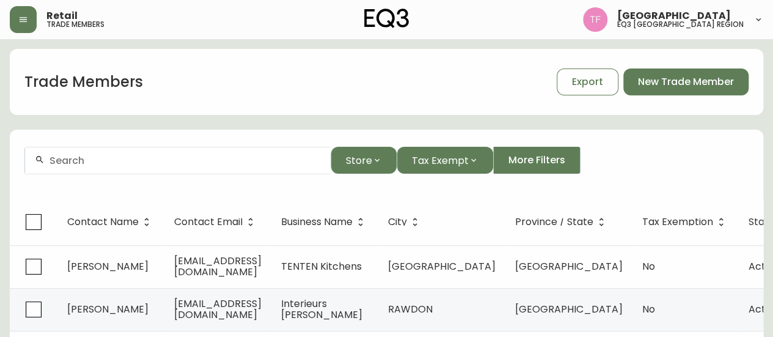
drag, startPoint x: 146, startPoint y: 157, endPoint x: 139, endPoint y: 157, distance: 6.7
paste input "MCCALLUM SATHER ARCHITECT"
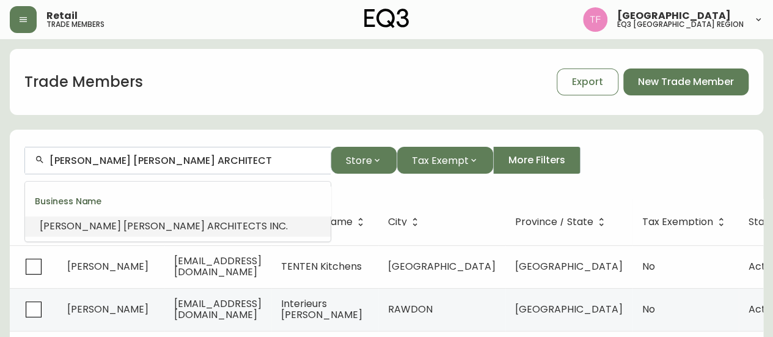
click at [260, 221] on li "MCCALLUM SATHER ARCHITECT S INC." at bounding box center [178, 226] width 306 height 21
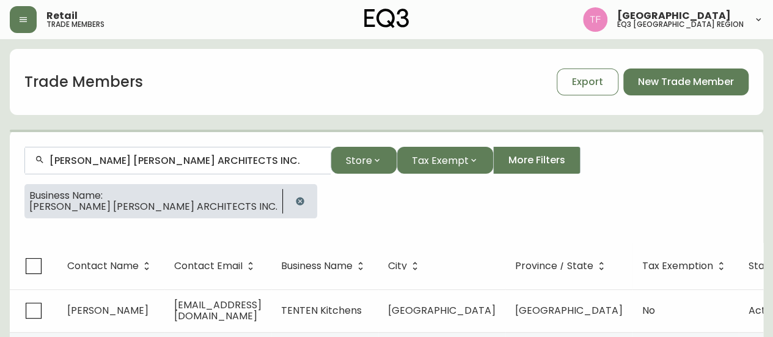
click at [207, 159] on input "MCCALLUM SATHER ARCHITECTS INC." at bounding box center [185, 161] width 271 height 12
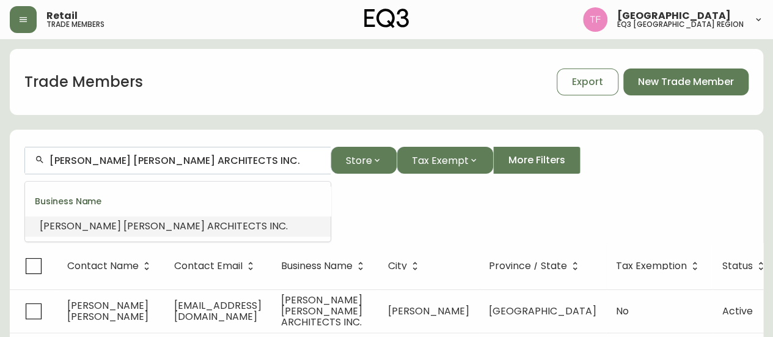
click at [207, 159] on input "MCCALLUM SATHER ARCHITECTS INC." at bounding box center [185, 161] width 271 height 12
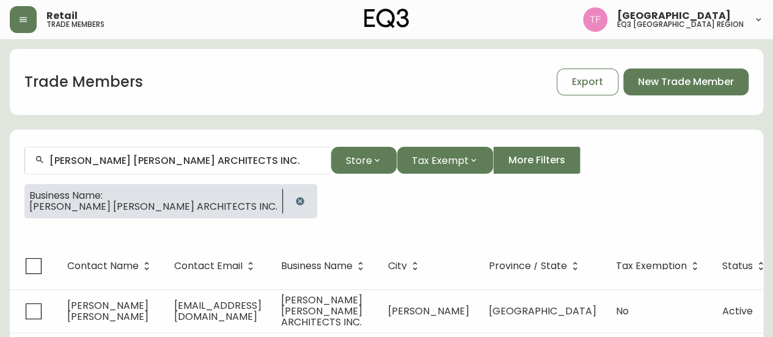
click at [288, 196] on button "button" at bounding box center [300, 201] width 24 height 24
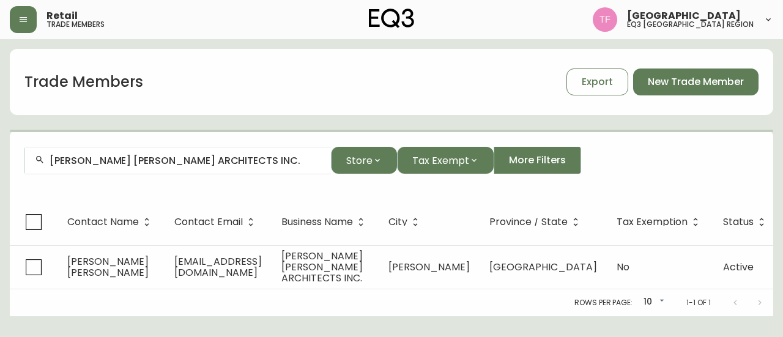
click at [230, 162] on input "MCCALLUM SATHER ARCHITECTS INC." at bounding box center [185, 161] width 271 height 12
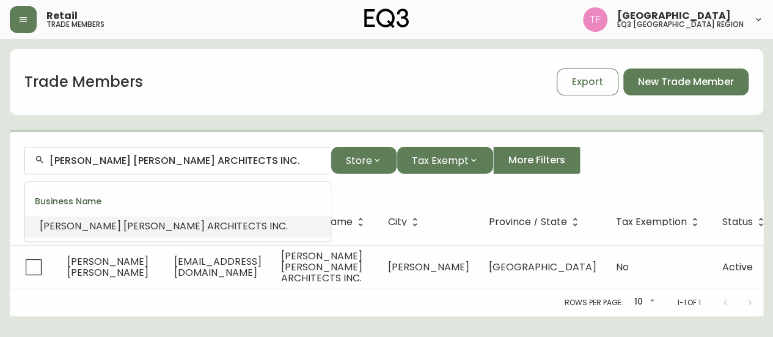
click at [230, 162] on input "MCCALLUM SATHER ARCHITECTS INC." at bounding box center [185, 161] width 271 height 12
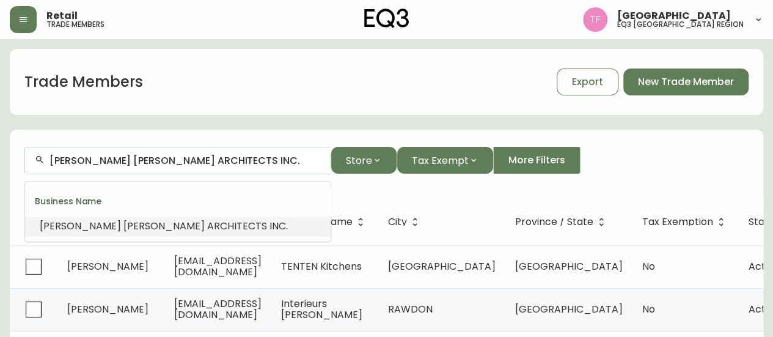
click at [230, 162] on input "MCCALLUM SATHER ARCHITECTS INC." at bounding box center [185, 161] width 271 height 12
paste input "Salma T. Ali"
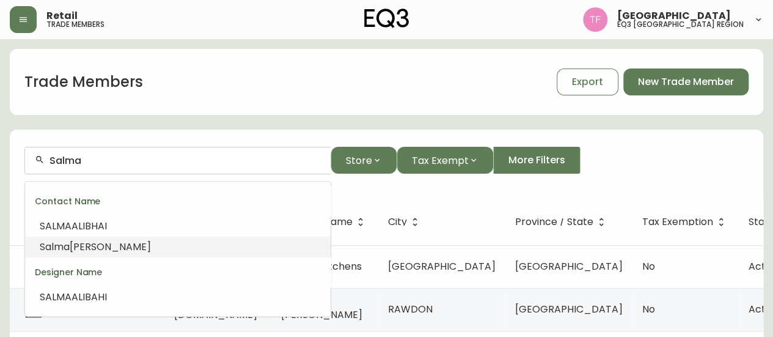
click at [152, 244] on li "Salma Ali" at bounding box center [178, 247] width 306 height 21
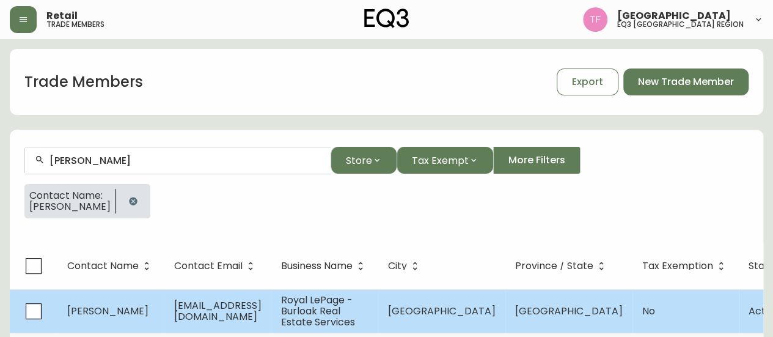
type input "Salma Ali"
click at [378, 306] on td "Royal LePage - Burloak Real Estate Services" at bounding box center [324, 310] width 107 height 43
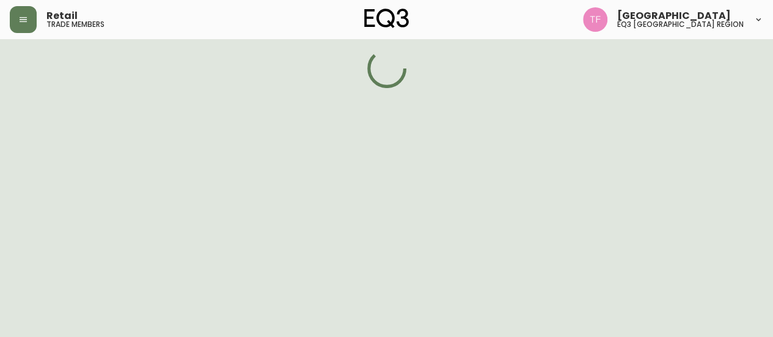
select select "ON"
select select "CA"
select select "CA_EN"
select select "Other"
select select "Real Estate Agent"
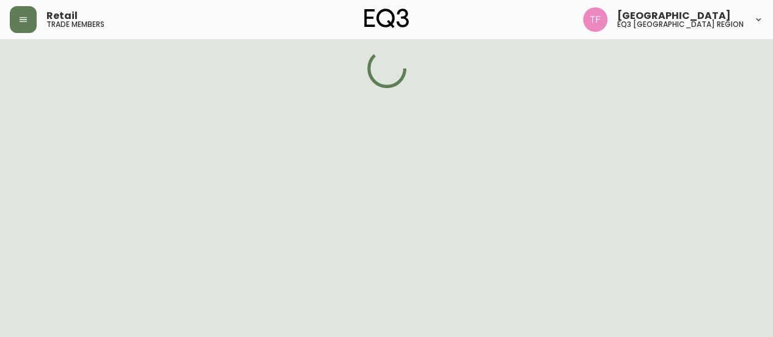
select select "false"
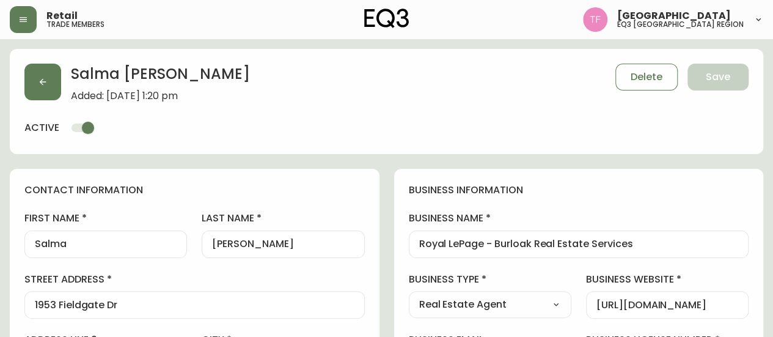
type input "EQ3 [GEOGRAPHIC_DATA]"
select select "cjw10z96q005b6gs00r6w7pwt"
click at [490, 244] on input "Royal LePage - Burloak Real Estate Services" at bounding box center [579, 244] width 320 height 12
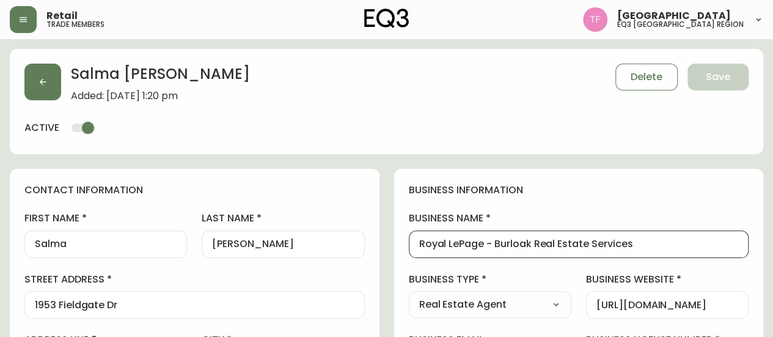
click at [490, 244] on input "Royal LePage - Burloak Real Estate Services" at bounding box center [579, 244] width 320 height 12
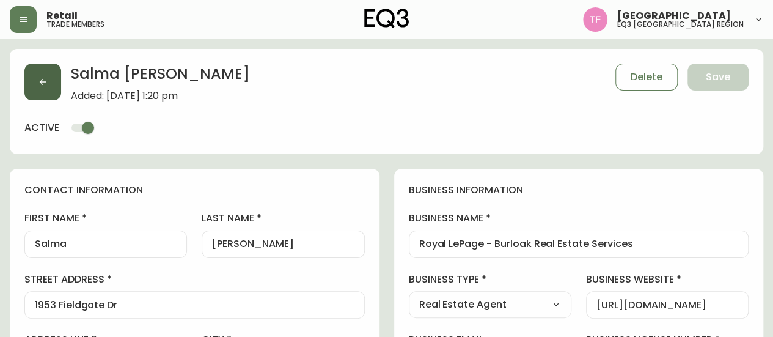
click at [50, 83] on button "button" at bounding box center [42, 82] width 37 height 37
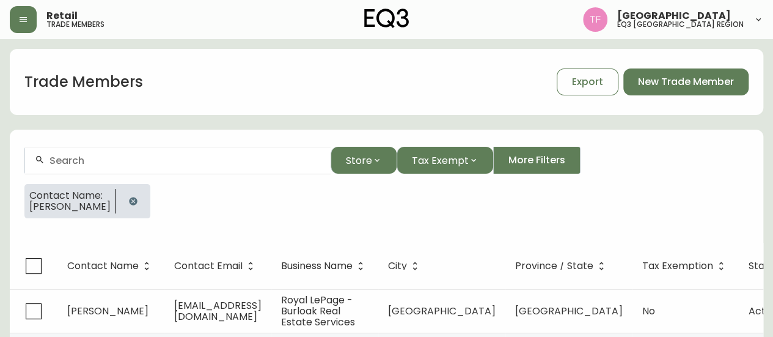
click at [121, 200] on button "button" at bounding box center [133, 201] width 24 height 24
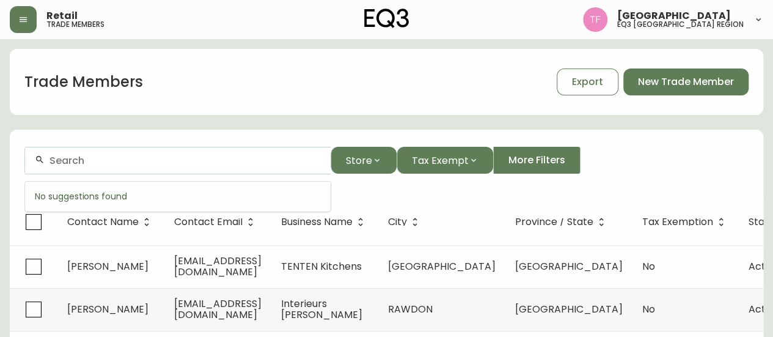
paste input "SALAD DAYS"
click at [145, 162] on input "SALAD DAYS" at bounding box center [185, 161] width 271 height 12
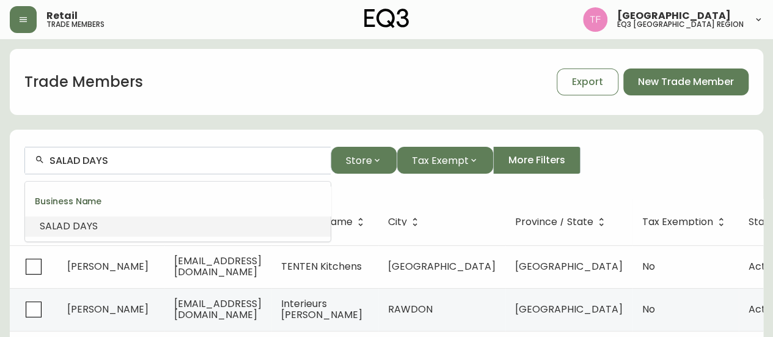
paste input "pallacci & Sons Limited"
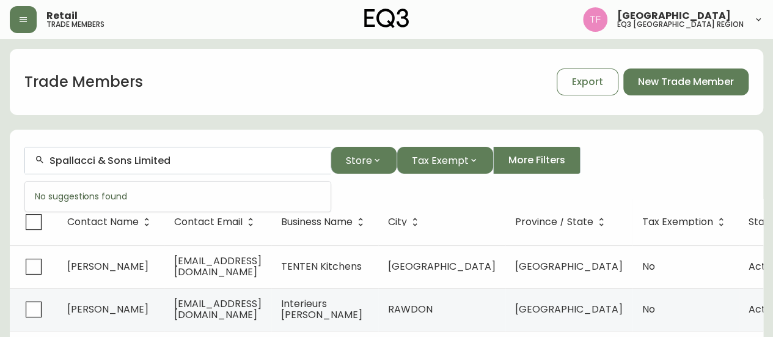
click at [159, 160] on input "Spallacci & Sons Limited" at bounding box center [185, 161] width 271 height 12
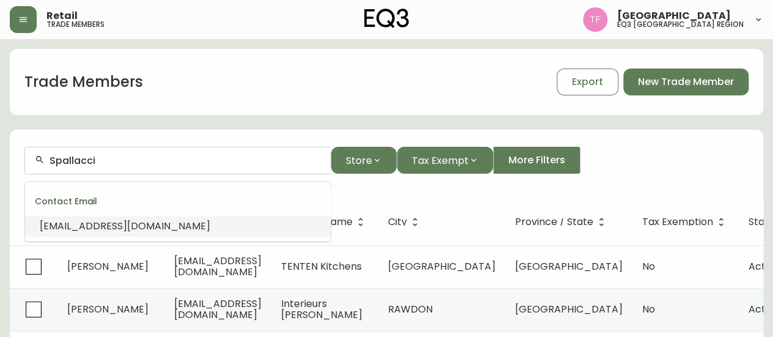
click at [143, 220] on span "louisaspallacci@cogeco.ca" at bounding box center [125, 226] width 171 height 14
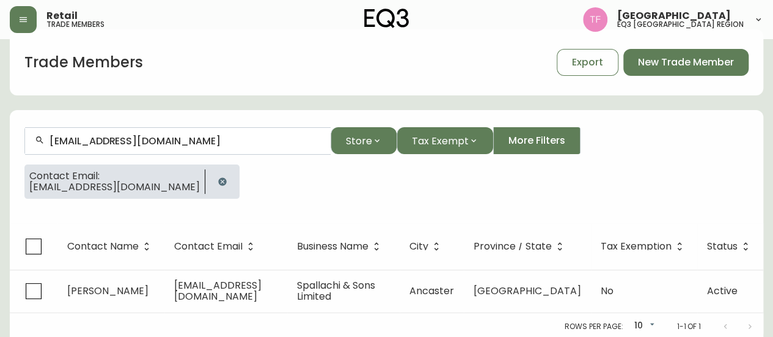
scroll to position [31, 0]
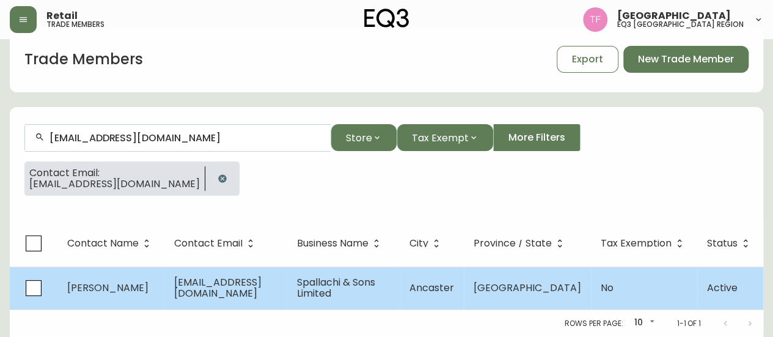
type input "louisaspallacci@cogeco.ca"
click at [400, 278] on td "Spallachi & Sons Limited" at bounding box center [343, 288] width 113 height 43
select select "ON"
select select "CA"
select select "CA_EN"
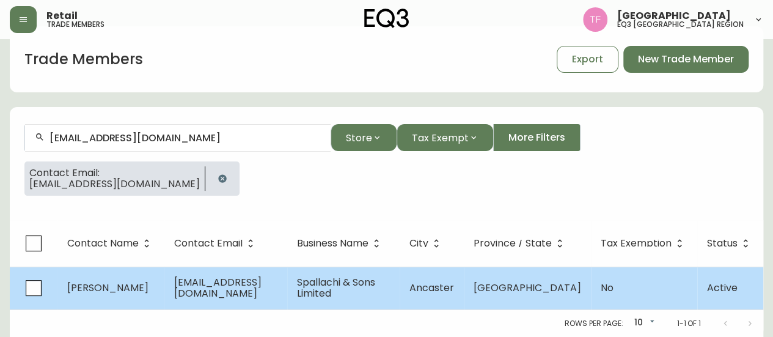
select select "Other"
select select "Home Builder"
select select "cjw10z96q005b6gs00r6w7pwt"
select select "false"
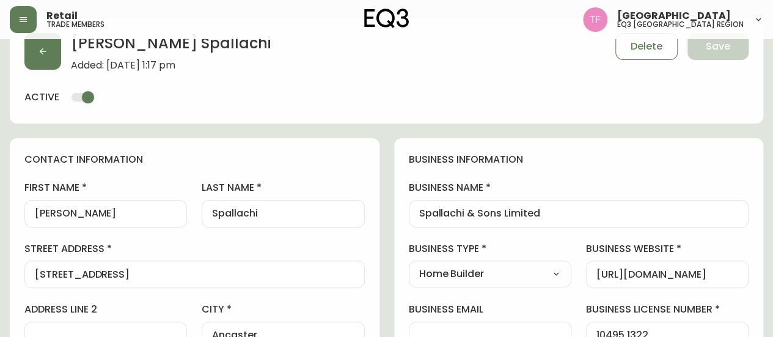
click at [512, 216] on input "Spallachi & Sons Limited" at bounding box center [579, 214] width 320 height 12
click at [45, 61] on button "button" at bounding box center [42, 51] width 37 height 37
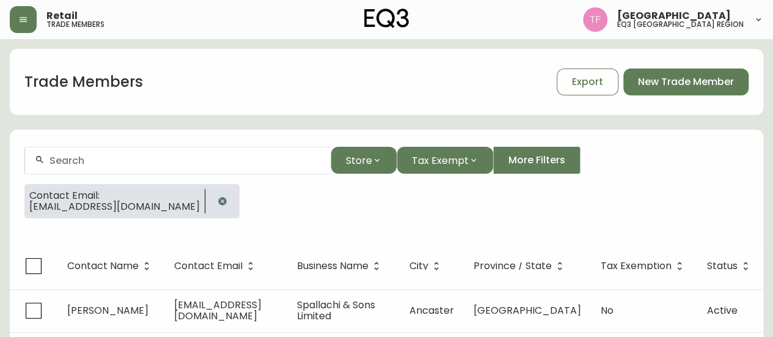
click at [218, 199] on icon "button" at bounding box center [223, 201] width 10 height 10
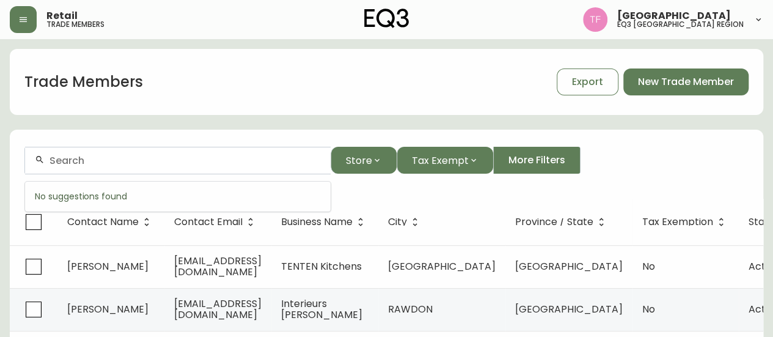
paste input "WATERS DESIGN"
click at [114, 163] on input "WATERS DESIGN" at bounding box center [185, 161] width 271 height 12
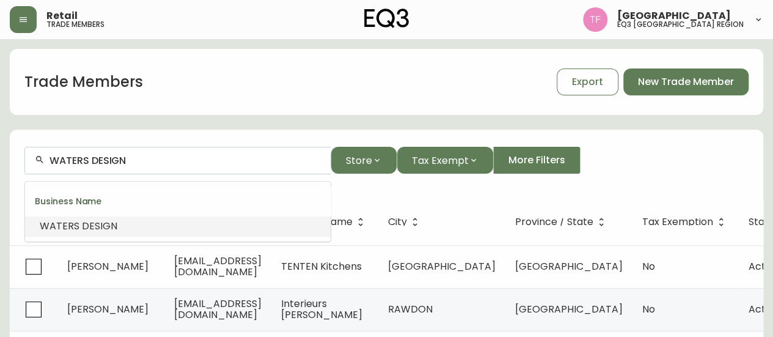
paste input "Gallo Design Consultants"
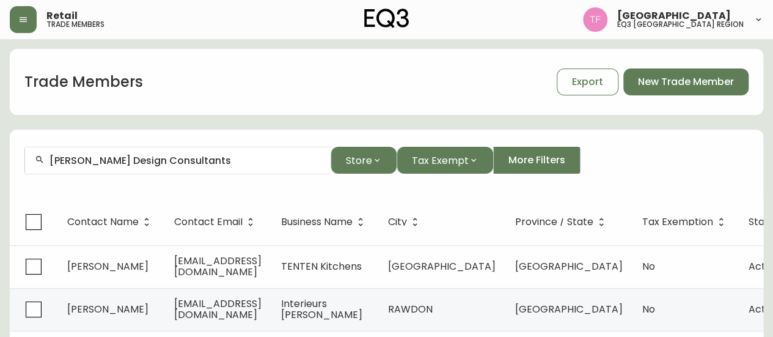
click at [185, 167] on div "Gallo Design Consultants" at bounding box center [178, 161] width 306 height 28
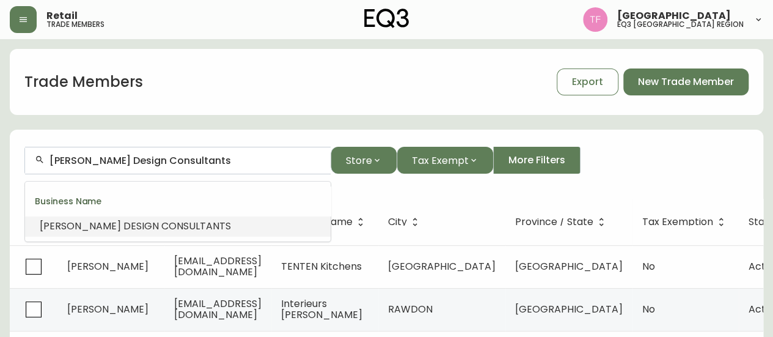
paste input "IRENE PACE"
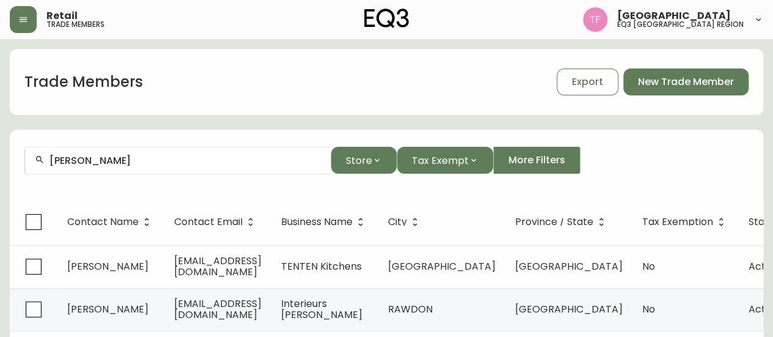
click at [144, 164] on input "IRENE P" at bounding box center [185, 161] width 271 height 12
paste input "ALEC NG DESIGN INC"
click at [180, 163] on input "ALEC NG DESIGN INC" at bounding box center [185, 161] width 271 height 12
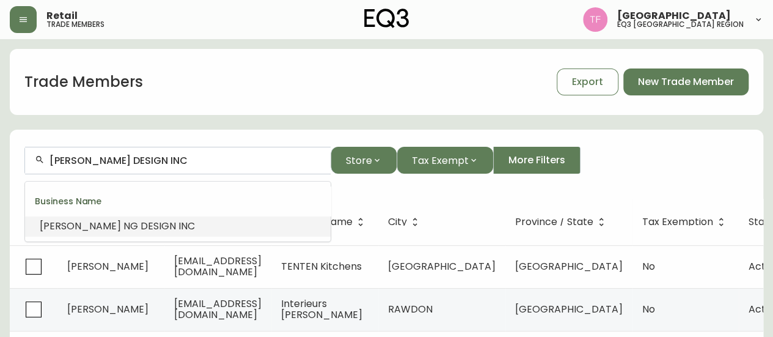
paste input "THE RASKOB TEAM INC."
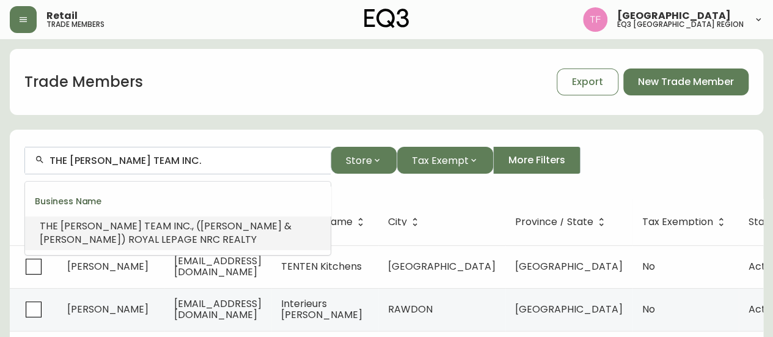
click at [157, 232] on span ", (Cindy Raskob & John Raskob) ROYAL LEPAGE NRC REALTY" at bounding box center [166, 233] width 252 height 28
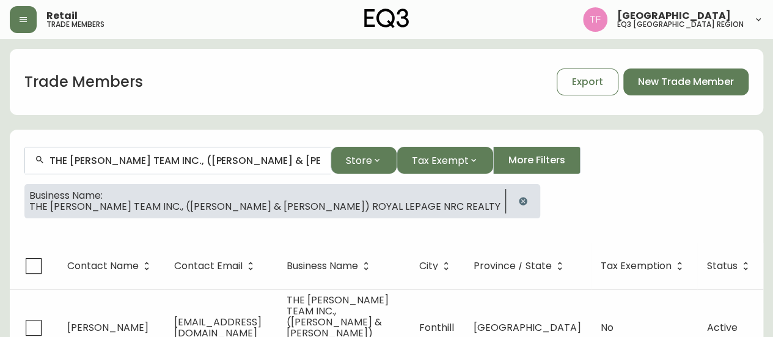
click at [256, 166] on input "THE RASKOB TEAM INC., (Cindy Raskob & John Raskob) ROYAL LEPAGE NRC REALTY" at bounding box center [185, 161] width 271 height 12
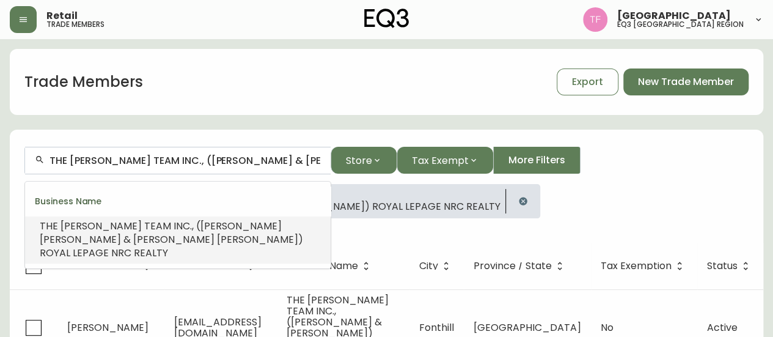
click at [256, 166] on input "THE RASKOB TEAM INC., (Cindy Raskob & John Raskob) ROYAL LEPAGE NRC REALTY" at bounding box center [185, 161] width 271 height 12
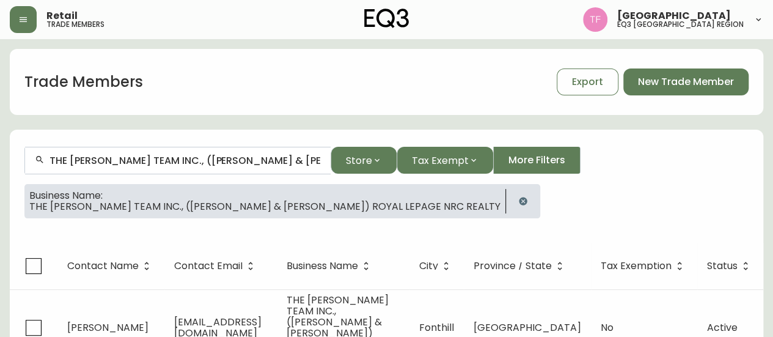
drag, startPoint x: 190, startPoint y: 153, endPoint x: 138, endPoint y: 158, distance: 51.7
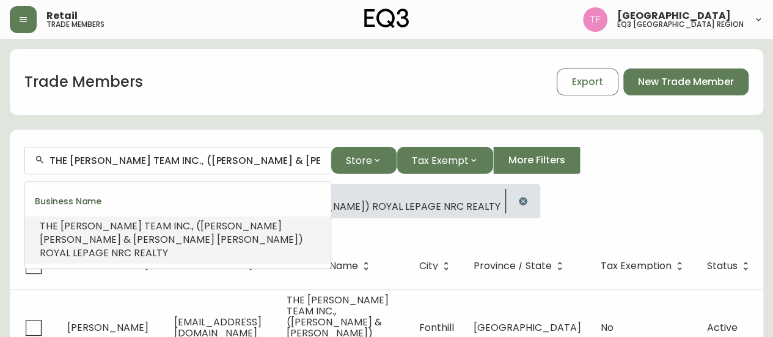
paste input "ALISON KNAPP INTERIORS"
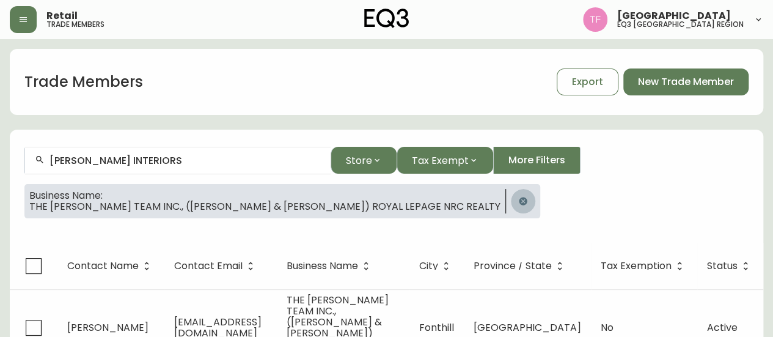
click at [511, 194] on button "button" at bounding box center [523, 201] width 24 height 24
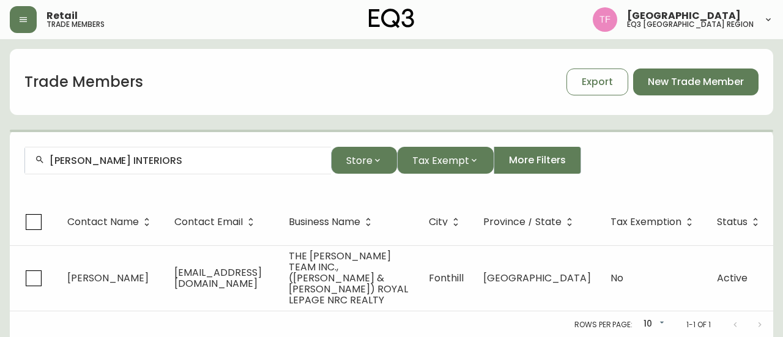
click at [217, 161] on input "ALISON KNAPP INTERIORS" at bounding box center [185, 161] width 271 height 12
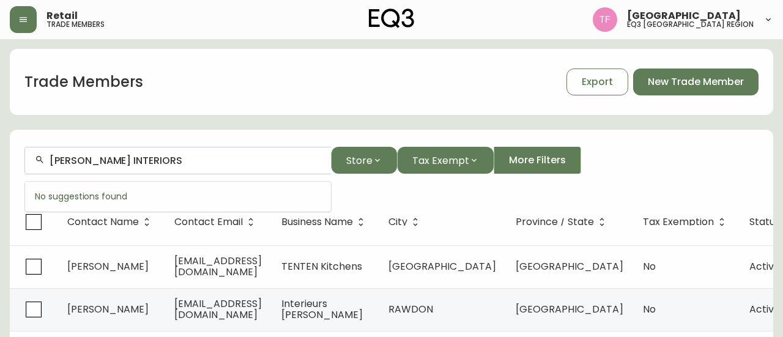
click at [222, 161] on input "ALISON KNAPP INTERIORS" at bounding box center [185, 161] width 271 height 12
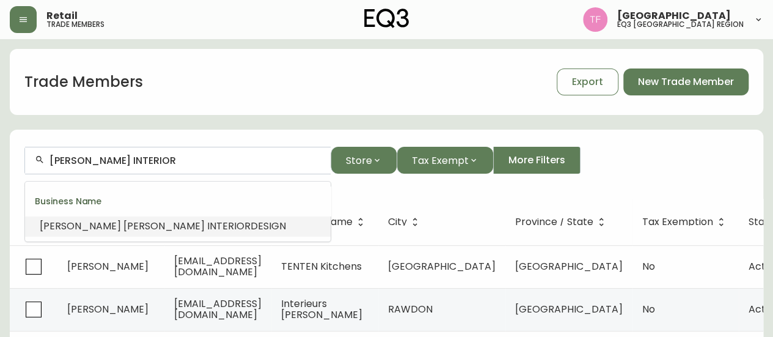
click at [251, 221] on span "DESIGN" at bounding box center [268, 226] width 35 height 14
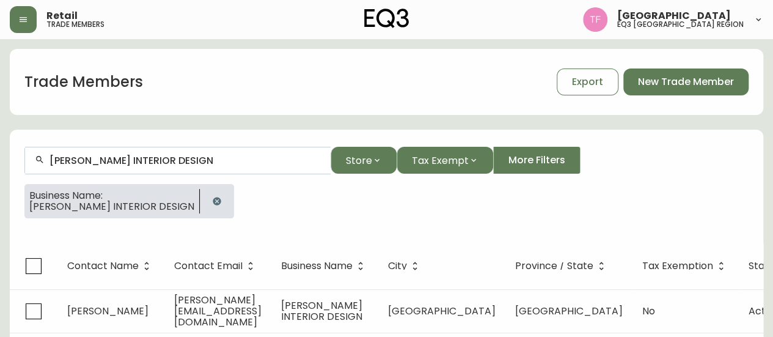
click at [191, 160] on input "ALISON KNAPP INTERIOR DESIGN" at bounding box center [185, 161] width 271 height 12
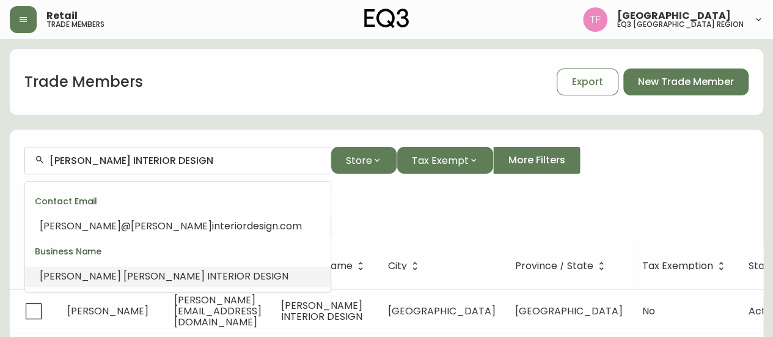
click at [191, 160] on input "ALISON KNAPP INTERIOR DESIGN" at bounding box center [185, 161] width 271 height 12
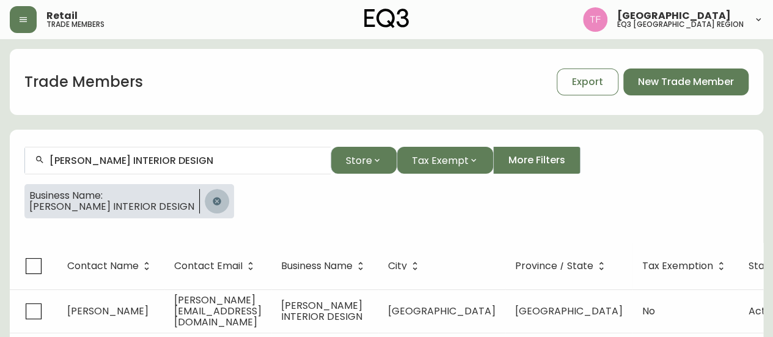
click at [212, 201] on icon "button" at bounding box center [217, 201] width 10 height 10
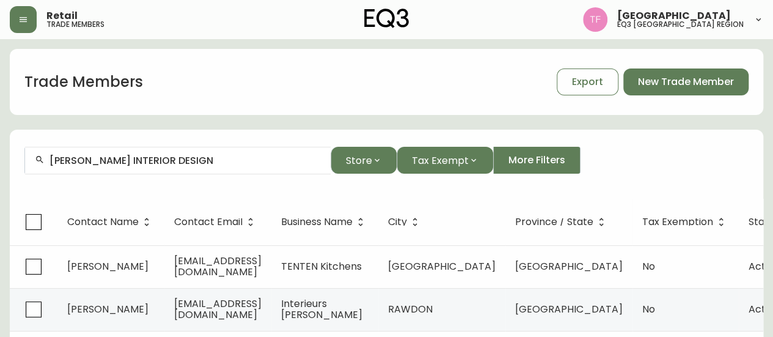
click at [166, 153] on div "ALISON KNAPP INTERIOR DESIGN" at bounding box center [178, 161] width 306 height 28
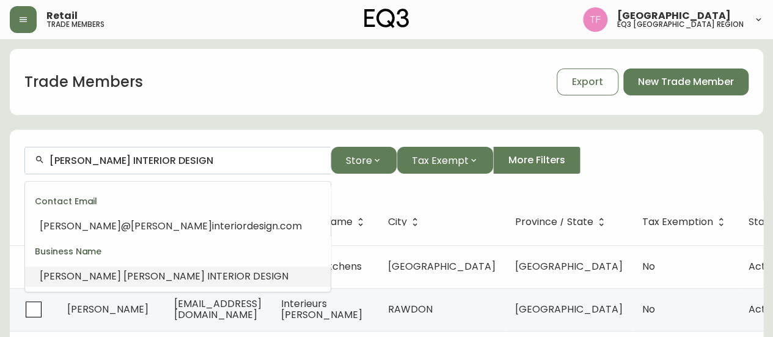
paste input "Tara Lee Designs Inc"
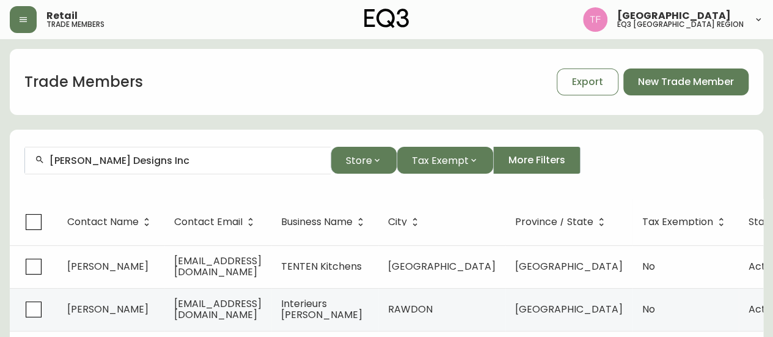
click at [159, 157] on input "Tara Lee Designs Inc" at bounding box center [185, 161] width 271 height 12
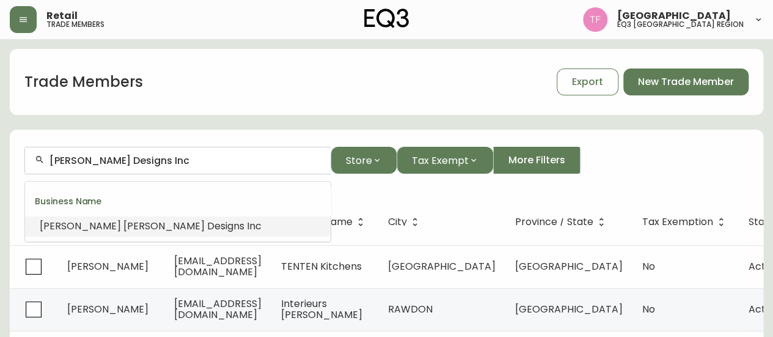
paste input "Yolanda Pop Design"
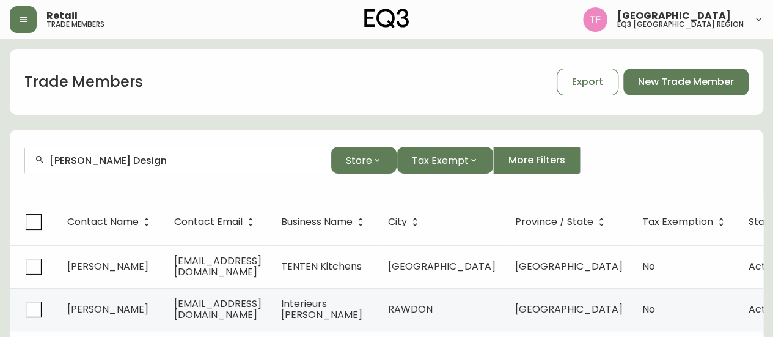
click at [210, 163] on input "Yolanda Pop Design" at bounding box center [185, 161] width 271 height 12
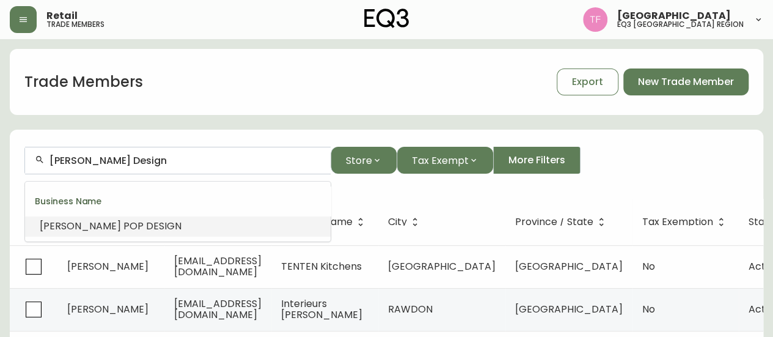
paste input "Design Factory Interiors"
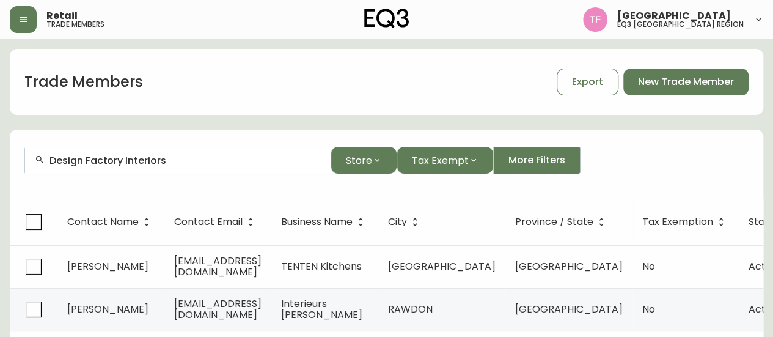
click at [159, 163] on input "Design Factory Interiors" at bounding box center [185, 161] width 271 height 12
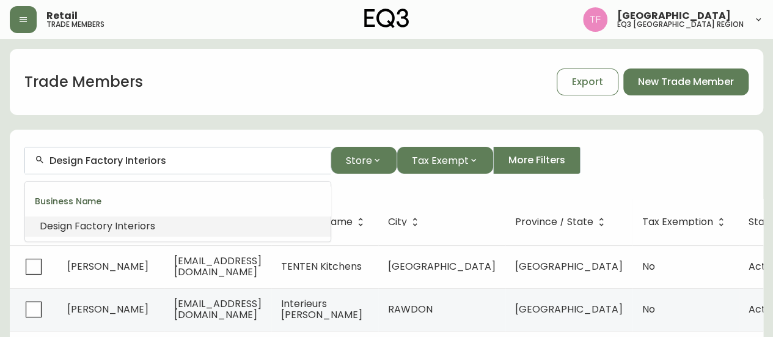
paste input "INNER DIMENSION DESIGN"
click at [150, 224] on span "Design" at bounding box center [136, 226] width 32 height 14
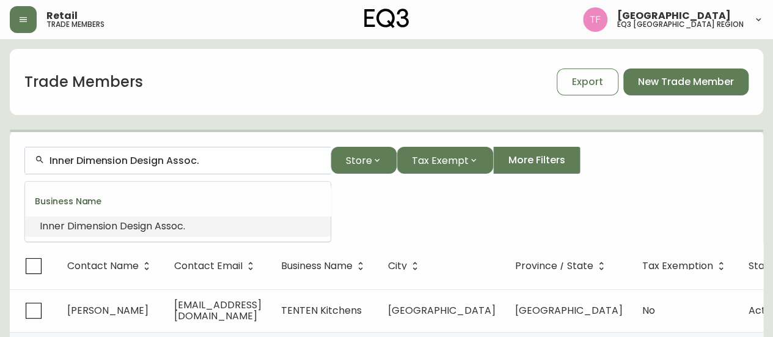
click at [179, 155] on input "Inner Dimension Design Assoc." at bounding box center [185, 161] width 271 height 12
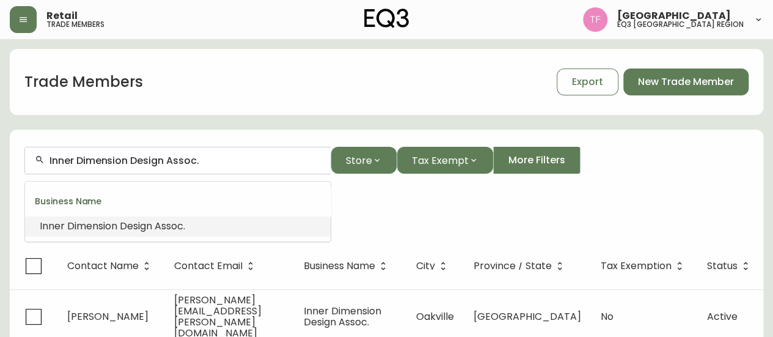
click at [179, 157] on input "Inner Dimension Design Assoc." at bounding box center [185, 161] width 271 height 12
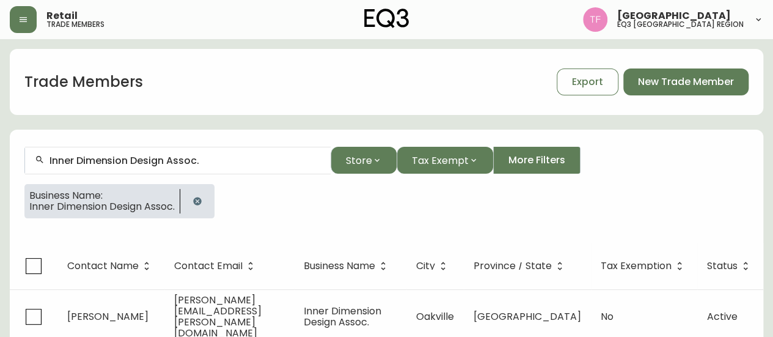
click at [205, 201] on button "button" at bounding box center [197, 201] width 24 height 24
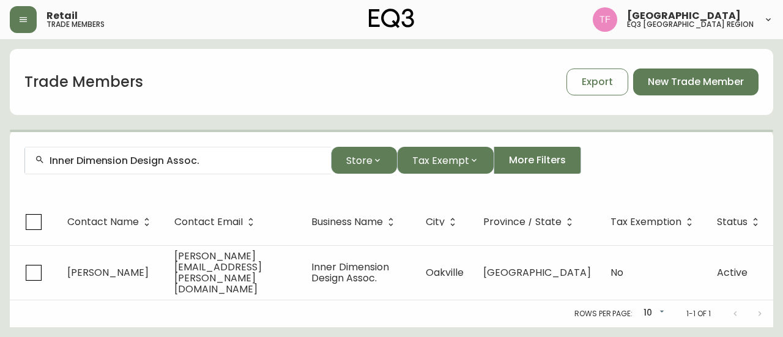
click at [205, 164] on input "Inner Dimension Design Assoc." at bounding box center [185, 161] width 271 height 12
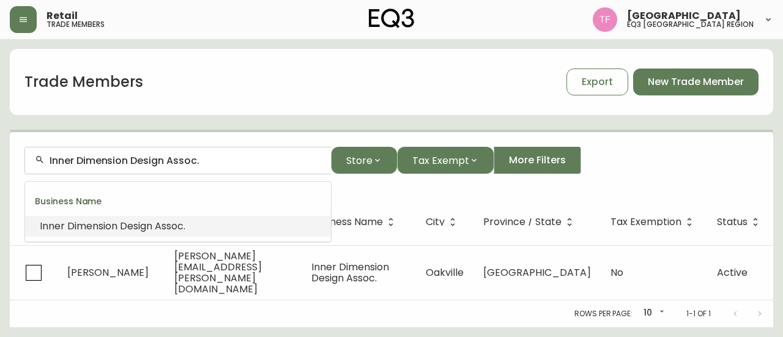
click at [207, 160] on input "Inner Dimension Design Assoc." at bounding box center [185, 161] width 271 height 12
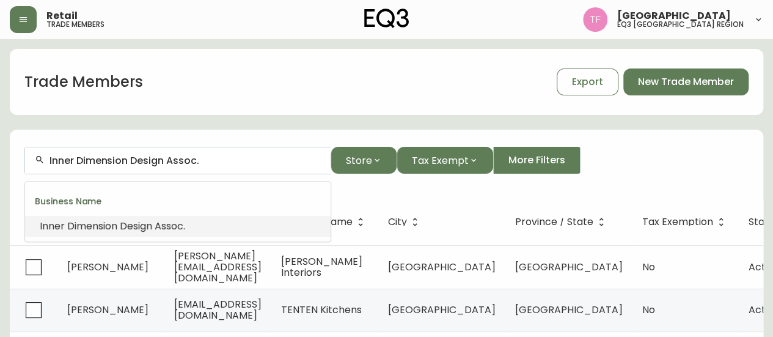
click at [207, 160] on input "Inner Dimension Design Assoc." at bounding box center [185, 161] width 271 height 12
paste input "RILEY W. SNELLING"
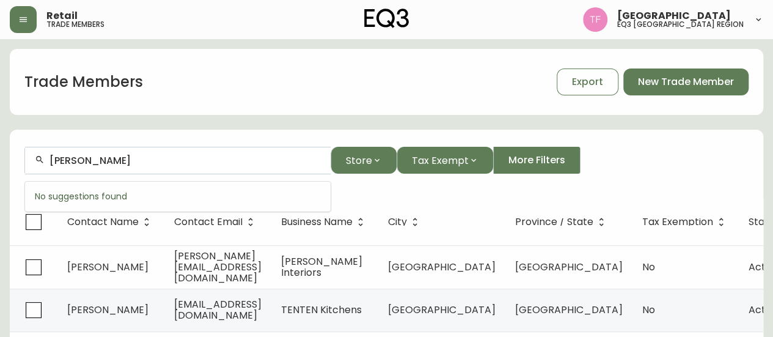
click at [129, 158] on input "RILEY W. SNELLING" at bounding box center [185, 161] width 271 height 12
type input "RILEY sne"
